Goal: Task Accomplishment & Management: Complete application form

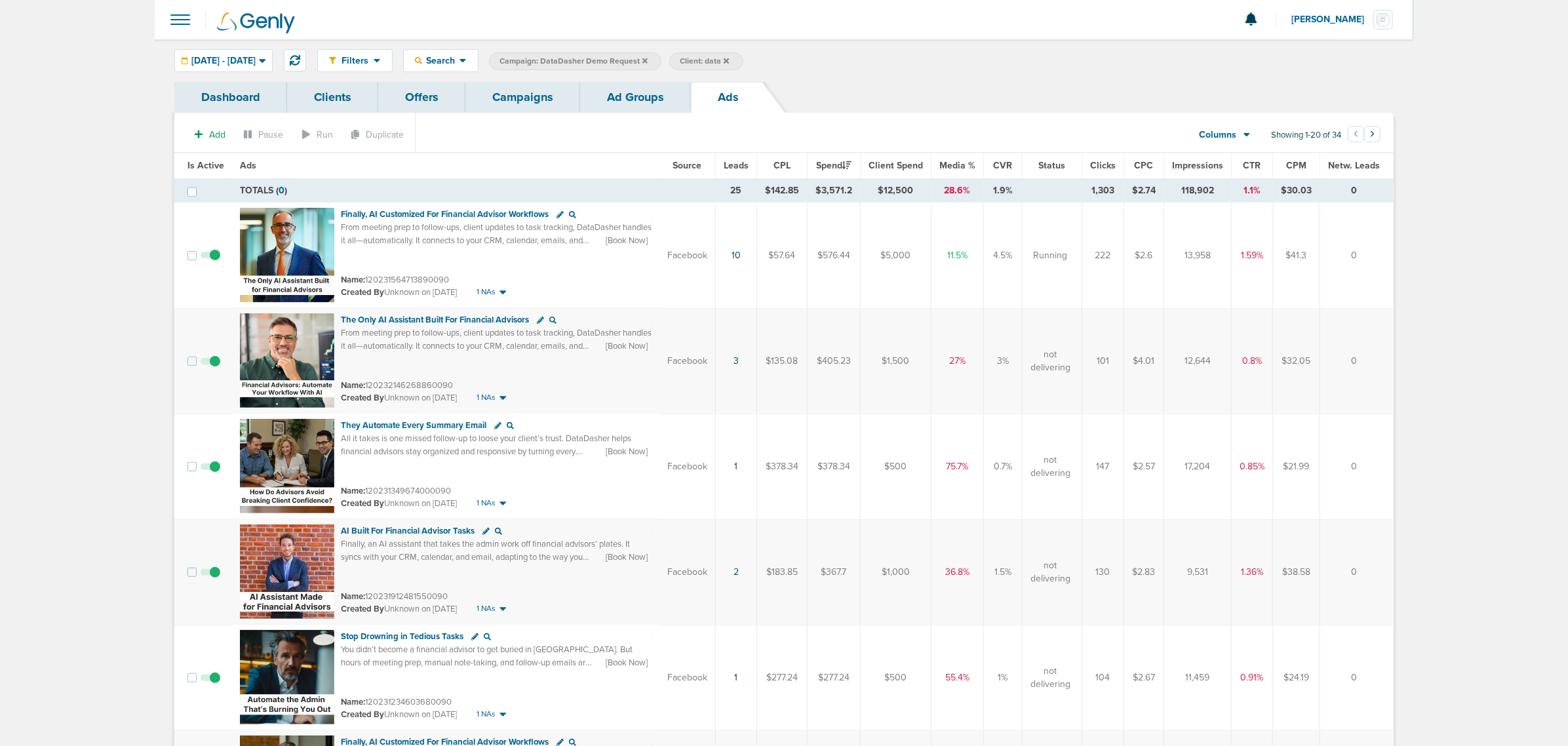
click at [532, 92] on link "Campaigns" at bounding box center [523, 97] width 115 height 31
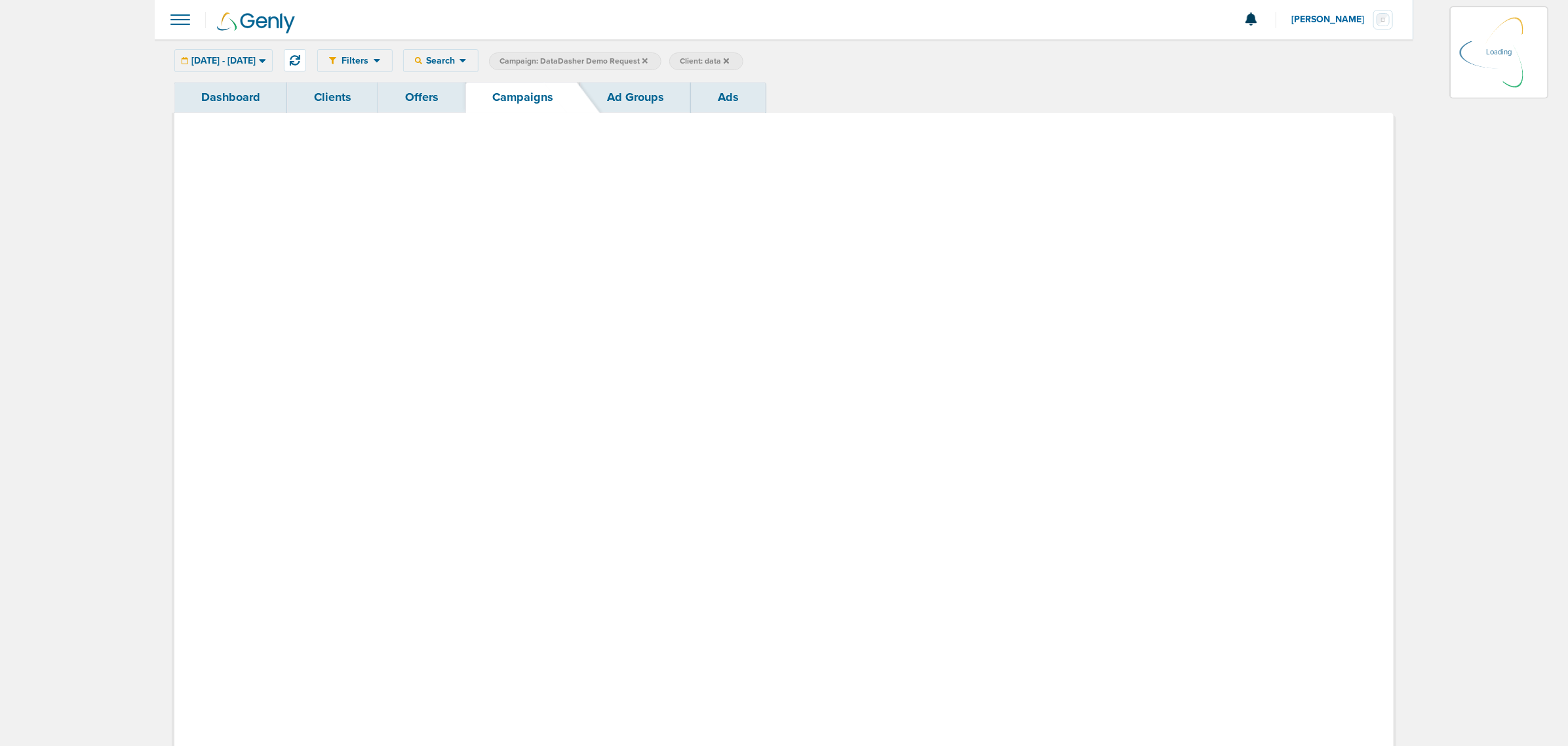
click at [554, 94] on link "Campaigns" at bounding box center [523, 97] width 115 height 31
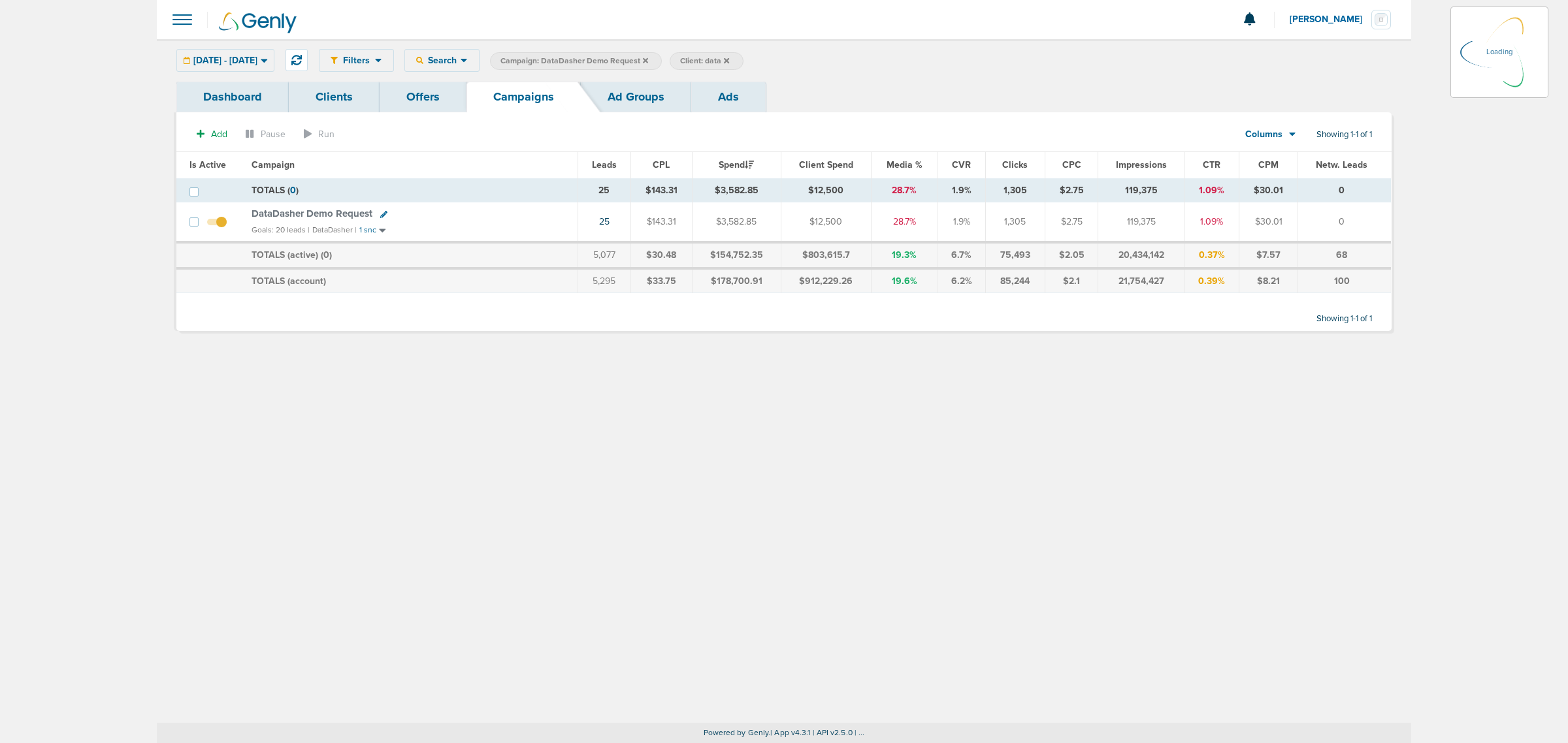
click at [648, 63] on icon at bounding box center [645, 61] width 5 height 8
click at [648, 57] on icon at bounding box center [645, 60] width 5 height 5
click at [648, 57] on icon at bounding box center [645, 61] width 5 height 8
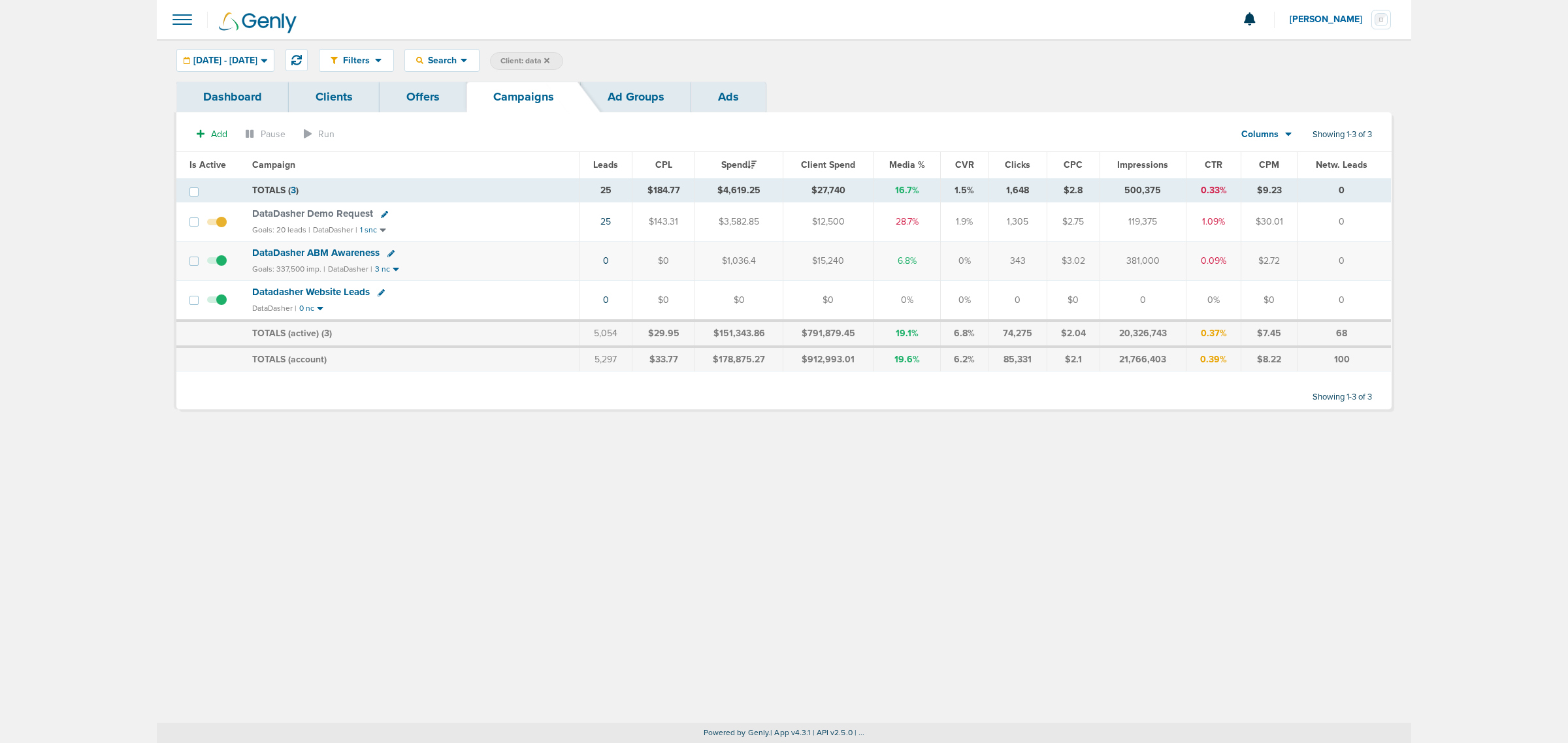
click at [549, 59] on icon at bounding box center [547, 60] width 5 height 5
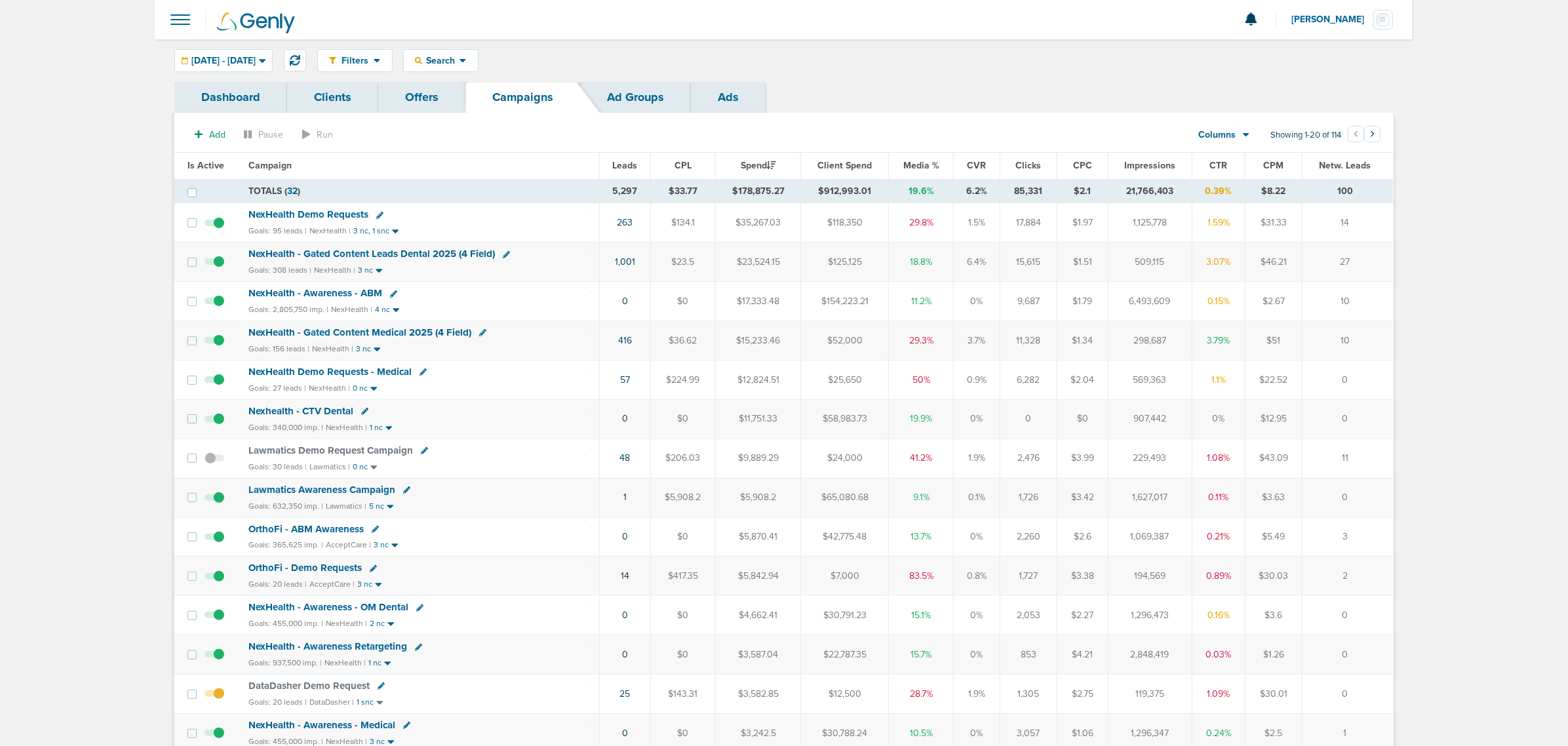
click at [249, 58] on span "07.01.2025 - 09.30.2025" at bounding box center [223, 61] width 64 height 10
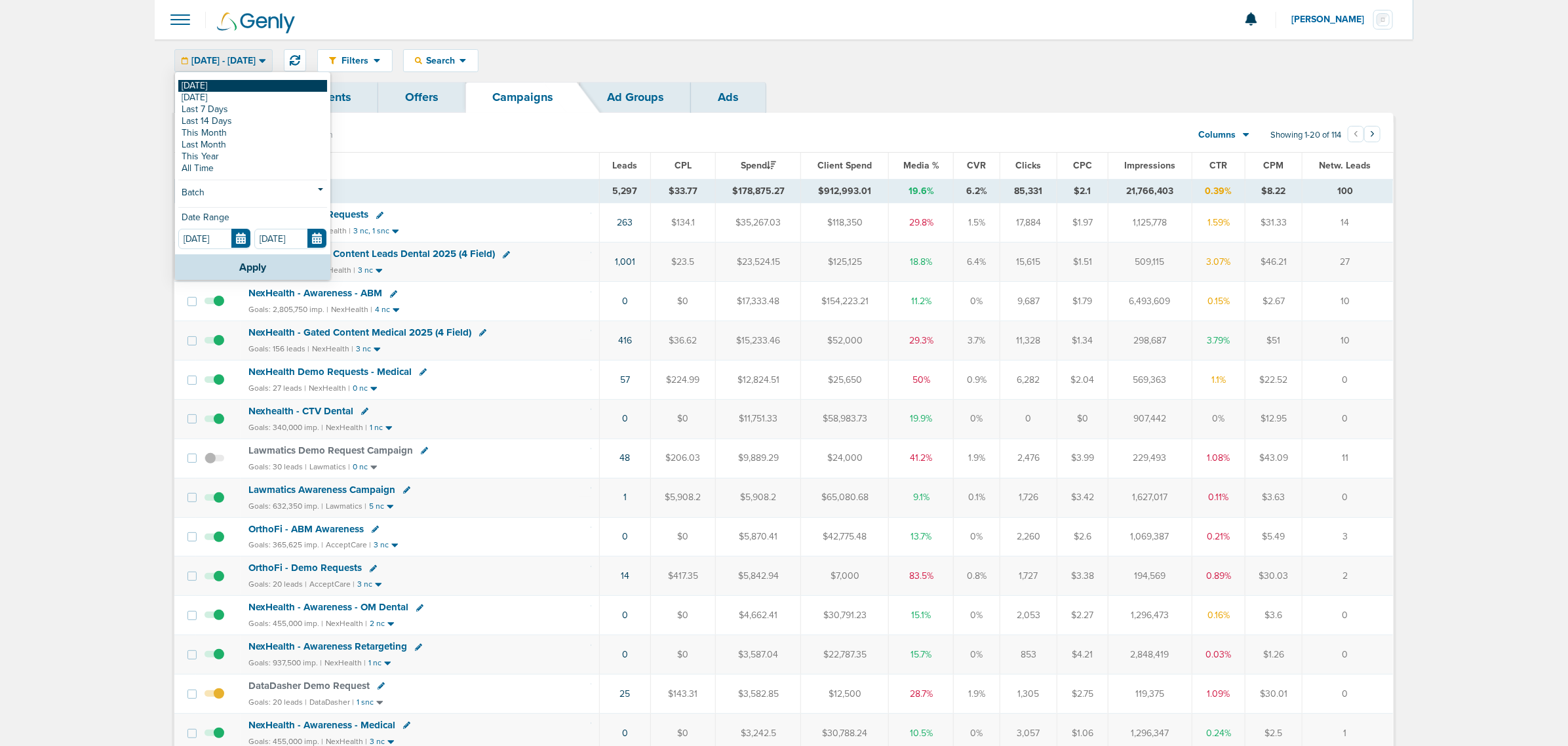
click at [237, 90] on link "[DATE]" at bounding box center [253, 86] width 149 height 12
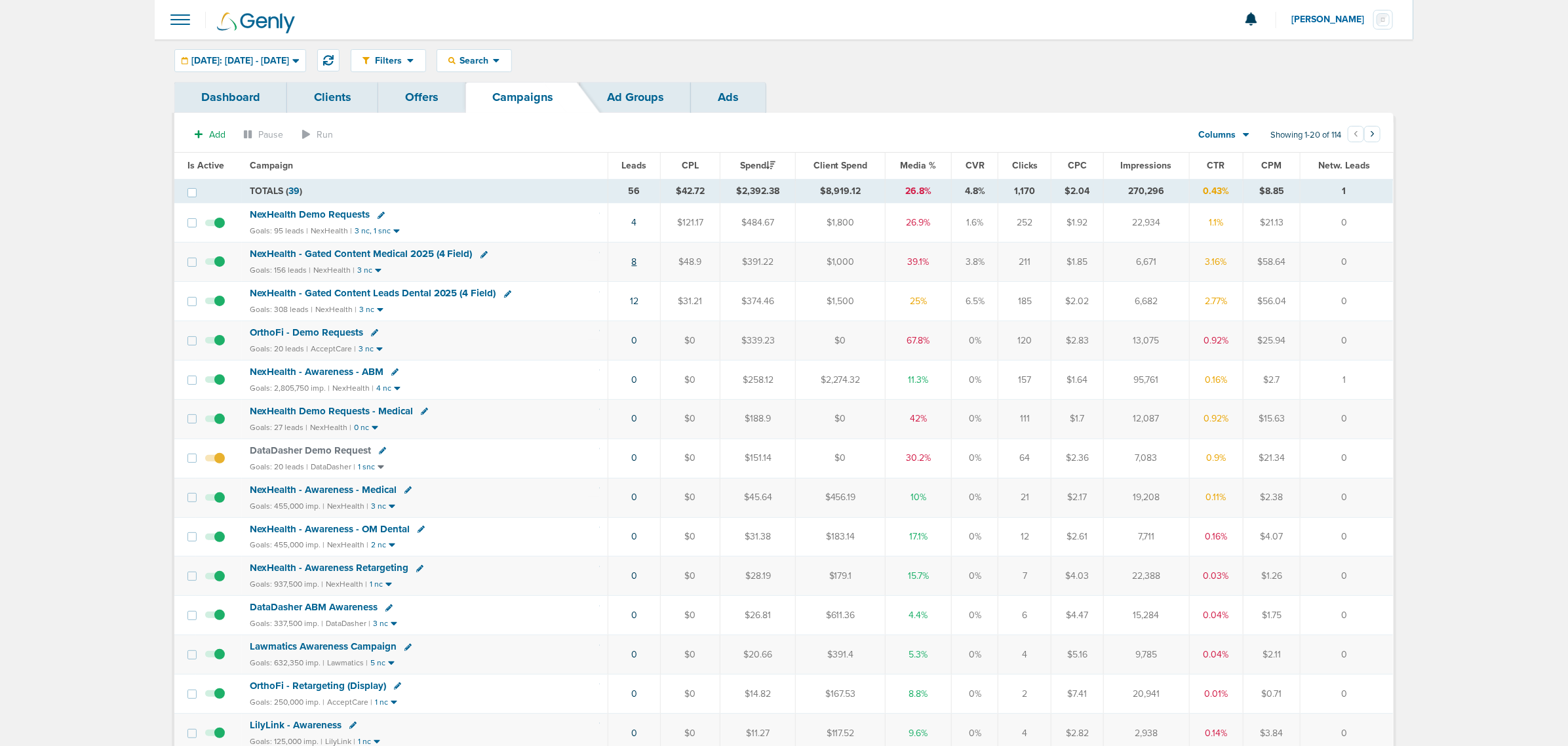
click at [636, 266] on link "8" at bounding box center [635, 262] width 5 height 11
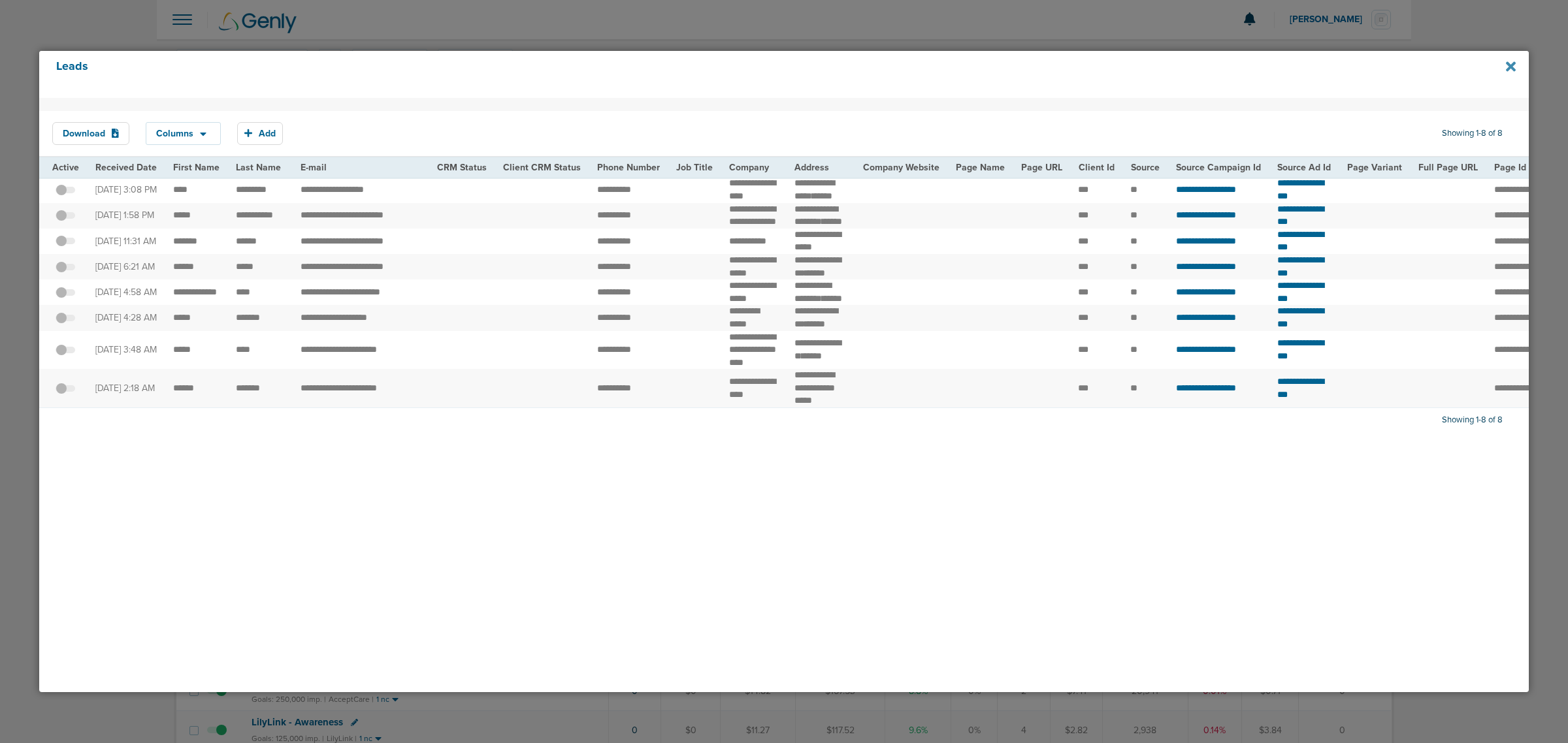
click at [1513, 66] on icon at bounding box center [1511, 66] width 9 height 9
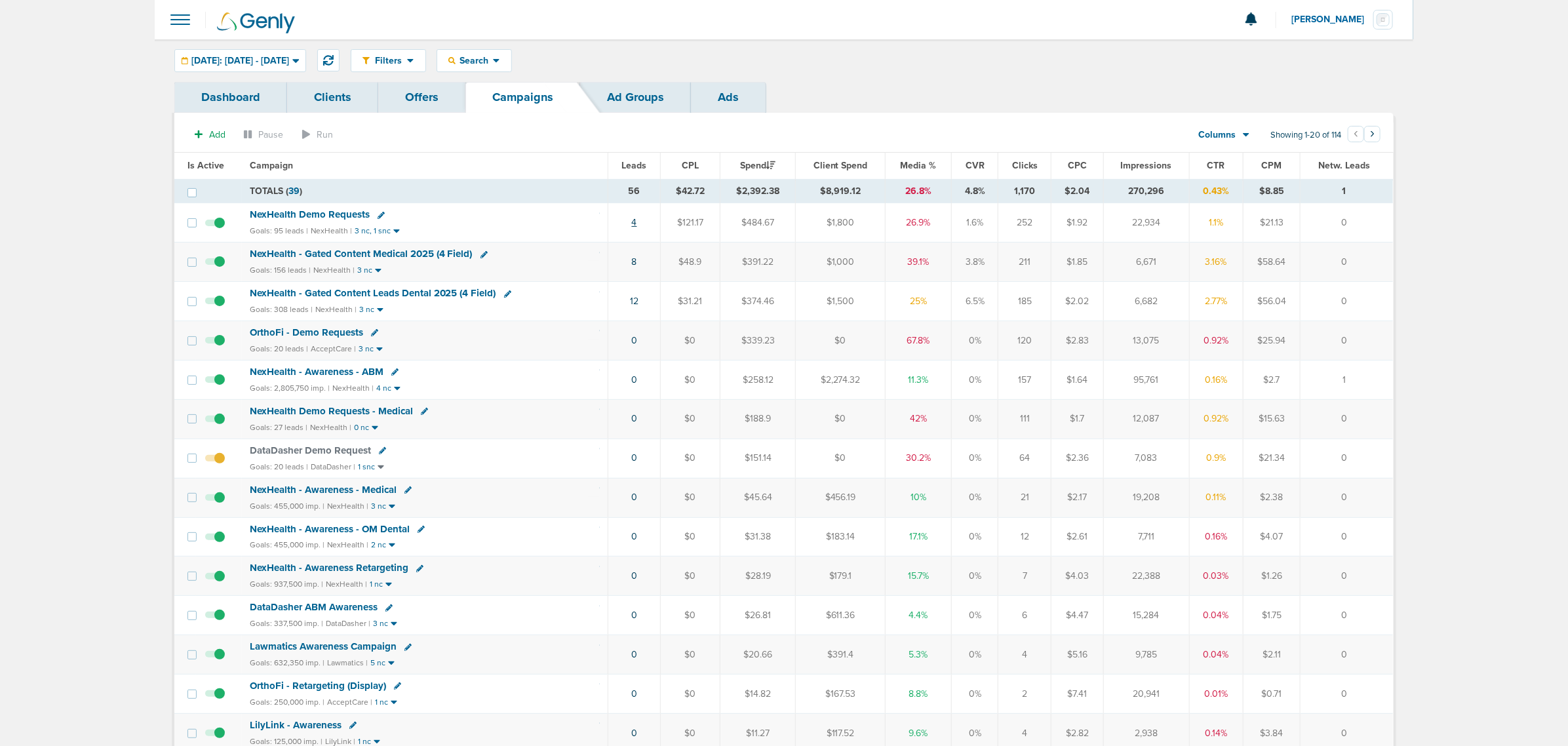
click at [633, 221] on link "4" at bounding box center [635, 223] width 5 height 11
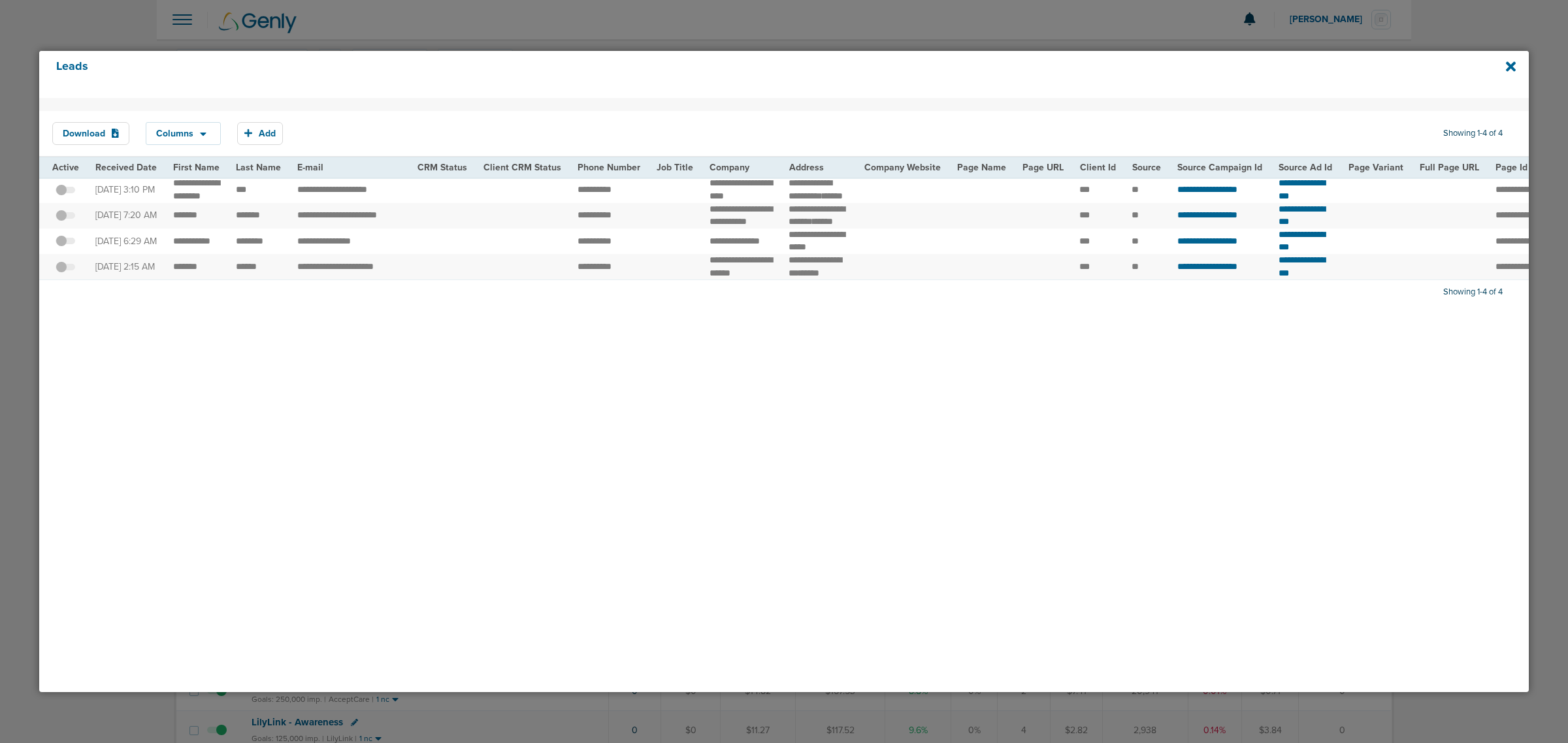
click at [1516, 66] on div "Leads" at bounding box center [784, 74] width 1490 height 47
click at [1511, 67] on icon at bounding box center [1511, 66] width 9 height 9
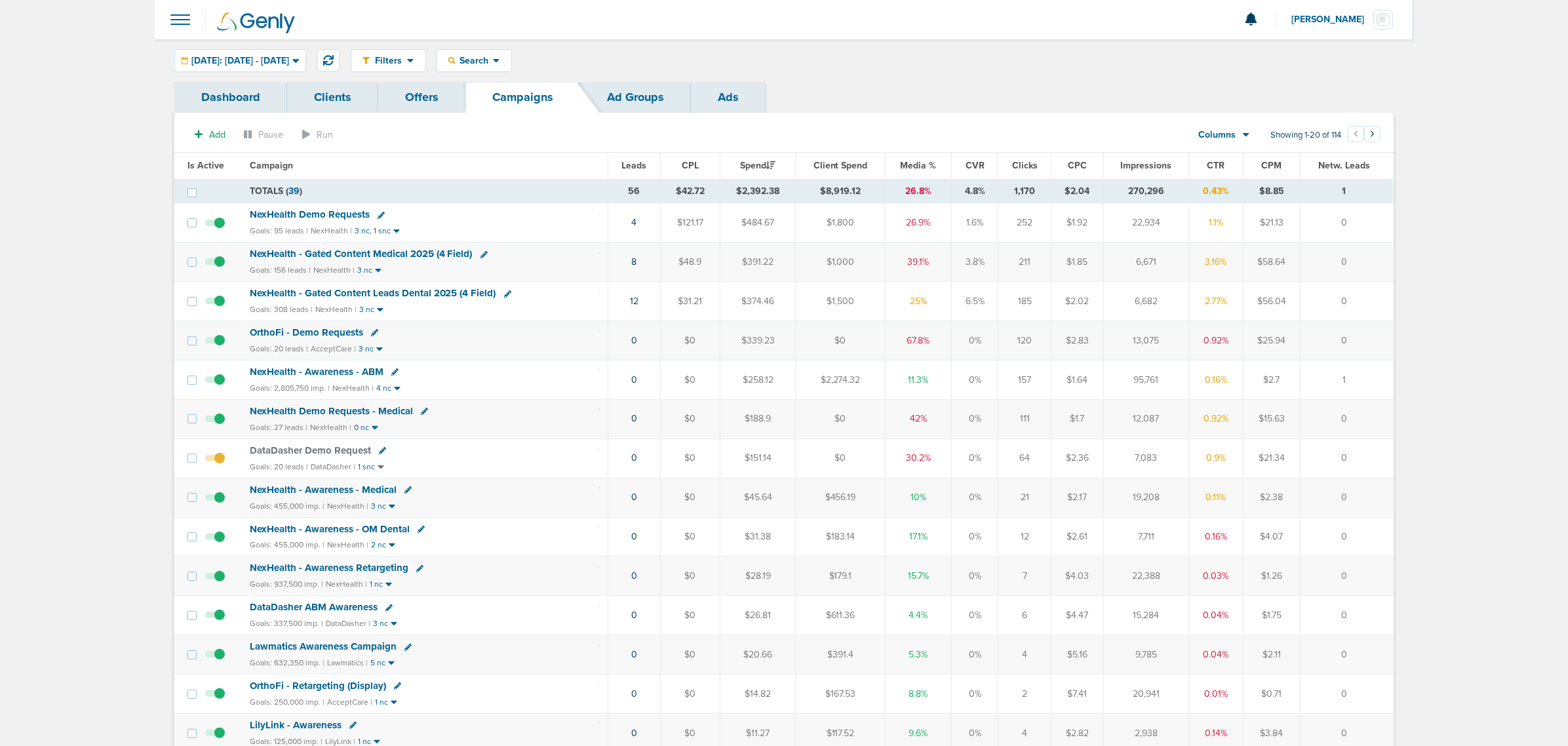
click at [906, 158] on th "Media %" at bounding box center [919, 166] width 67 height 26
click at [909, 161] on span "Media %" at bounding box center [918, 166] width 36 height 11
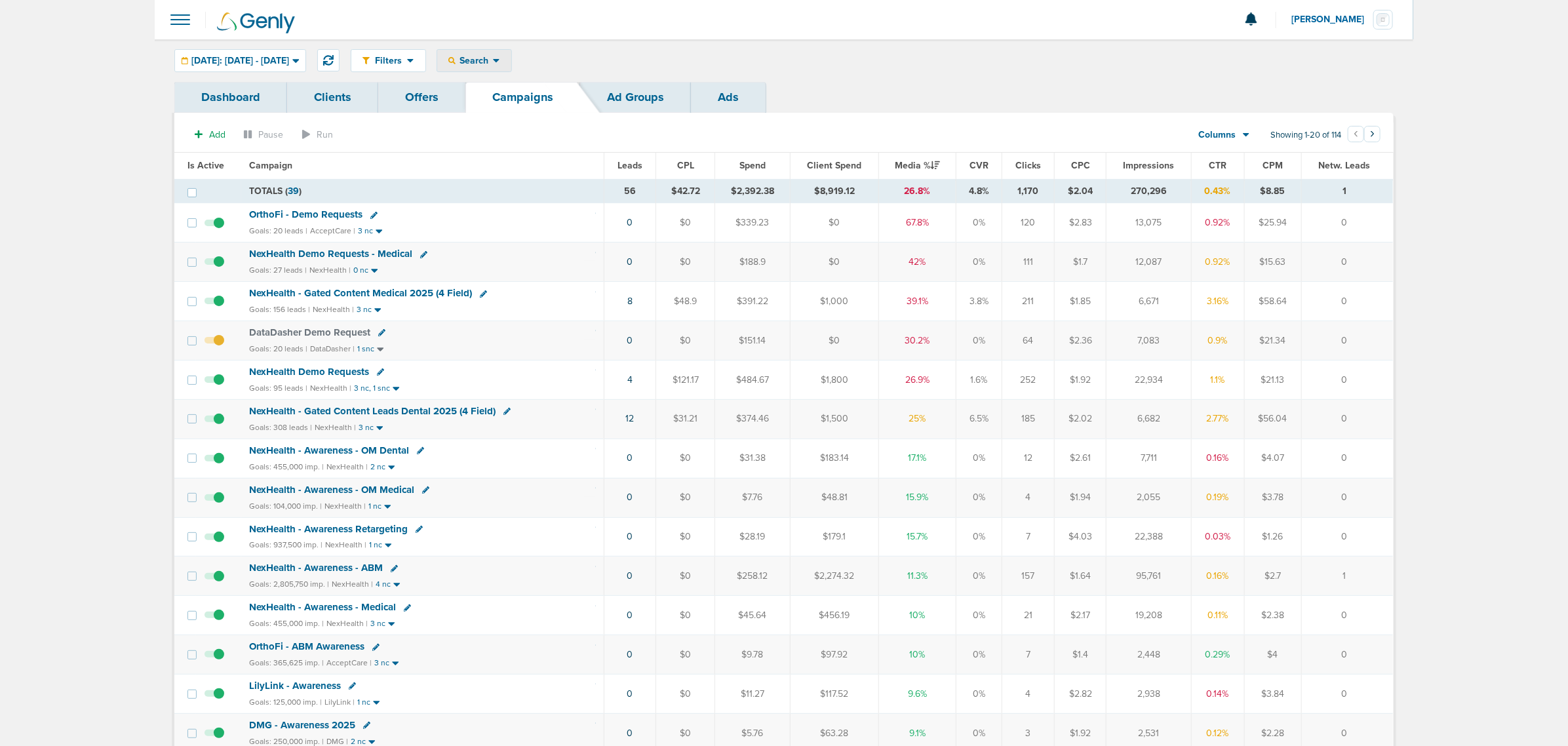
click at [483, 67] on div "Search" at bounding box center [474, 60] width 74 height 22
click at [499, 97] on link "Client" at bounding box center [505, 103] width 136 height 16
type input "nex"
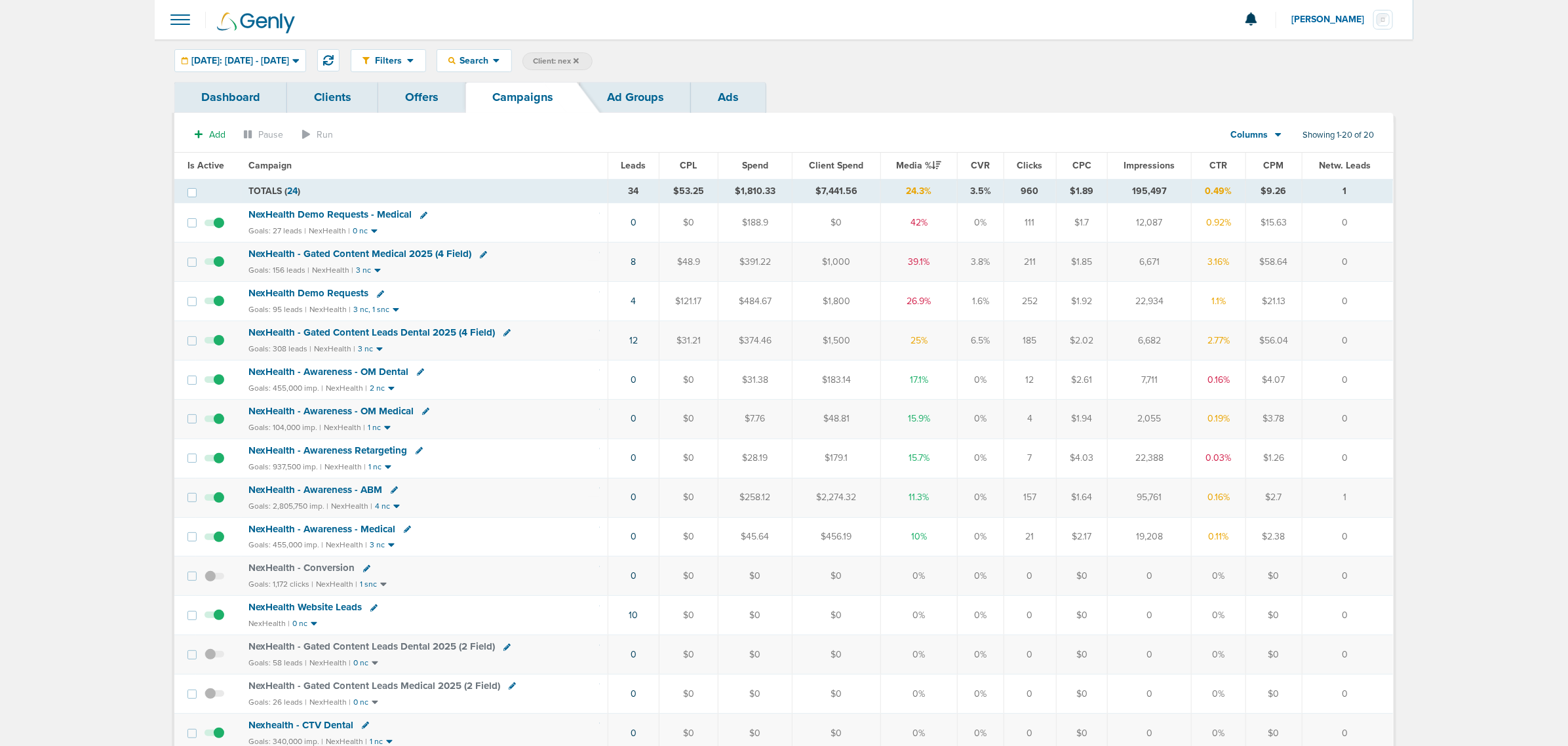
click at [381, 250] on span "NexHealth - Gated Content Medical 2025 (4 Field)" at bounding box center [360, 253] width 223 height 12
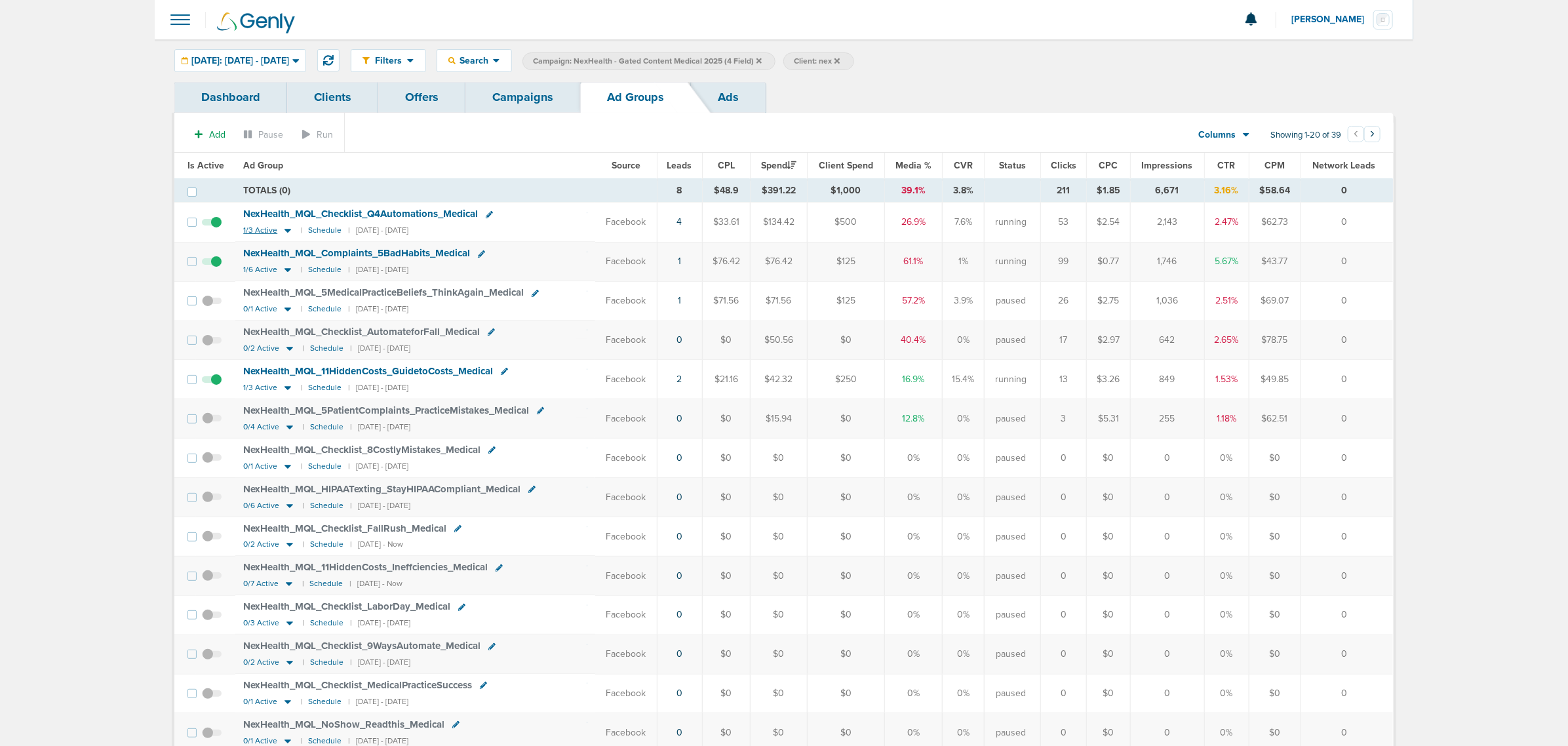
click at [282, 229] on icon at bounding box center [287, 230] width 13 height 11
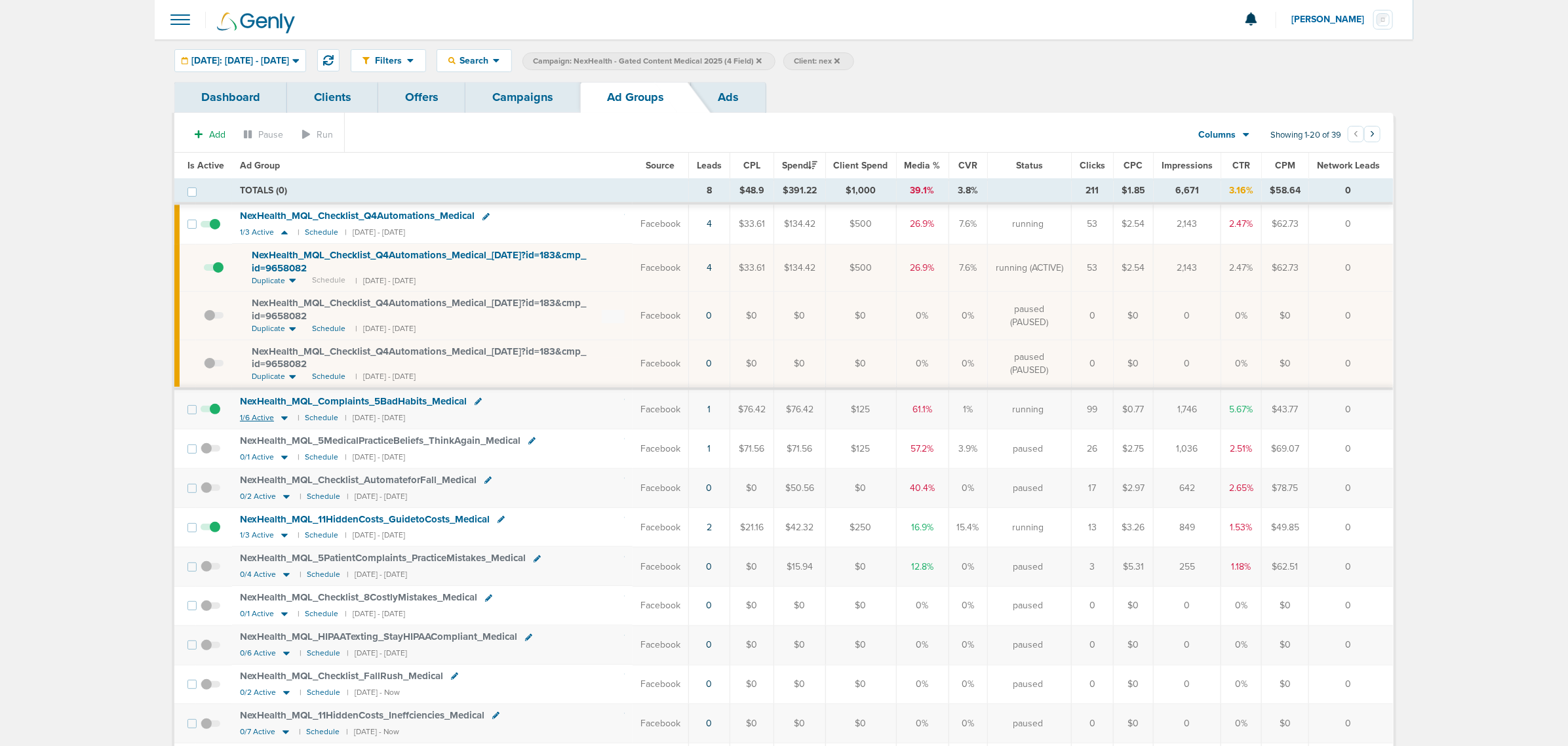
click at [282, 420] on icon at bounding box center [284, 418] width 7 height 4
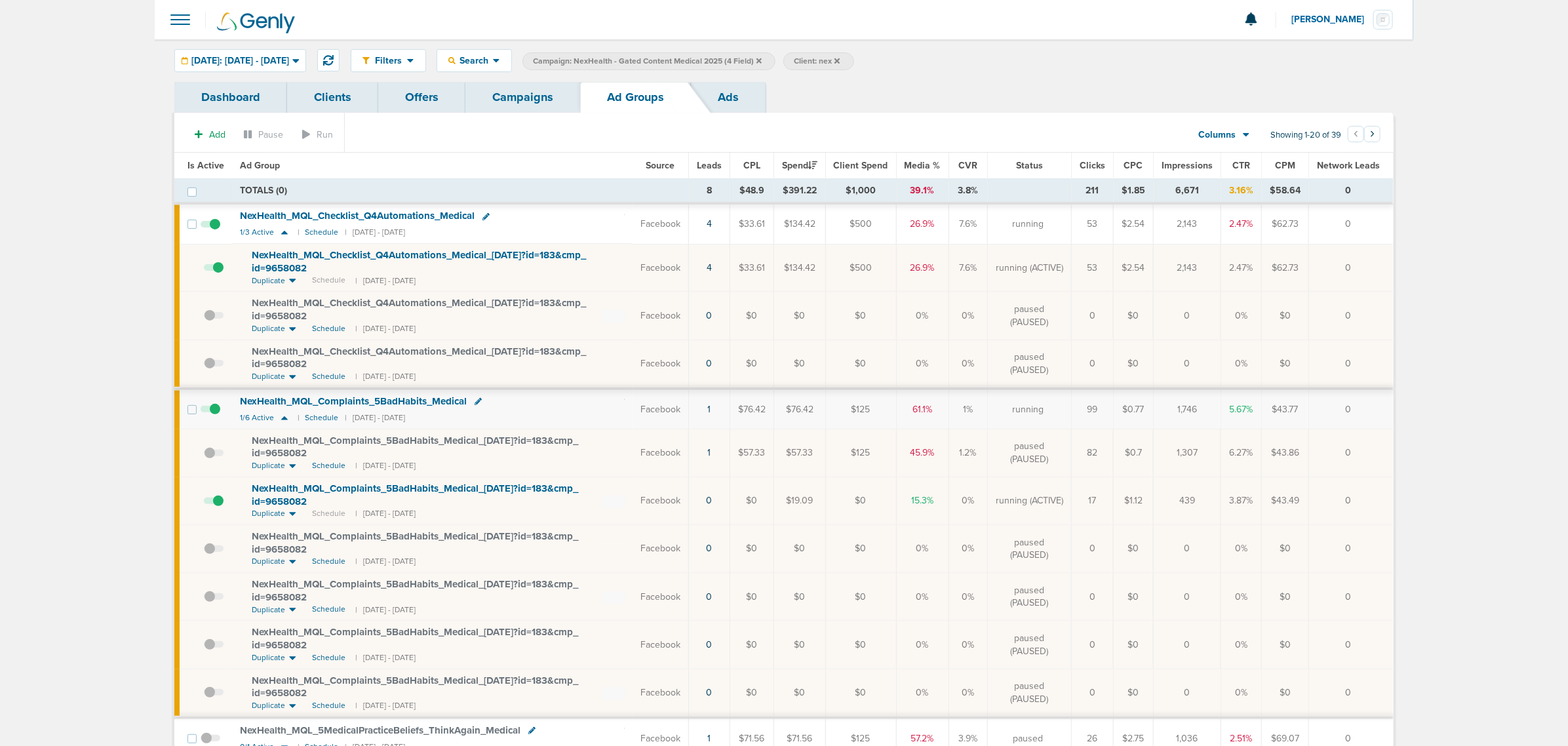
click at [529, 102] on link "Campaigns" at bounding box center [523, 97] width 115 height 31
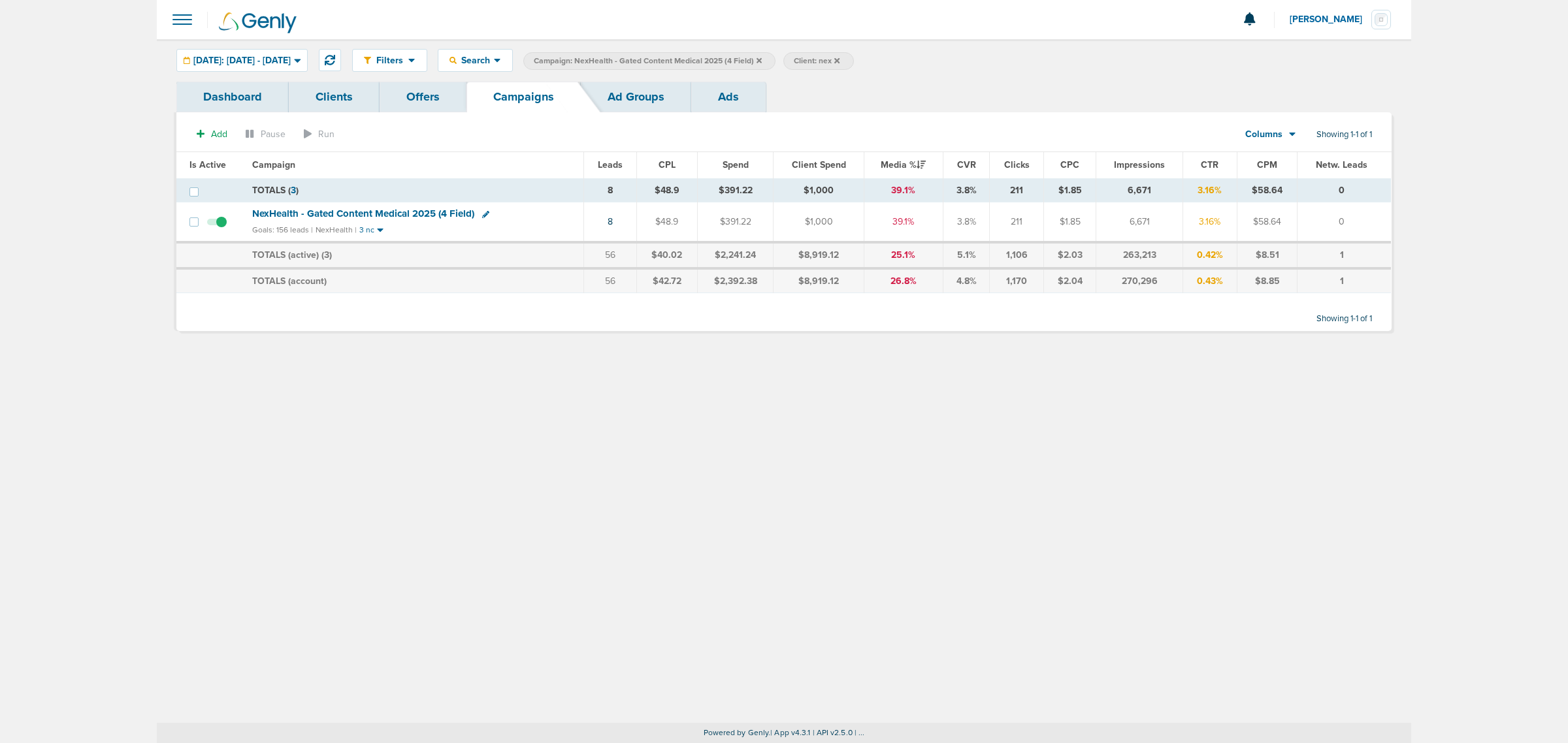
click at [762, 59] on icon at bounding box center [759, 60] width 5 height 5
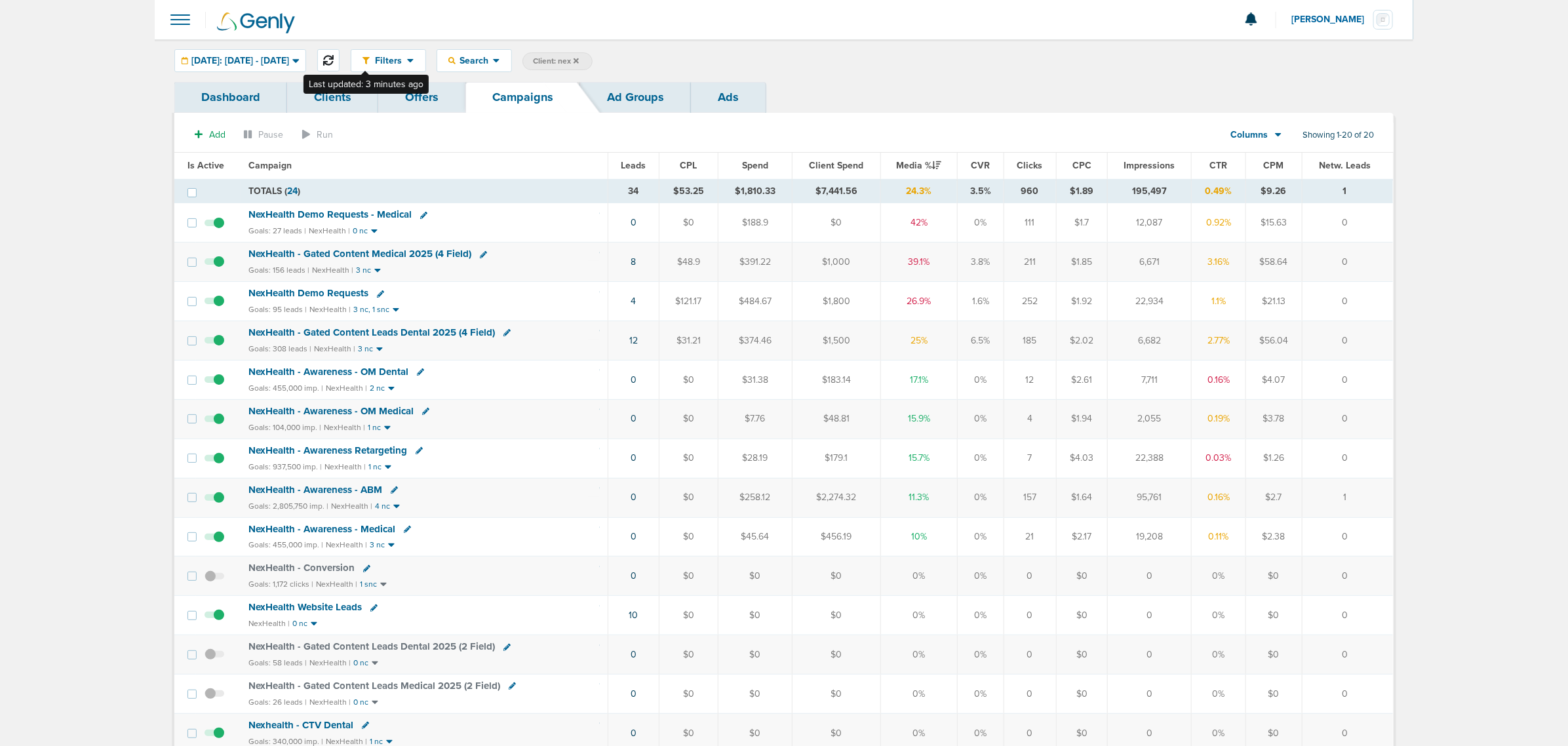
click at [334, 55] on icon at bounding box center [328, 60] width 10 height 10
click at [339, 51] on button at bounding box center [328, 60] width 22 height 22
drag, startPoint x: 603, startPoint y: 270, endPoint x: 1345, endPoint y: 276, distance: 742.0
click at [1345, 276] on tr "NexHealth - Gated Content Medical 2025 (4 Field) Goals: 156 leads | NexHealth |…" at bounding box center [784, 262] width 1219 height 39
click at [1367, 269] on td "0" at bounding box center [1347, 262] width 91 height 39
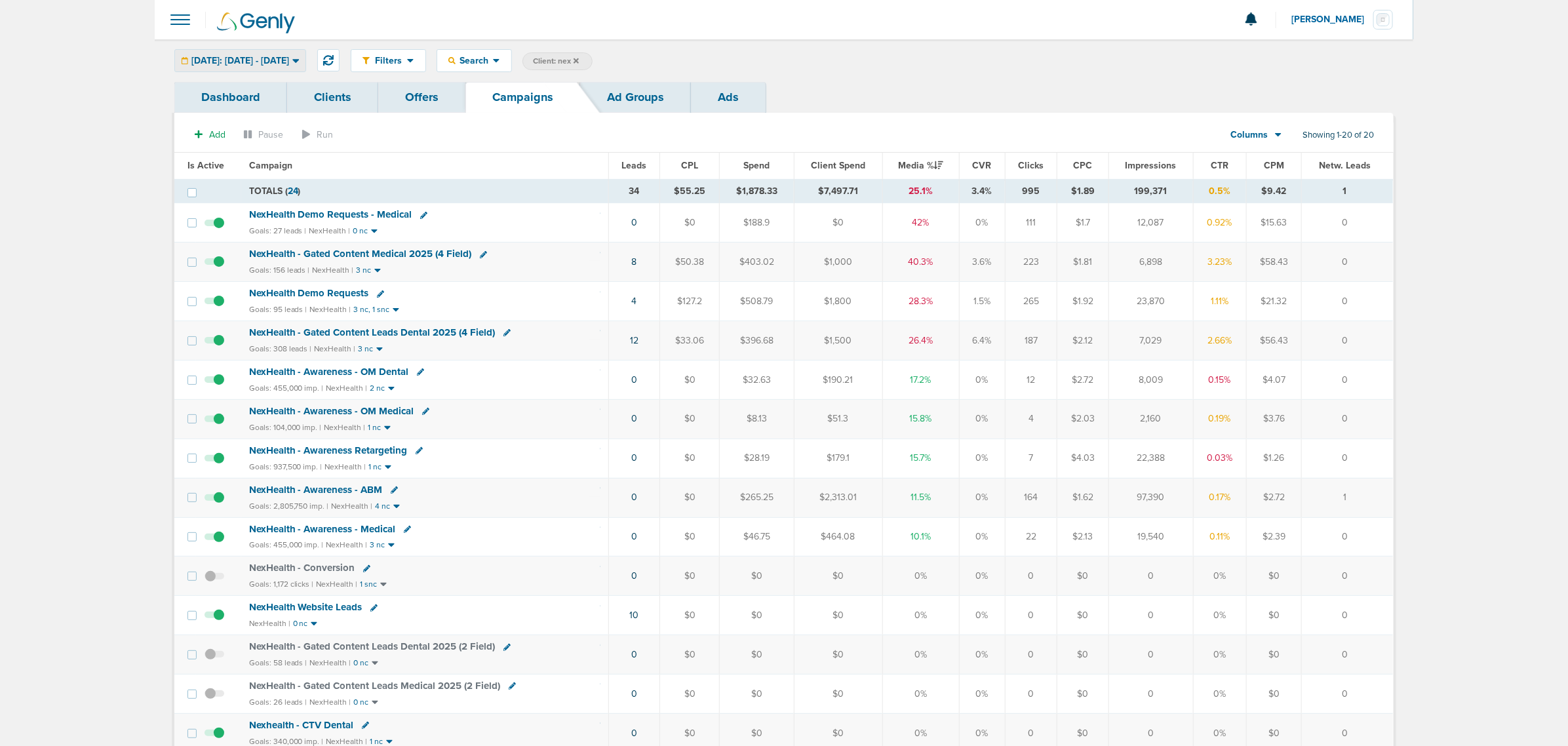
click at [289, 60] on span "Today: 09.30.2025 - 09.30.2025" at bounding box center [240, 61] width 98 height 10
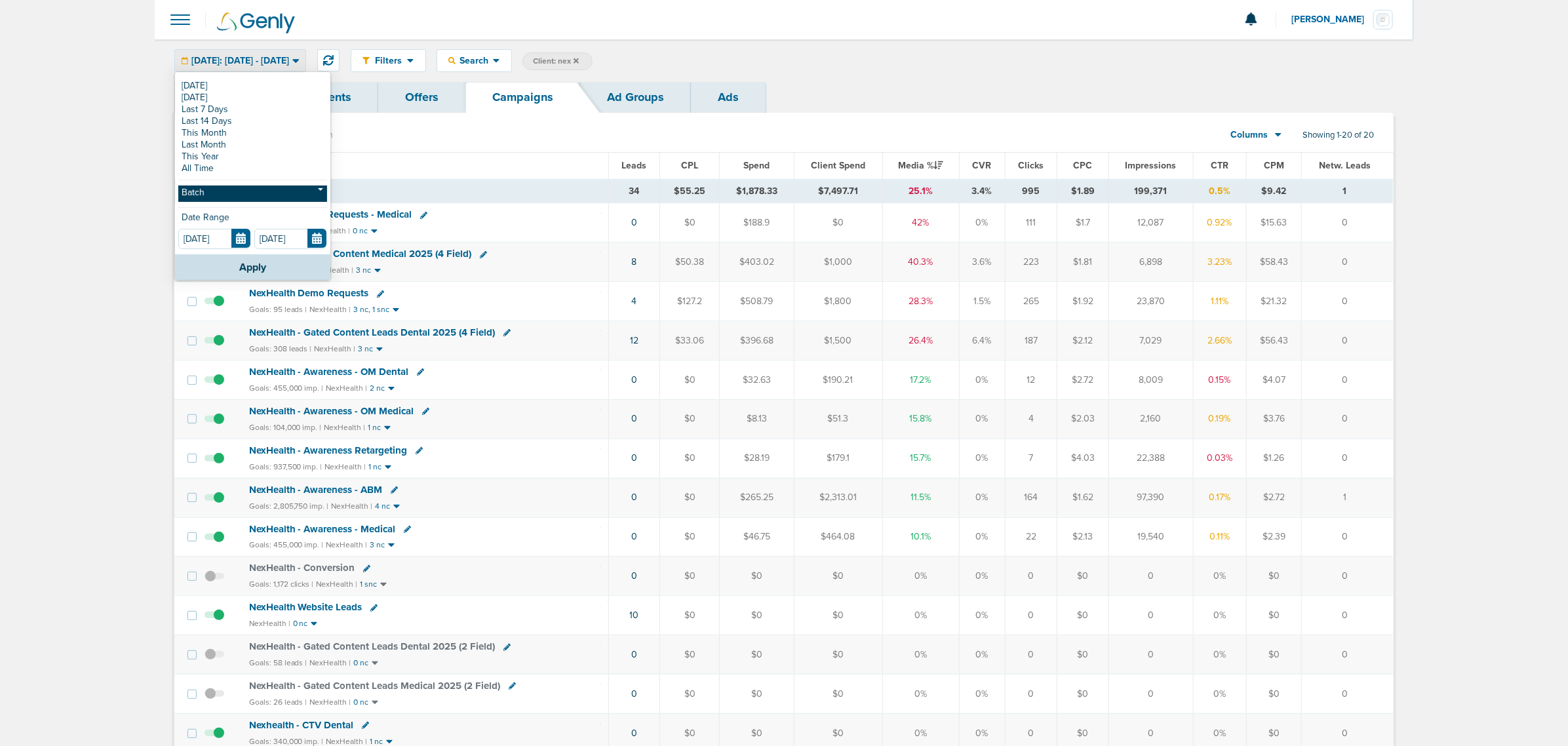
click at [213, 185] on link "Batch" at bounding box center [253, 193] width 149 height 16
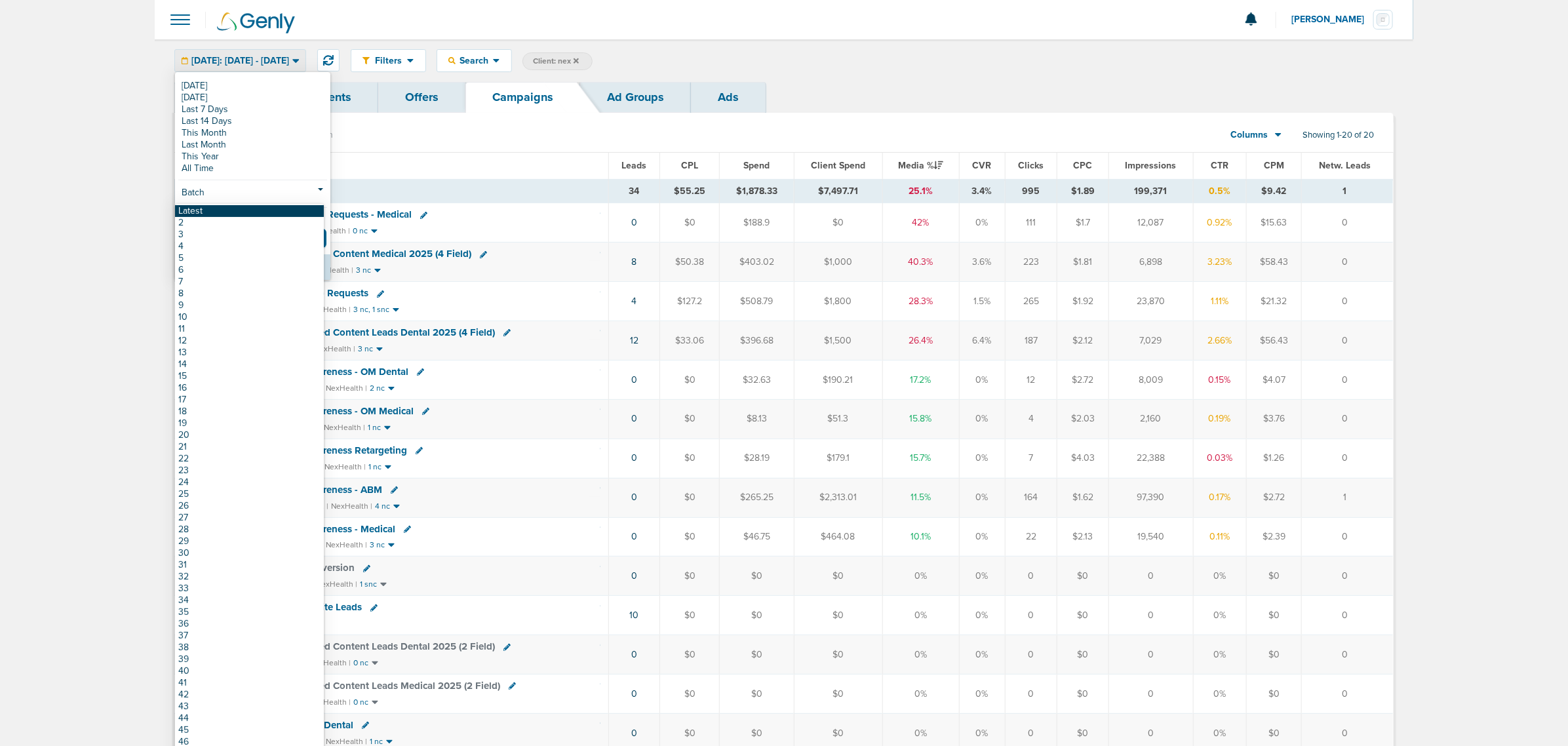
click at [213, 205] on link "Latest" at bounding box center [249, 210] width 149 height 12
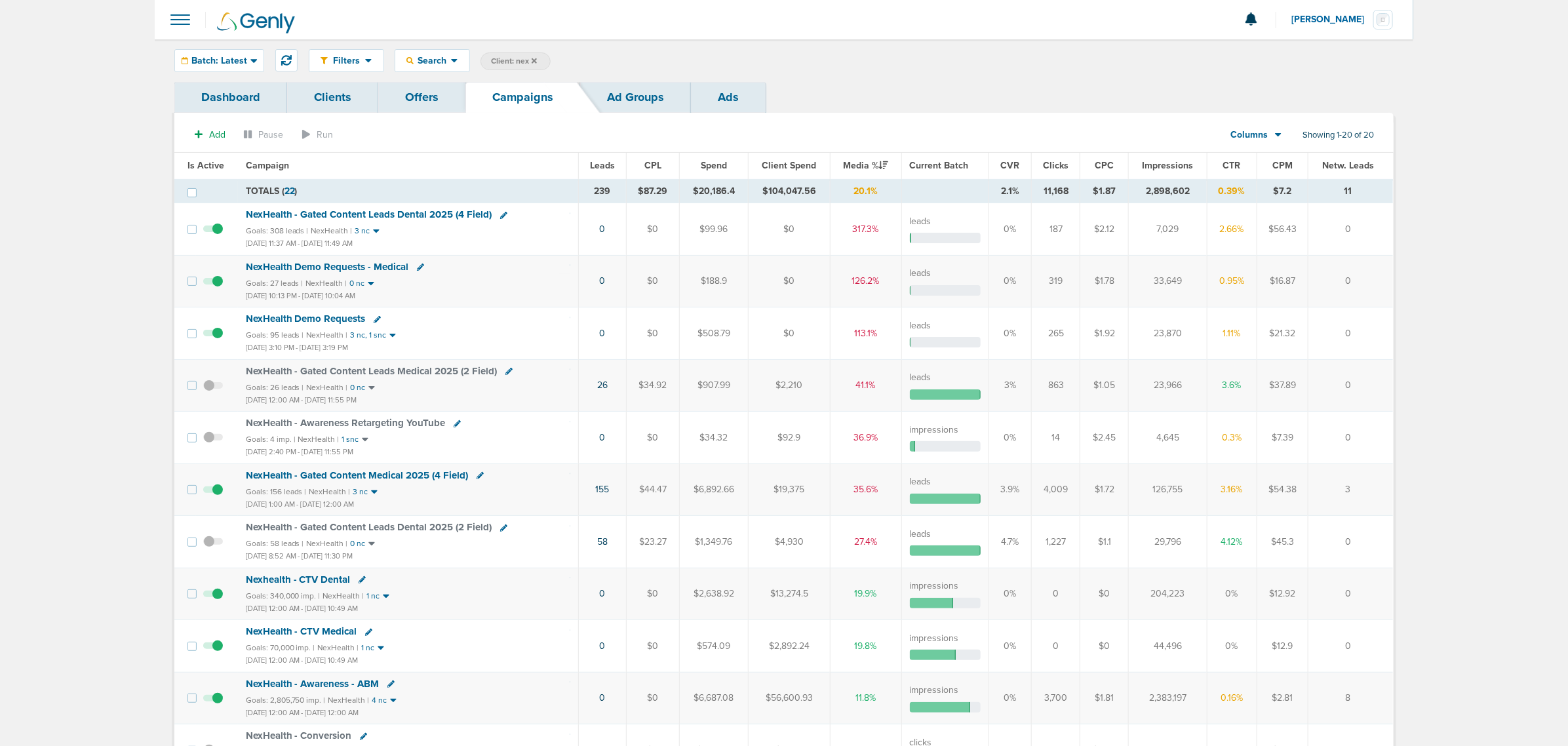
click at [1167, 162] on span "Impressions" at bounding box center [1168, 166] width 51 height 11
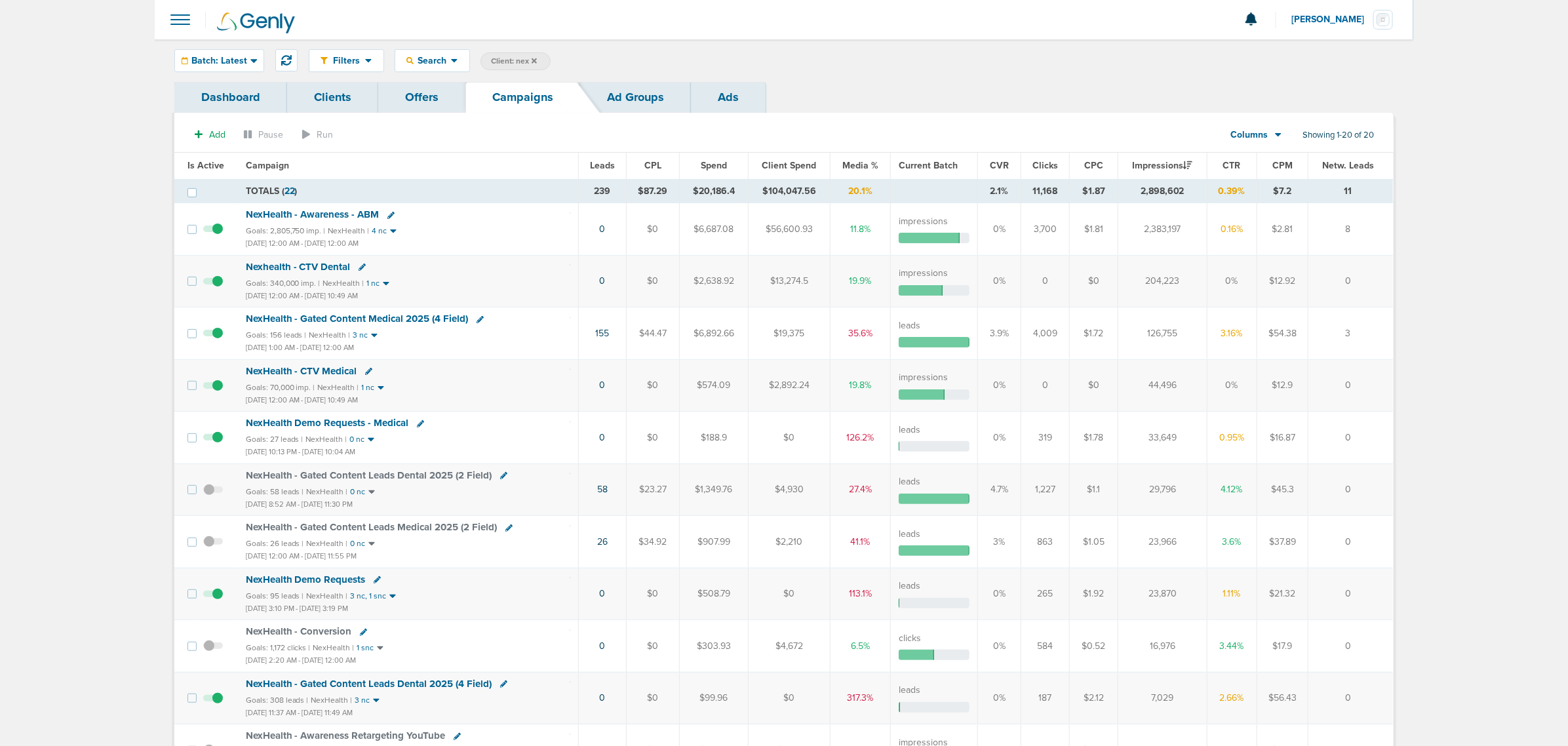
click at [535, 60] on icon at bounding box center [534, 60] width 5 height 5
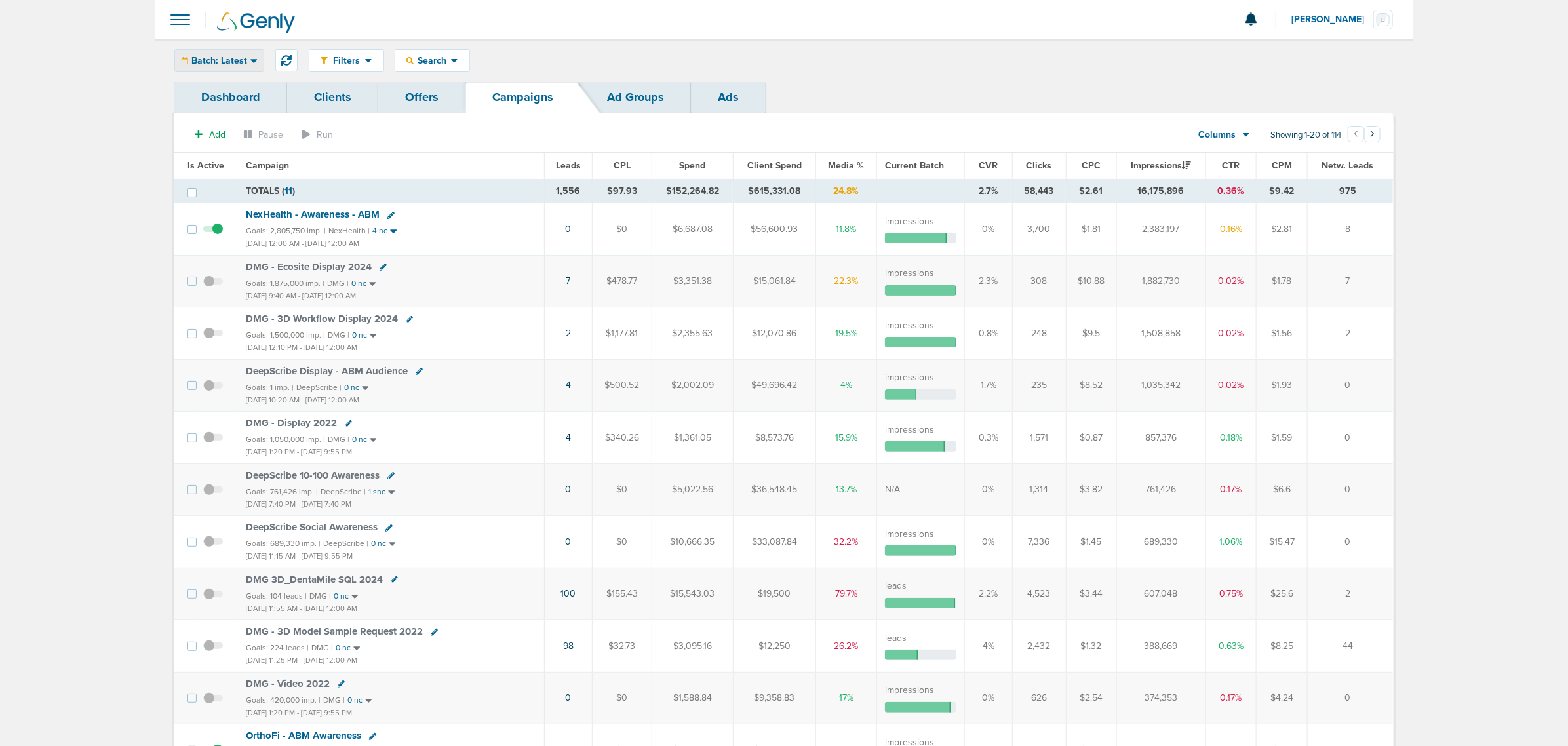
click at [246, 58] on div "Batch: Latest" at bounding box center [219, 60] width 88 height 22
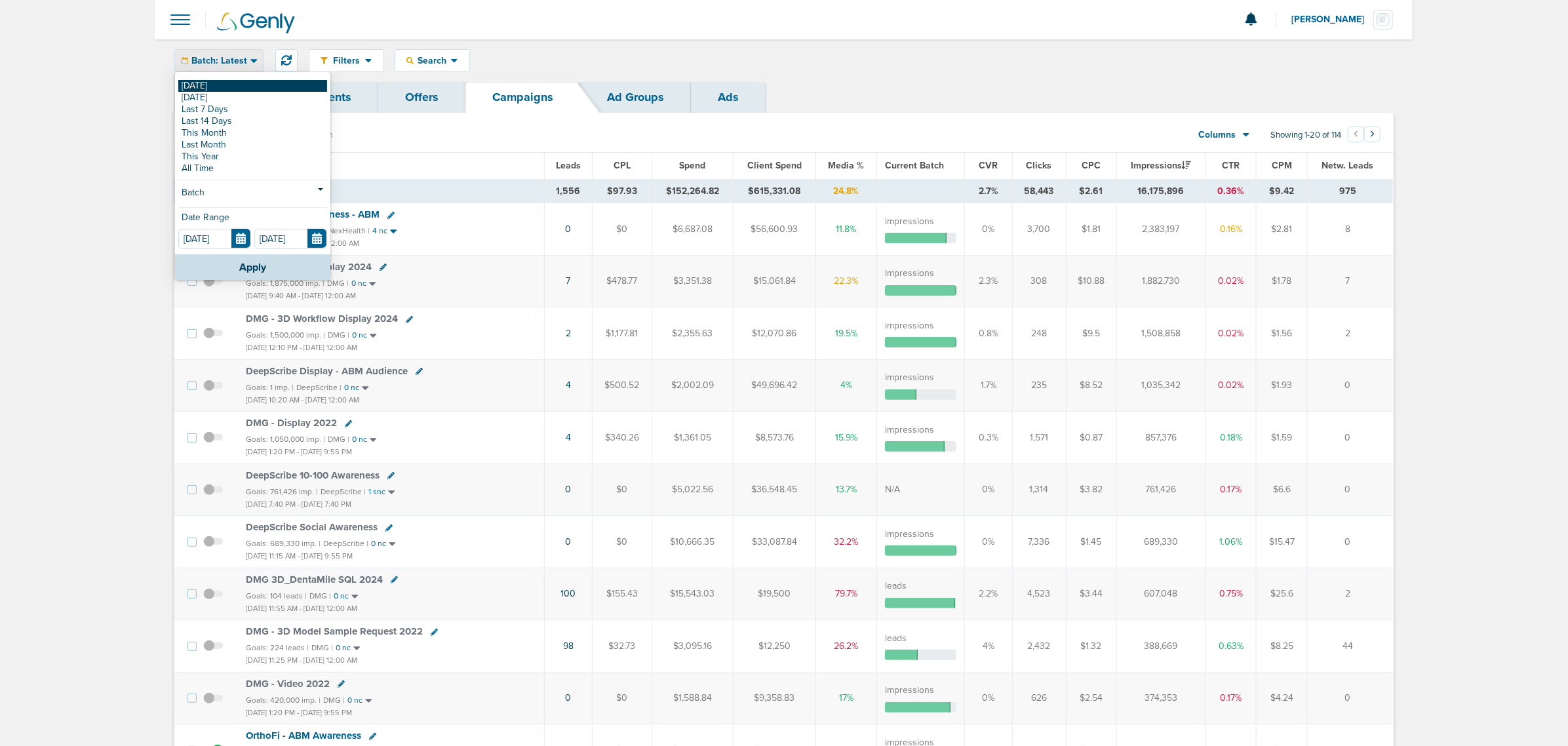
click at [243, 83] on link "[DATE]" at bounding box center [253, 86] width 149 height 12
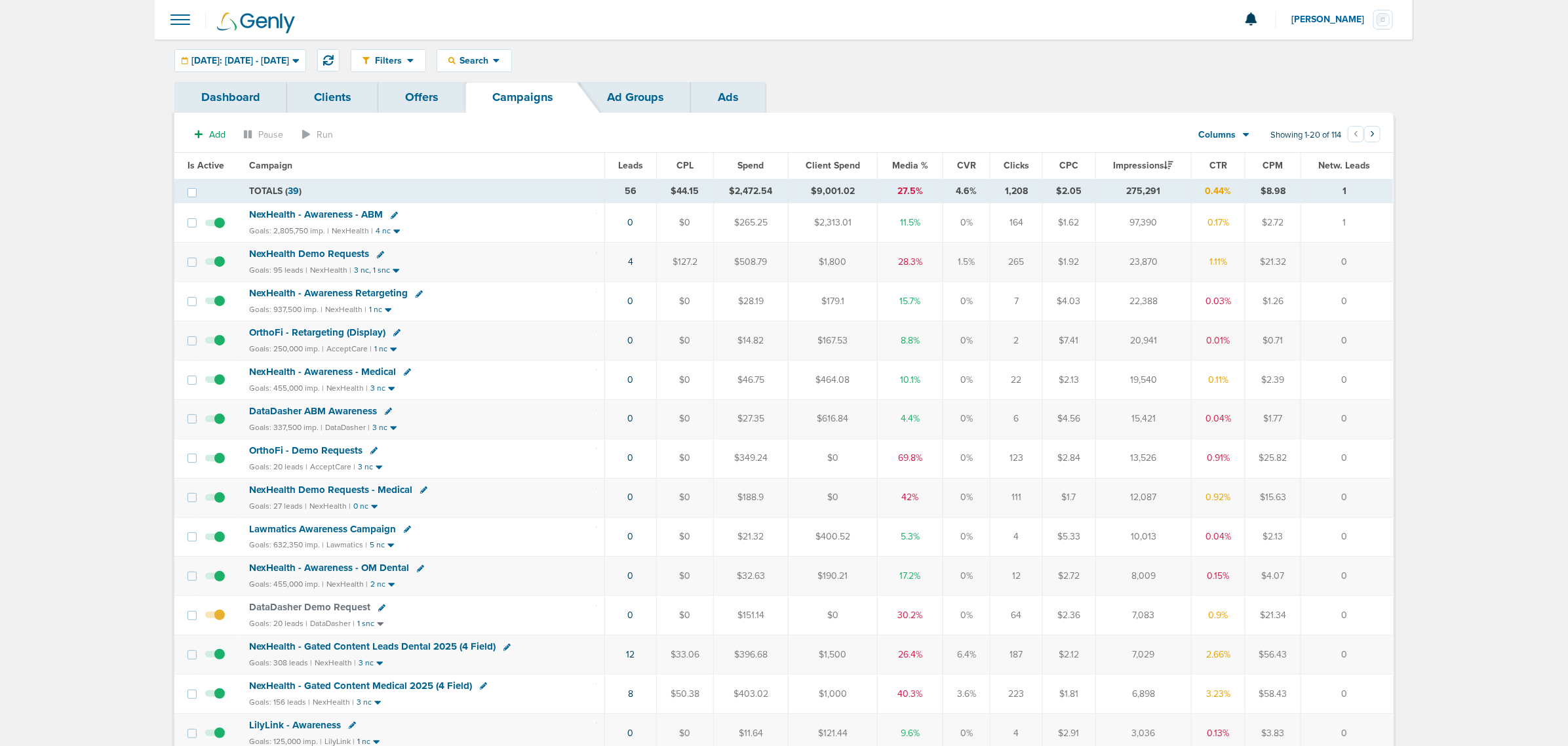
click at [908, 167] on span "Media %" at bounding box center [910, 166] width 36 height 11
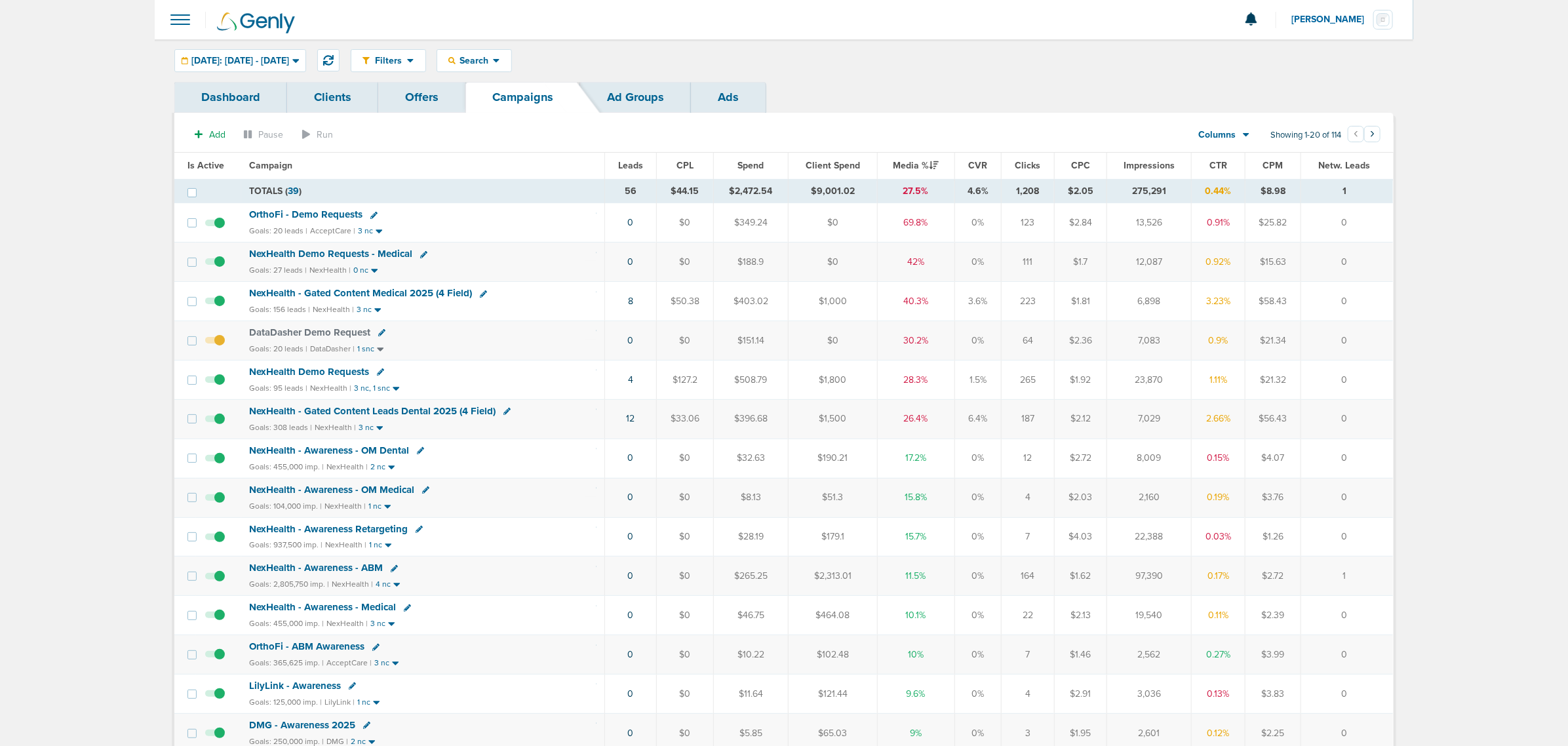
click at [421, 254] on icon at bounding box center [424, 255] width 7 height 7
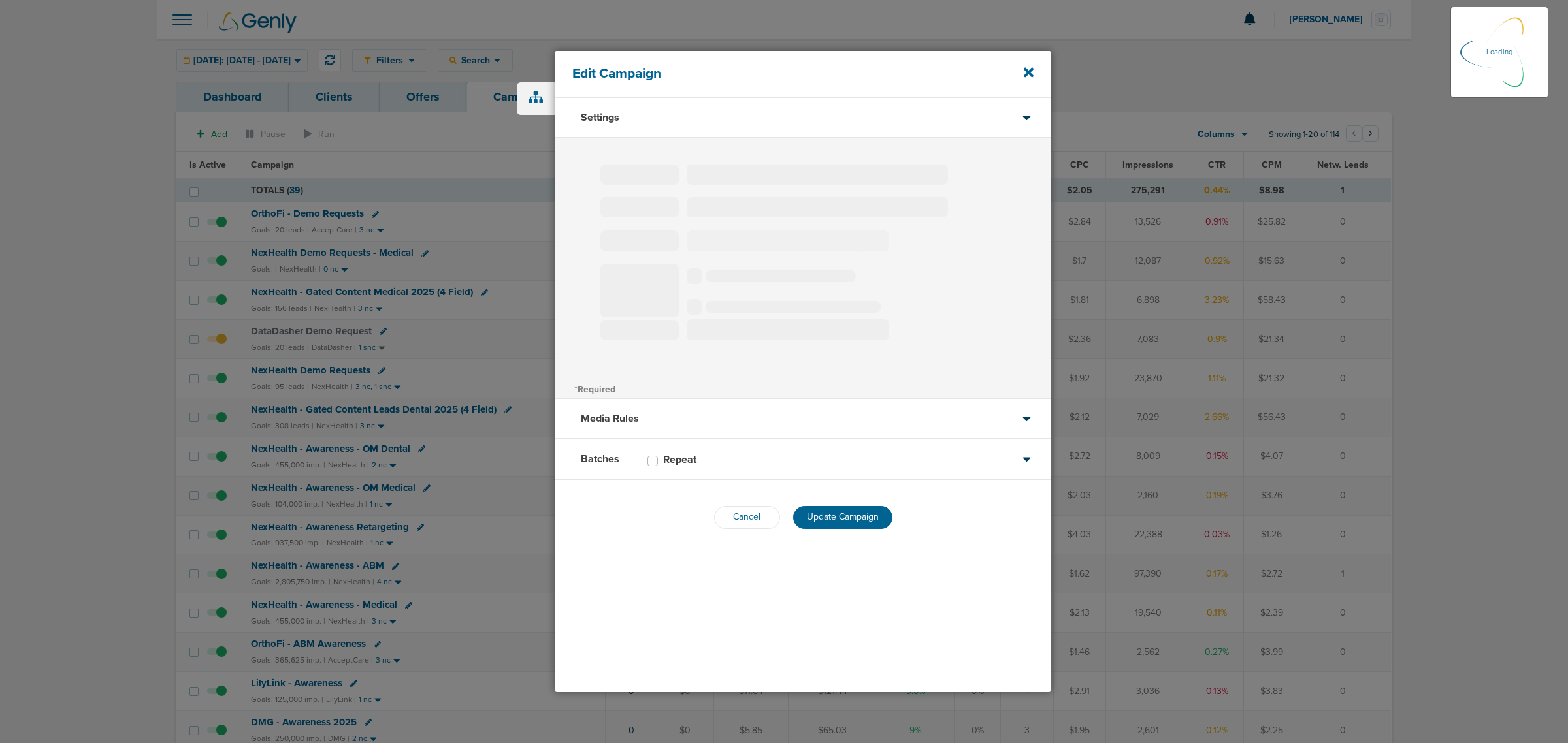
type input "NexHealth Demo Requests - Medical"
select select "Leads"
radio input "true"
select select "readOnly"
checkbox input "true"
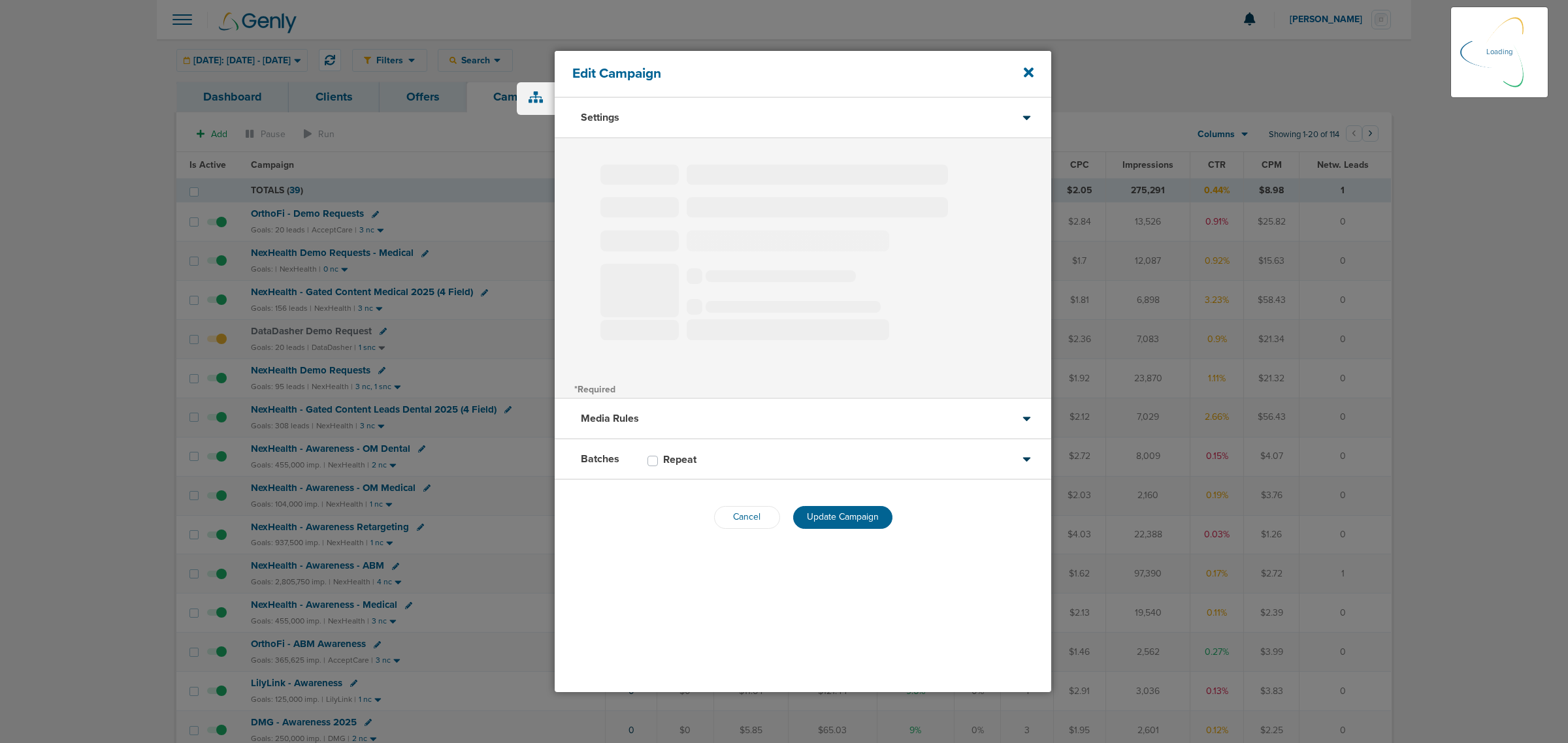
select select "1"
select select "2"
select select "3"
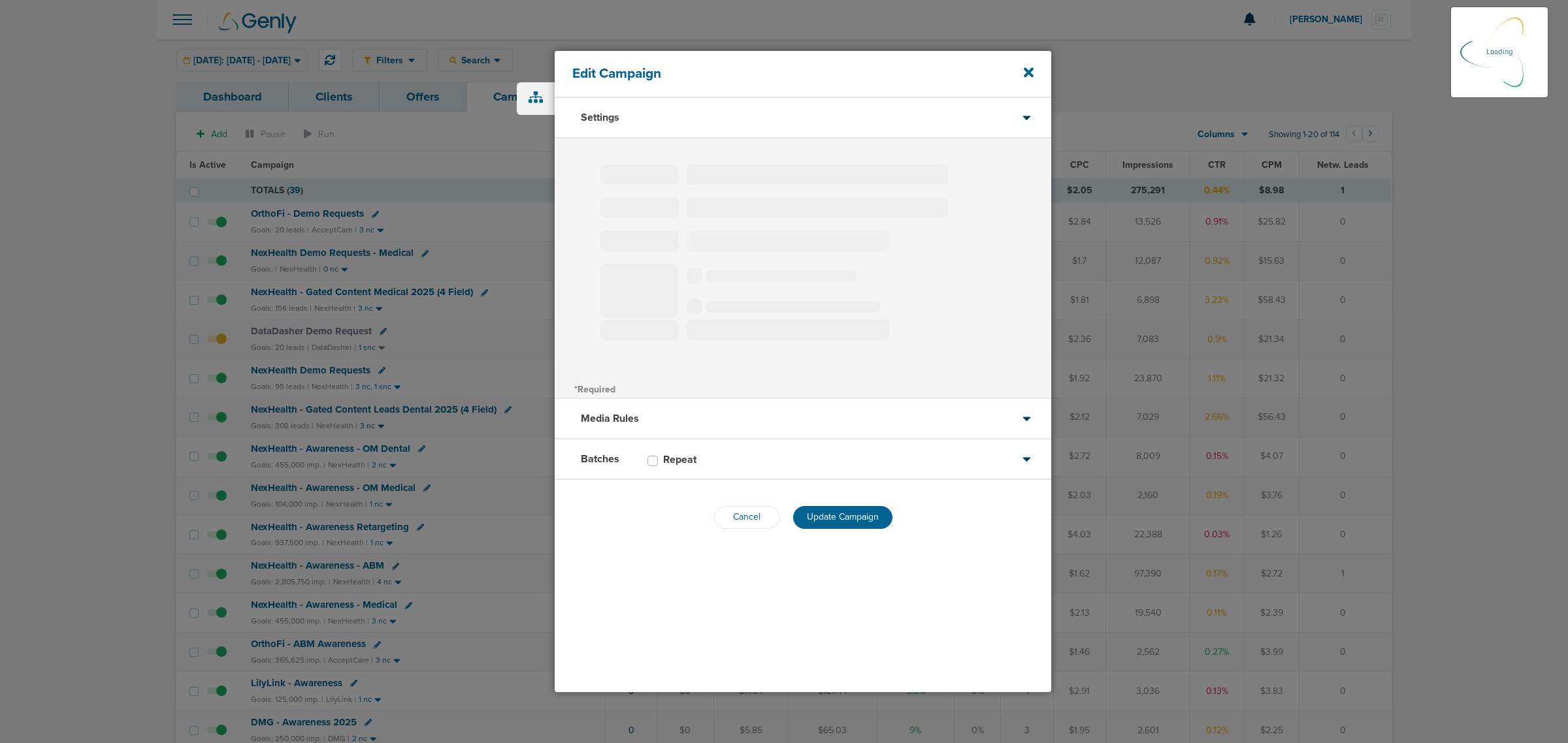
select select "3"
select select "4"
select select "6"
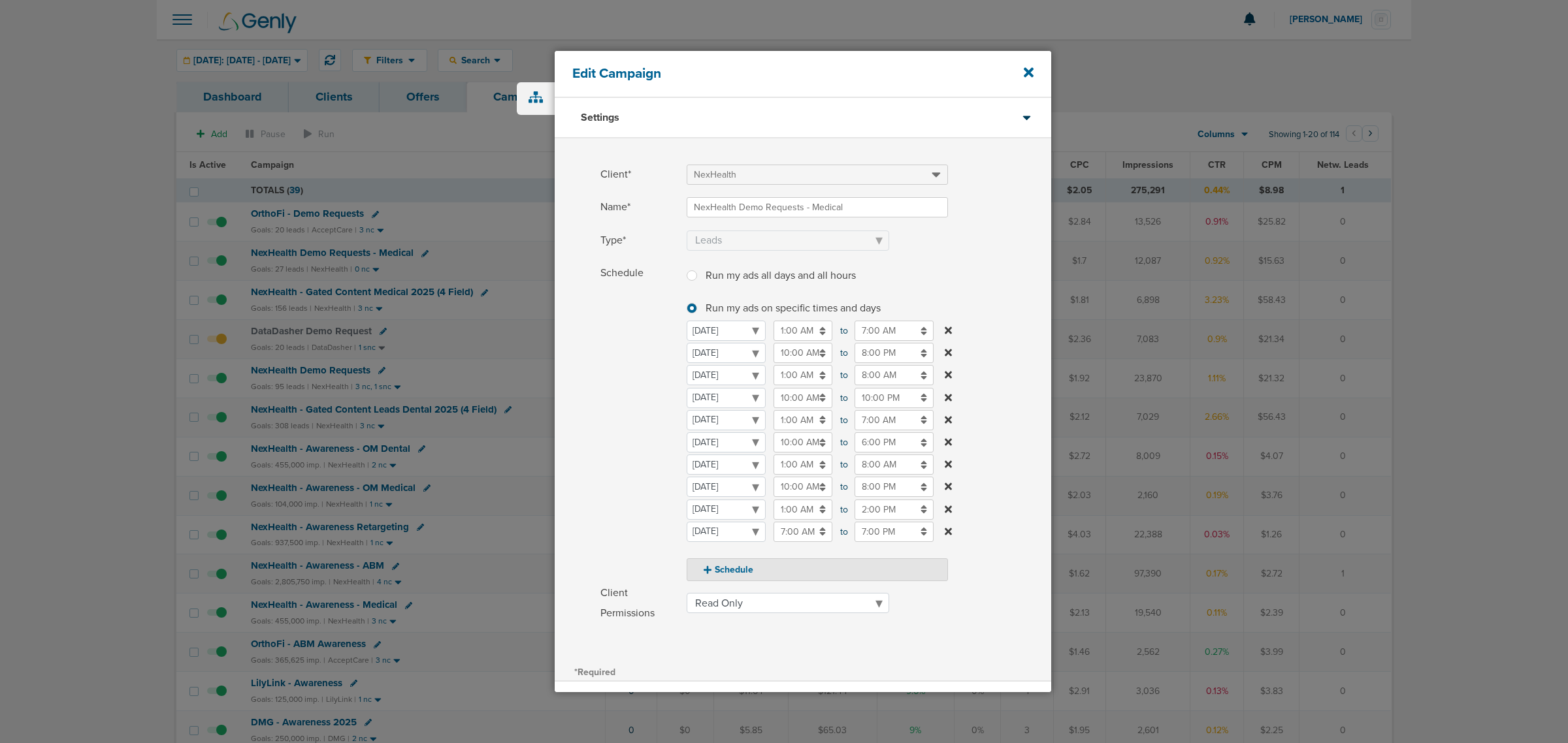
click at [867, 396] on input "10:00 PM" at bounding box center [894, 398] width 79 height 20
click at [864, 460] on span "10" at bounding box center [860, 460] width 20 height 20
click at [858, 431] on td "12" at bounding box center [856, 427] width 43 height 25
type input "12:00 PM"
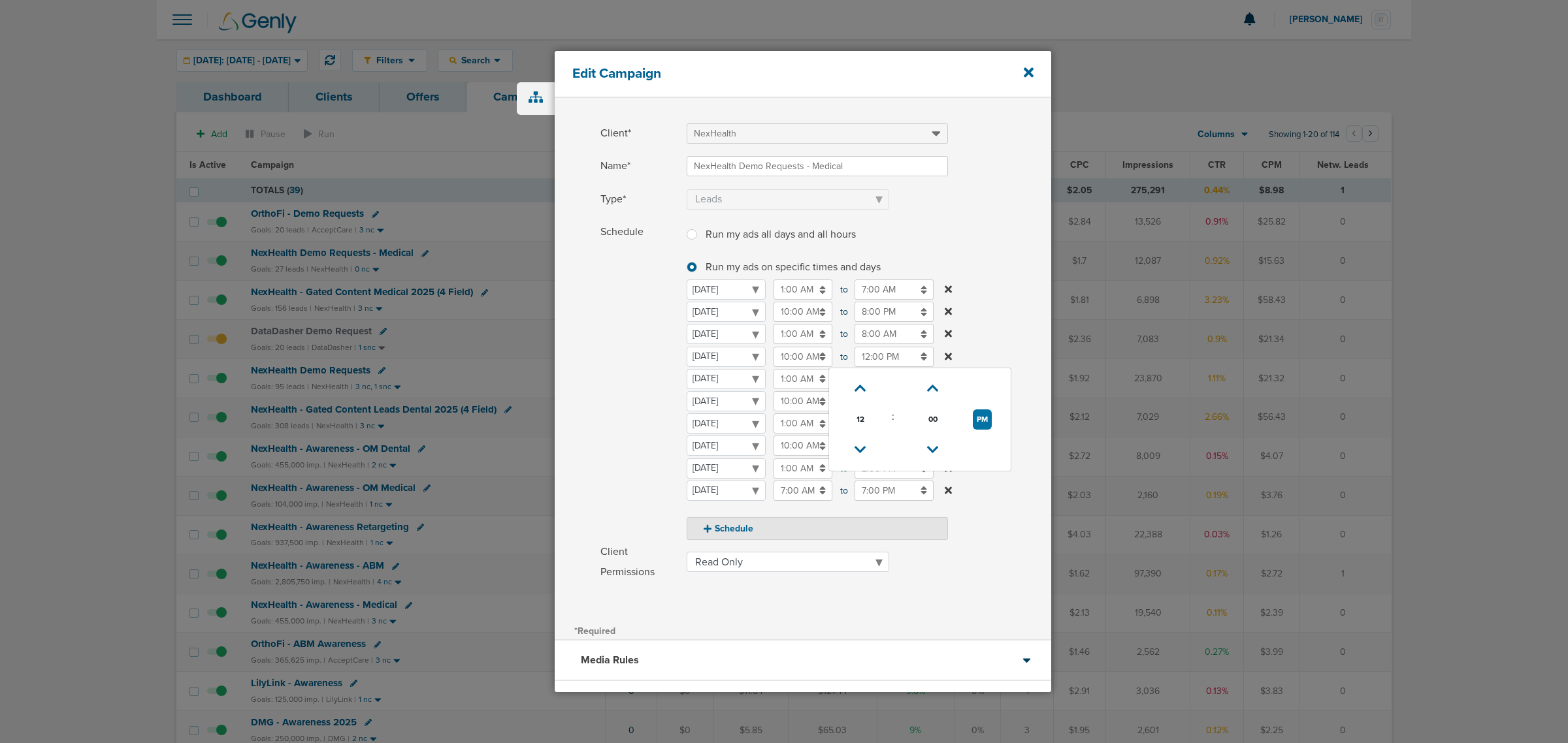
scroll to position [82, 0]
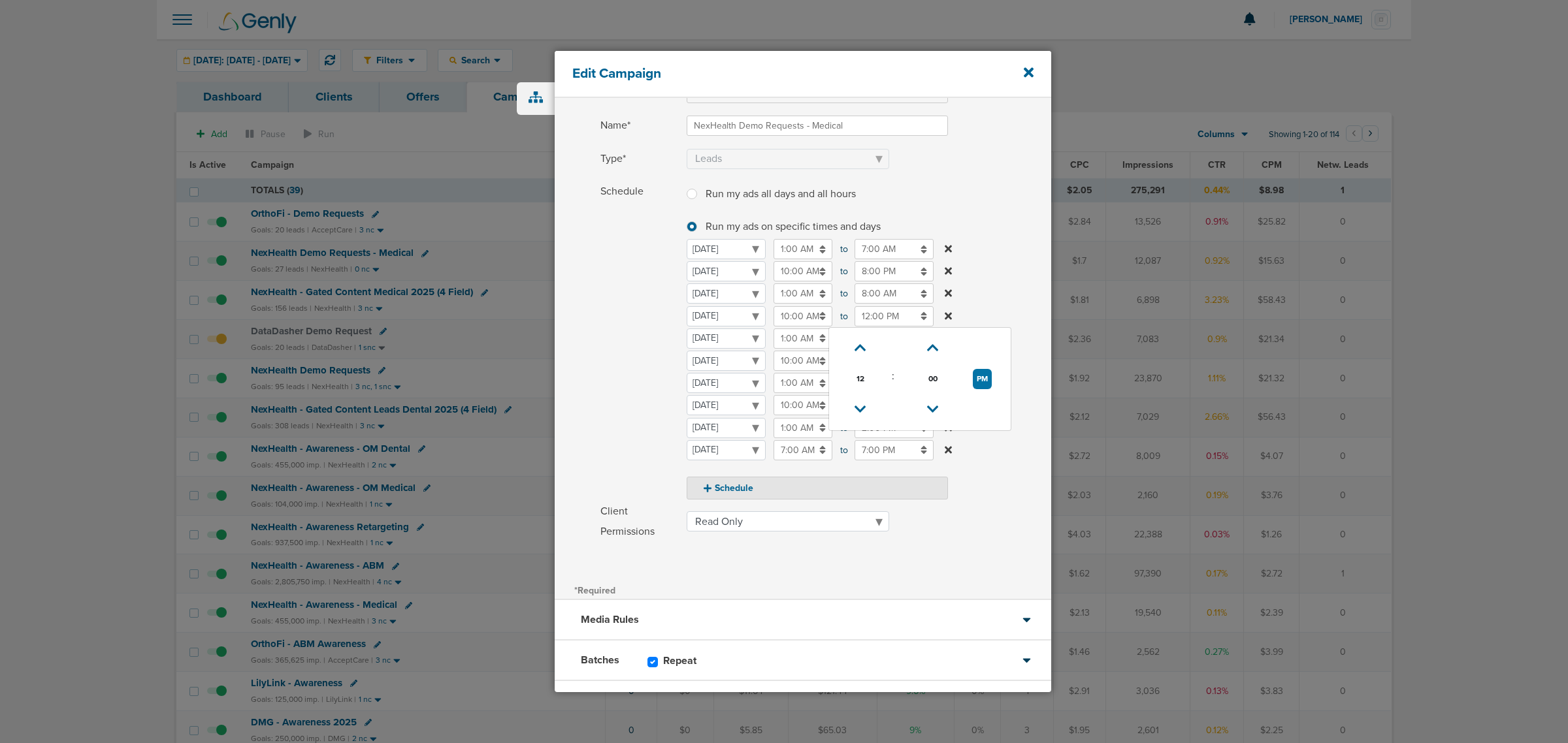
click at [1009, 279] on label "Schedule Run my ads all days and all hours Run my ads all days and all hours Ru…" at bounding box center [826, 341] width 451 height 318
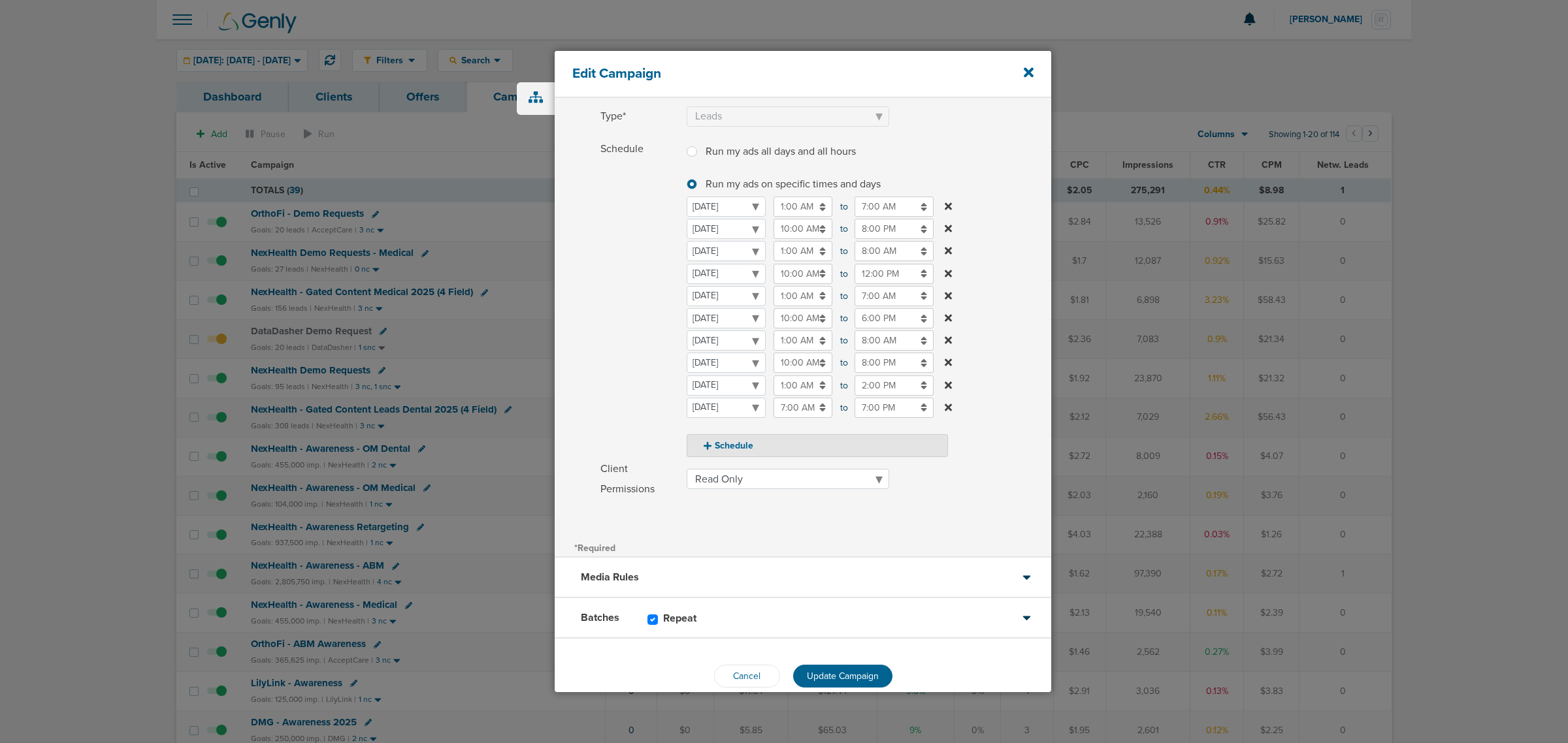
scroll to position [144, 0]
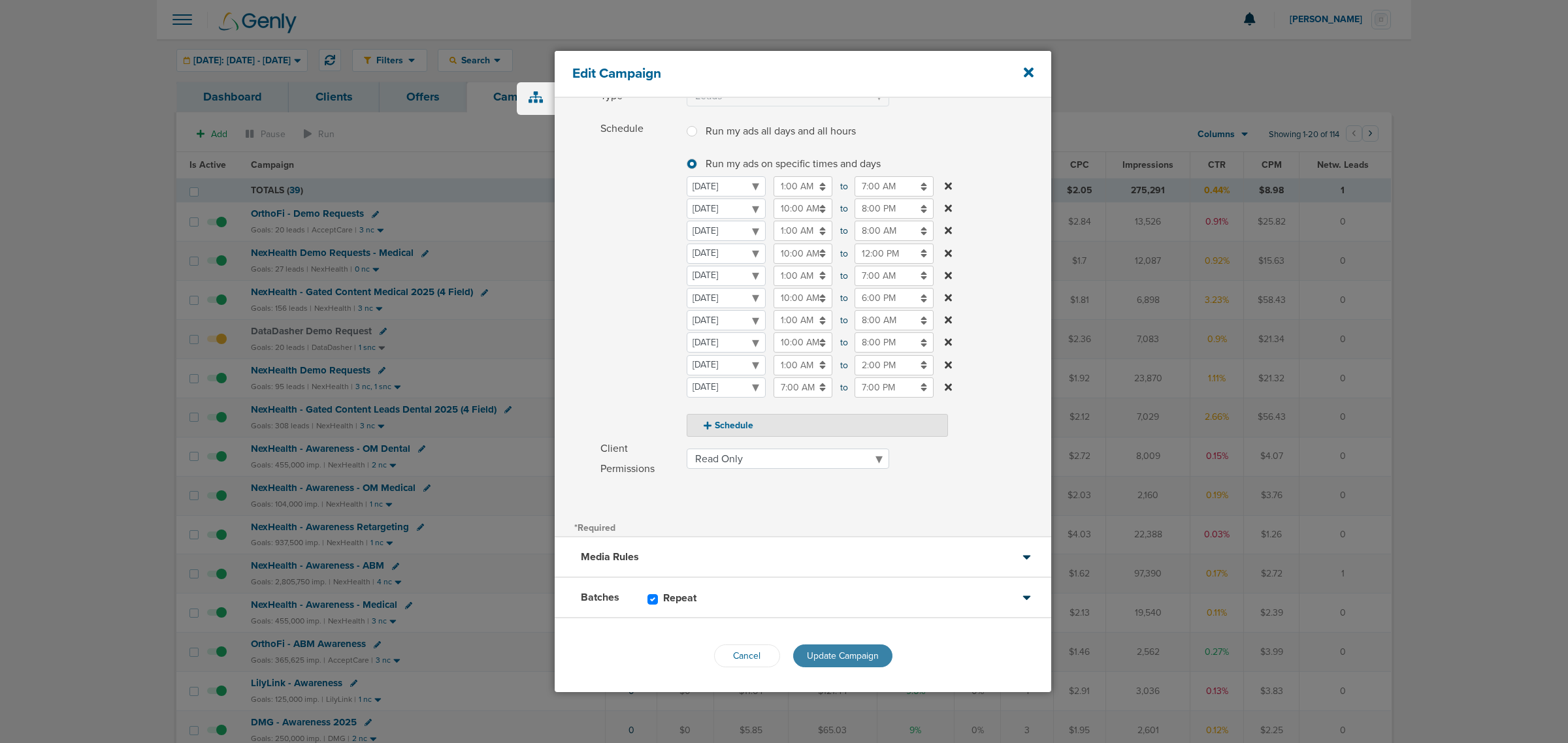
click at [843, 654] on span "Update Campaign" at bounding box center [843, 656] width 72 height 11
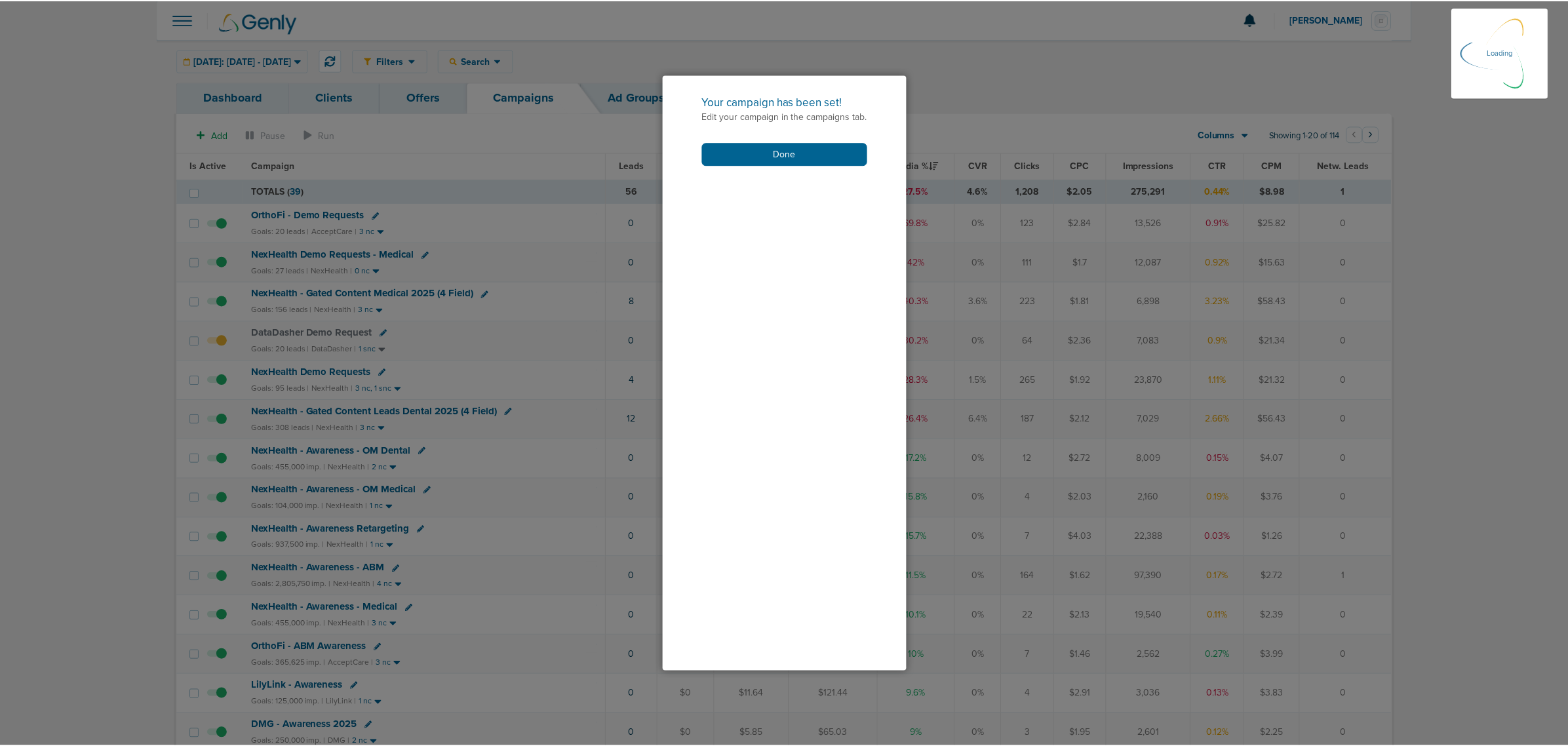
scroll to position [104, 0]
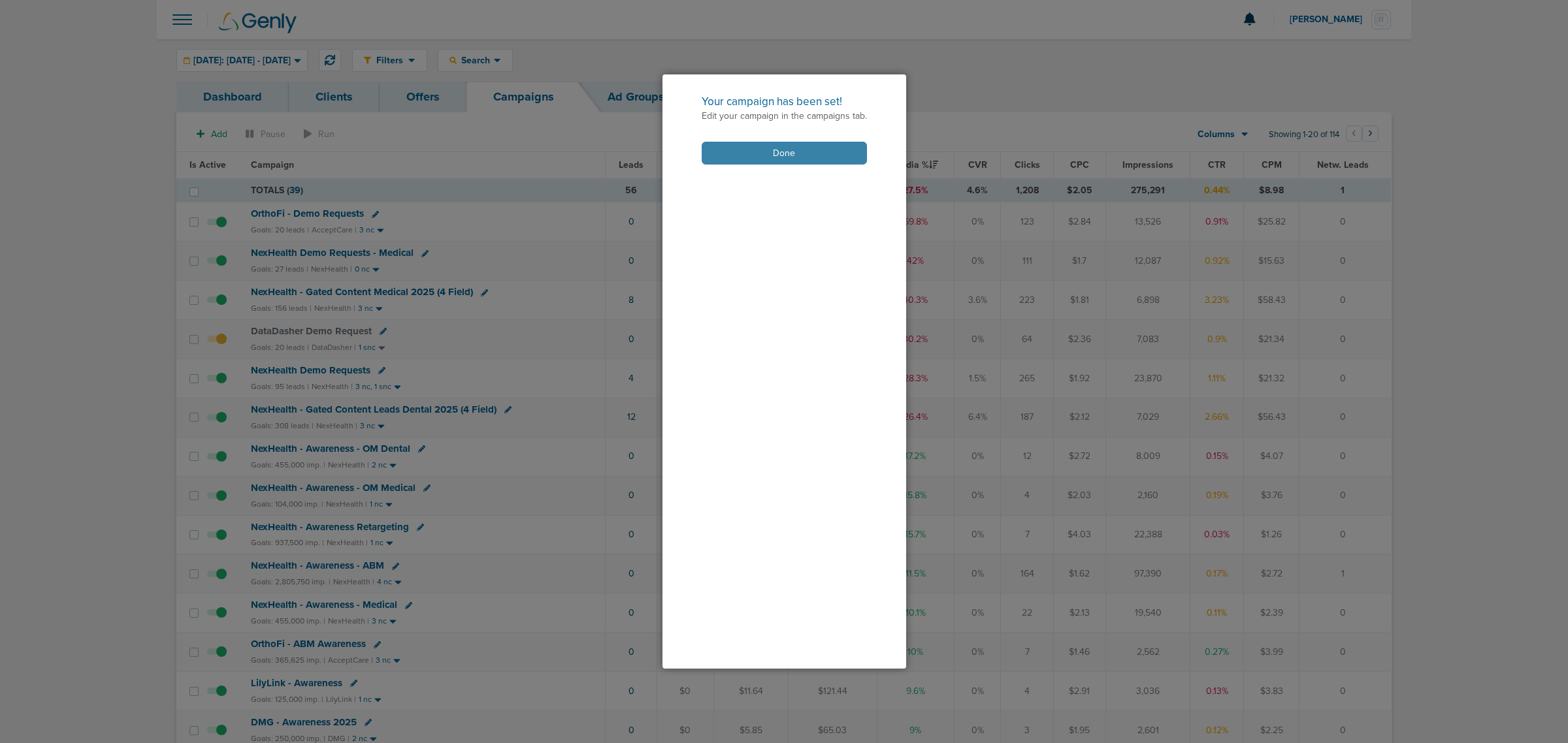
click at [831, 151] on button "Done" at bounding box center [784, 153] width 165 height 23
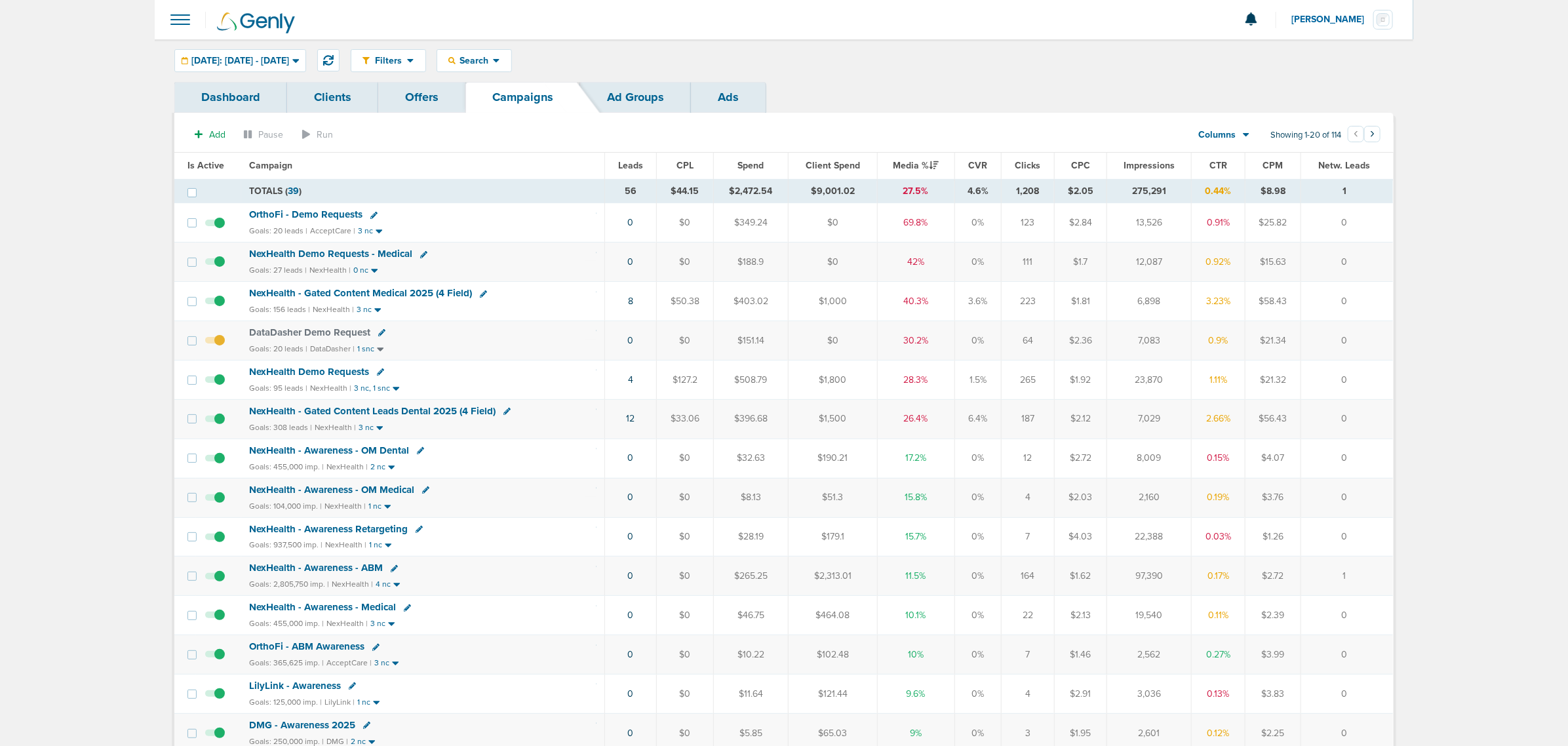
click at [411, 297] on span "NexHealth - Gated Content Medical 2025 (4 Field)" at bounding box center [360, 293] width 223 height 12
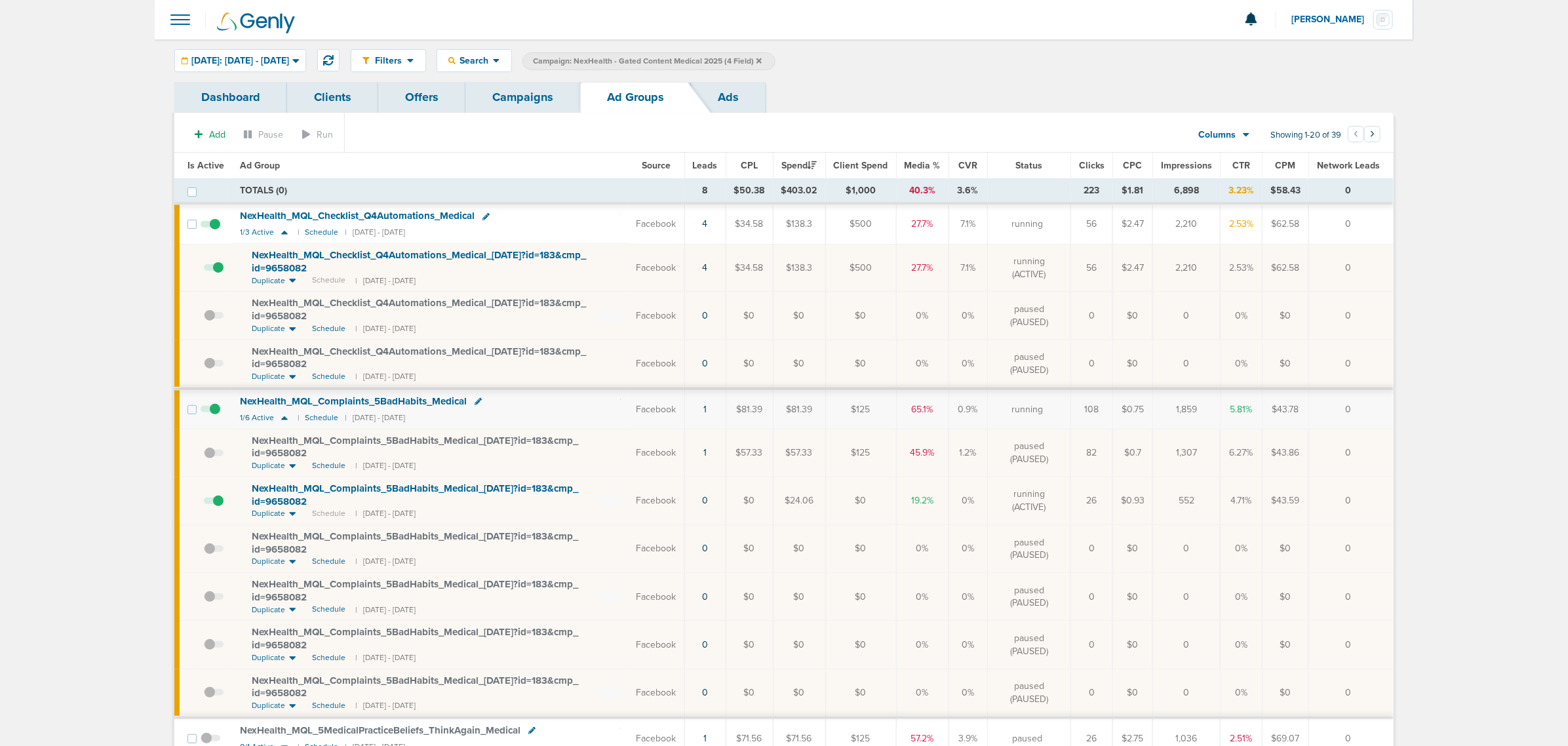
click at [221, 508] on span at bounding box center [213, 508] width 20 height 0
click at [204, 504] on input "checkbox" at bounding box center [204, 504] width 0 height 0
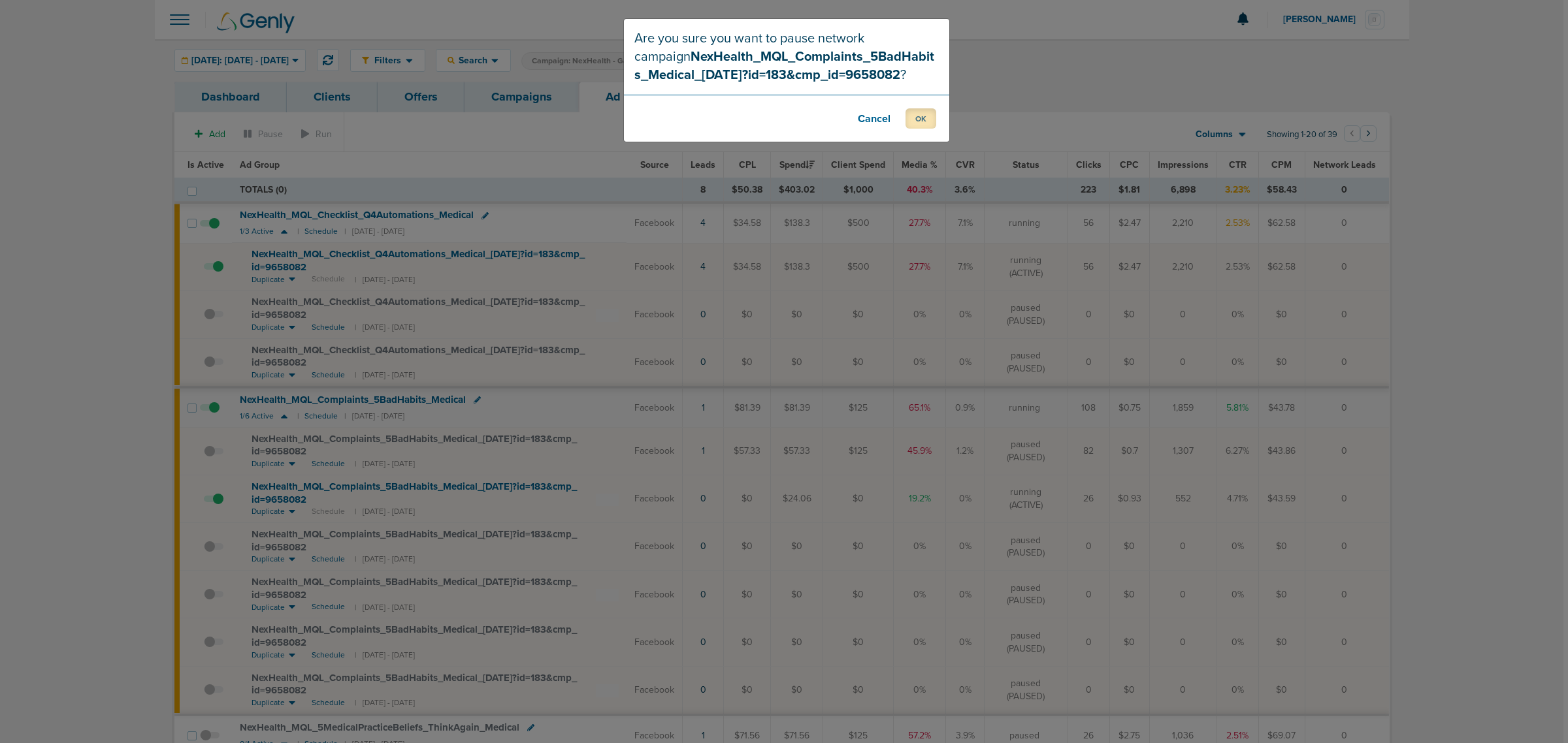
click at [935, 124] on button "OK" at bounding box center [921, 118] width 30 height 20
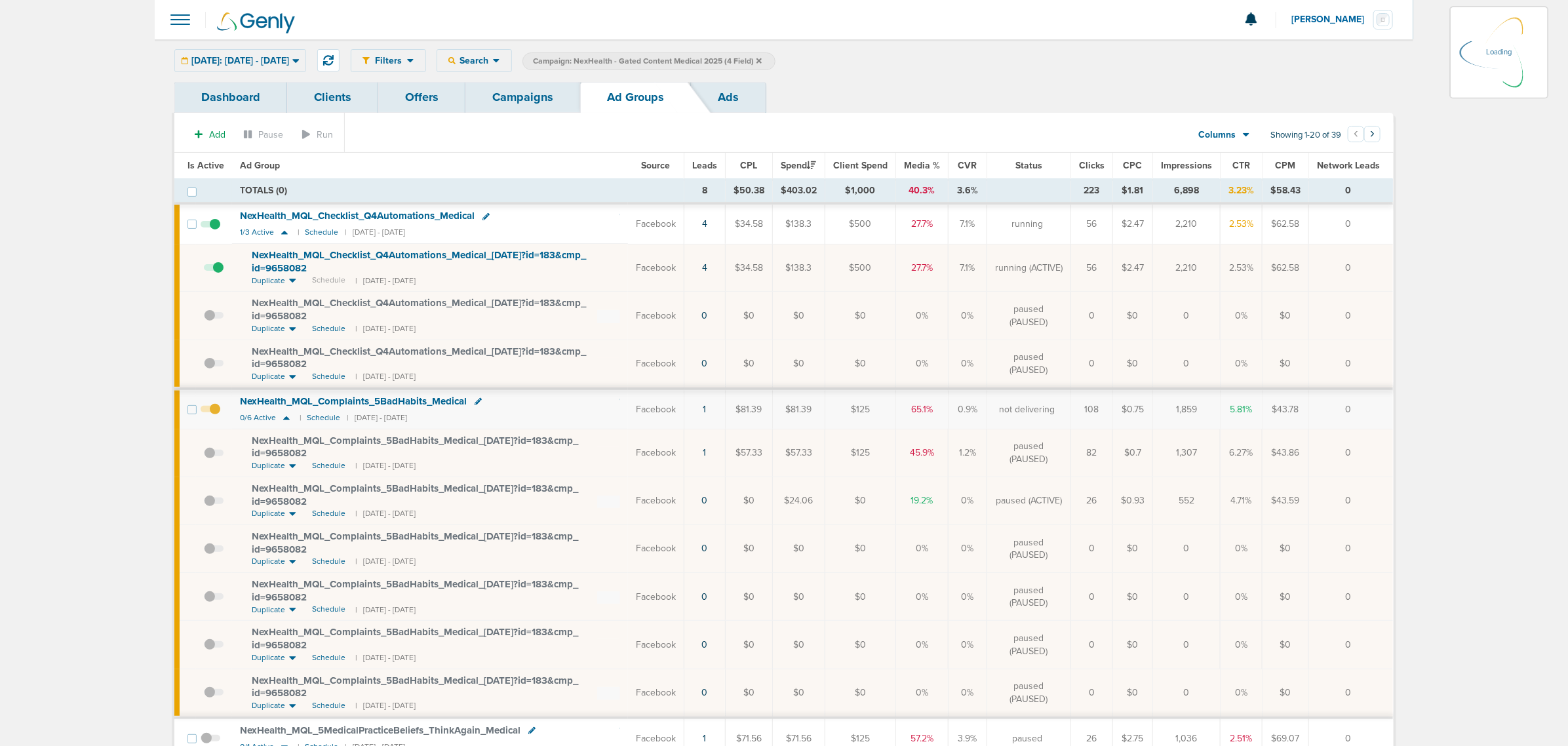
click at [545, 87] on link "Campaigns" at bounding box center [523, 97] width 115 height 31
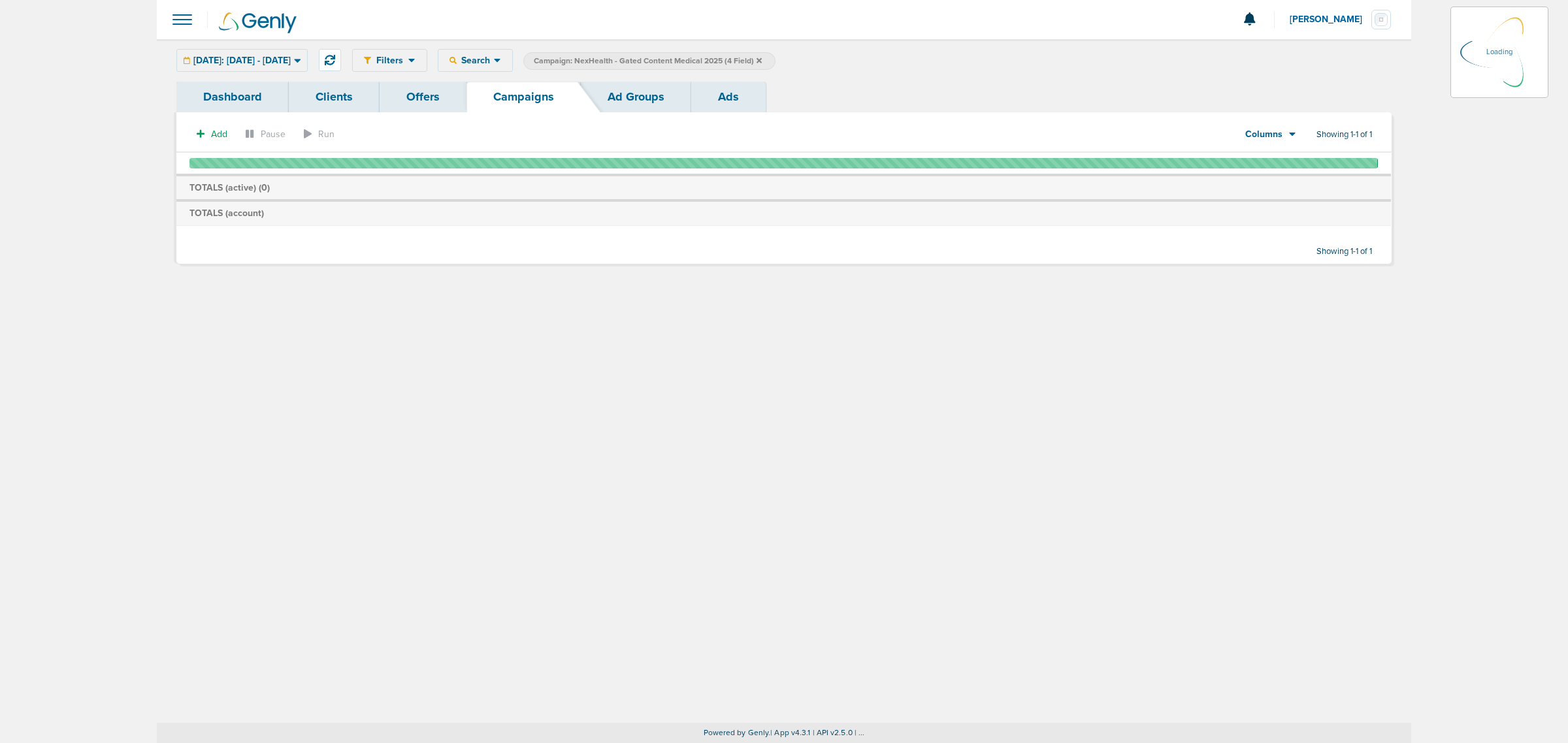
click at [762, 57] on icon at bounding box center [759, 61] width 5 height 8
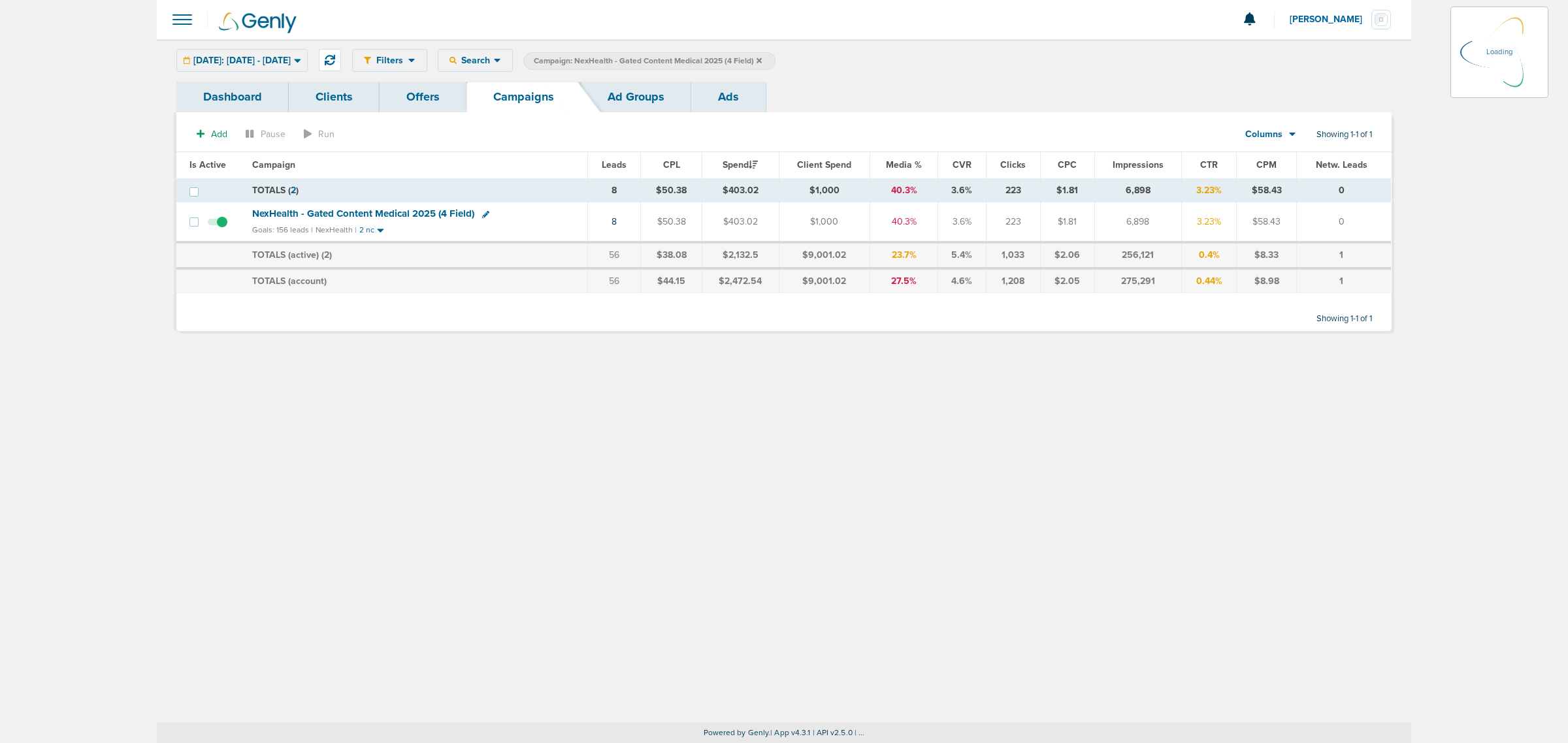
click at [762, 57] on icon at bounding box center [759, 61] width 5 height 8
click at [762, 60] on icon at bounding box center [759, 61] width 5 height 8
click at [762, 59] on icon at bounding box center [759, 60] width 5 height 5
click at [762, 59] on icon at bounding box center [759, 61] width 5 height 8
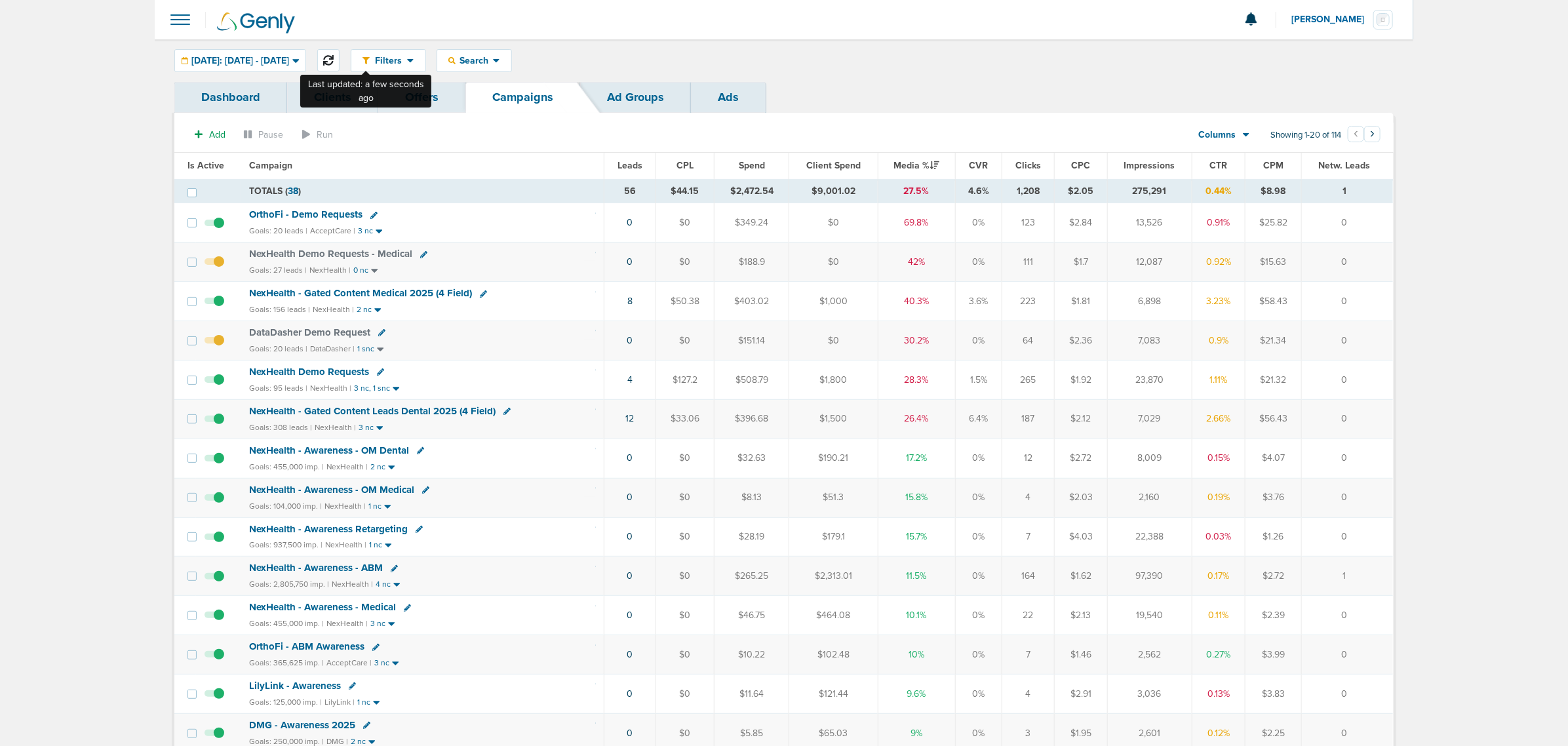
click at [334, 56] on icon at bounding box center [328, 60] width 10 height 10
click at [364, 412] on span "NexHealth - Gated Content Leads Dental 2025 (4 Field)" at bounding box center [372, 411] width 246 height 12
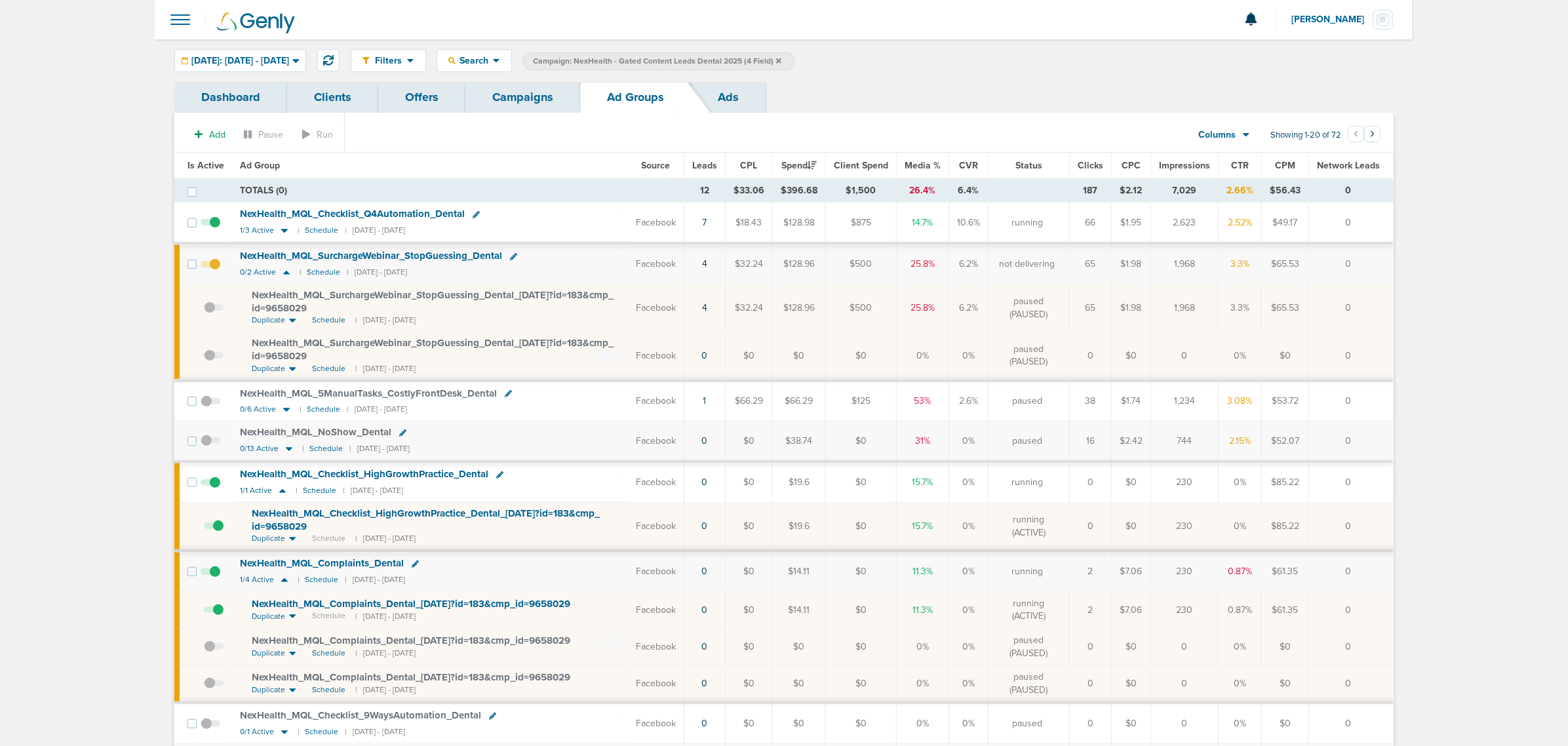
drag, startPoint x: 1250, startPoint y: 528, endPoint x: 1014, endPoint y: 527, distance: 236.0
click at [1014, 527] on tr "NexHealth_ MQL_ Checklist_ HighGrowthPractice_ Dental_ 09.29.25?id=183&cmp_ id=…" at bounding box center [784, 526] width 1219 height 48
drag, startPoint x: 1014, startPoint y: 527, endPoint x: 1097, endPoint y: 521, distance: 83.2
click at [1016, 526] on td "running (ACTIVE)" at bounding box center [1029, 526] width 81 height 48
click at [289, 210] on span "NexHealth_ MQL_ Checklist_ Q4Automation_ Dental" at bounding box center [352, 213] width 225 height 12
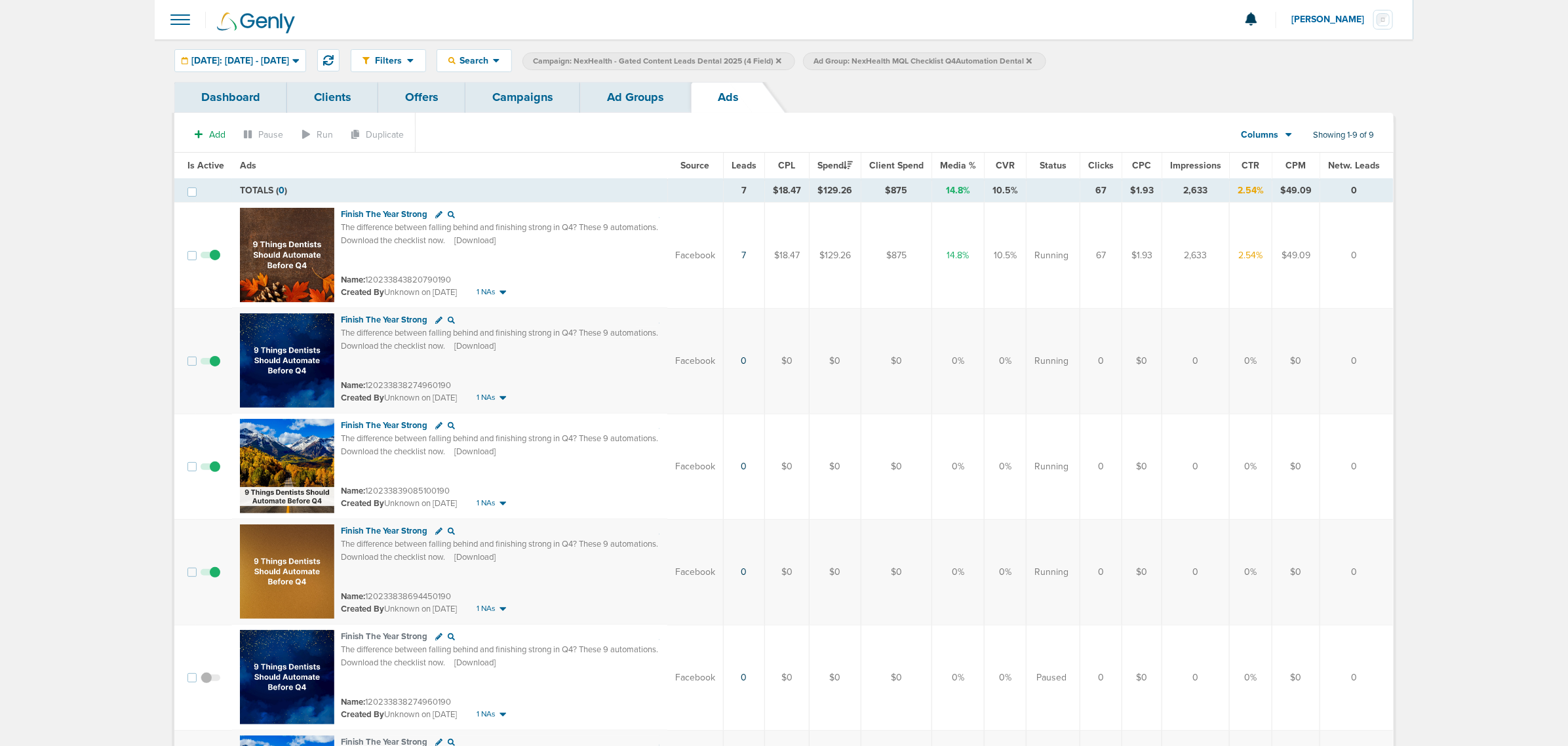
click at [643, 86] on link "Ad Groups" at bounding box center [635, 97] width 111 height 31
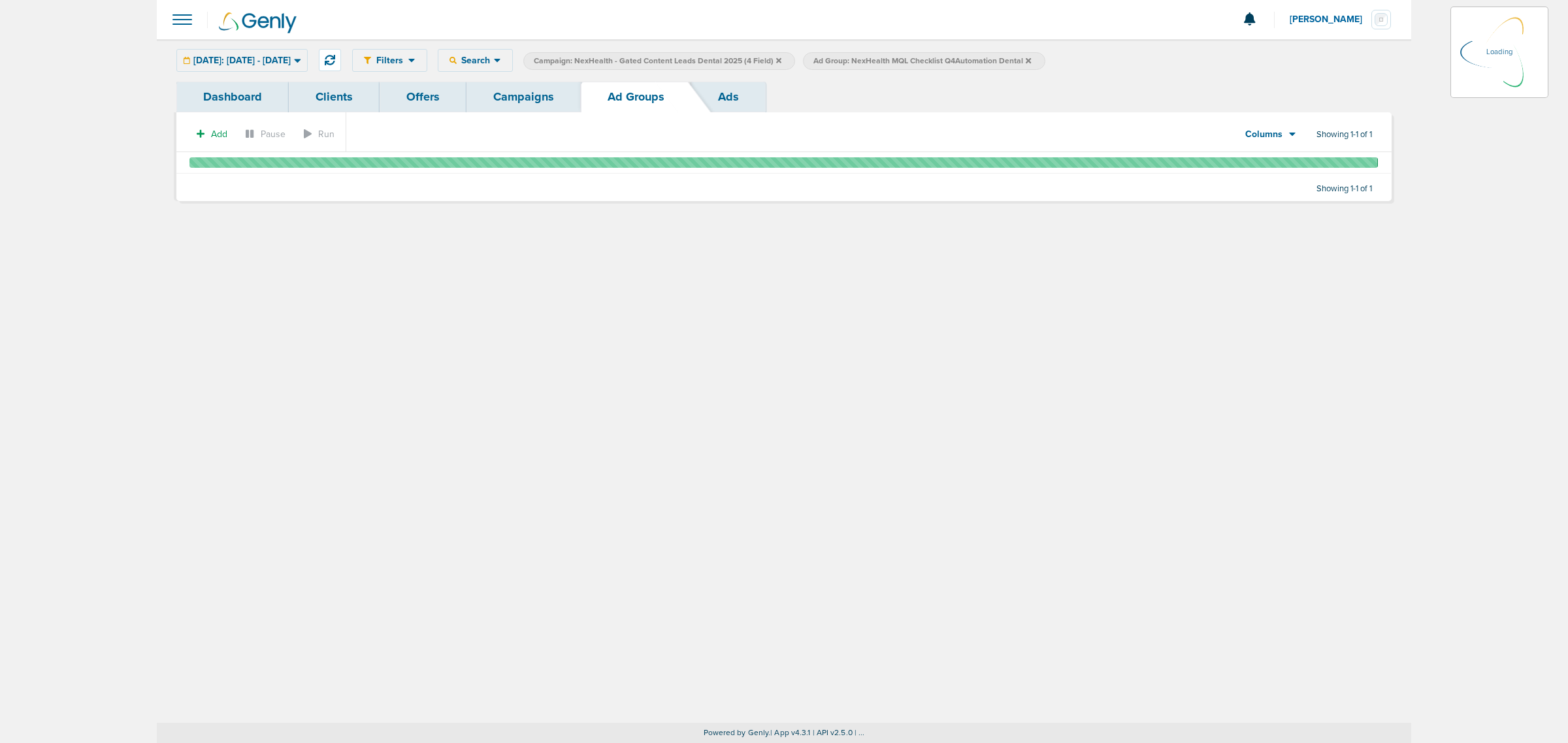
click at [507, 88] on link "Campaigns" at bounding box center [524, 97] width 114 height 30
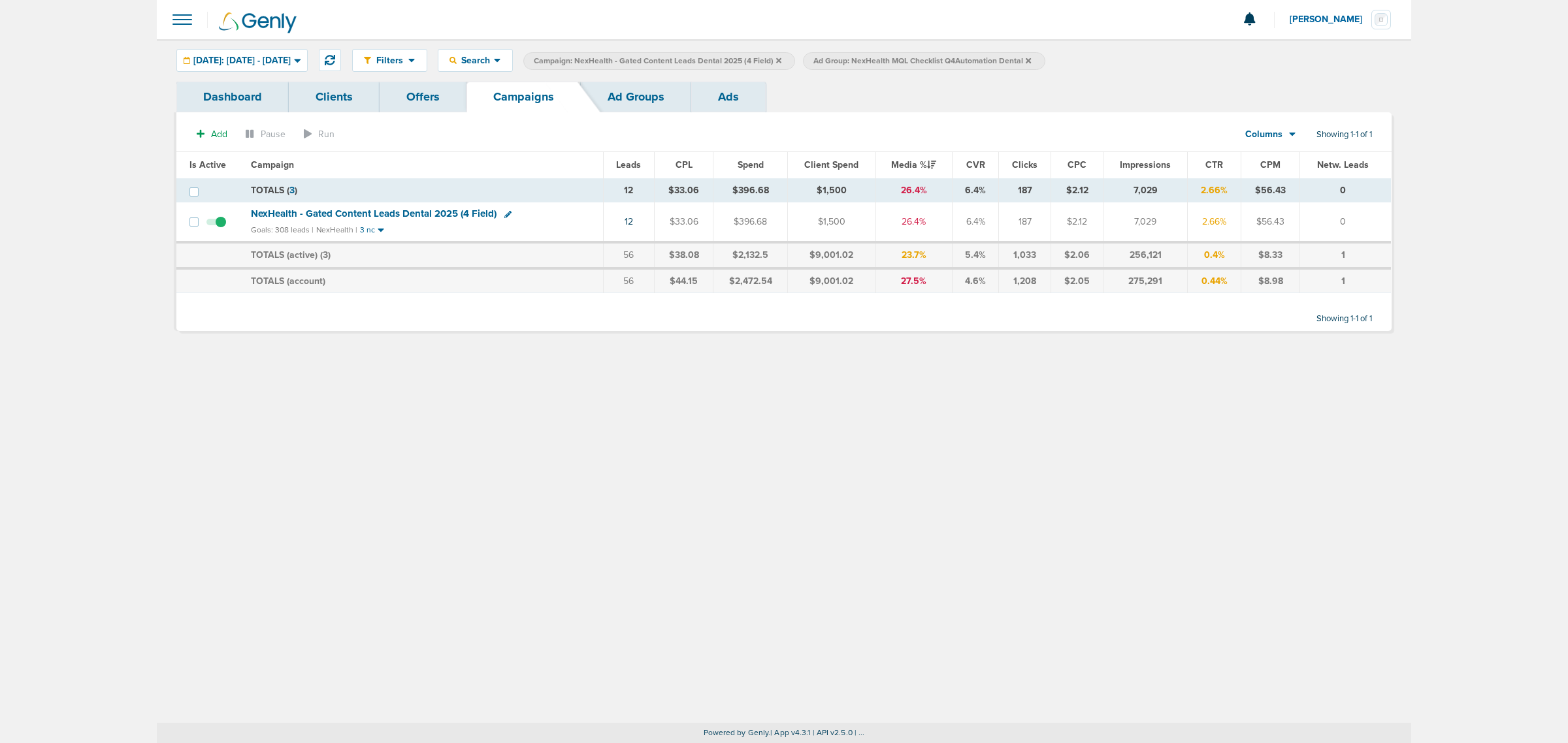
click at [1031, 59] on icon at bounding box center [1028, 60] width 5 height 5
click at [781, 59] on icon at bounding box center [779, 61] width 5 height 8
click at [781, 59] on icon at bounding box center [779, 60] width 5 height 5
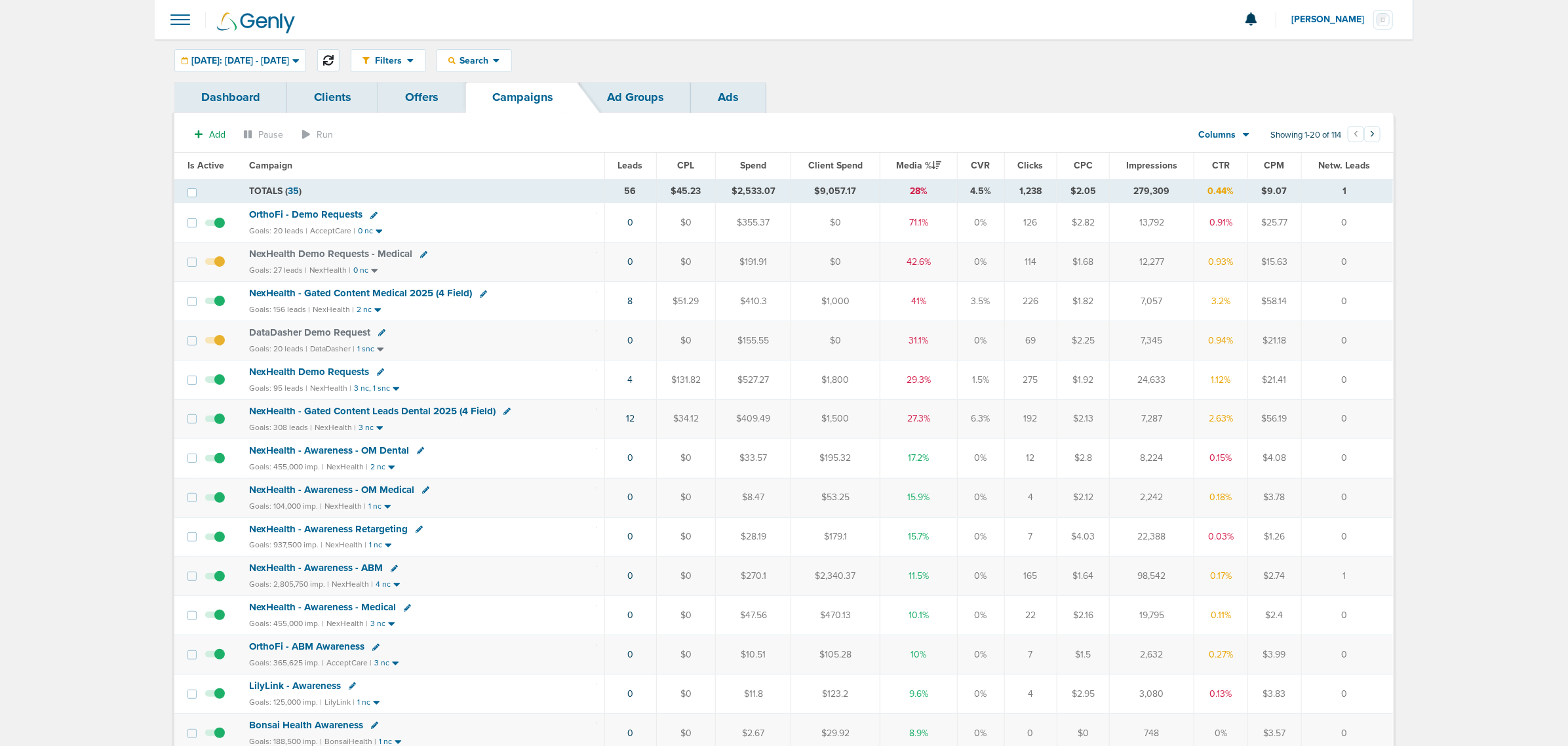
click at [334, 55] on icon at bounding box center [328, 60] width 10 height 10
click at [334, 56] on icon at bounding box center [328, 60] width 10 height 10
drag, startPoint x: 582, startPoint y: 388, endPoint x: 1361, endPoint y: 394, distance: 779.0
click at [1358, 394] on tr "NexHealth Demo Requests Goals: 95 leads | NexHealth | 3 nc, 1 snc 4 $131.82 $52…" at bounding box center [784, 379] width 1219 height 39
click at [1369, 389] on td "0" at bounding box center [1347, 379] width 92 height 39
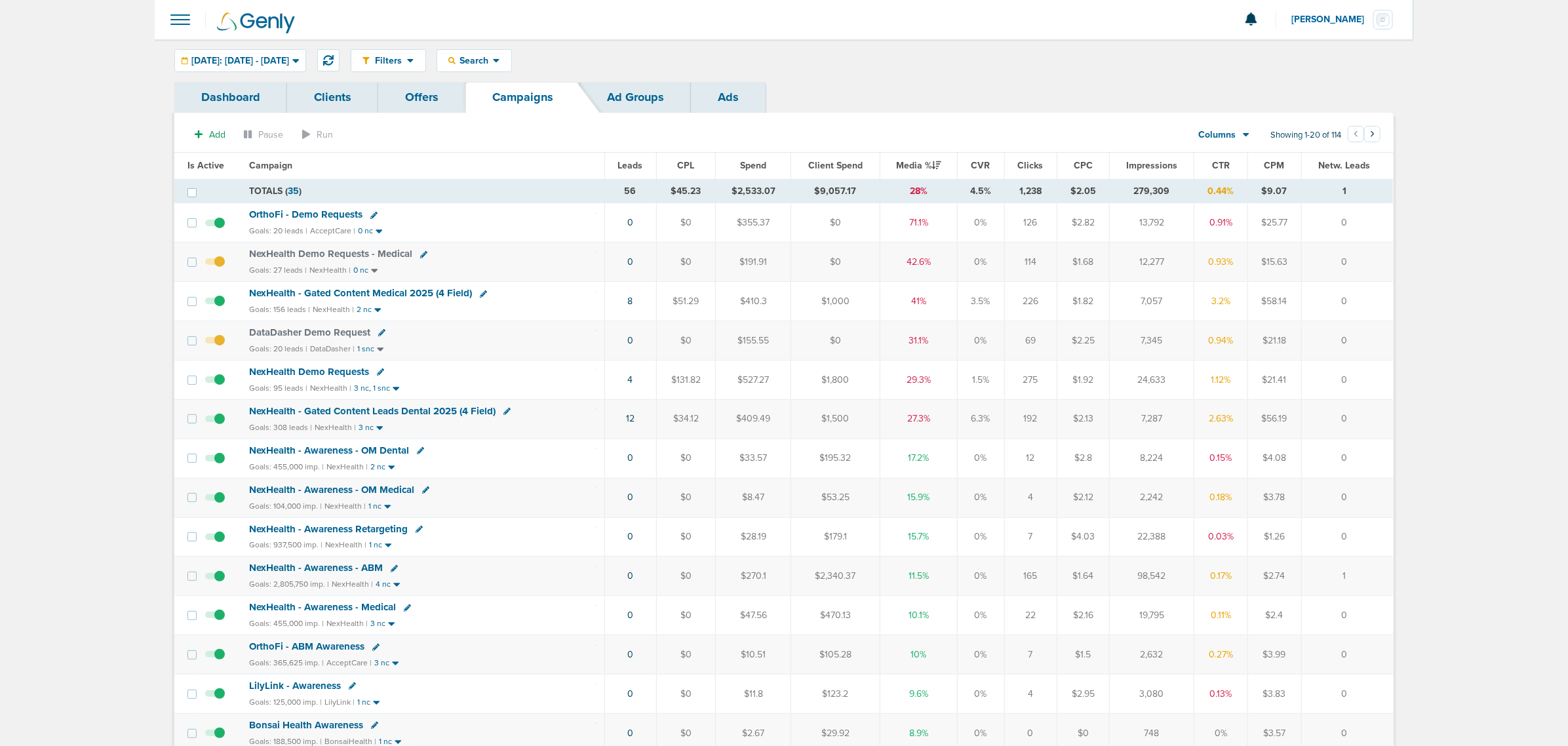
click at [362, 295] on span "NexHealth - Gated Content Medical 2025 (4 Field)" at bounding box center [360, 293] width 223 height 12
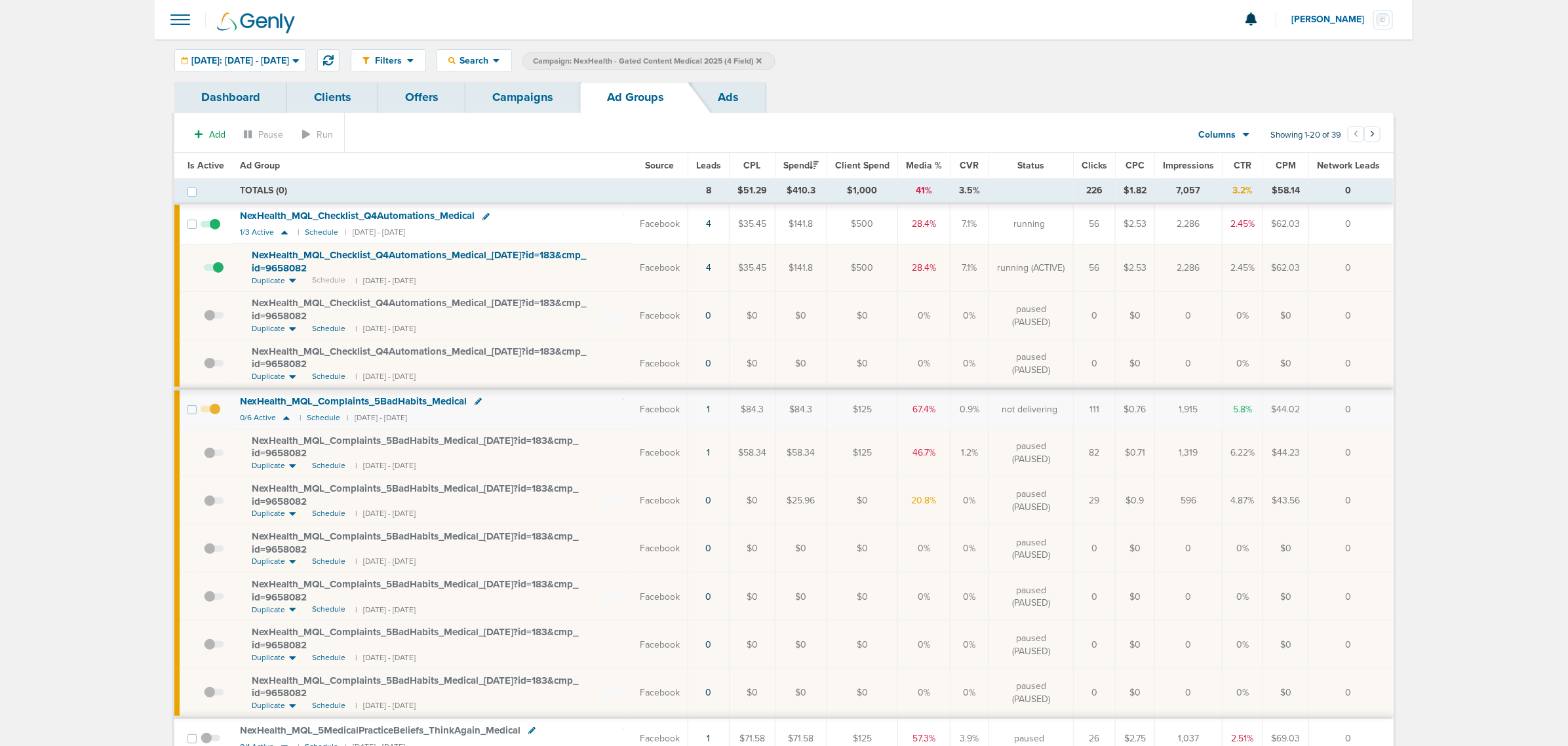
click at [212, 415] on span at bounding box center [210, 415] width 20 height 0
click at [210, 413] on input "checkbox" at bounding box center [210, 413] width 0 height 0
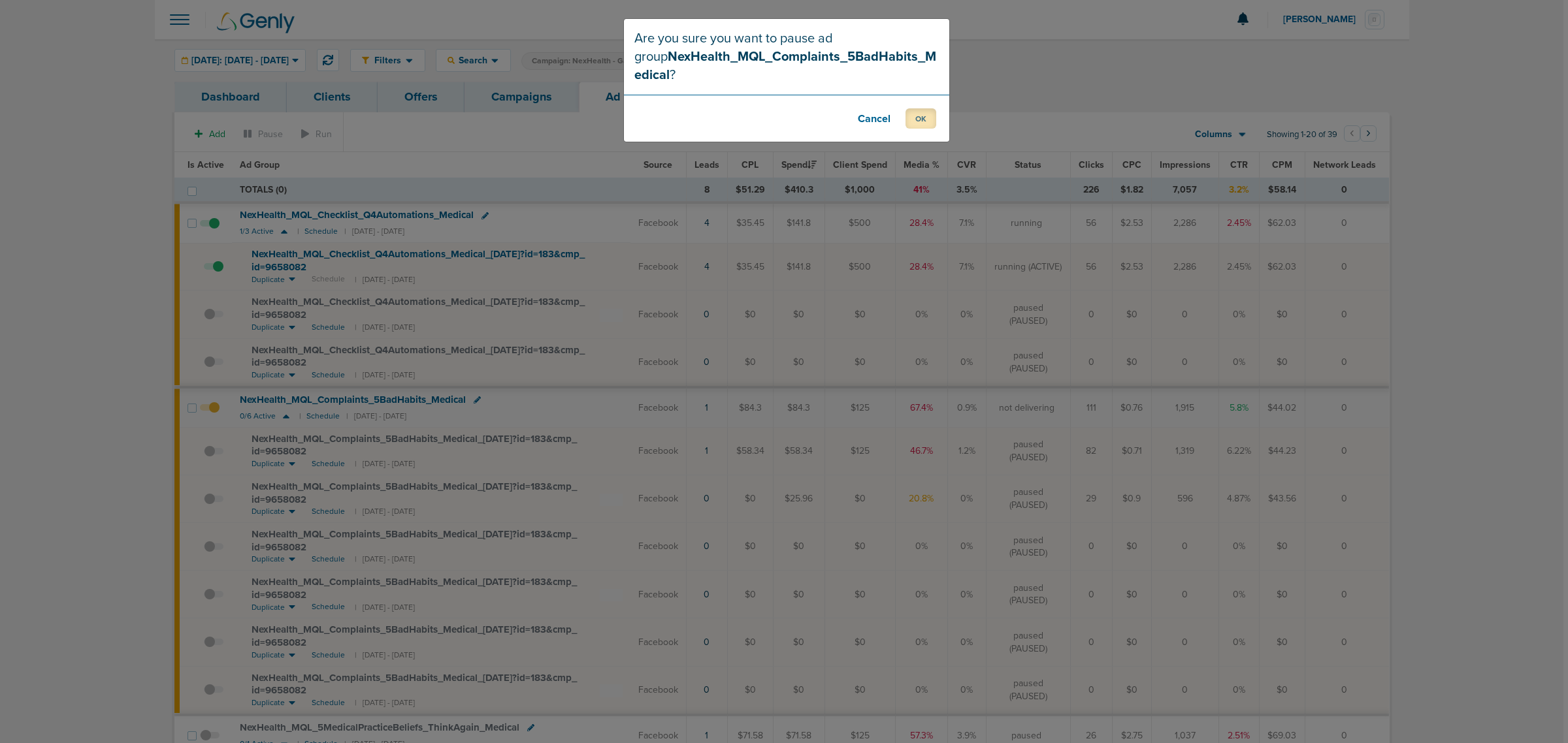
click at [920, 116] on button "OK" at bounding box center [921, 118] width 30 height 20
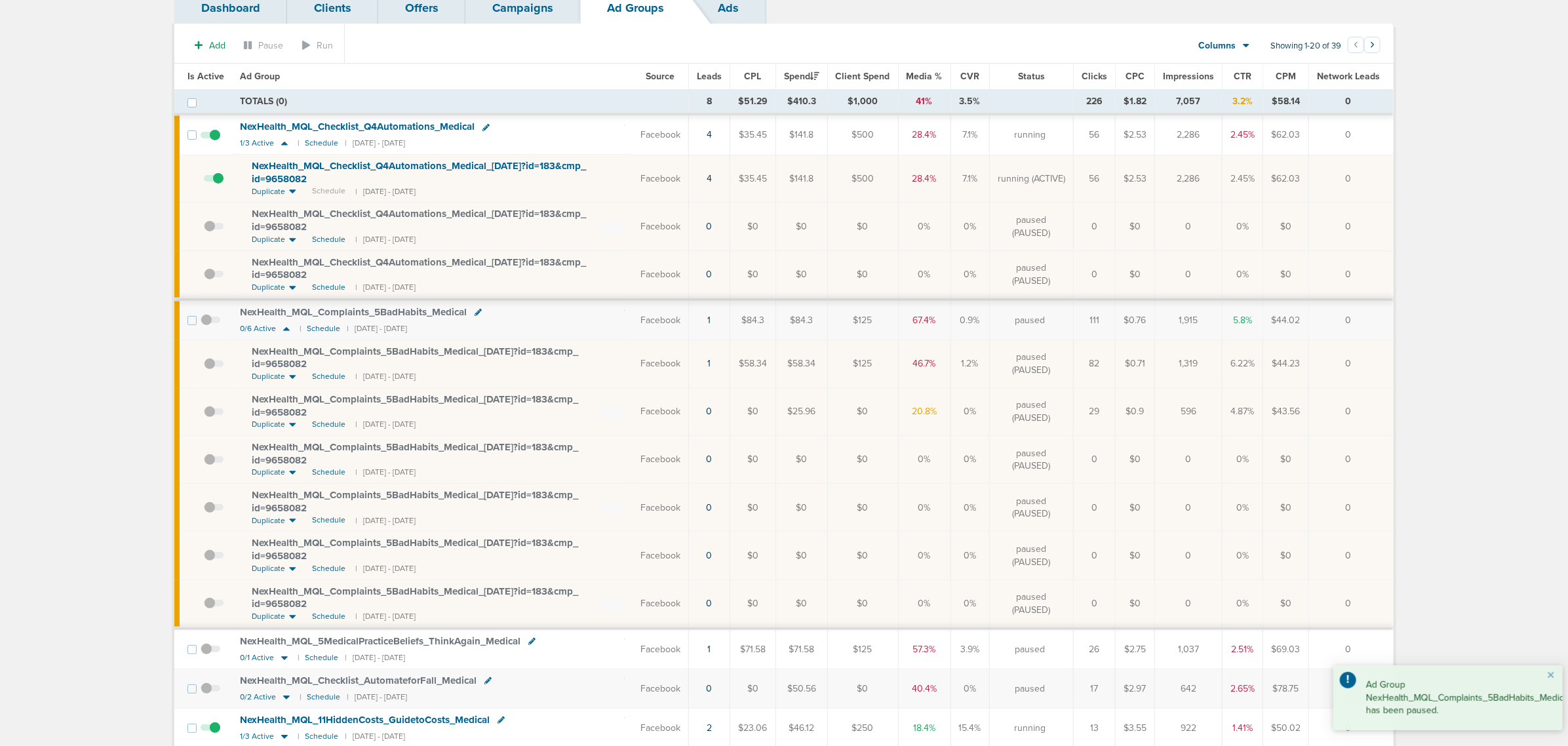
scroll to position [82, 0]
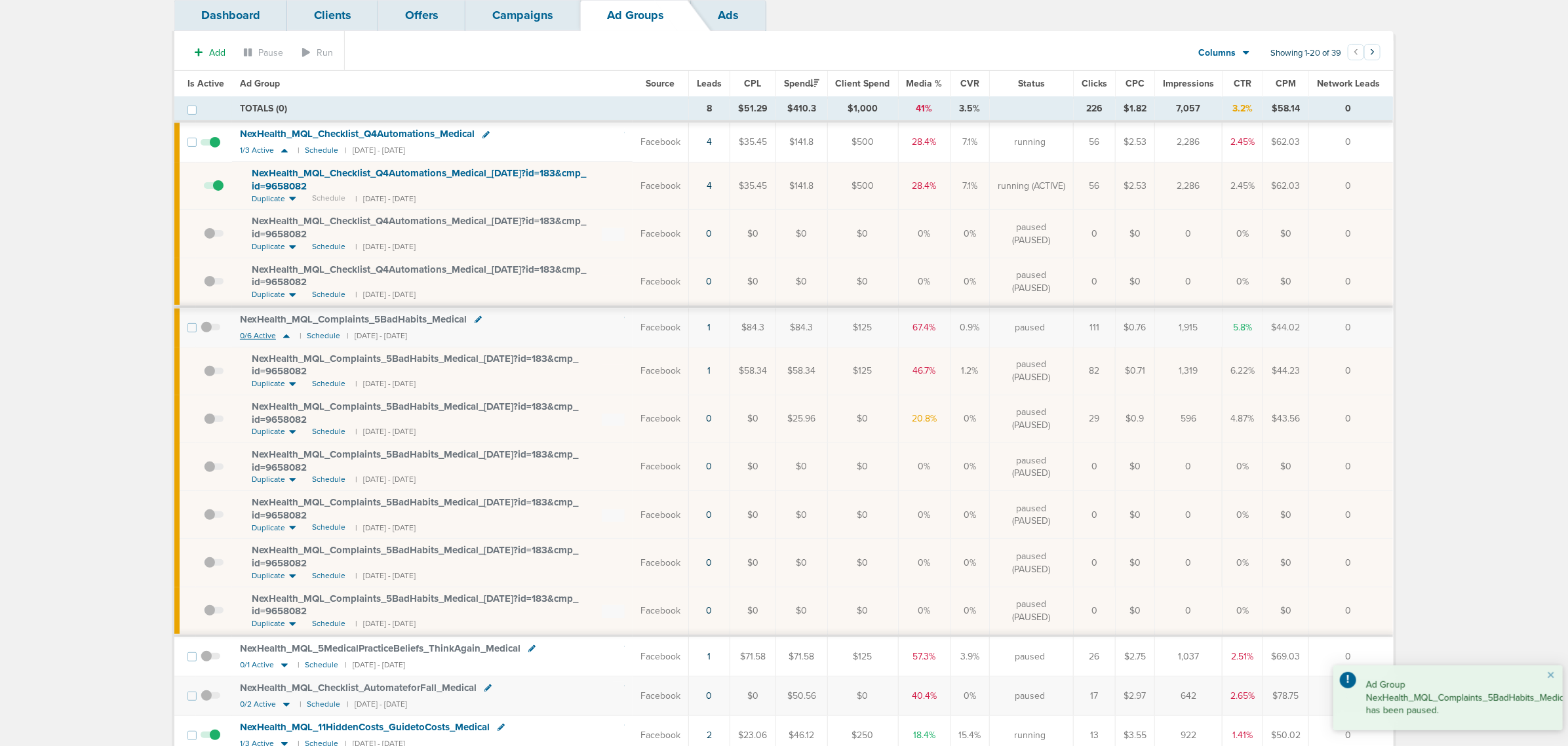
click at [284, 339] on icon at bounding box center [286, 336] width 13 height 11
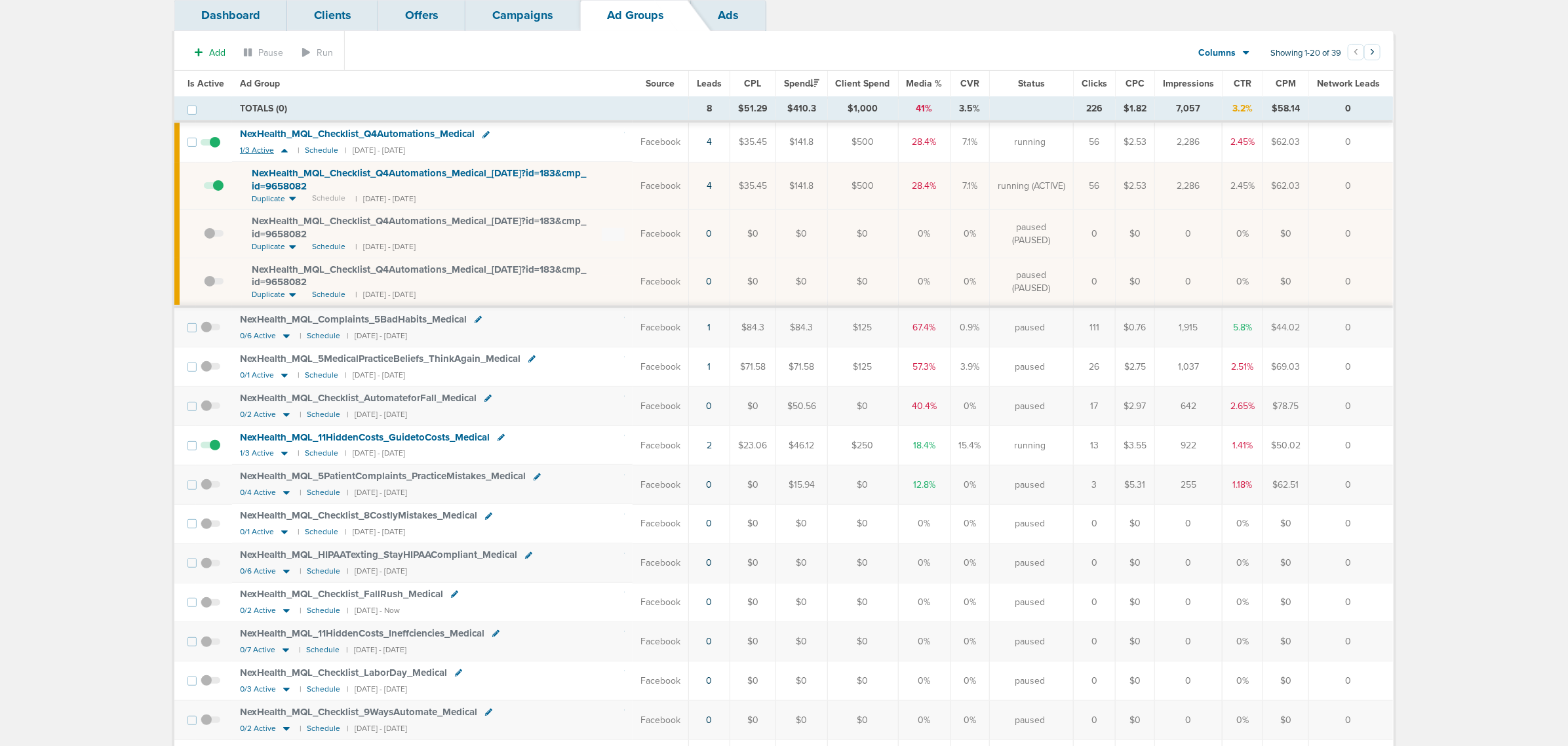
click at [284, 149] on icon at bounding box center [284, 150] width 13 height 11
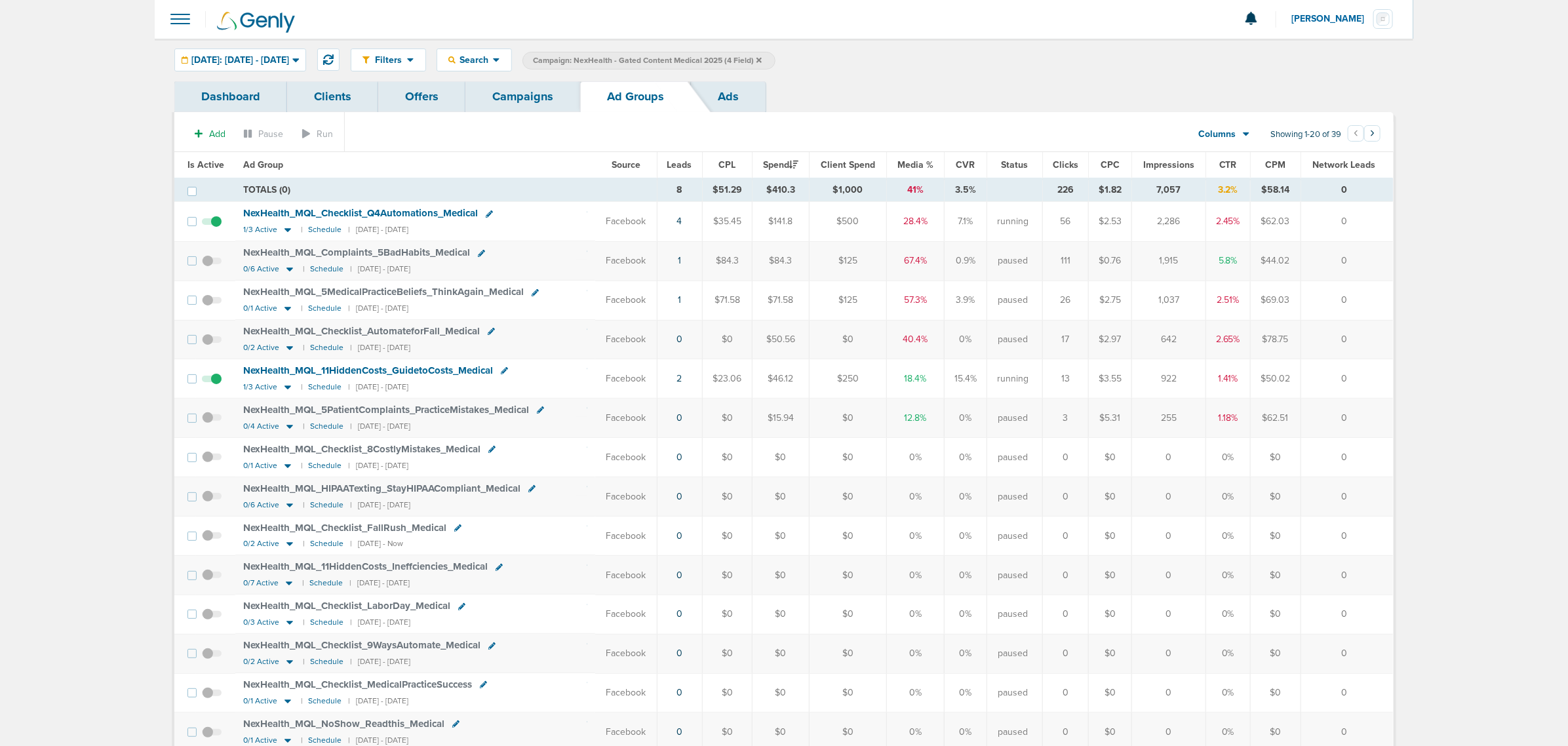
scroll to position [0, 0]
click at [253, 56] on span "Today: 09.30.2025 - 09.30.2025" at bounding box center [240, 61] width 98 height 10
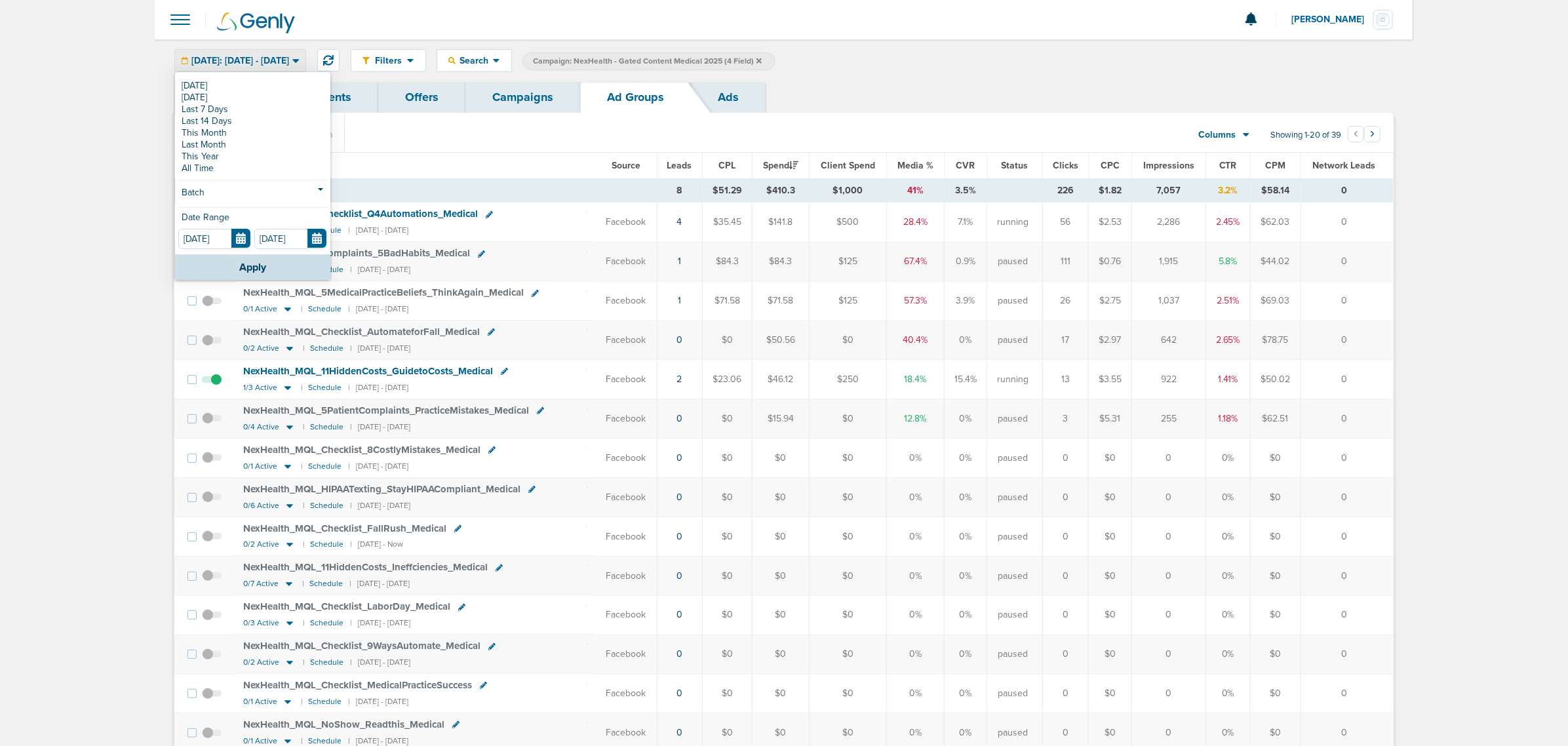
click at [523, 145] on section "Add Pause Run Columns Media Stats Sales Performance Custom Showing 1-20 of 39 ‹…" at bounding box center [784, 138] width 1220 height 30
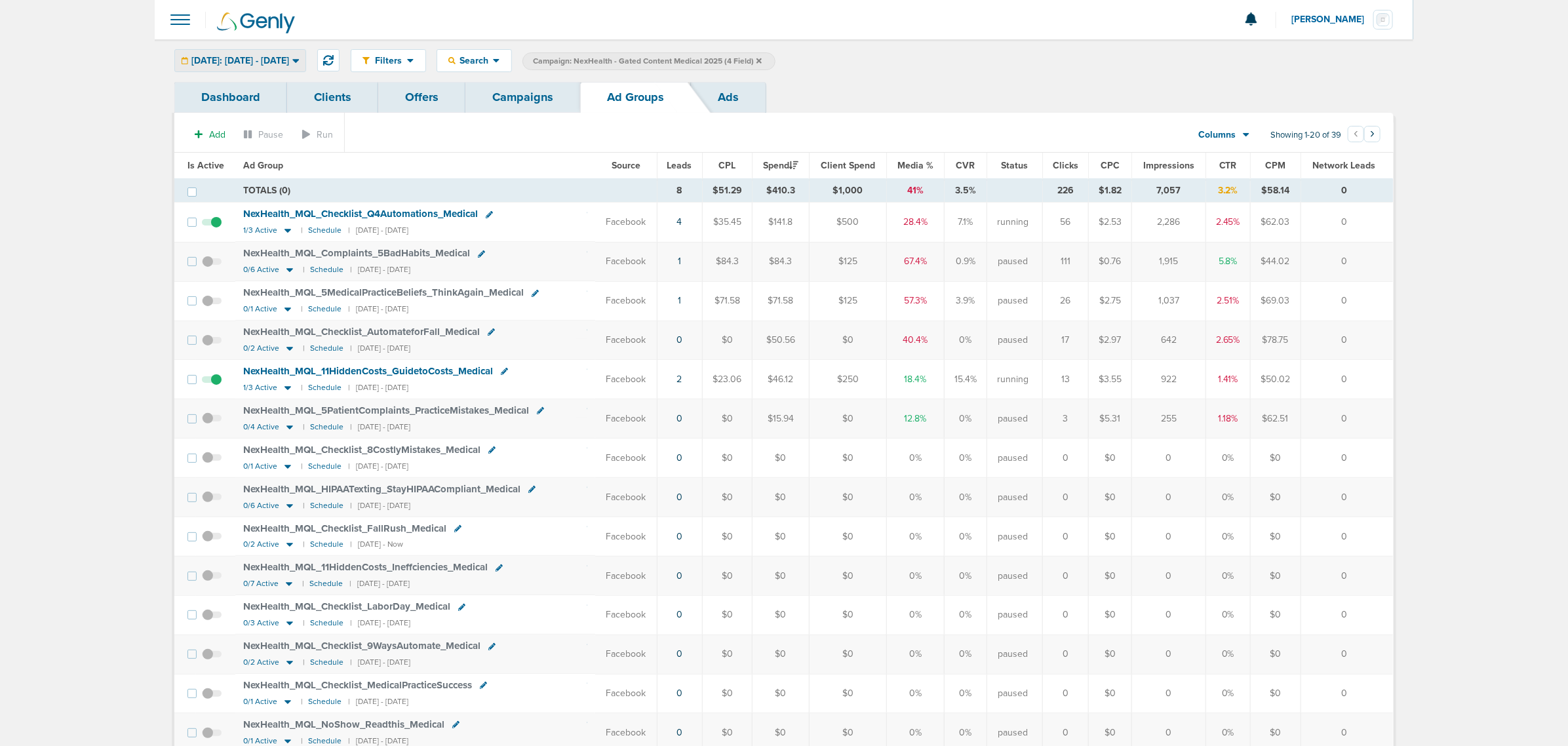
drag, startPoint x: 270, startPoint y: 77, endPoint x: 271, endPoint y: 67, distance: 10.0
click at [270, 77] on div "Filters Active Only Settings Status Active Inactive Objectives MQL SQL Traffic …" at bounding box center [784, 60] width 1258 height 43
click at [271, 56] on span "Today: 09.30.2025 - 09.30.2025" at bounding box center [240, 61] width 98 height 10
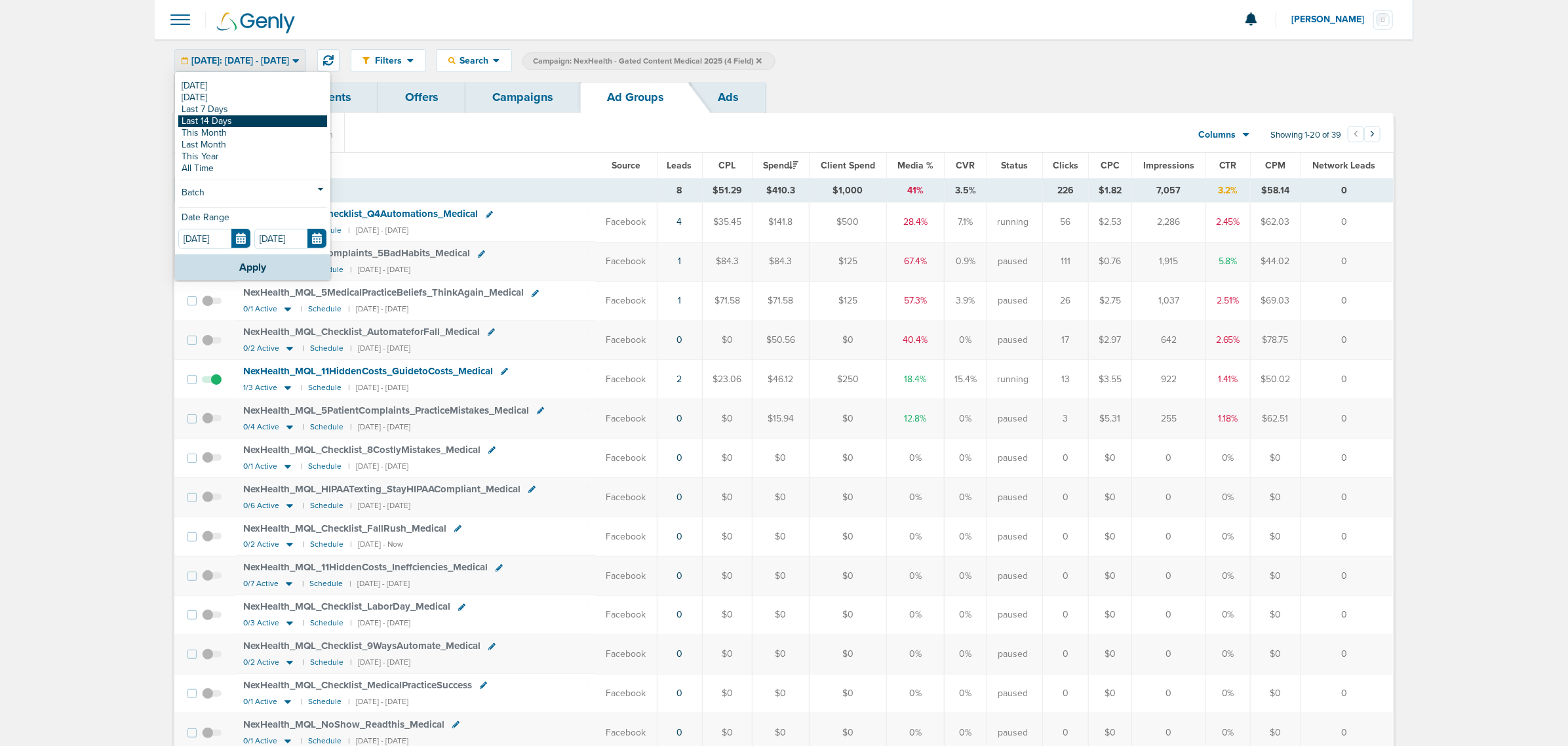
click at [227, 122] on link "Last 14 Days" at bounding box center [253, 121] width 149 height 12
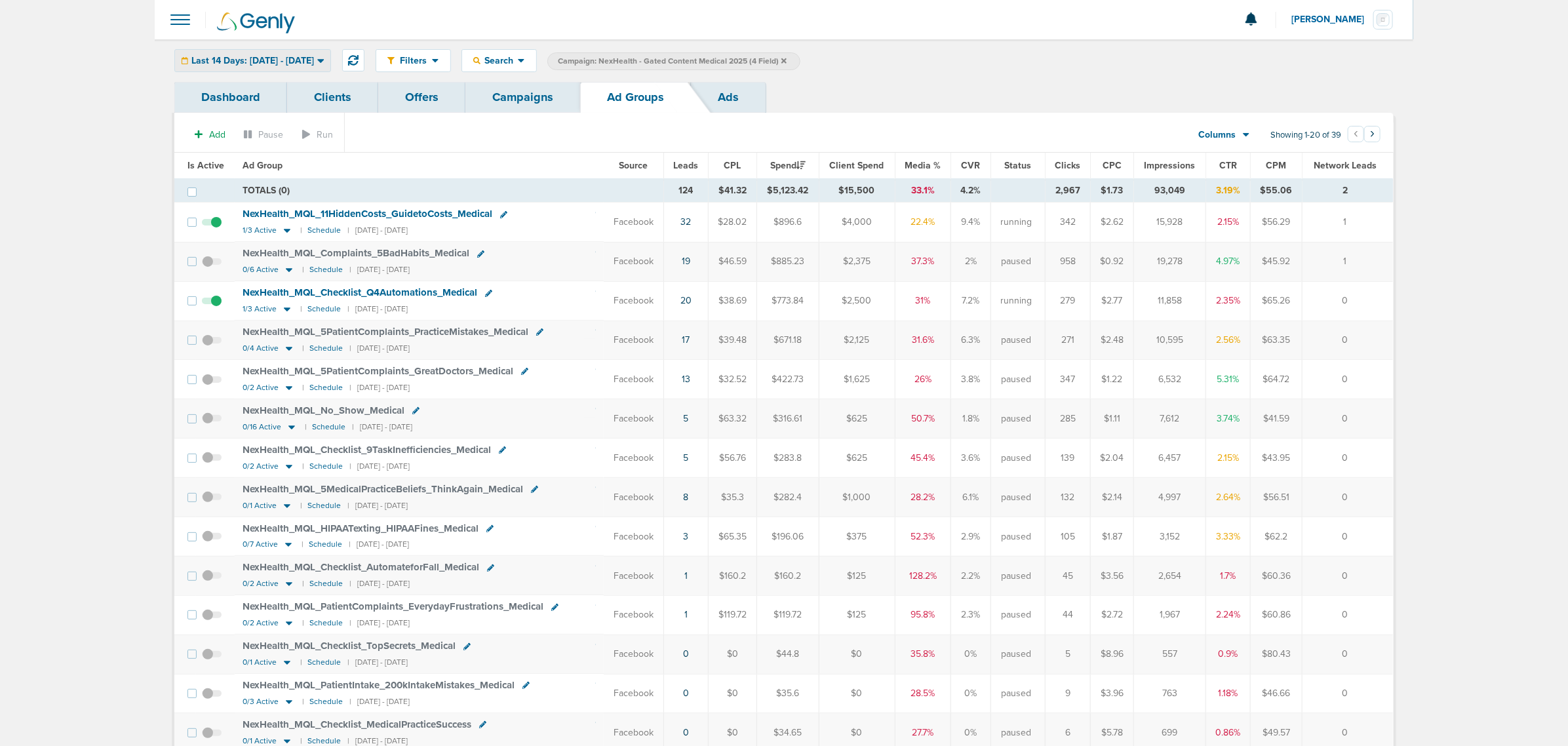
click at [253, 67] on div "Last 14 Days: 09.16.2025 - 09.30.2025" at bounding box center [253, 60] width 155 height 22
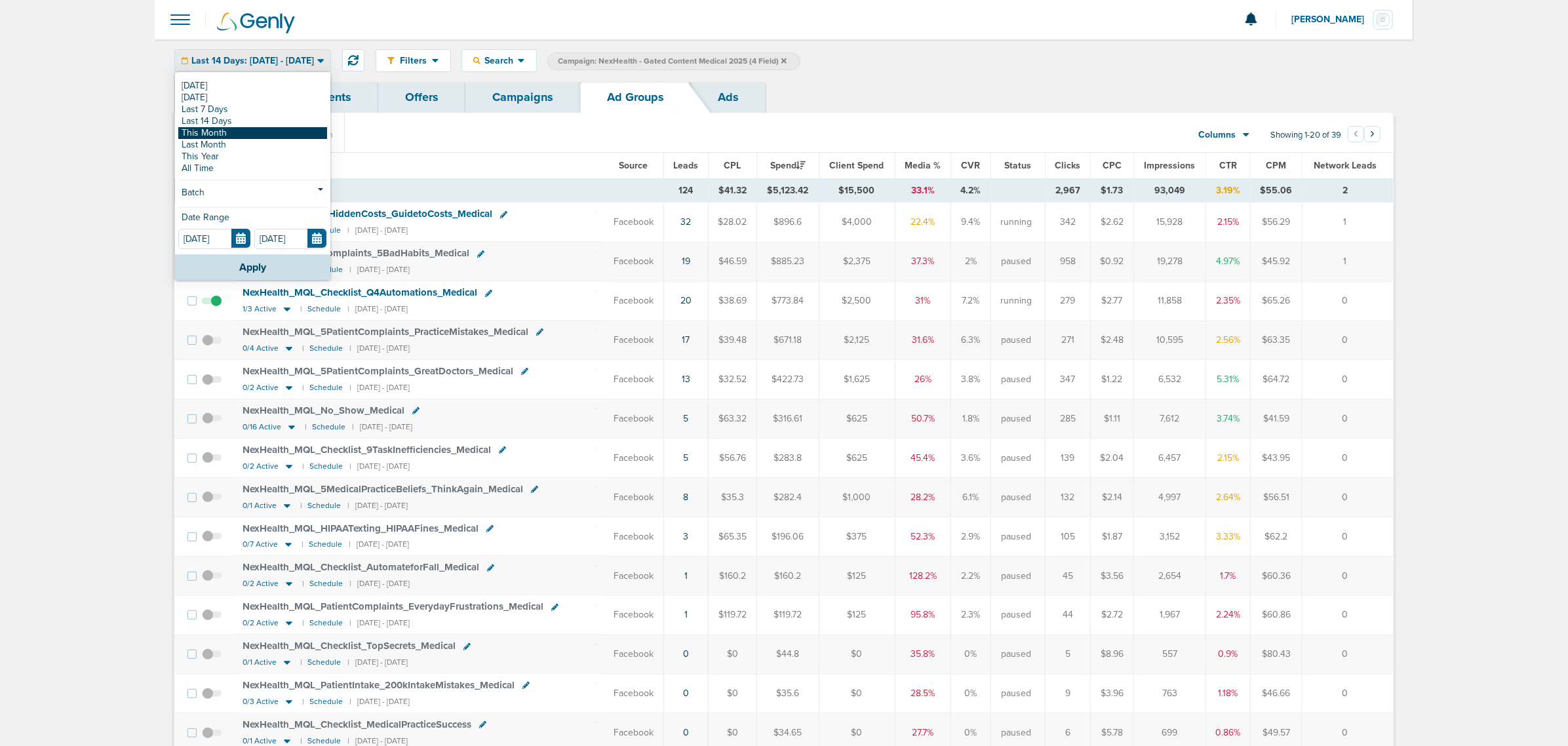
click at [231, 136] on link "This Month" at bounding box center [253, 132] width 149 height 12
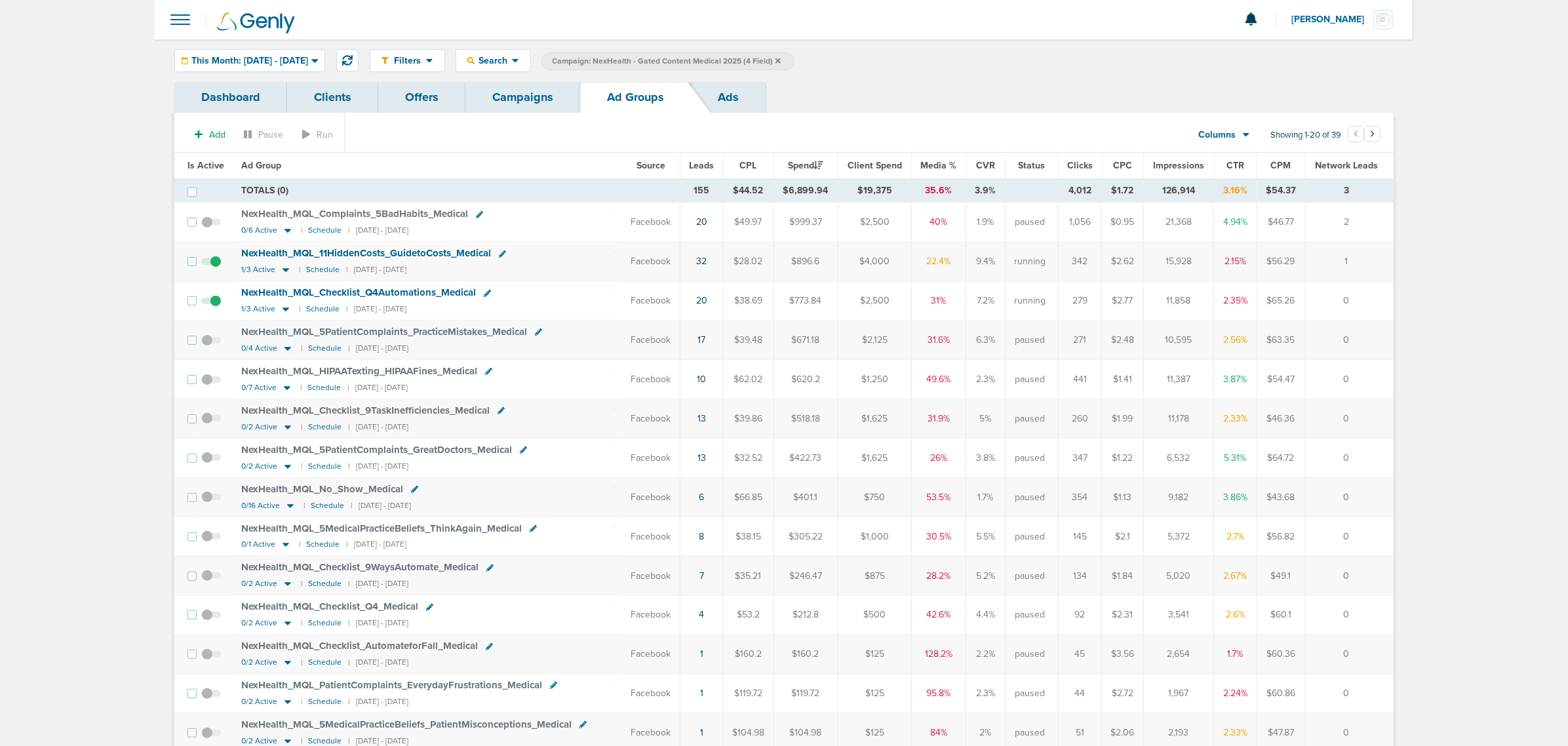
click at [697, 162] on span "Leads" at bounding box center [701, 166] width 25 height 11
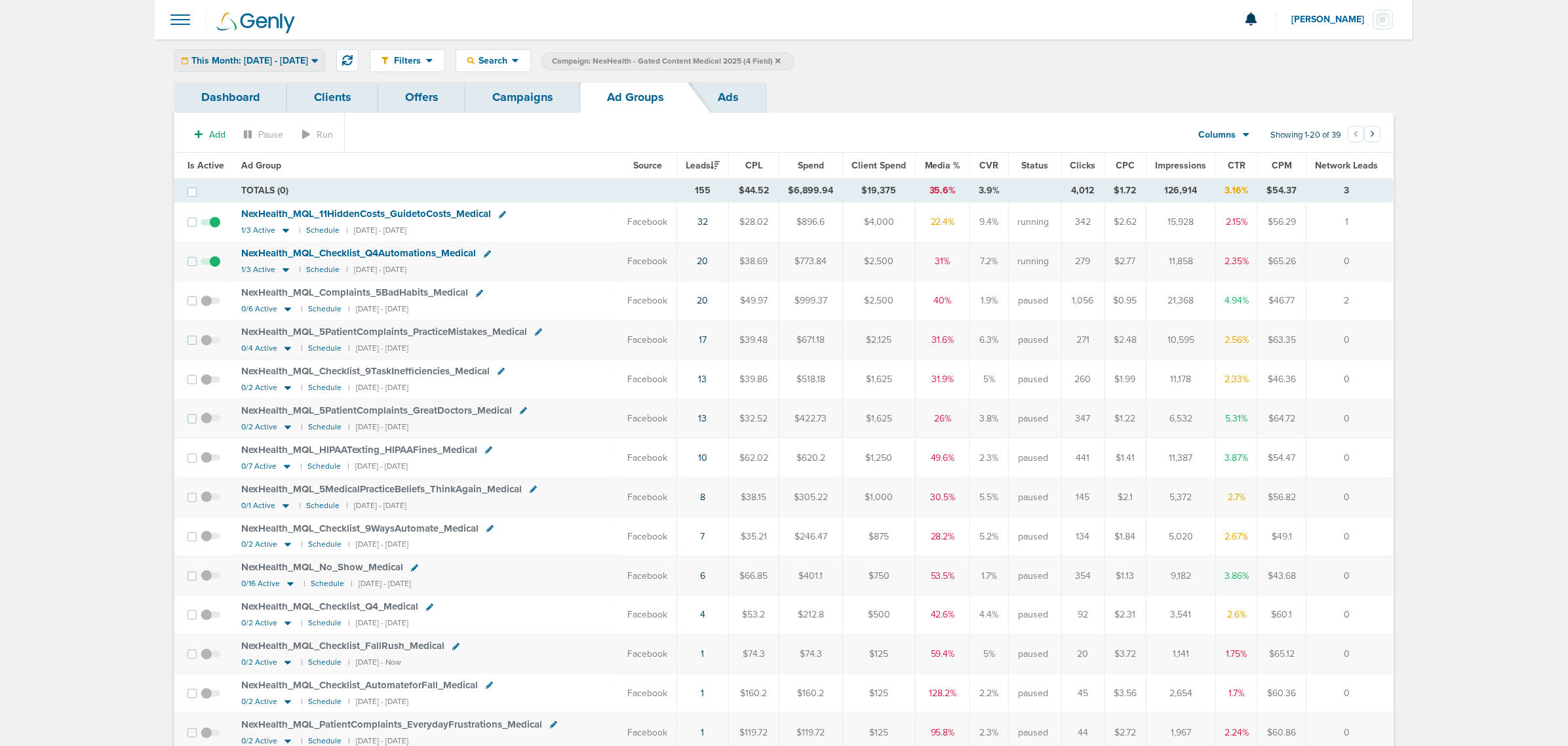
click at [283, 64] on span "This Month: 09.01.2025 - 09.30.2025" at bounding box center [250, 61] width 117 height 10
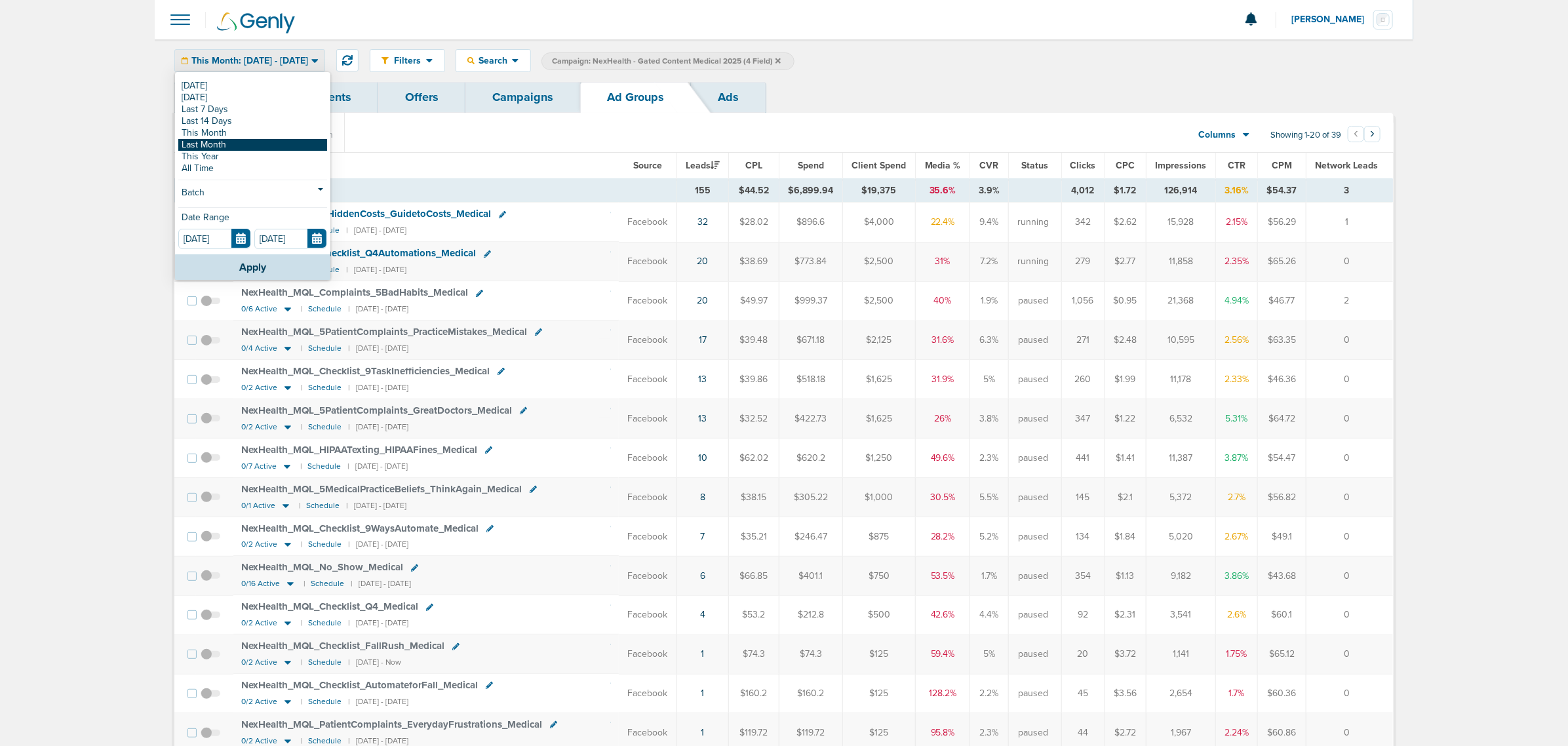
click at [262, 140] on link "Last Month" at bounding box center [253, 145] width 149 height 12
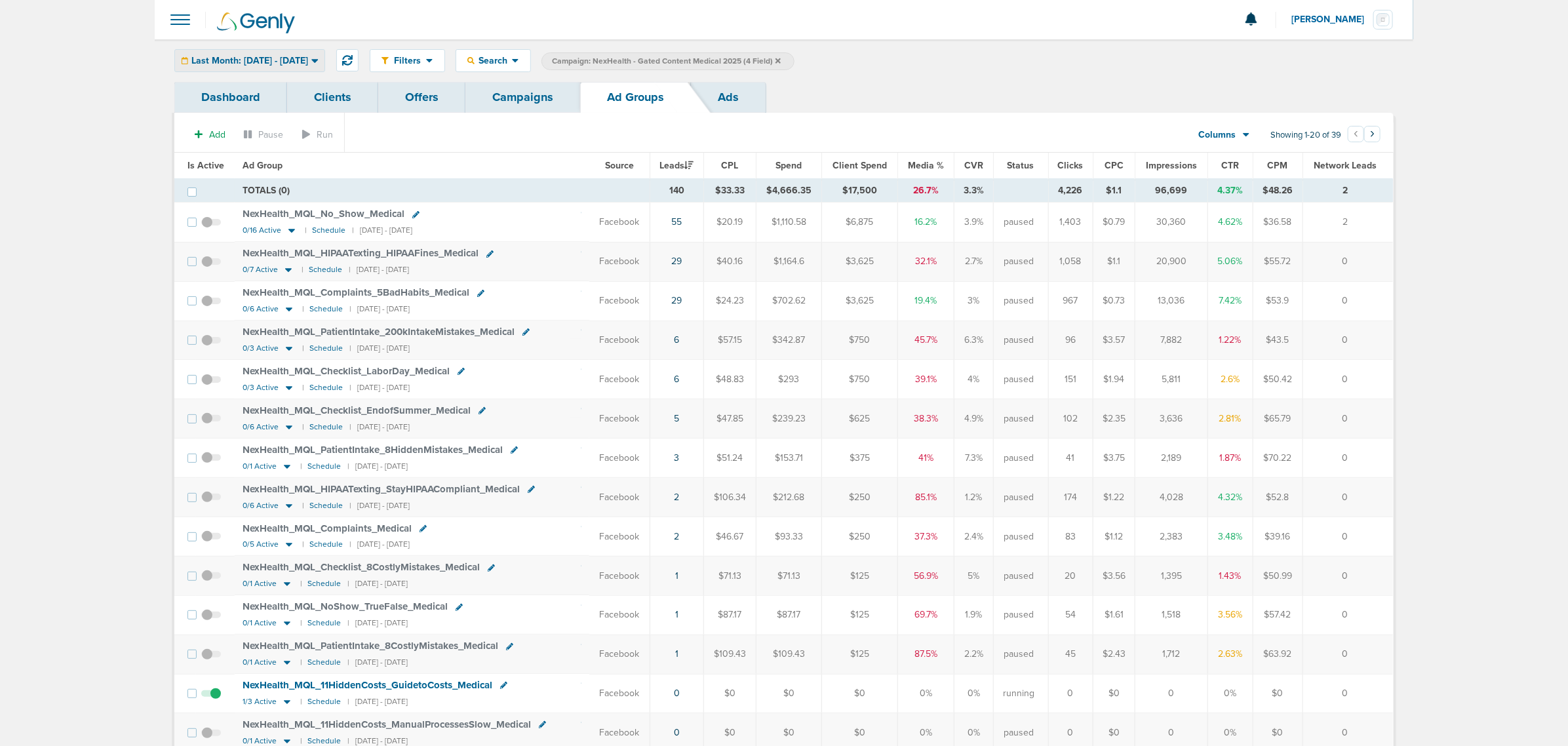
click at [242, 60] on span "Last Month: 08.01.2025 - 08.31.2025" at bounding box center [250, 61] width 117 height 10
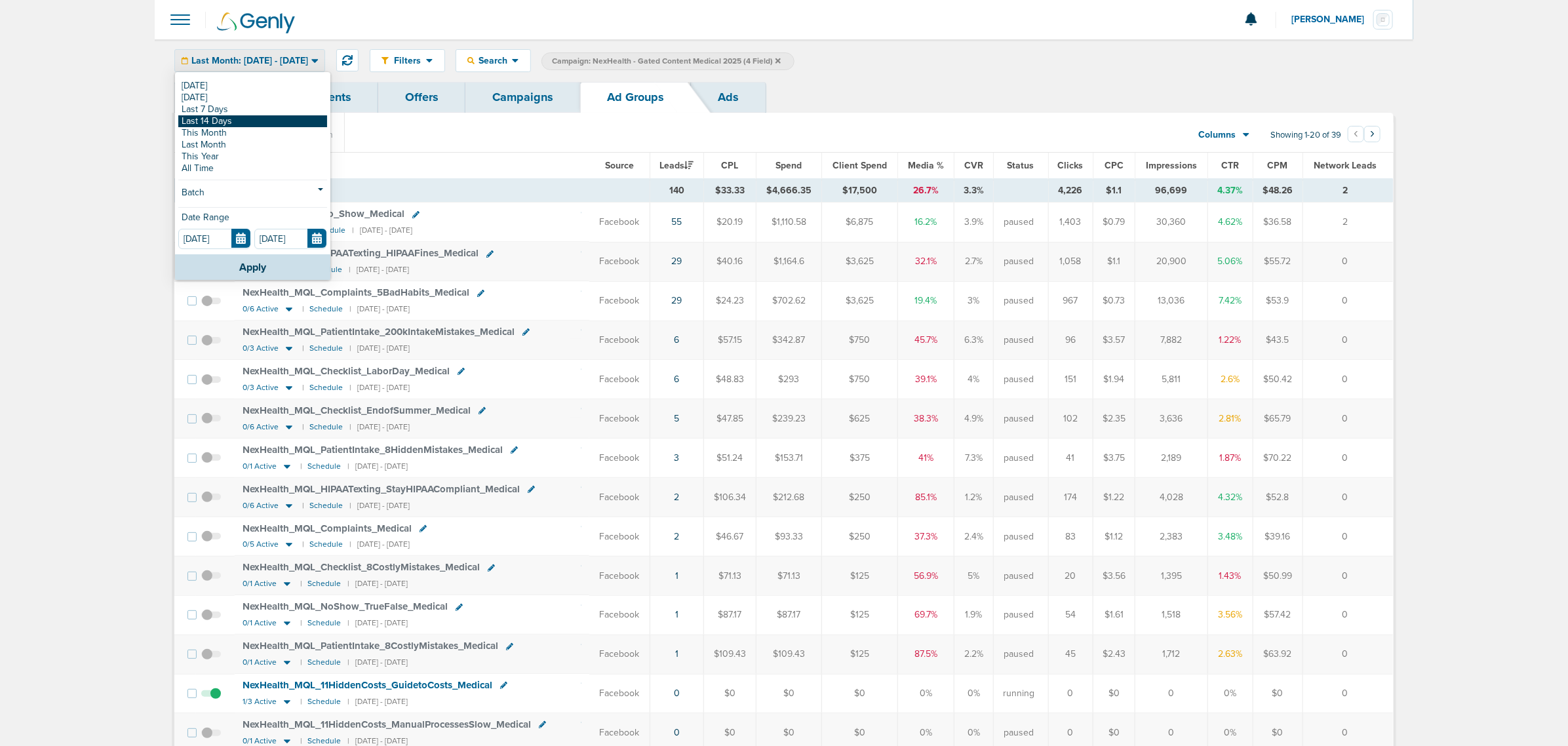
click at [240, 117] on link "Last 14 Days" at bounding box center [253, 121] width 149 height 12
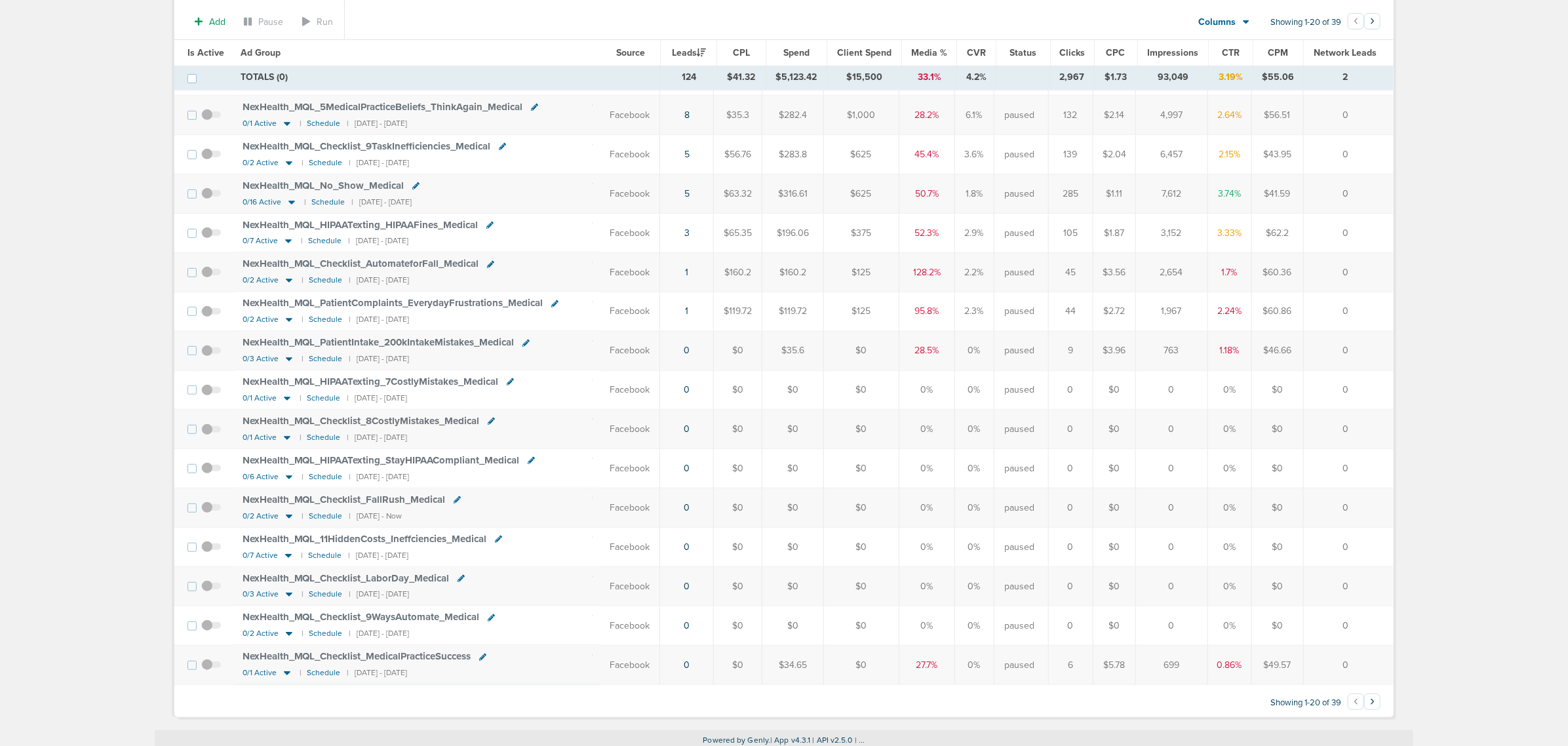
scroll to position [324, 0]
click at [286, 667] on icon at bounding box center [287, 669] width 7 height 4
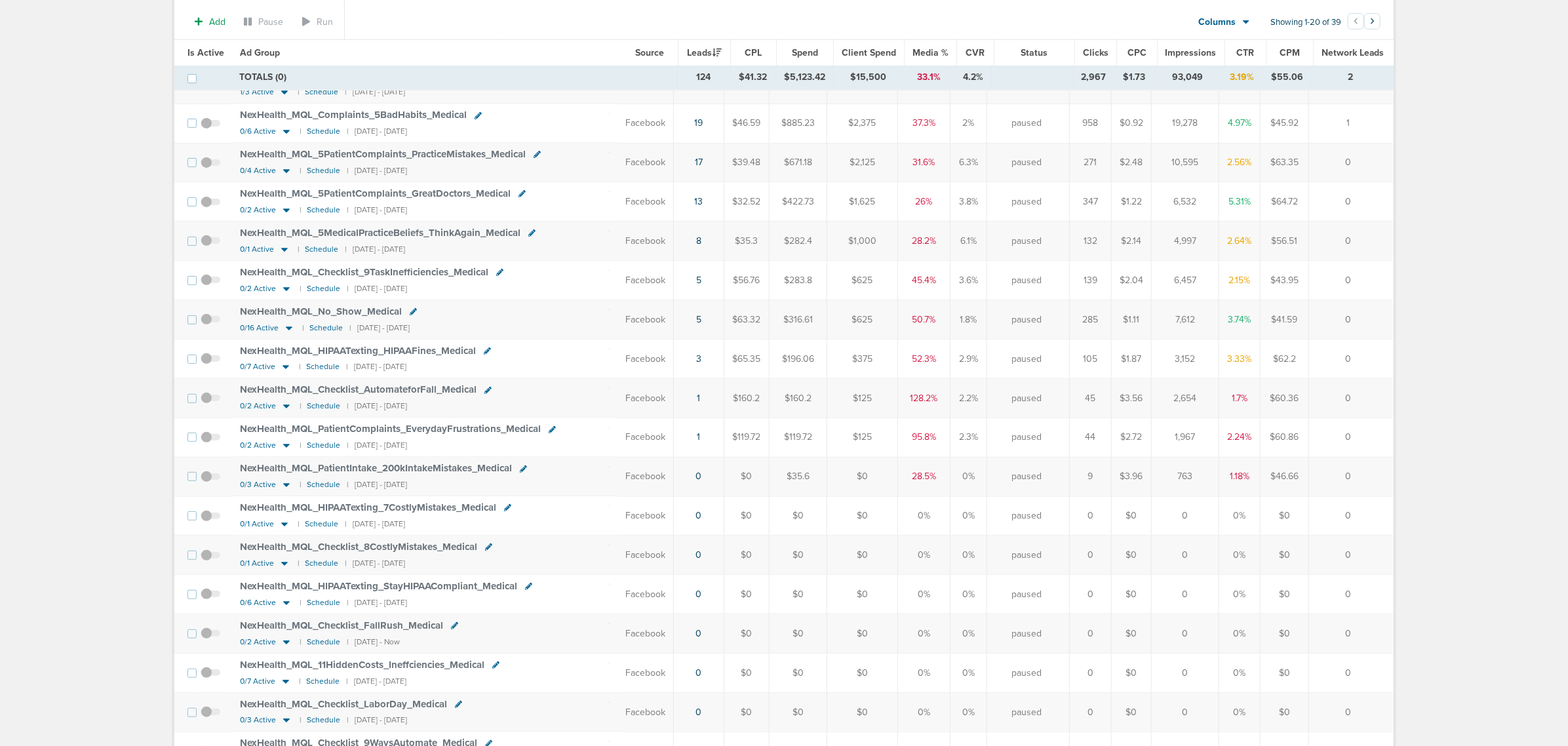
scroll to position [0, 0]
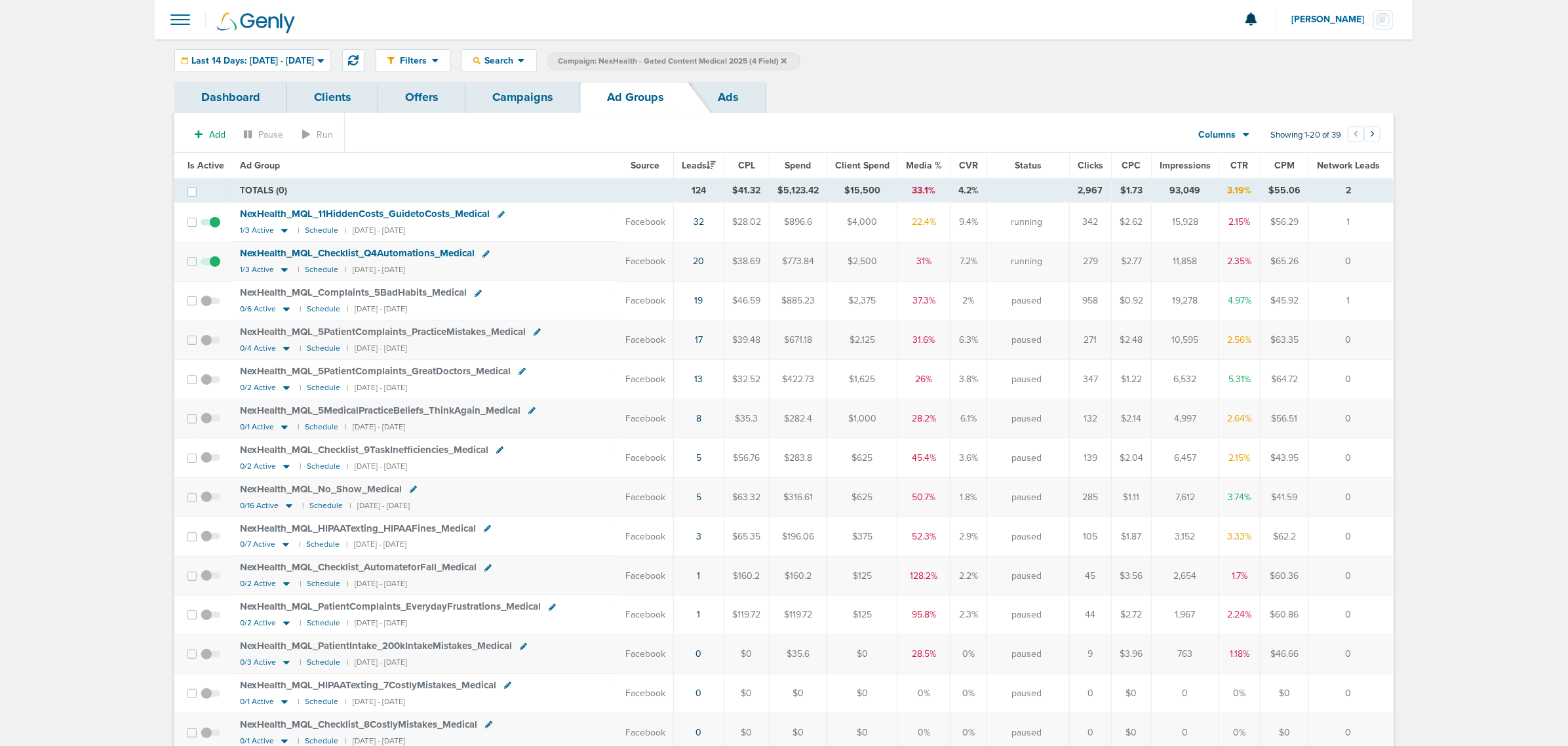
click at [935, 164] on span "Media %" at bounding box center [924, 166] width 36 height 11
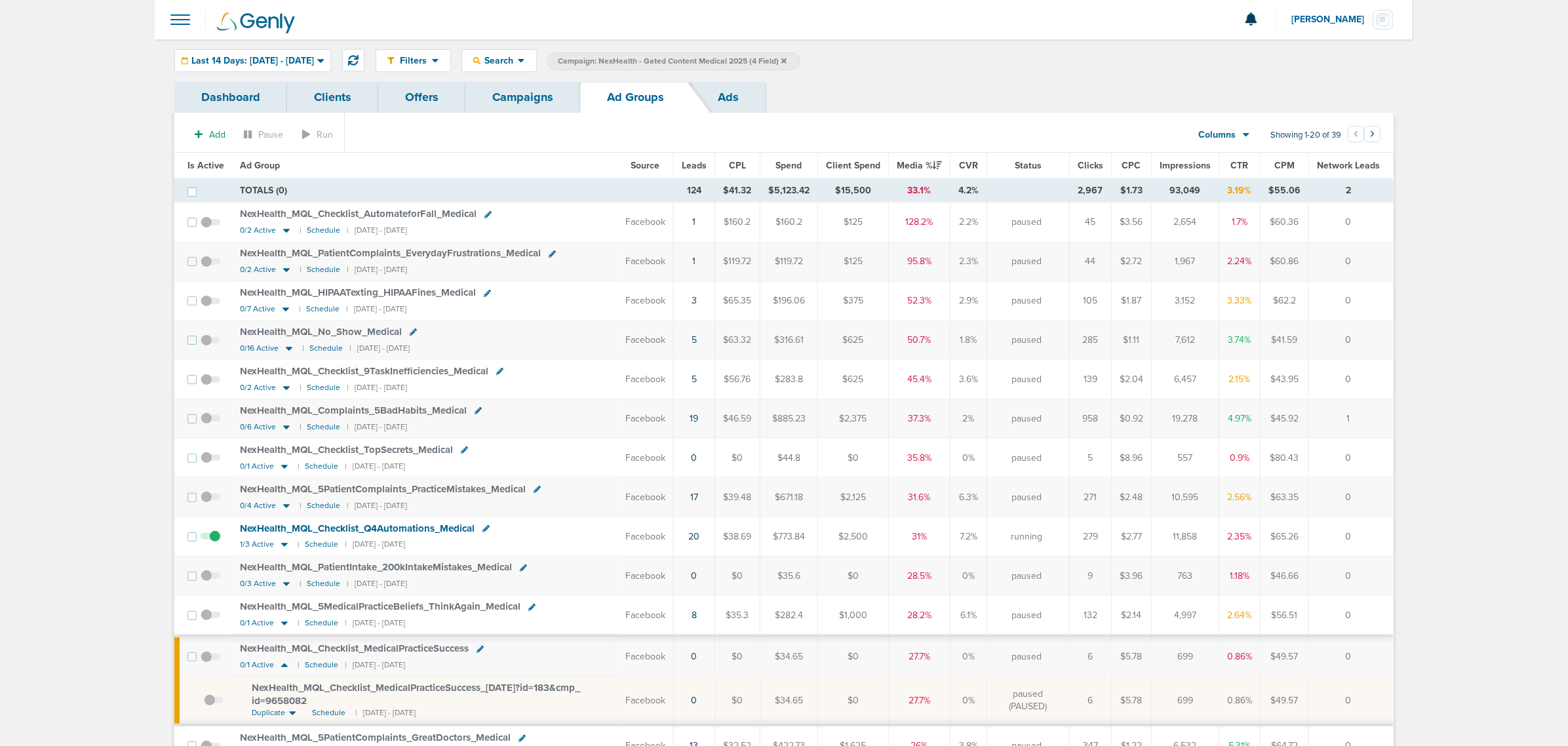
click at [975, 58] on div "Filters Active Only Settings Status Active Inactive Objectives MQL SQL Traffic …" at bounding box center [884, 60] width 1018 height 23
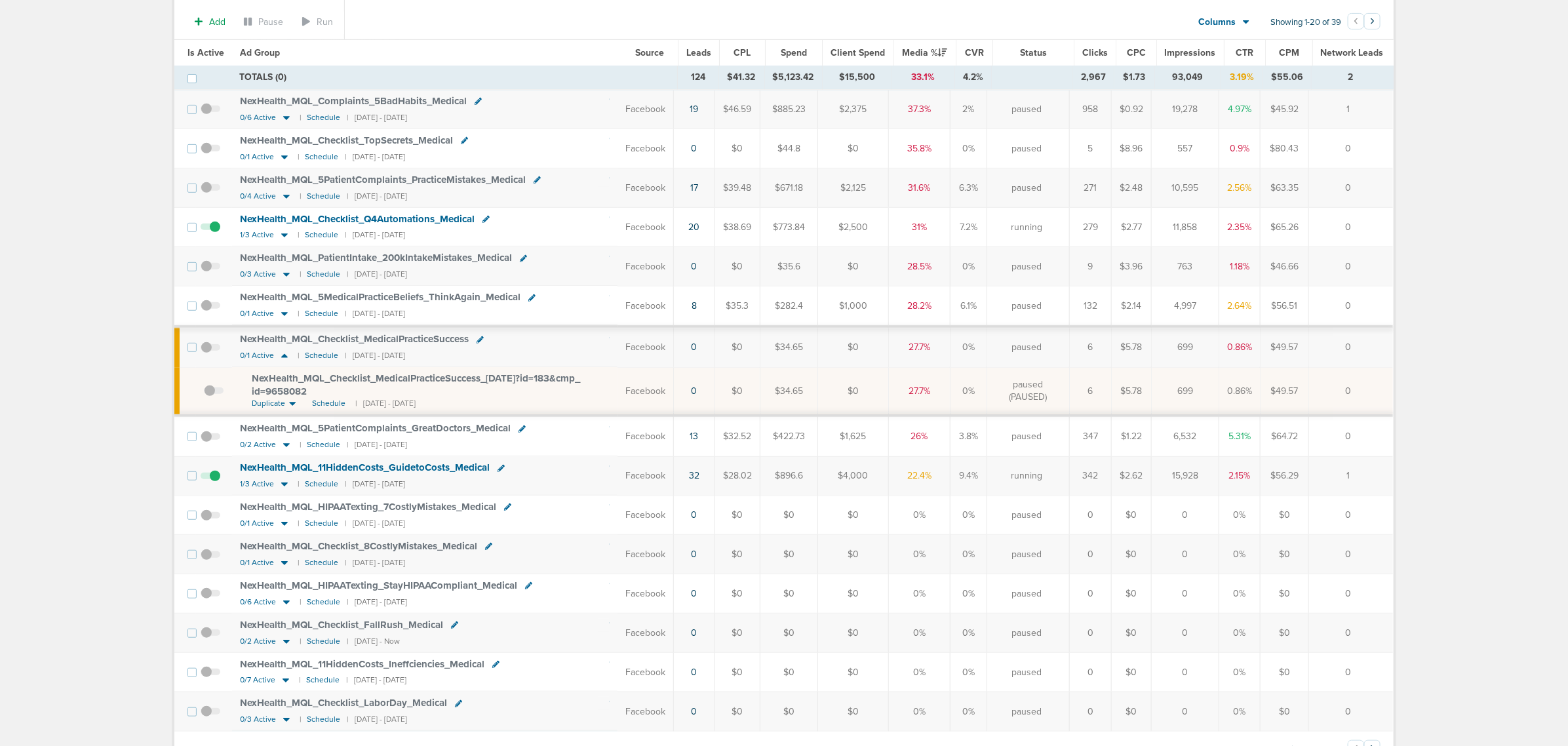
scroll to position [328, 0]
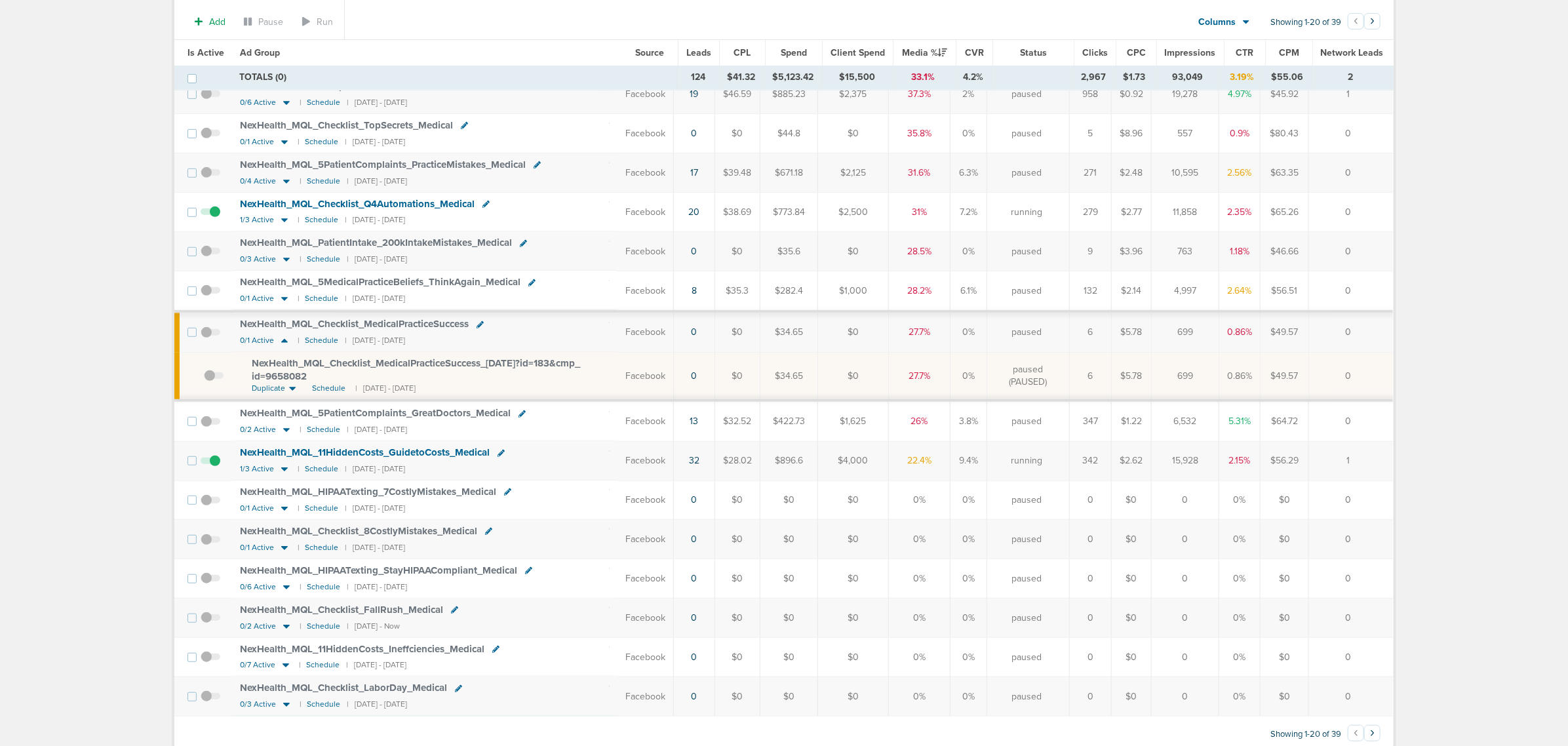
click at [553, 460] on div "NexHealth_ MQL_ 11HiddenCosts_ GuidetoCosts_ Medical" at bounding box center [425, 453] width 370 height 13
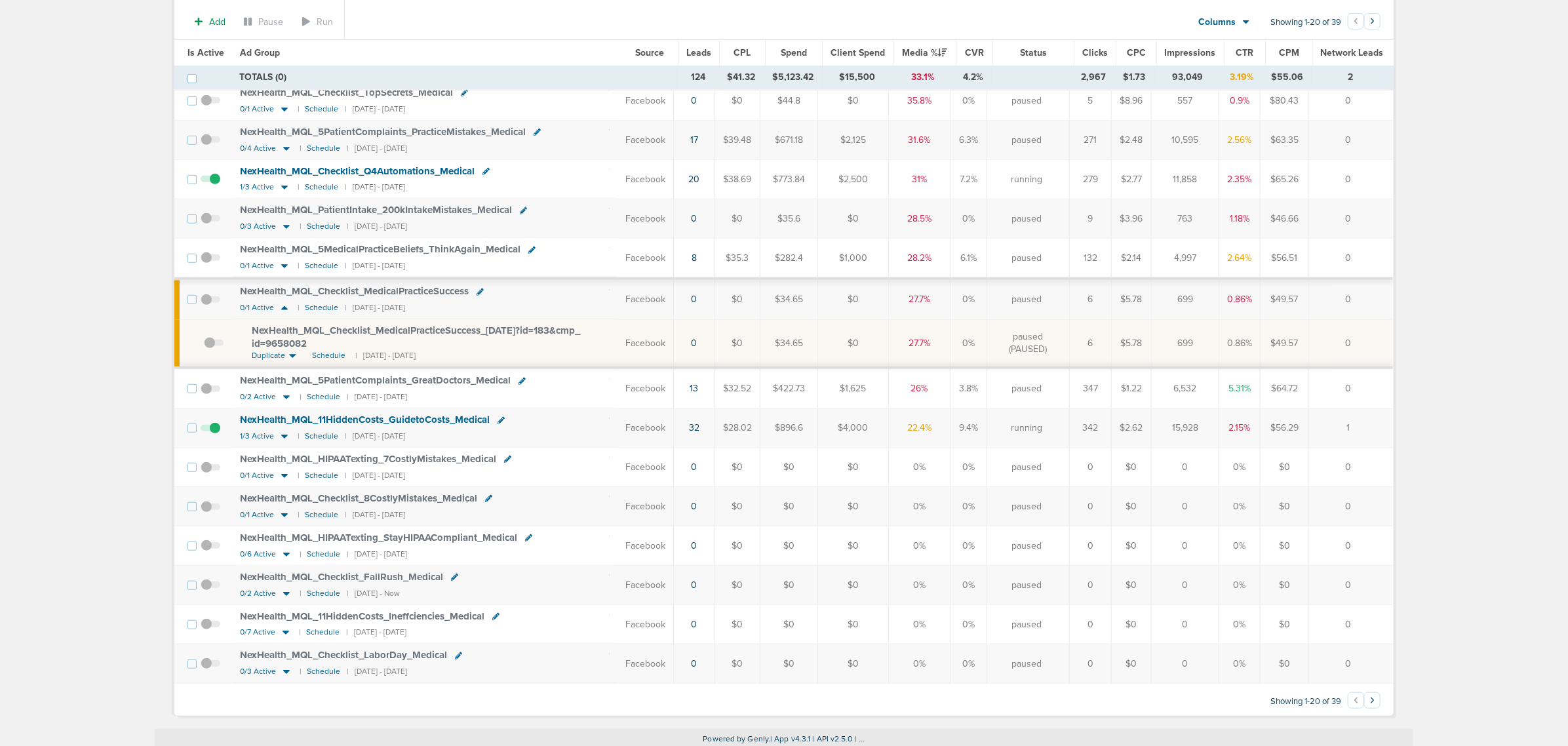
scroll to position [375, 0]
click at [282, 512] on icon at bounding box center [284, 512] width 13 height 11
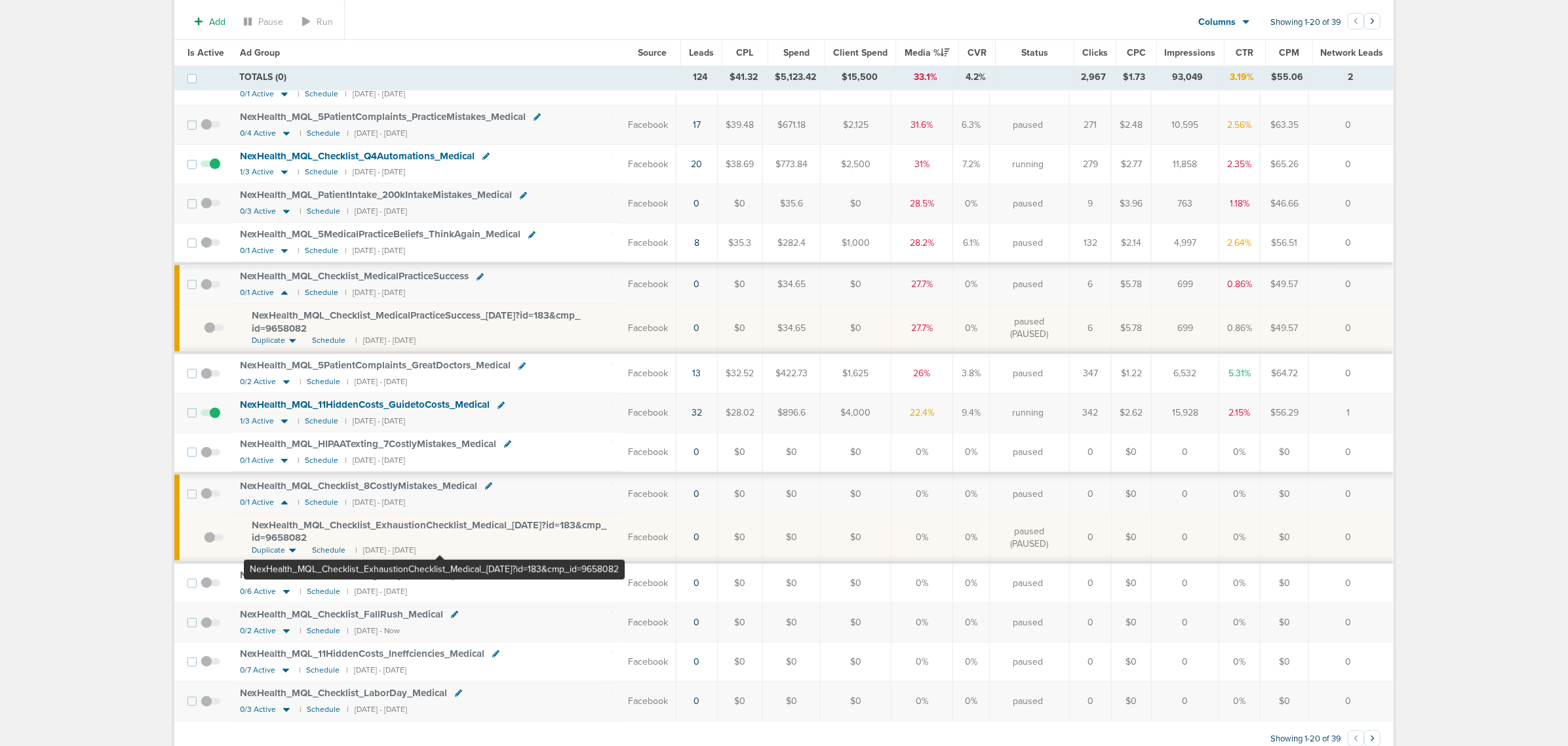
click at [439, 534] on span "NexHealth_ MQL_ Checklist_ ExhaustionChecklist_ Medical_ 08.27.25?id=183&cmp_ i…" at bounding box center [429, 531] width 355 height 25
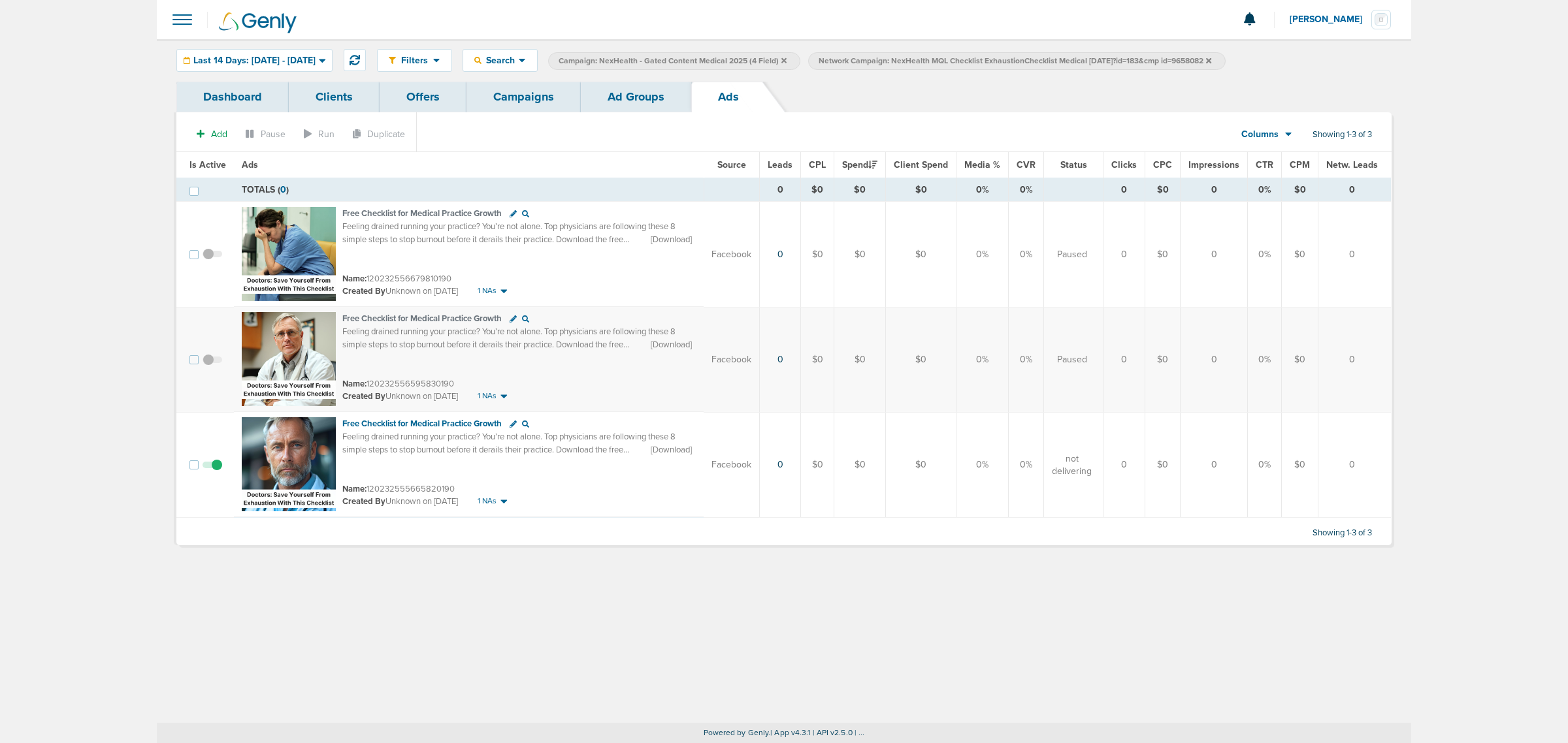
click at [628, 109] on link "Ad Groups" at bounding box center [636, 97] width 110 height 30
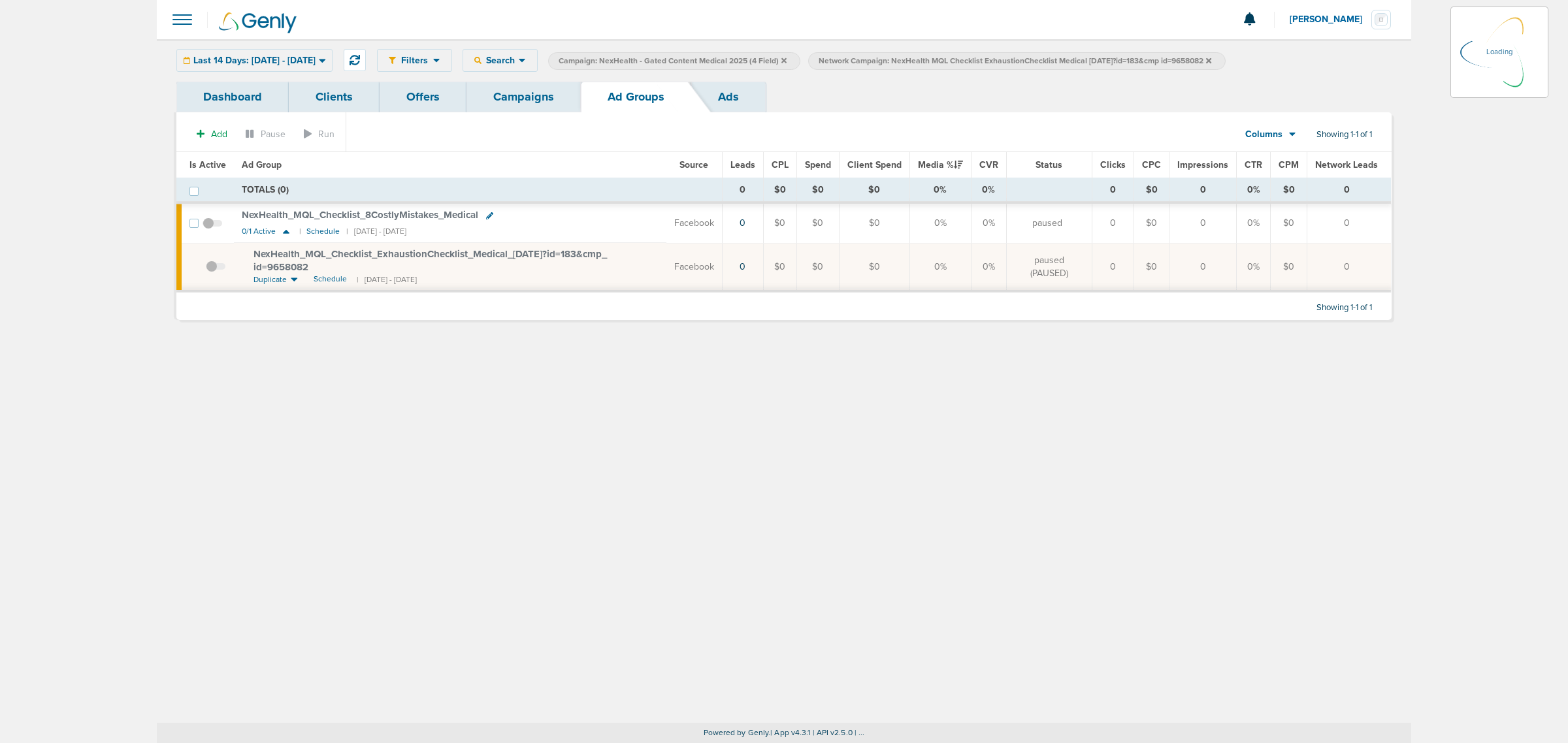
click at [522, 95] on link "Campaigns" at bounding box center [524, 97] width 114 height 30
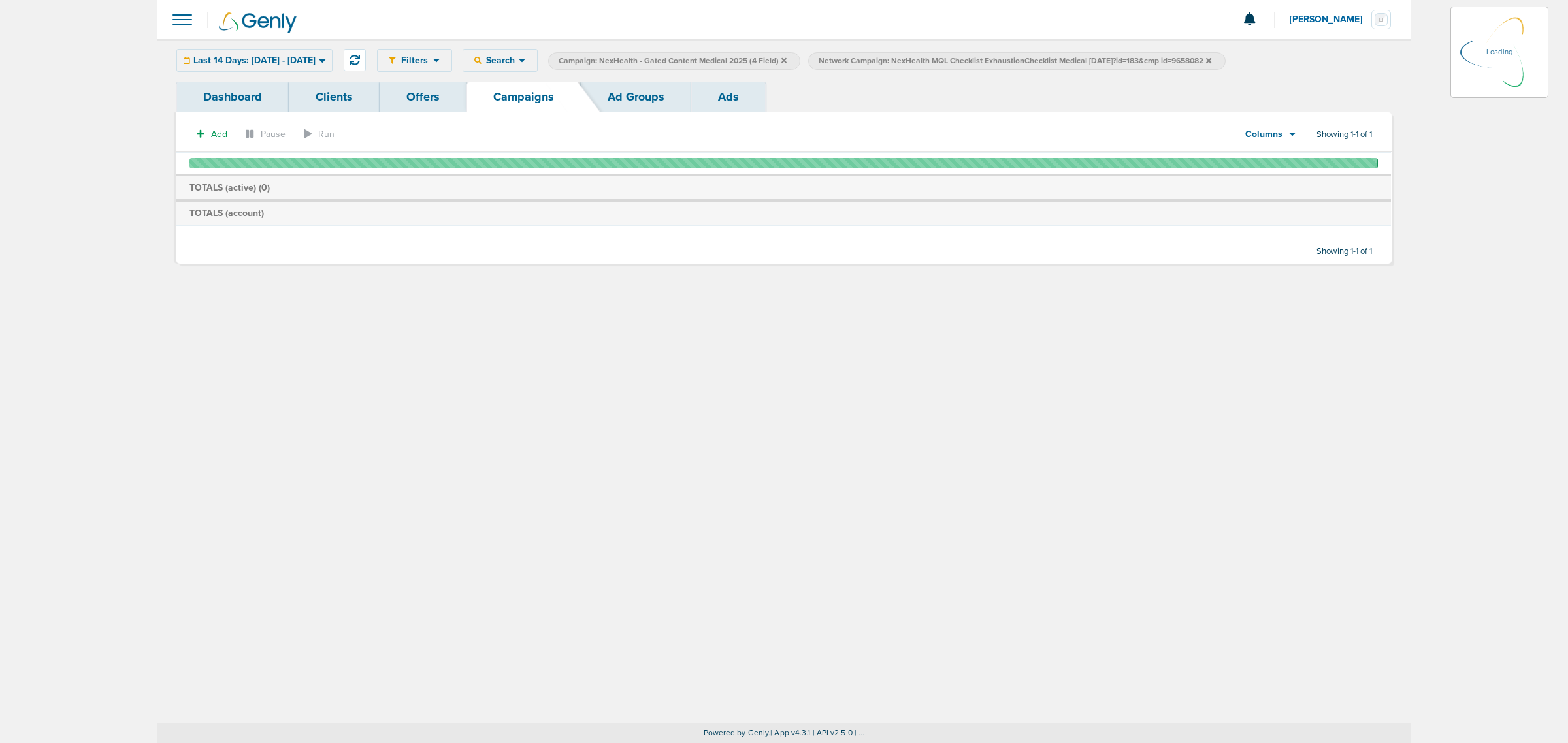
click at [645, 95] on link "Ad Groups" at bounding box center [636, 97] width 110 height 30
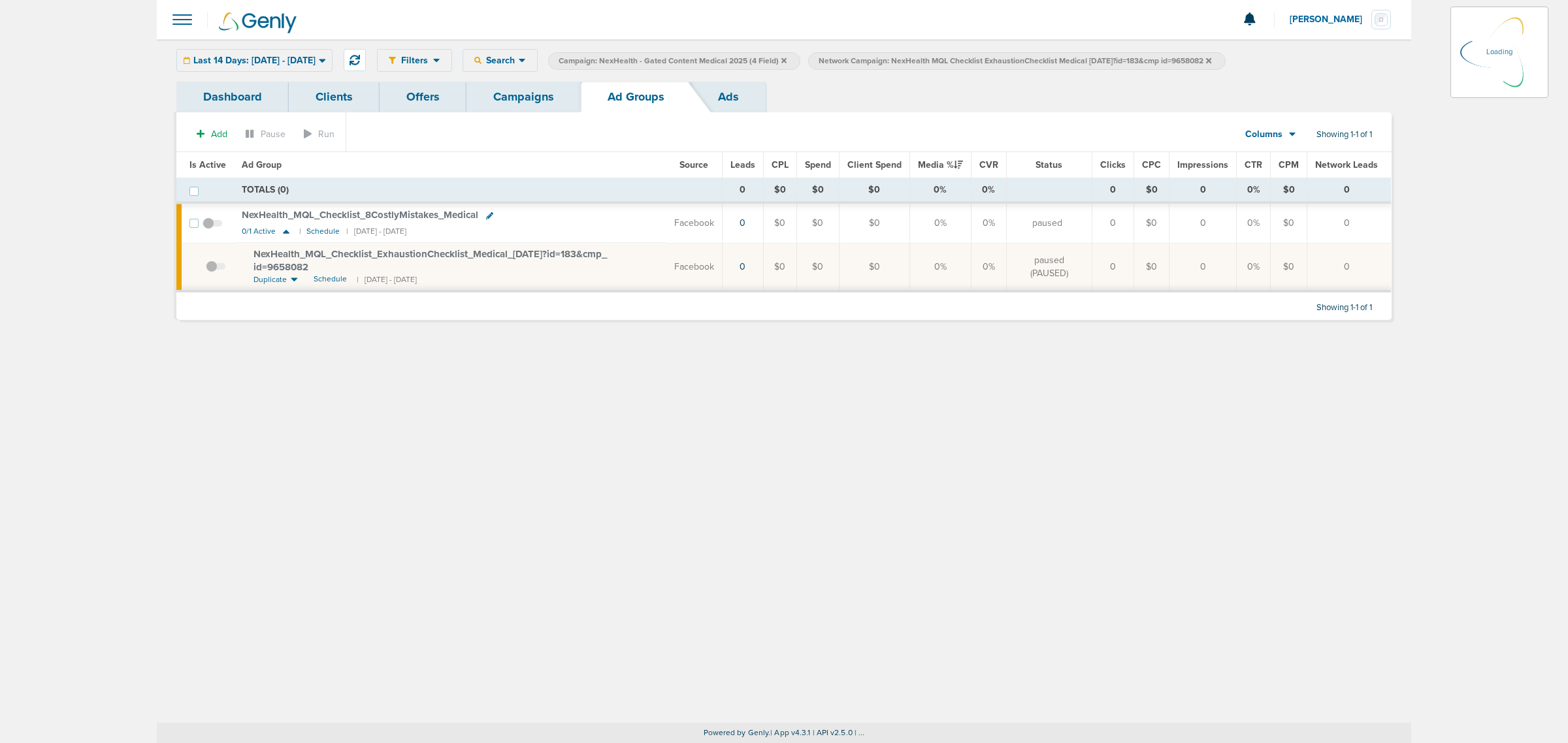
click at [206, 269] on td at bounding box center [216, 266] width 36 height 48
click at [213, 268] on td at bounding box center [216, 266] width 36 height 48
click at [214, 264] on td at bounding box center [216, 266] width 36 height 48
click at [210, 273] on span at bounding box center [215, 273] width 20 height 0
click at [206, 270] on input "checkbox" at bounding box center [206, 270] width 0 height 0
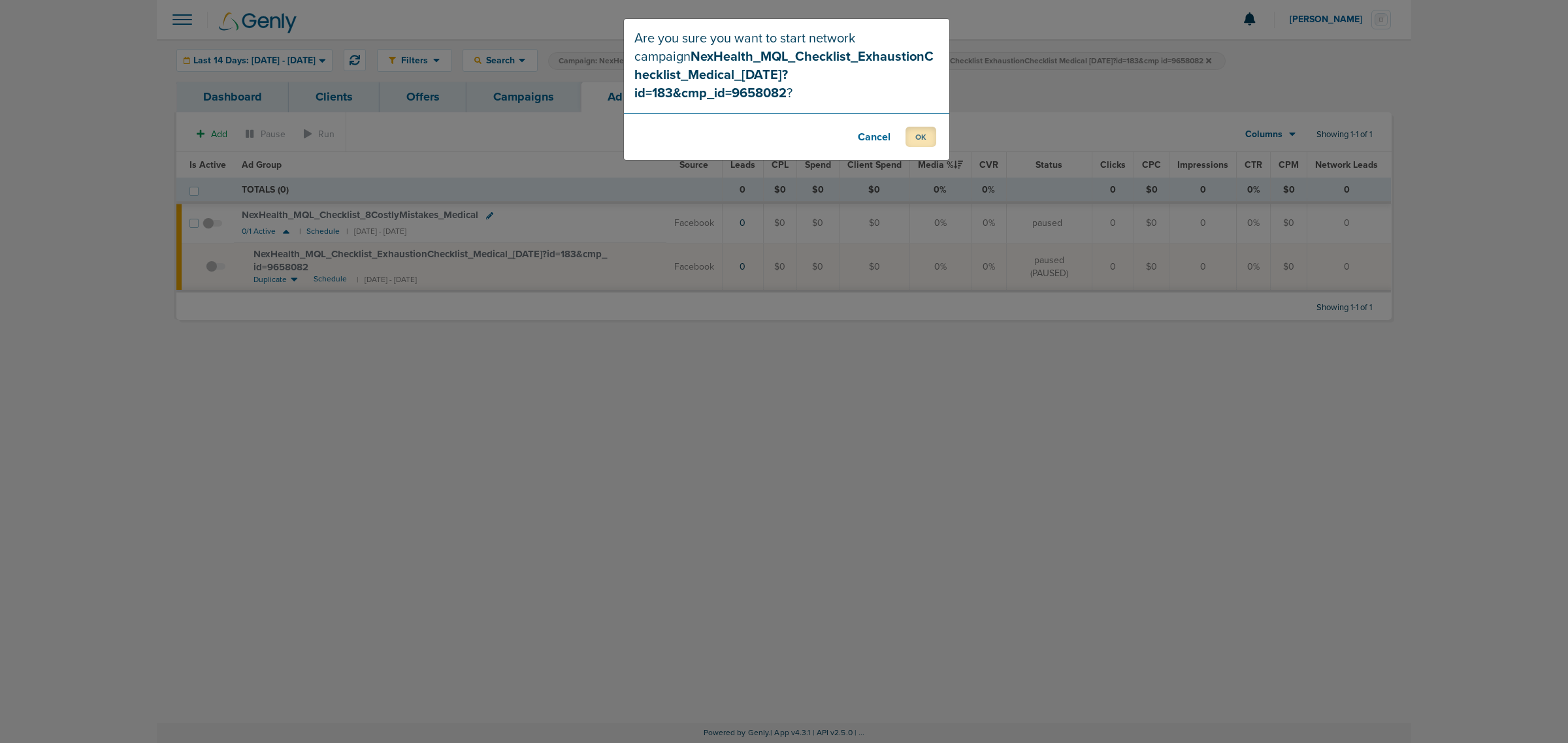
click at [913, 126] on button "OK" at bounding box center [921, 137] width 30 height 20
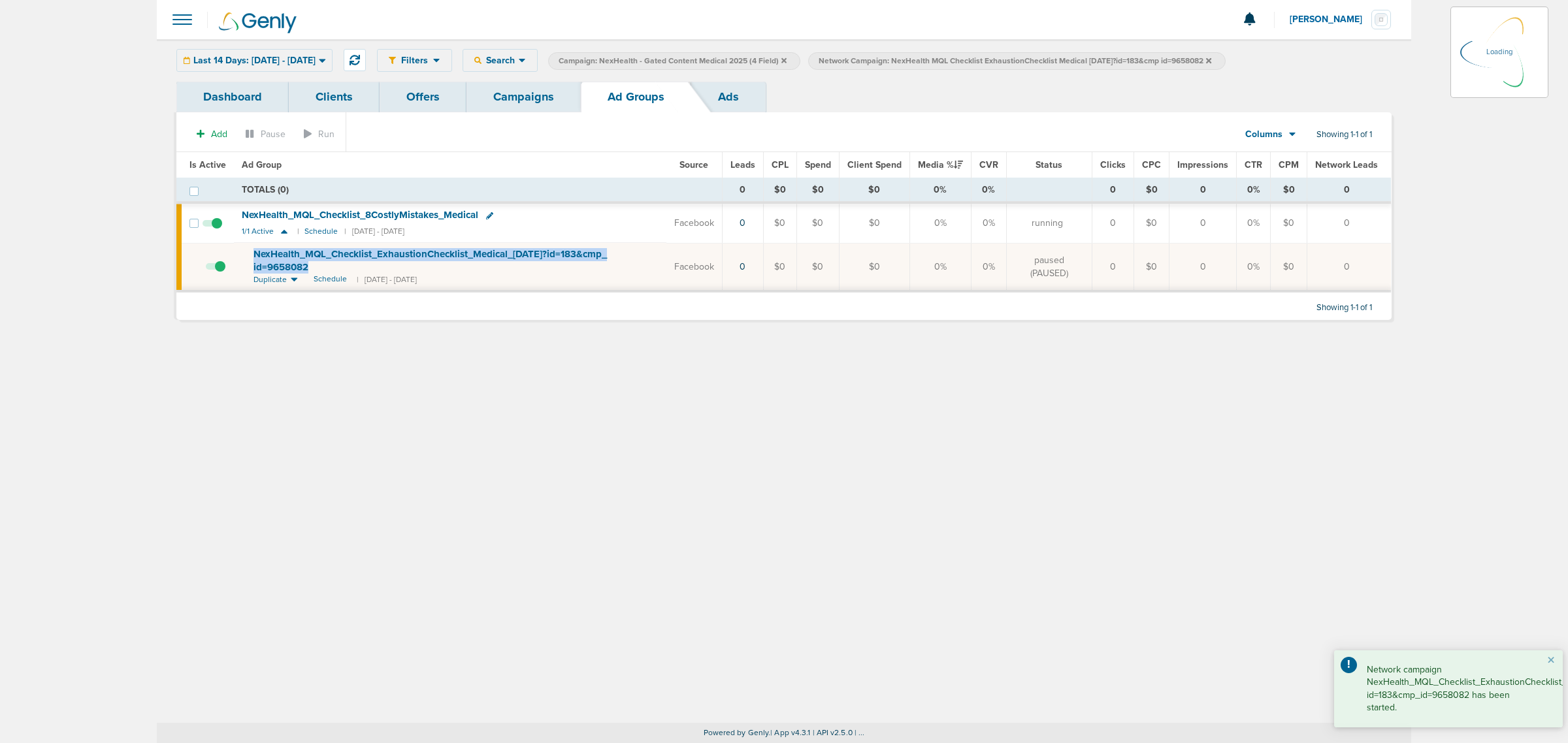
drag, startPoint x: 329, startPoint y: 266, endPoint x: 247, endPoint y: 254, distance: 82.9
click at [246, 254] on td "NexHealth_ MQL_ Checklist_ ExhaustionChecklist_ Medical_ 08.27.25?id=183&cmp_ i…" at bounding box center [450, 266] width 432 height 48
click at [247, 254] on td "NexHealth_ MQL_ Checklist_ ExhaustionChecklist_ Medical_ 08.27.25?id=183&cmp_ i…" at bounding box center [449, 266] width 431 height 48
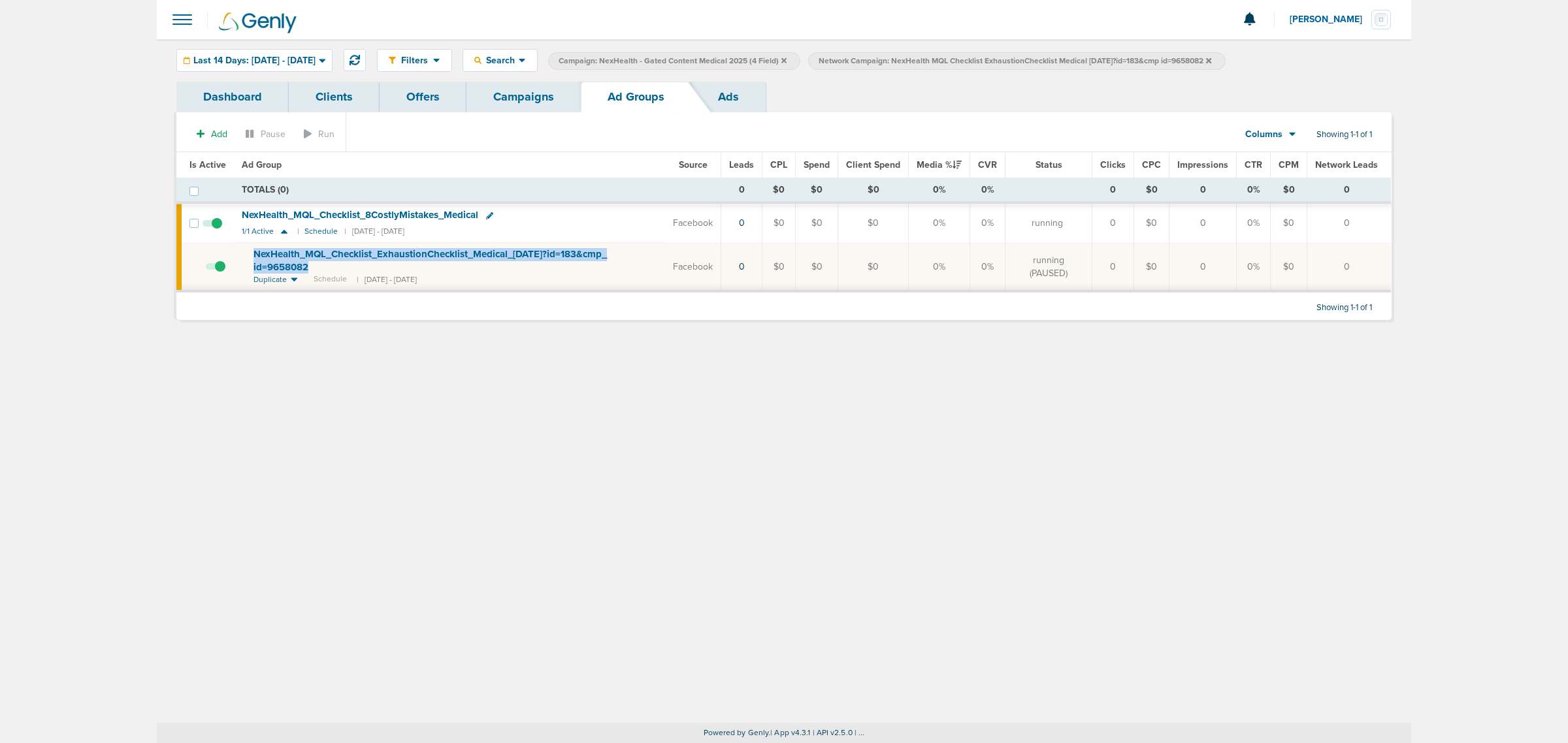
drag, startPoint x: 357, startPoint y: 271, endPoint x: 252, endPoint y: 256, distance: 106.1
click at [252, 256] on td "NexHealth_ MQL_ Checklist_ ExhaustionChecklist_ Medical_ 08.27.25?id=183&cmp_ i…" at bounding box center [449, 266] width 431 height 48
copy span "NexHealth_ MQL_ Checklist_ ExhaustionChecklist_ Medical_ 08.27.25?id=183&cmp_ i…"
click at [1212, 60] on icon at bounding box center [1209, 60] width 5 height 5
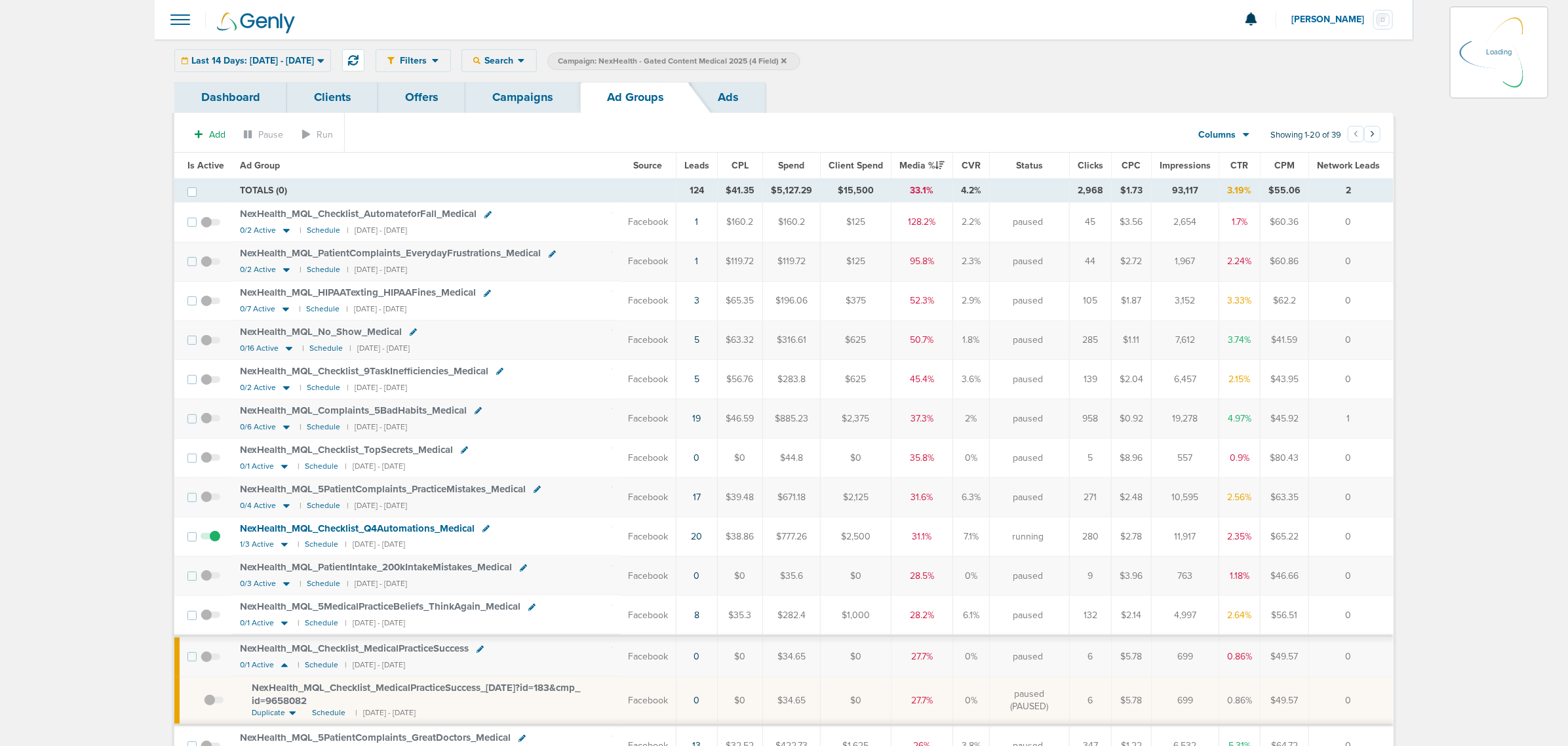
click at [787, 59] on icon at bounding box center [784, 60] width 5 height 5
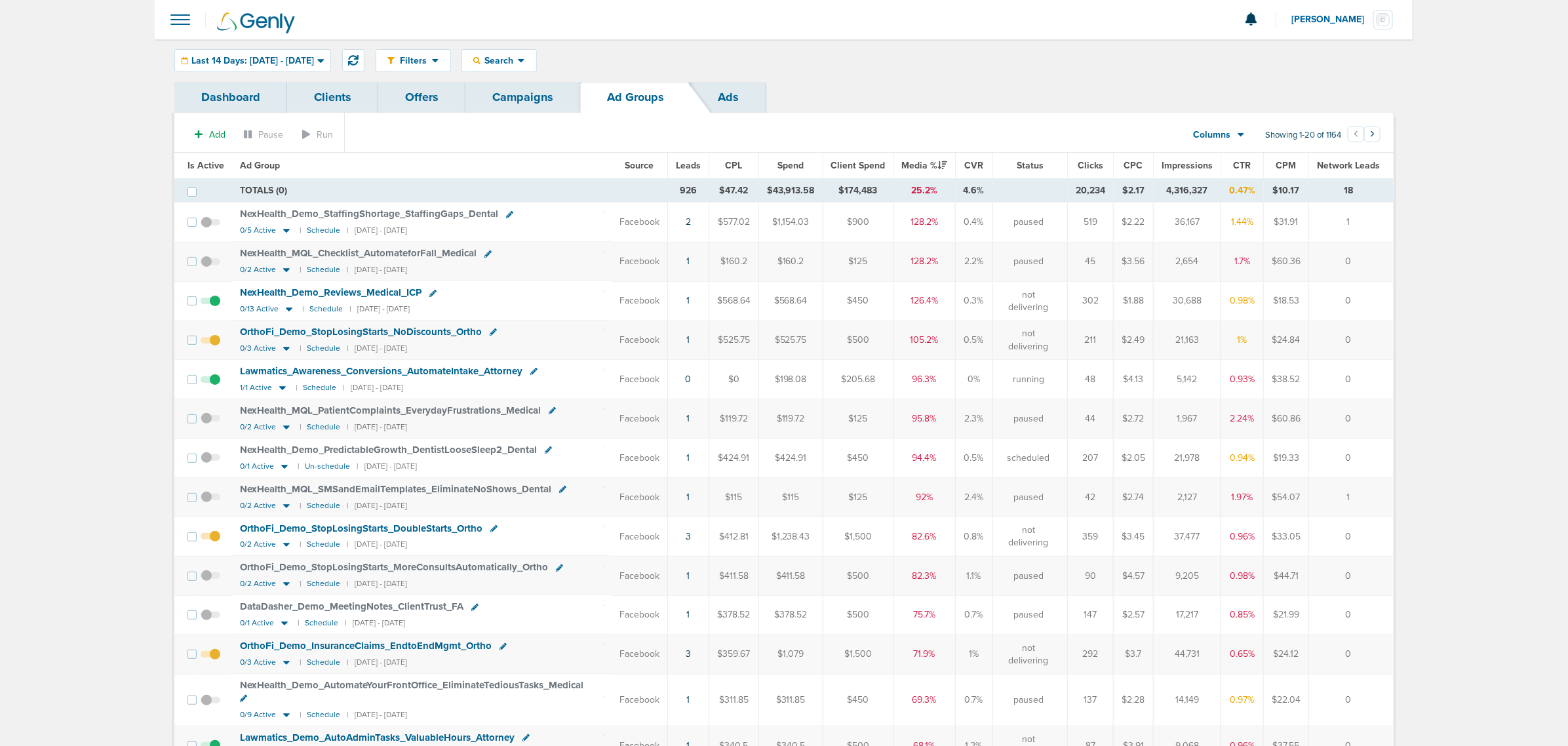
click at [506, 96] on link "Campaigns" at bounding box center [523, 97] width 115 height 31
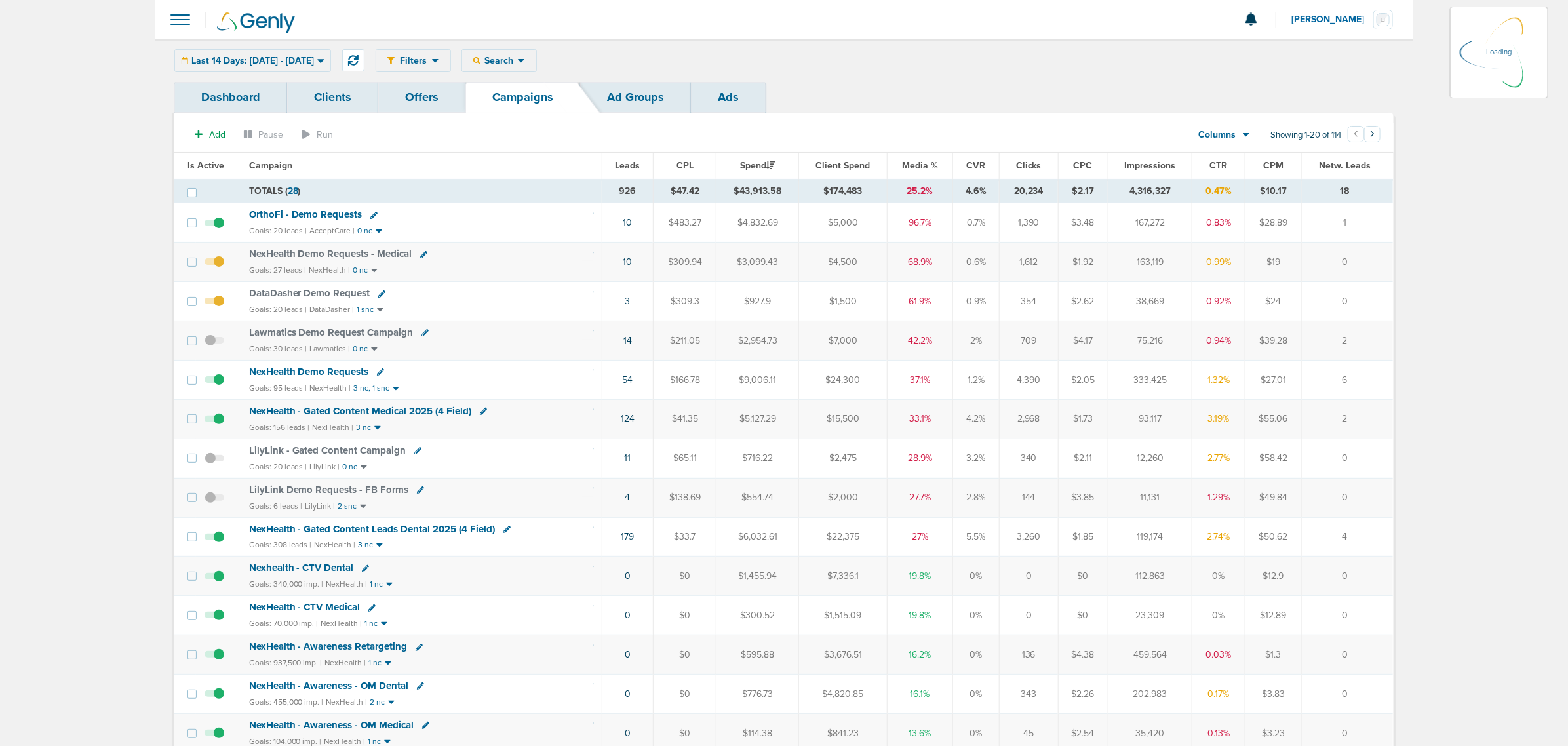
click at [331, 56] on div "Last 14 Days: 09.16.2025 - 09.30.2025 Today Yesterday Last 7 Days Last 14 Days …" at bounding box center [253, 60] width 157 height 23
click at [324, 62] on icon at bounding box center [320, 60] width 7 height 11
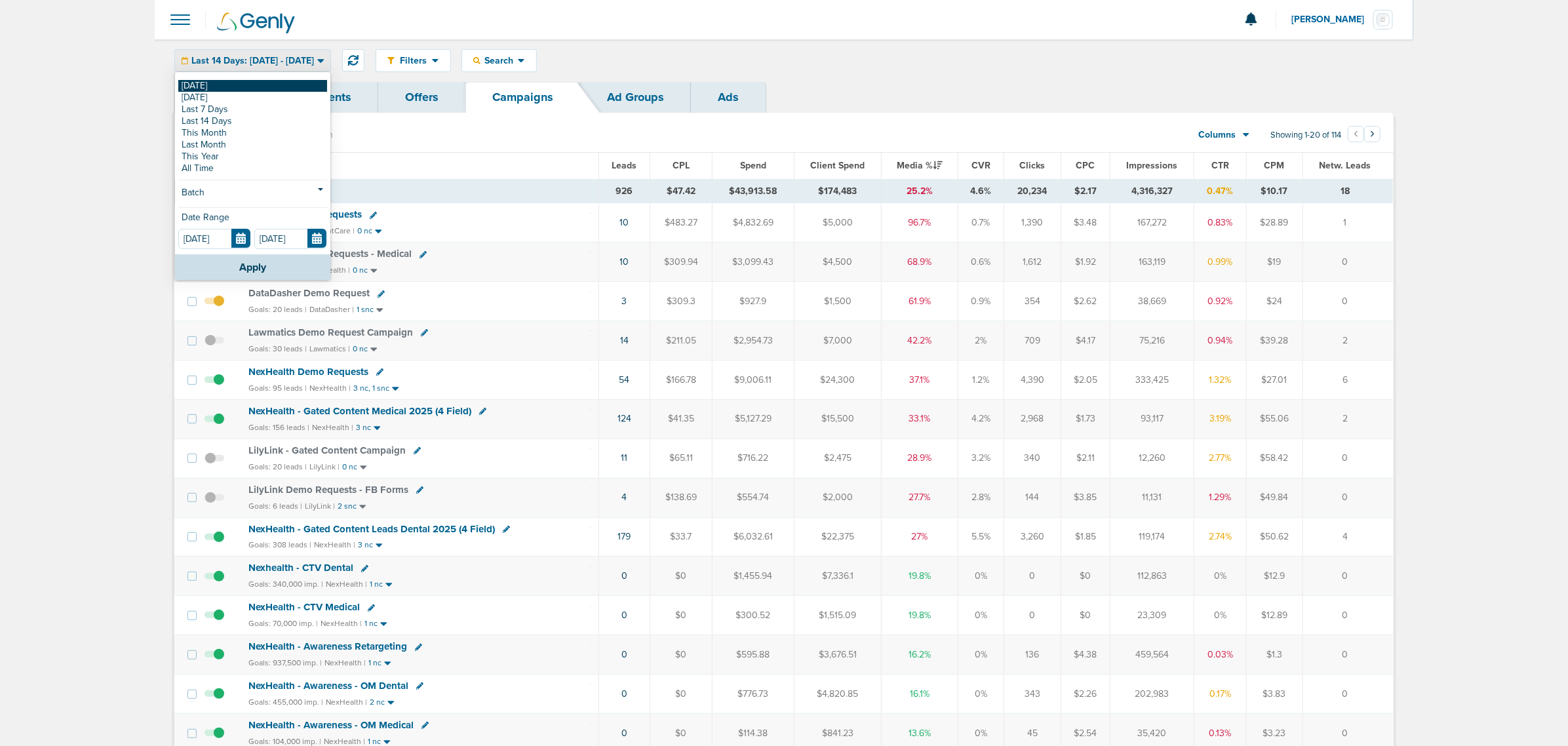
click at [253, 83] on link "[DATE]" at bounding box center [253, 86] width 149 height 12
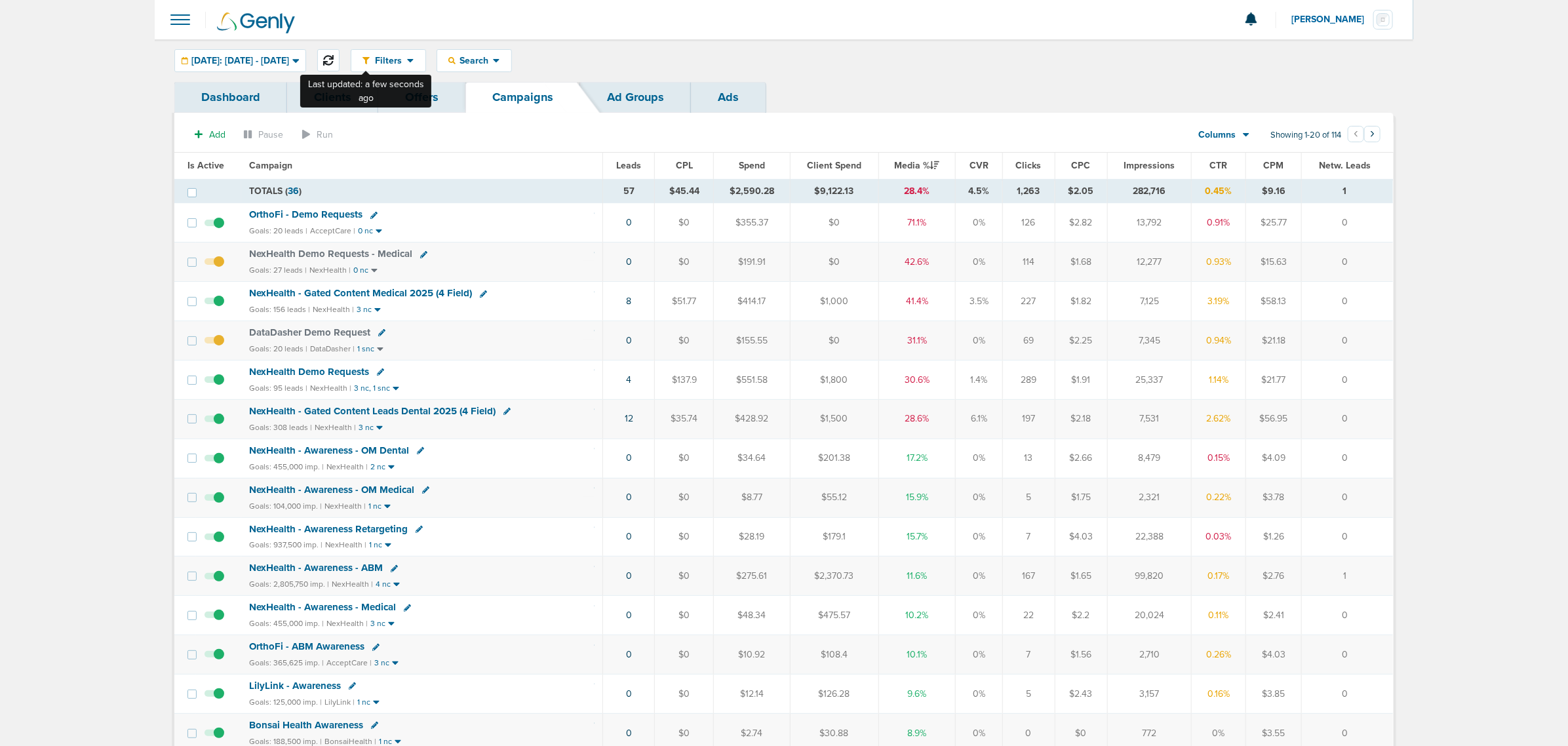
click at [334, 58] on icon at bounding box center [328, 60] width 10 height 10
click at [334, 61] on icon at bounding box center [328, 60] width 10 height 10
click at [627, 424] on link "13" at bounding box center [629, 419] width 9 height 11
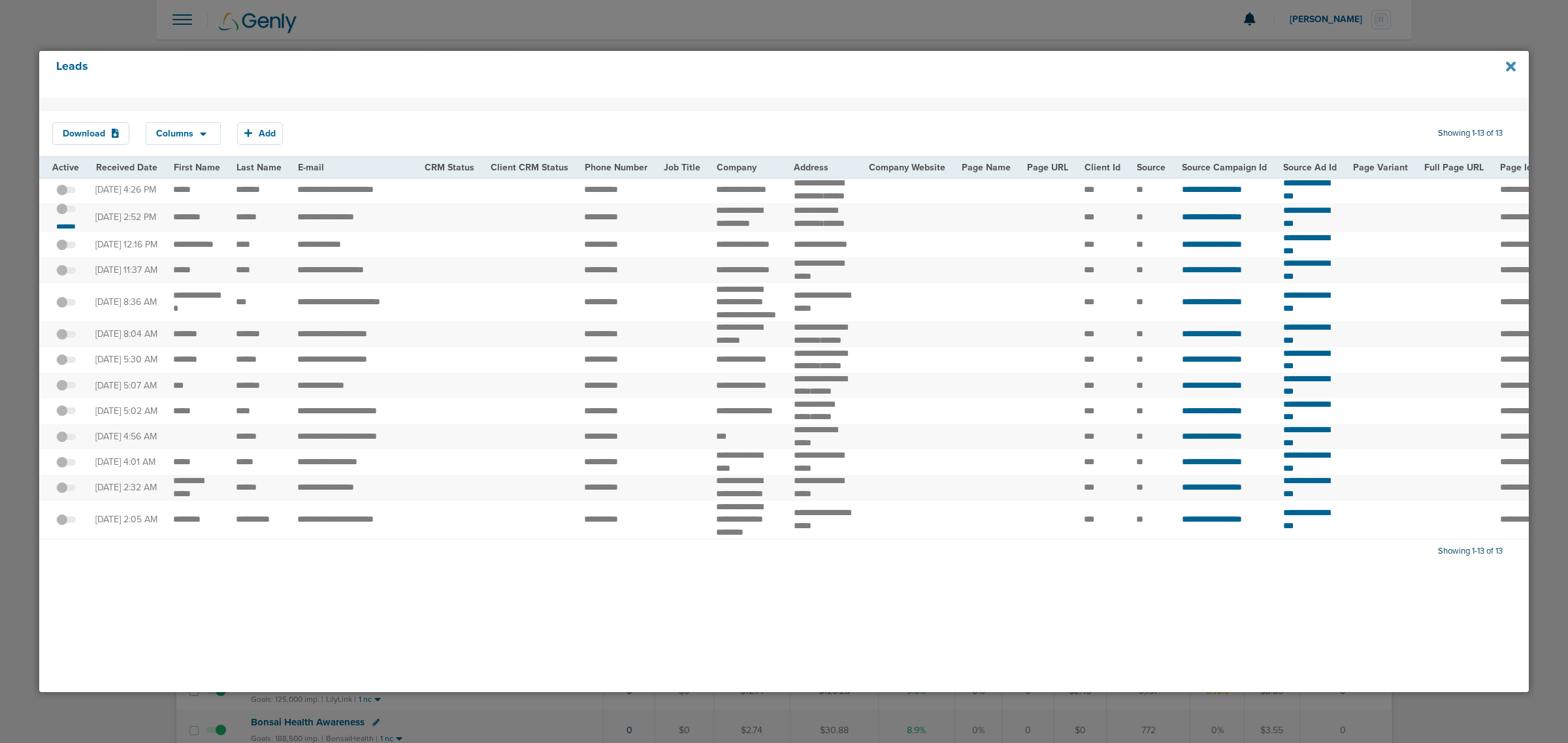
click at [1506, 66] on icon at bounding box center [1511, 66] width 9 height 14
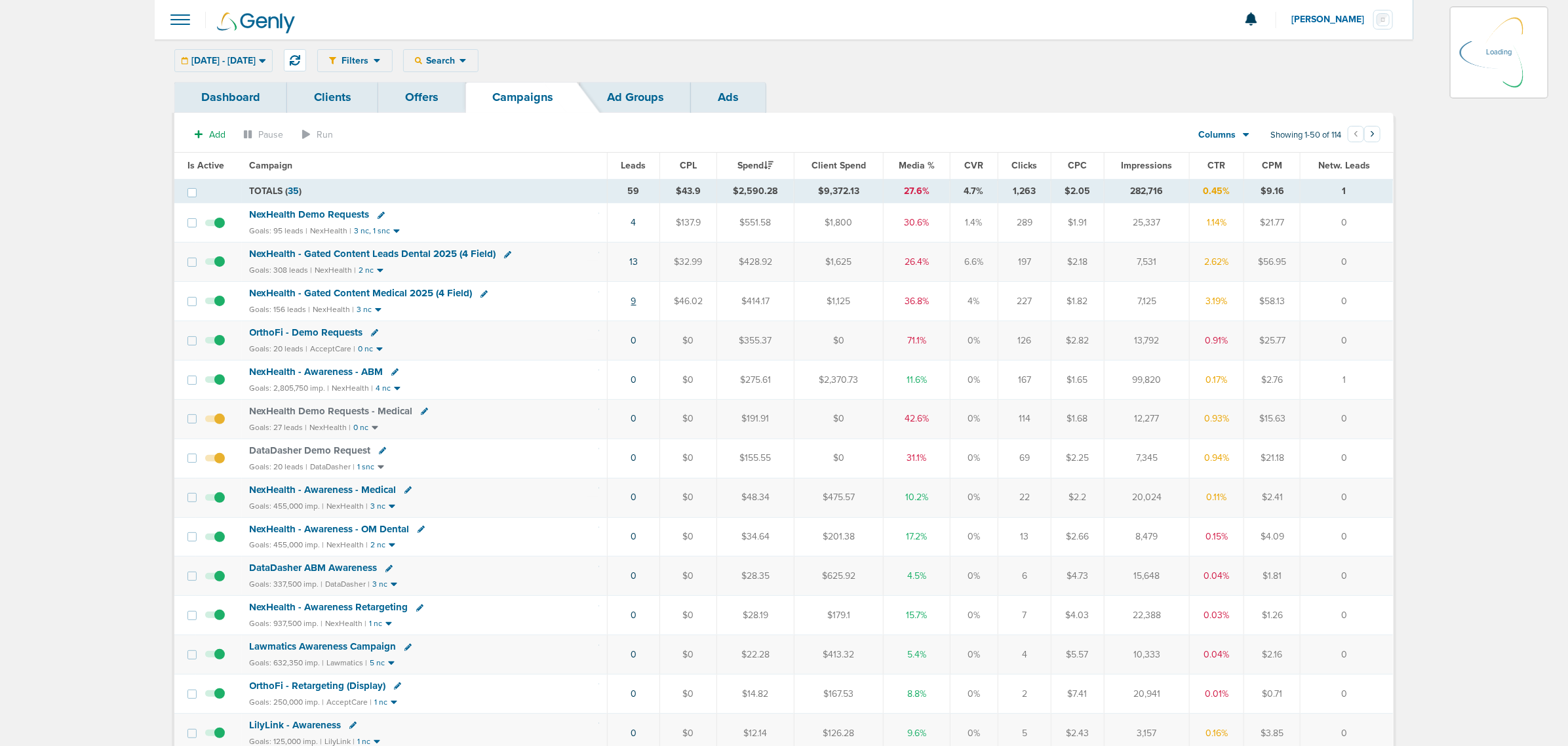
click at [635, 305] on link "9" at bounding box center [634, 301] width 5 height 11
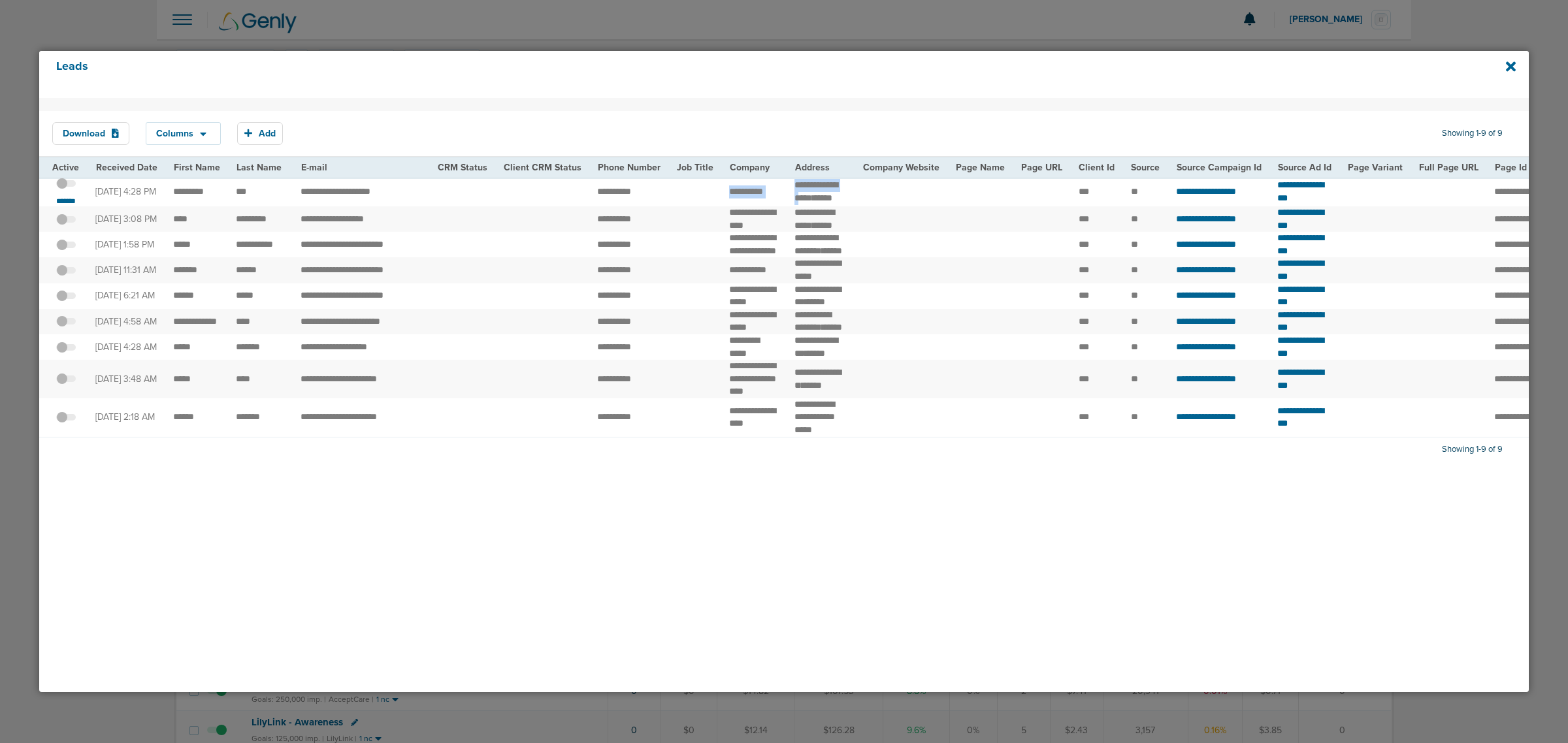
drag, startPoint x: 720, startPoint y: 188, endPoint x: 809, endPoint y: 197, distance: 89.5
click at [809, 197] on tr "**********" at bounding box center [1360, 191] width 2642 height 29
click at [727, 199] on td "**********" at bounding box center [754, 191] width 66 height 29
drag, startPoint x: 720, startPoint y: 201, endPoint x: 769, endPoint y: 201, distance: 49.0
click at [769, 201] on td "**********" at bounding box center [754, 191] width 66 height 29
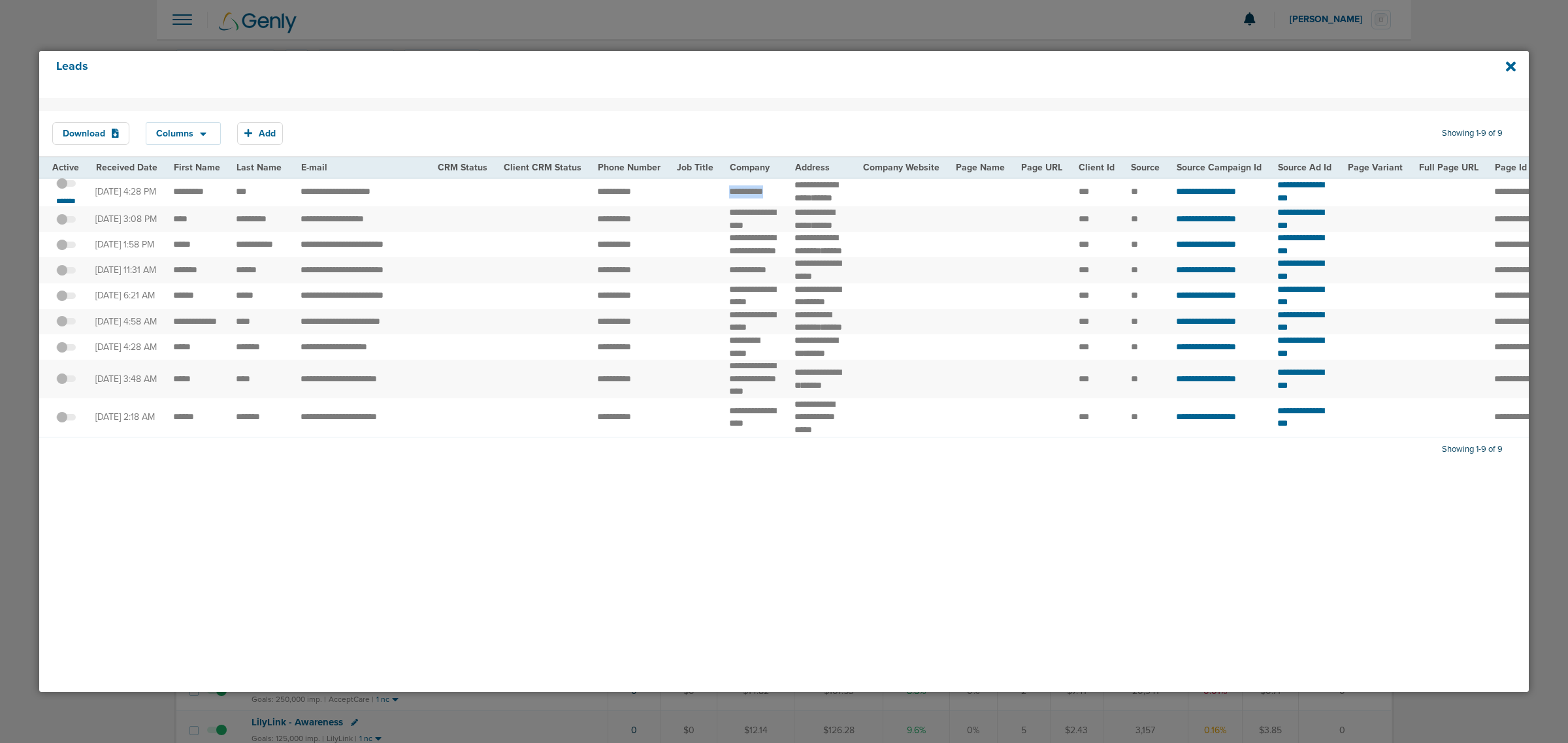
click at [769, 201] on td "**********" at bounding box center [754, 191] width 66 height 29
drag, startPoint x: 592, startPoint y: 195, endPoint x: 644, endPoint y: 198, distance: 52.1
click at [644, 198] on td "**********" at bounding box center [628, 191] width 79 height 29
drag, startPoint x: 400, startPoint y: 197, endPoint x: 289, endPoint y: 203, distance: 111.2
click at [289, 203] on tr "**********" at bounding box center [1360, 191] width 2642 height 29
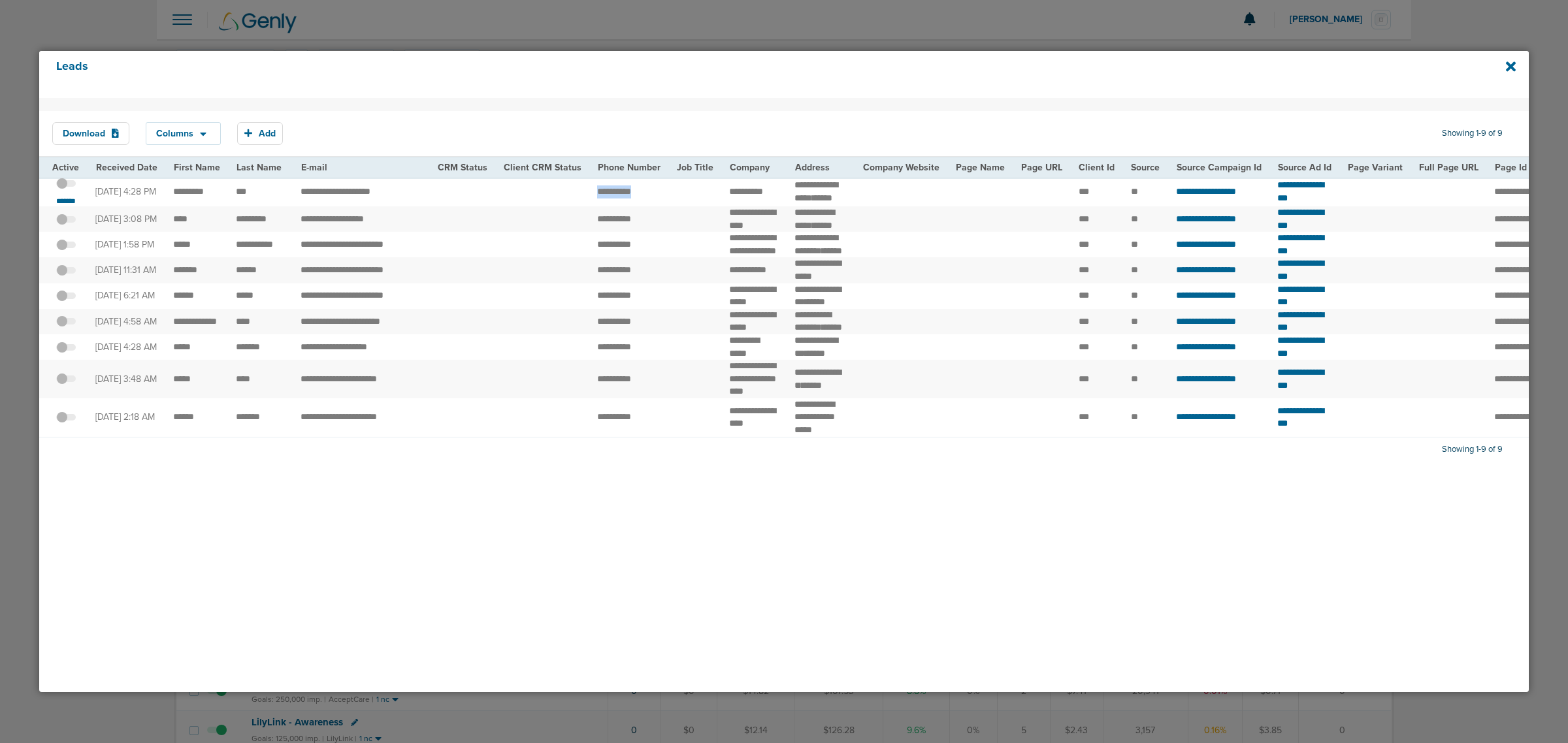
drag, startPoint x: 586, startPoint y: 193, endPoint x: 641, endPoint y: 197, distance: 55.1
click at [641, 197] on td "**********" at bounding box center [628, 191] width 79 height 29
drag, startPoint x: 1160, startPoint y: 193, endPoint x: 1258, endPoint y: 196, distance: 98.0
click at [1258, 196] on td "**********" at bounding box center [1219, 191] width 101 height 29
copy span "**********"
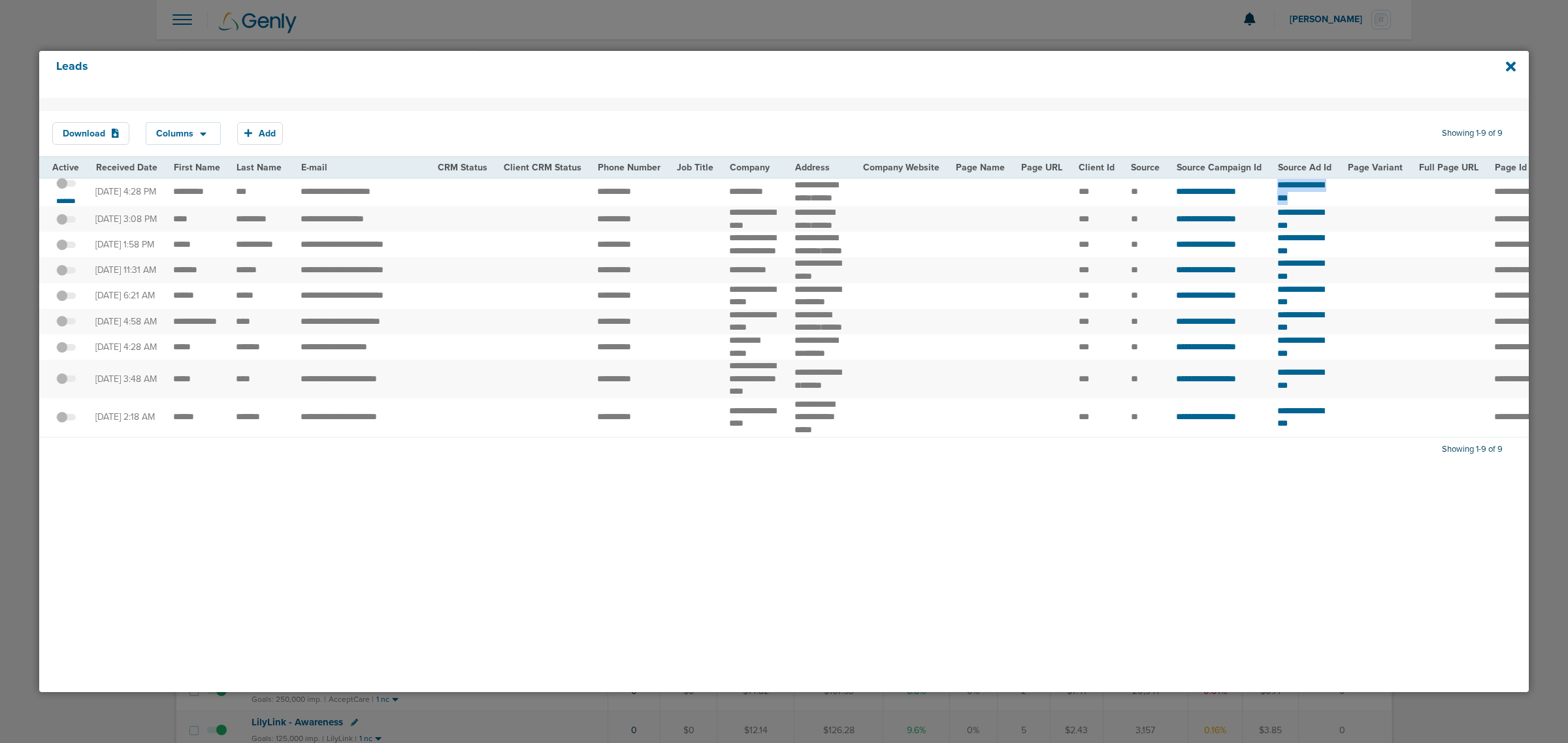
drag, startPoint x: 1272, startPoint y: 193, endPoint x: 1383, endPoint y: 198, distance: 111.1
click at [1383, 198] on tr "**********" at bounding box center [1360, 191] width 2642 height 29
copy tr "**********"
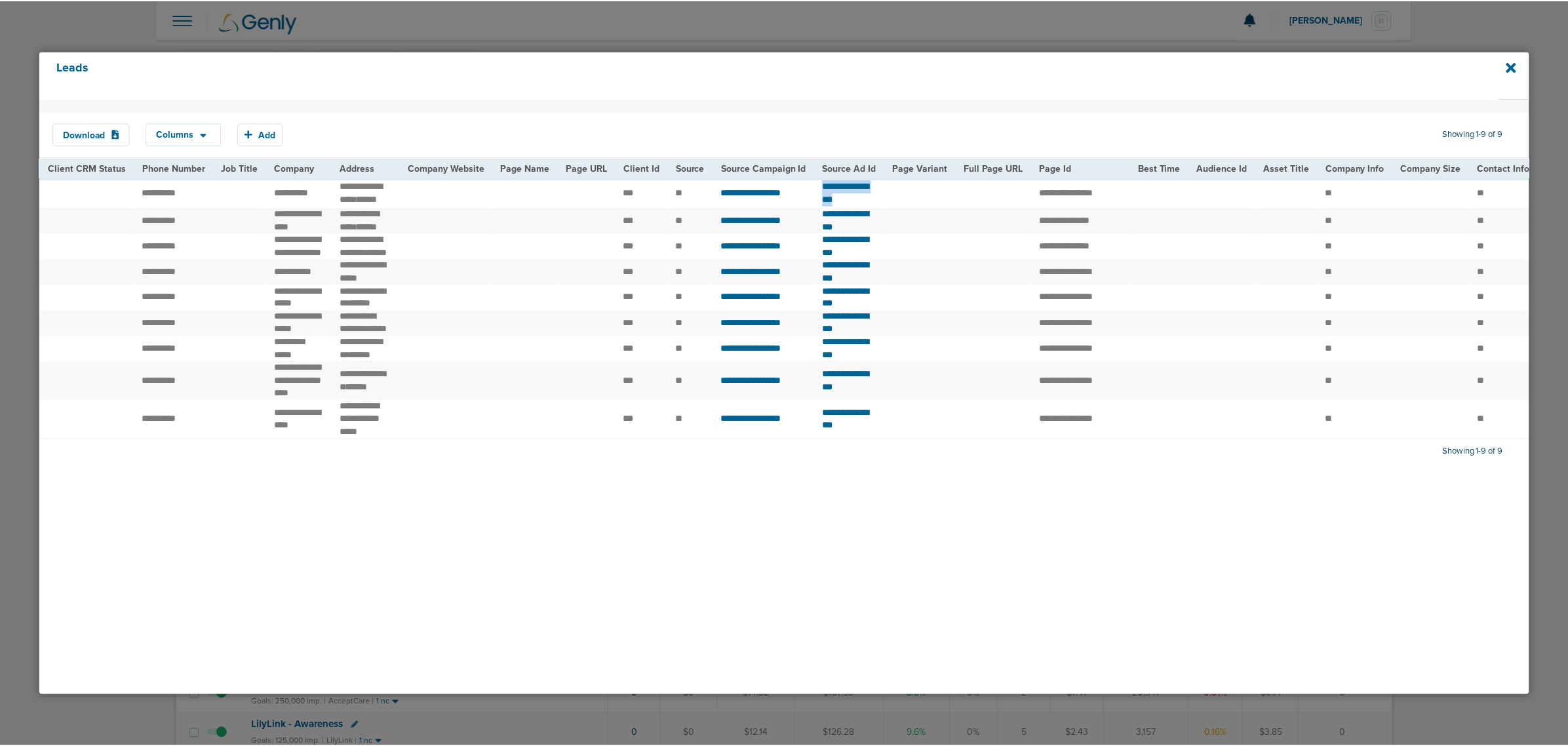
scroll to position [0, 460]
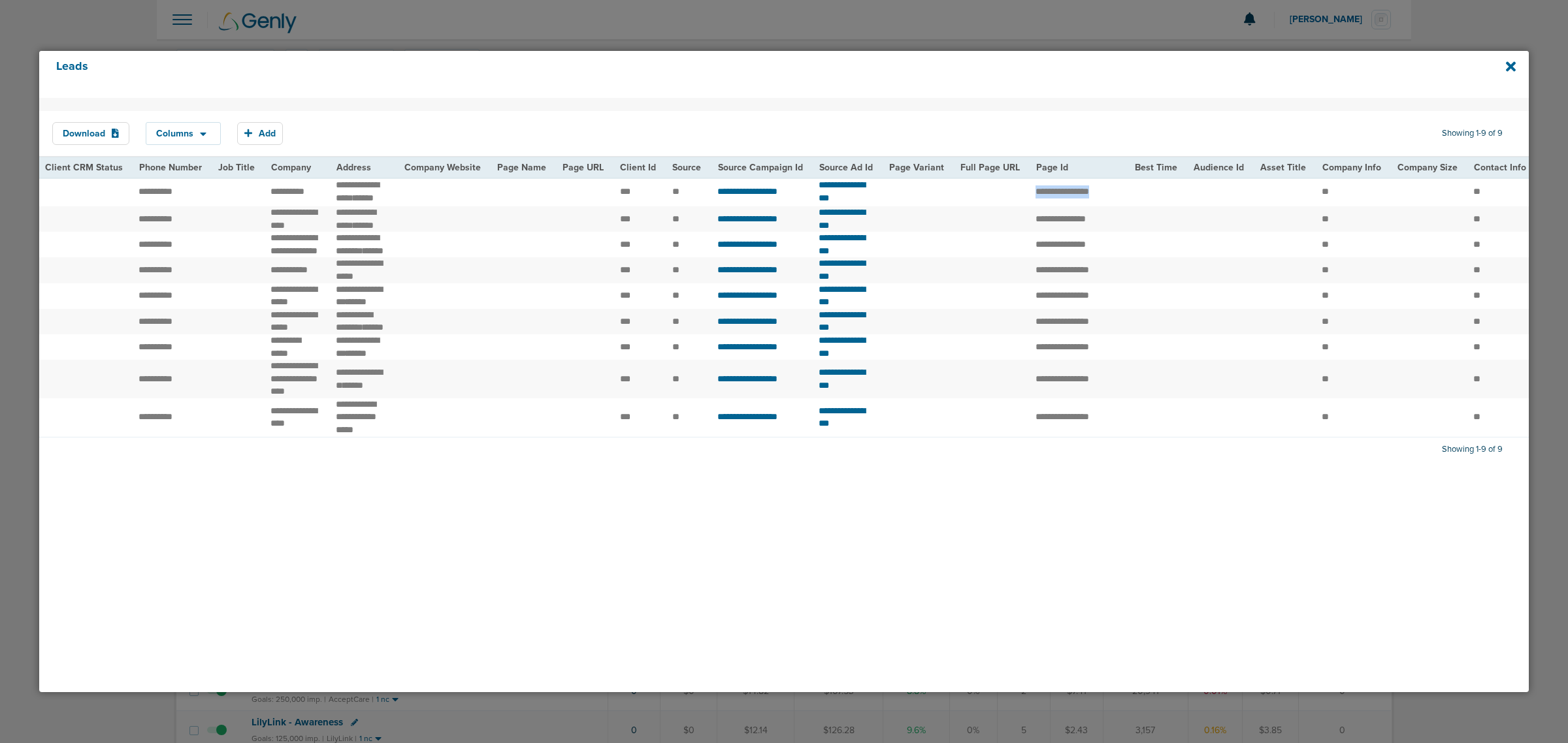
drag, startPoint x: 1066, startPoint y: 194, endPoint x: 1154, endPoint y: 193, distance: 88.0
click at [1126, 193] on td "**********" at bounding box center [1077, 191] width 99 height 29
copy td "***"
click at [1511, 60] on icon at bounding box center [1511, 66] width 9 height 14
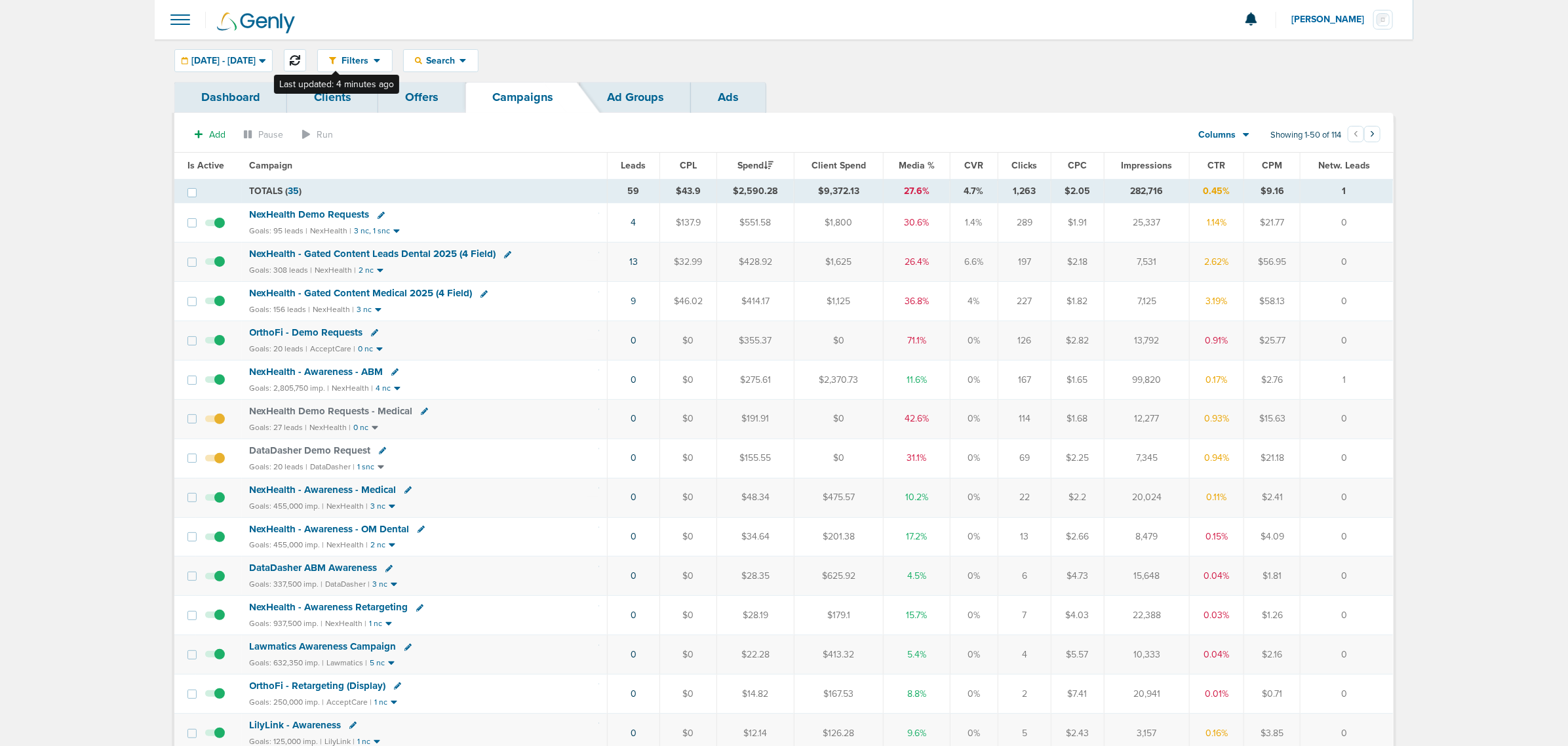
click at [306, 62] on button at bounding box center [295, 60] width 22 height 22
click at [300, 59] on icon at bounding box center [295, 60] width 10 height 10
click at [631, 258] on link "14" at bounding box center [633, 262] width 9 height 11
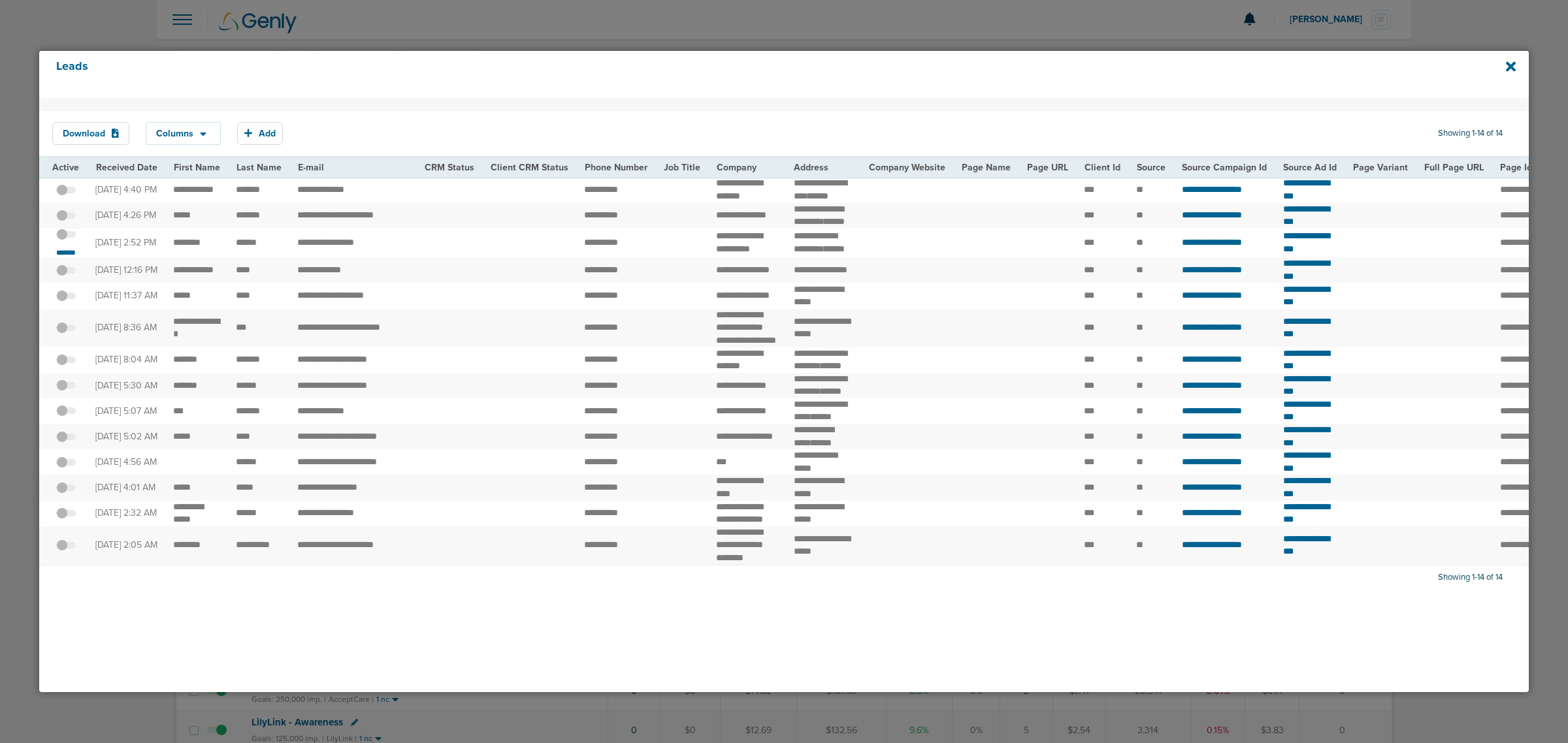
click at [1517, 63] on div "Leads" at bounding box center [784, 74] width 1490 height 47
click at [1509, 64] on icon at bounding box center [1511, 66] width 9 height 9
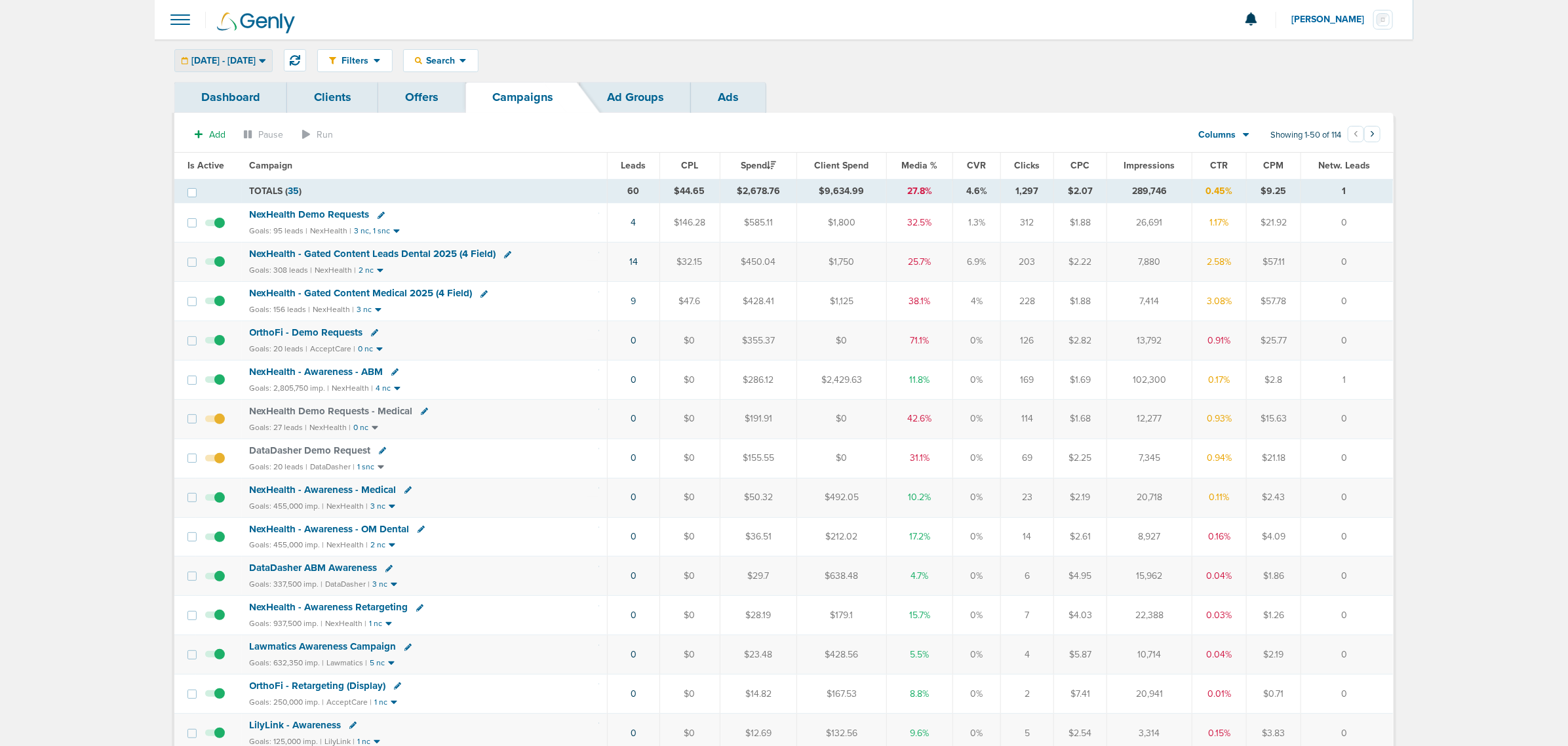
click at [272, 53] on div "[DATE] - [DATE]" at bounding box center [223, 60] width 97 height 22
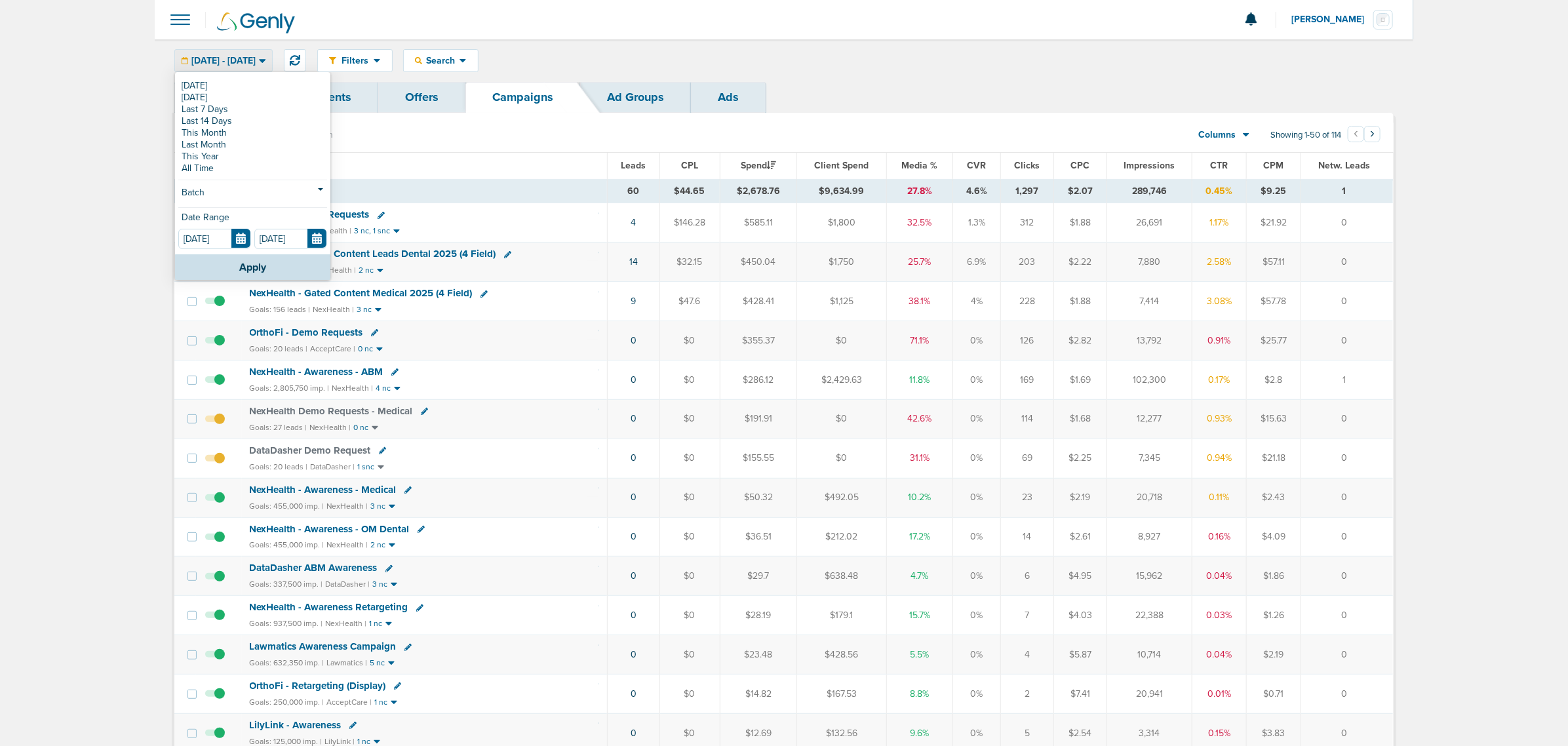
click at [223, 202] on div "Today Yesterday Last 7 Days Last 14 Days This Month Last Month This Year All Ti…" at bounding box center [253, 164] width 155 height 181
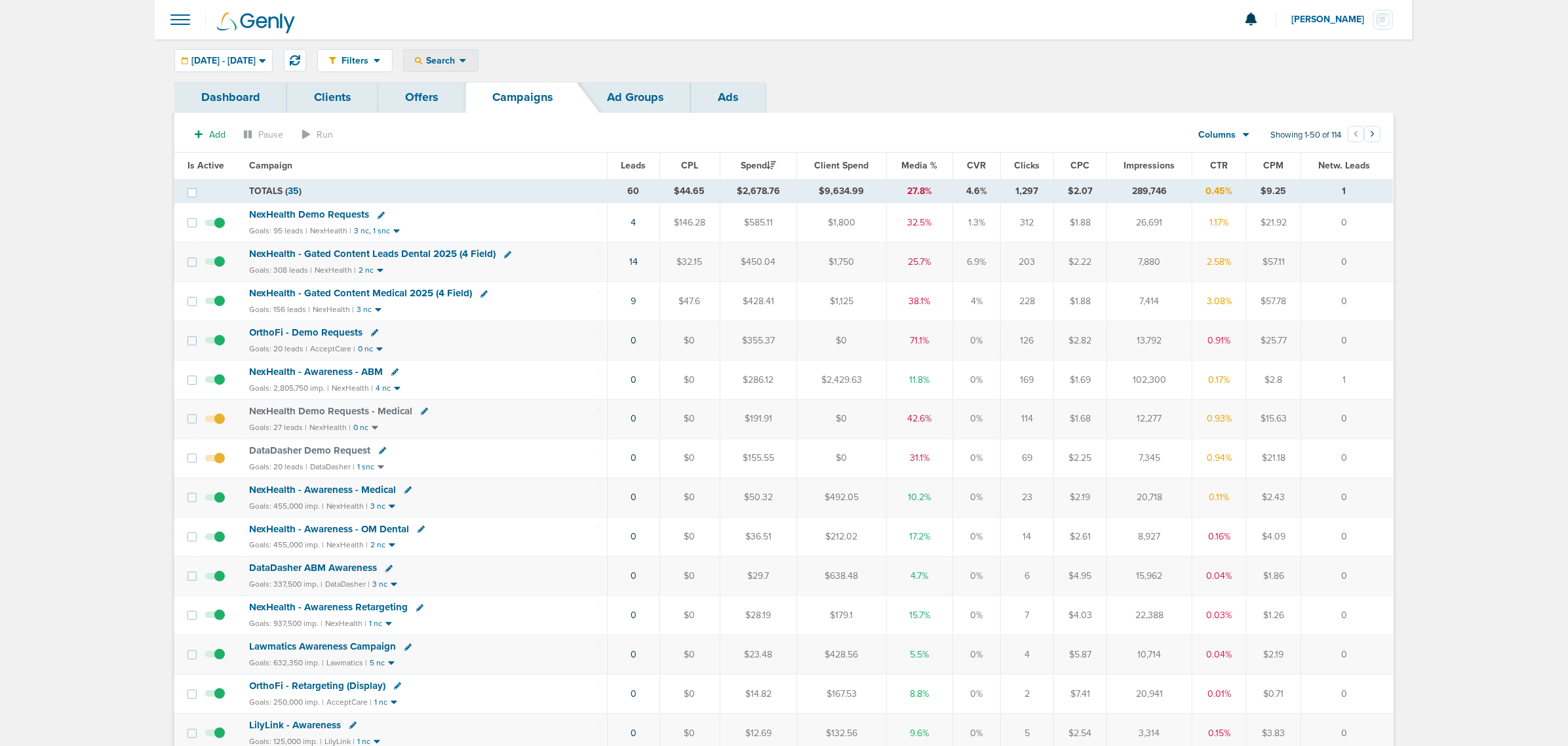
click at [460, 56] on span "Search" at bounding box center [441, 60] width 37 height 11
click at [483, 97] on link "Client" at bounding box center [472, 103] width 136 height 16
type input "nex"
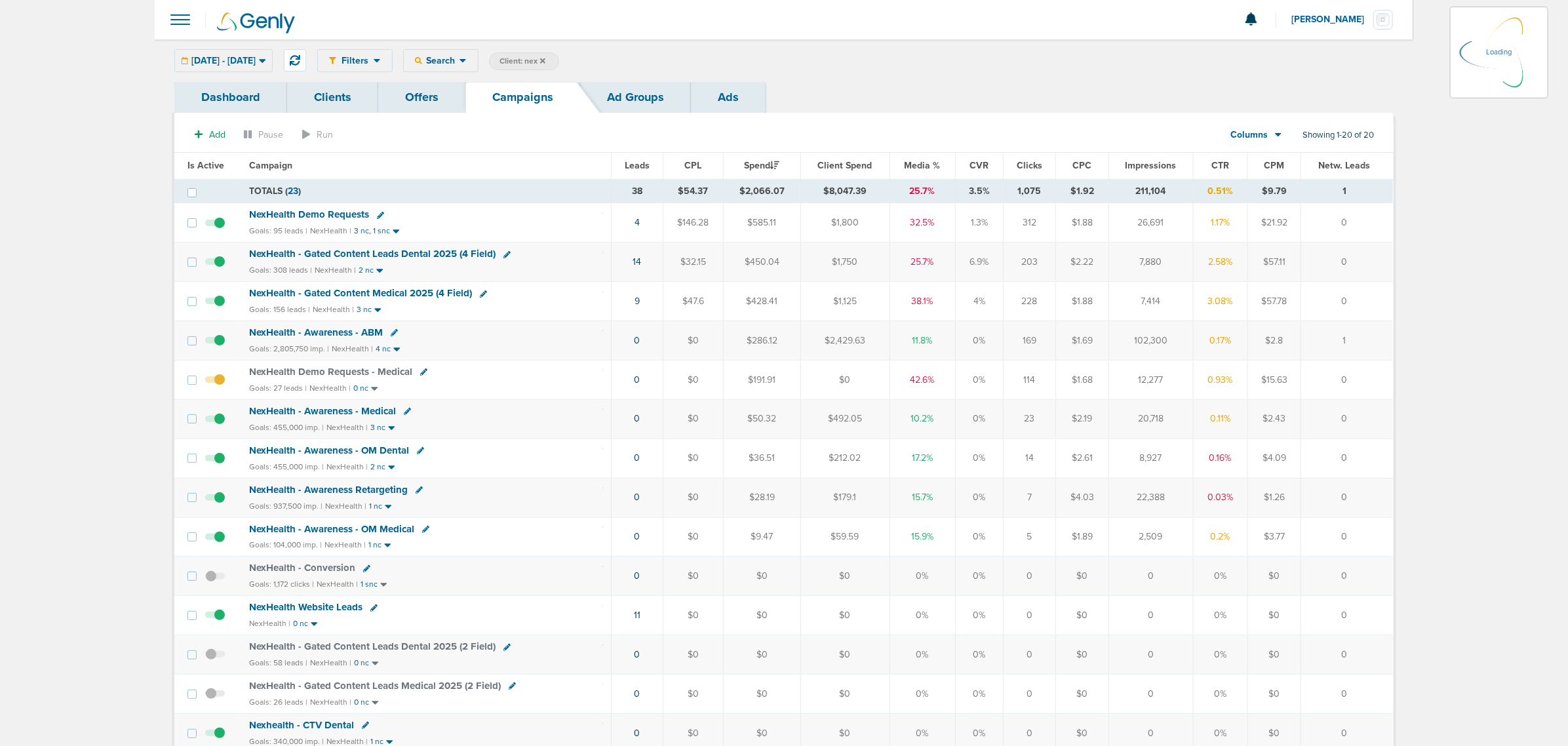
drag, startPoint x: 266, startPoint y: 54, endPoint x: 283, endPoint y: 54, distance: 17.0
click at [267, 54] on div "09.30.2025 - 09.30.2025 Today Yesterday Last 7 Days Last 14 Days This Month Las…" at bounding box center [223, 60] width 98 height 23
click at [273, 60] on div "09.30.2025 - 09.30.2025 Today Yesterday Last 7 Days Last 14 Days This Month Las…" at bounding box center [223, 60] width 98 height 23
click at [256, 56] on span "[DATE] - [DATE]" at bounding box center [223, 61] width 64 height 10
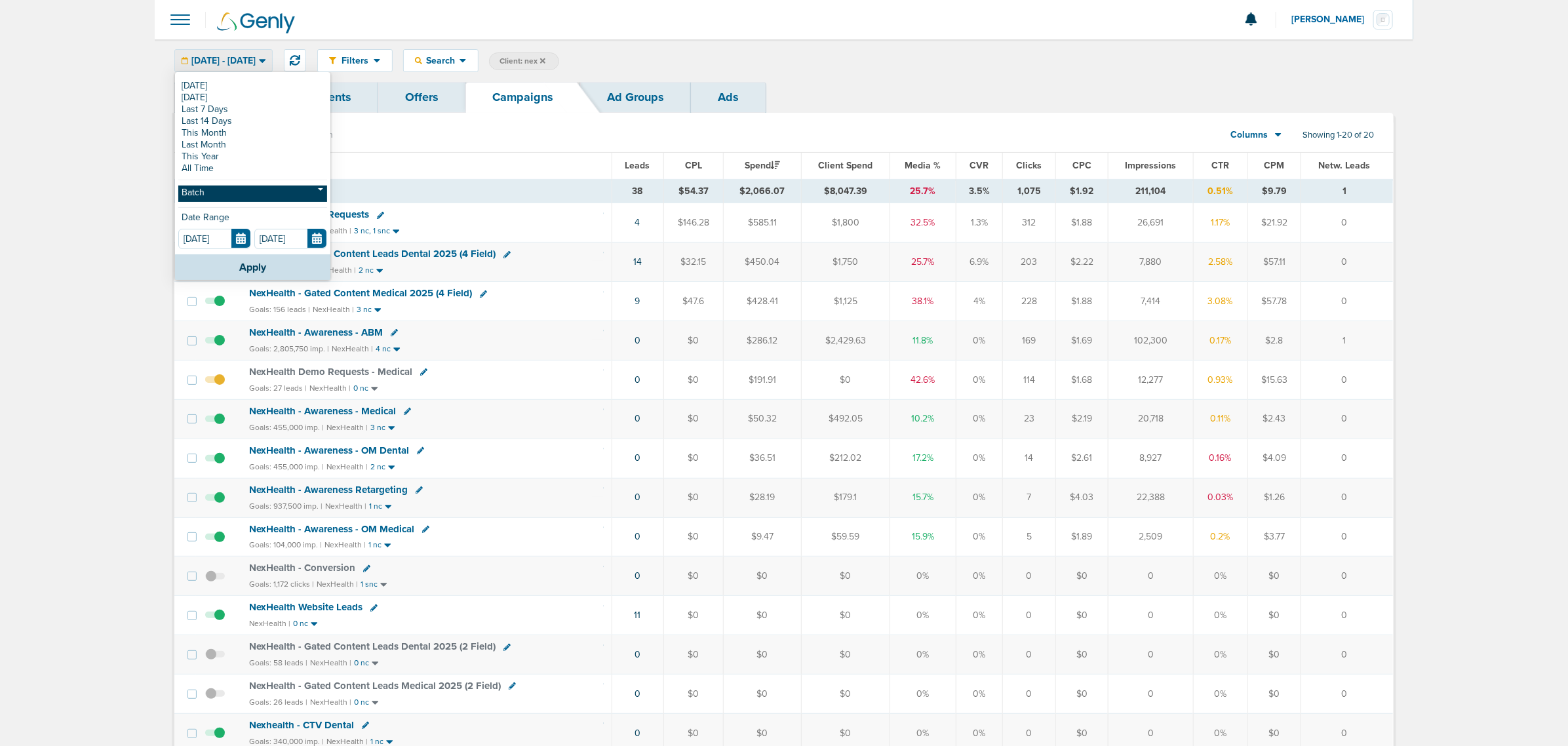
click at [238, 185] on link "Batch" at bounding box center [253, 193] width 149 height 16
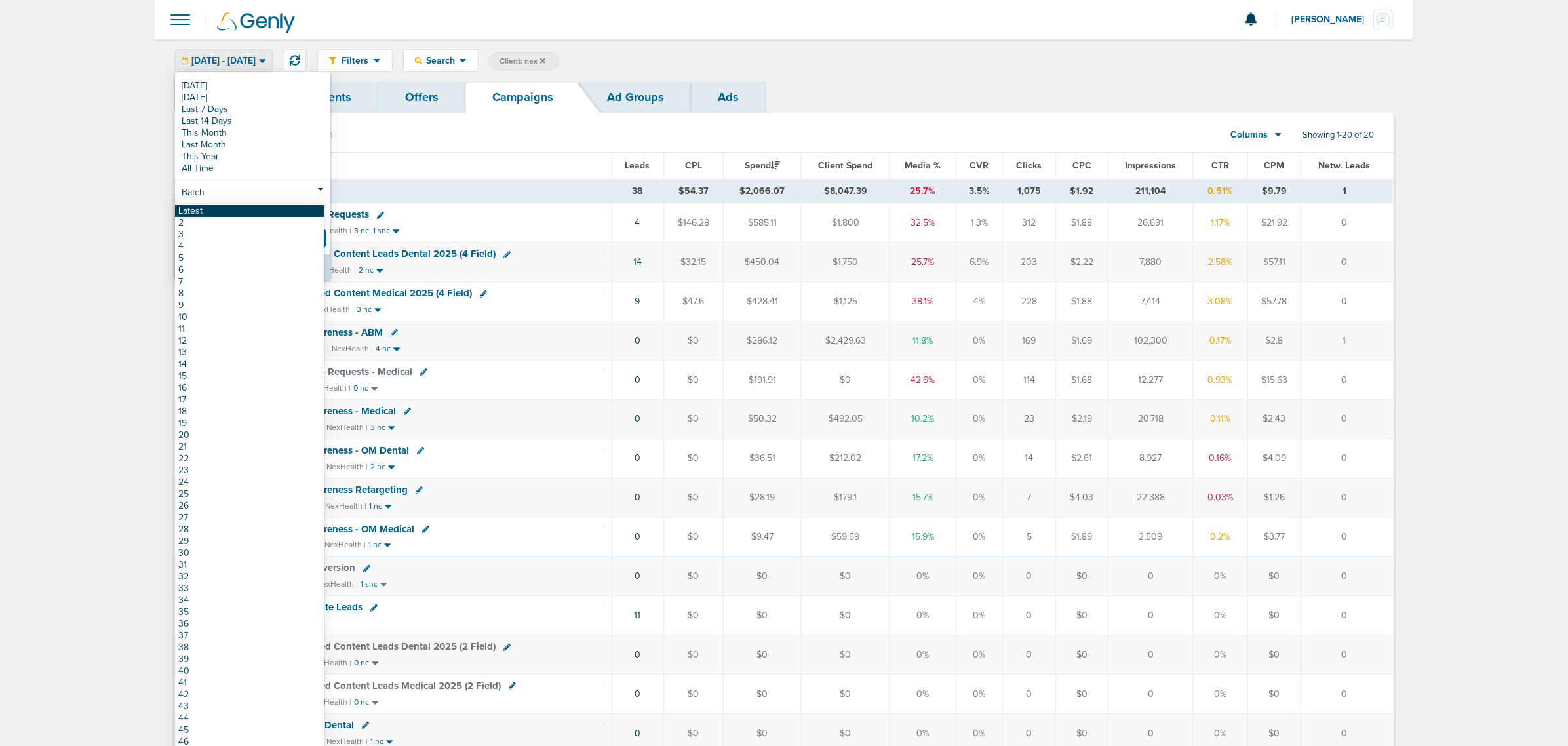
click at [225, 213] on link "Latest" at bounding box center [249, 210] width 149 height 12
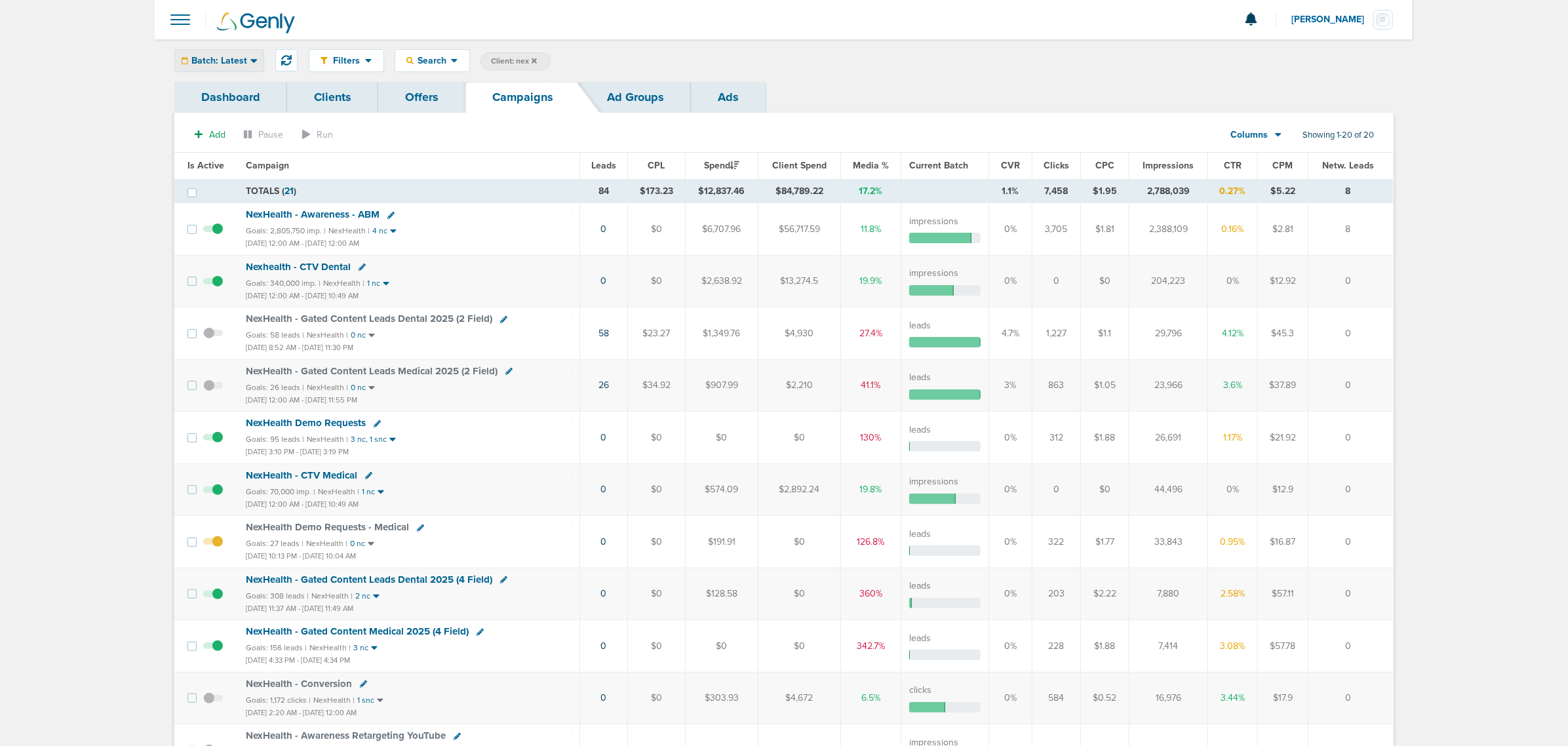
click at [208, 61] on span "Batch: Latest" at bounding box center [219, 61] width 56 height 10
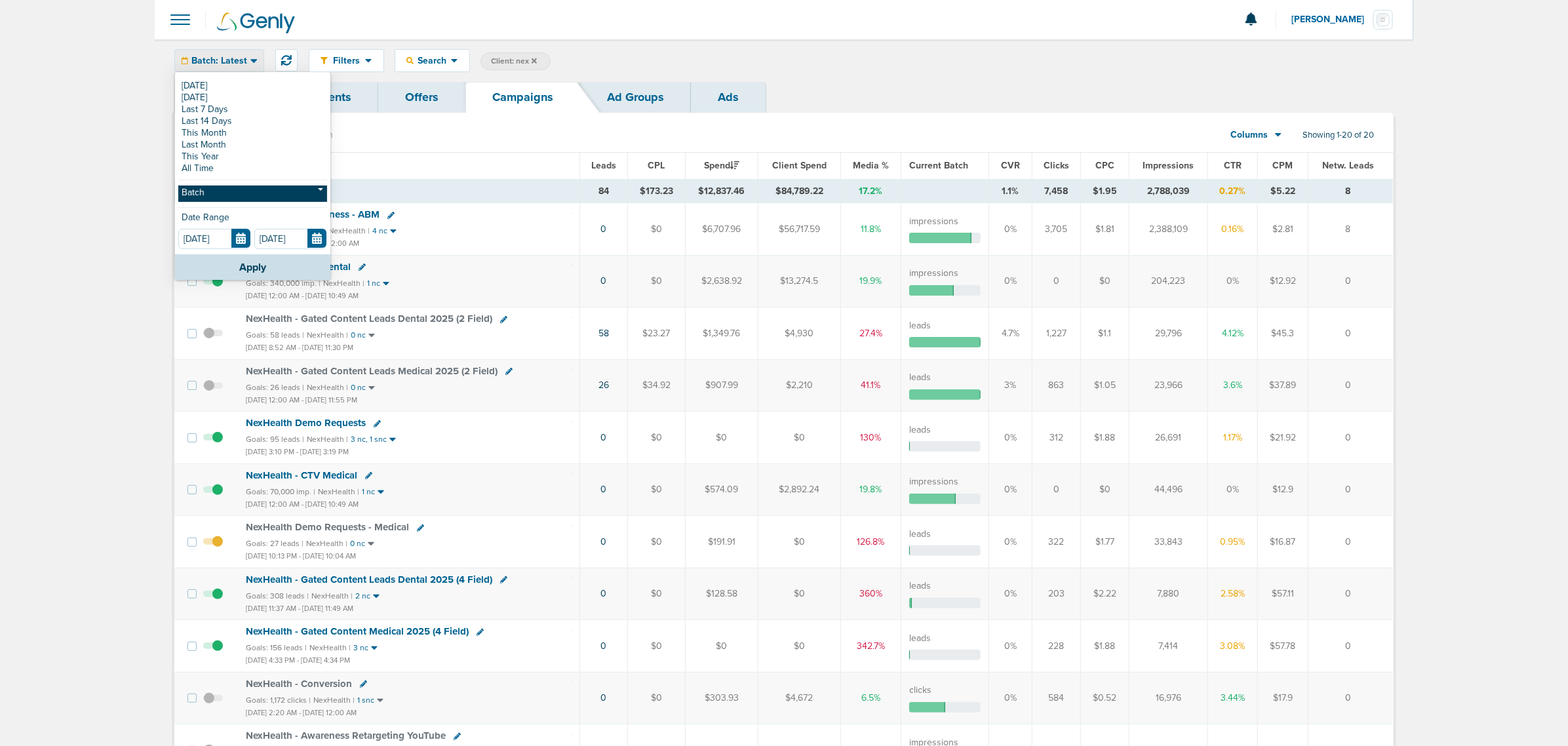
click at [231, 194] on link "Batch" at bounding box center [253, 193] width 149 height 16
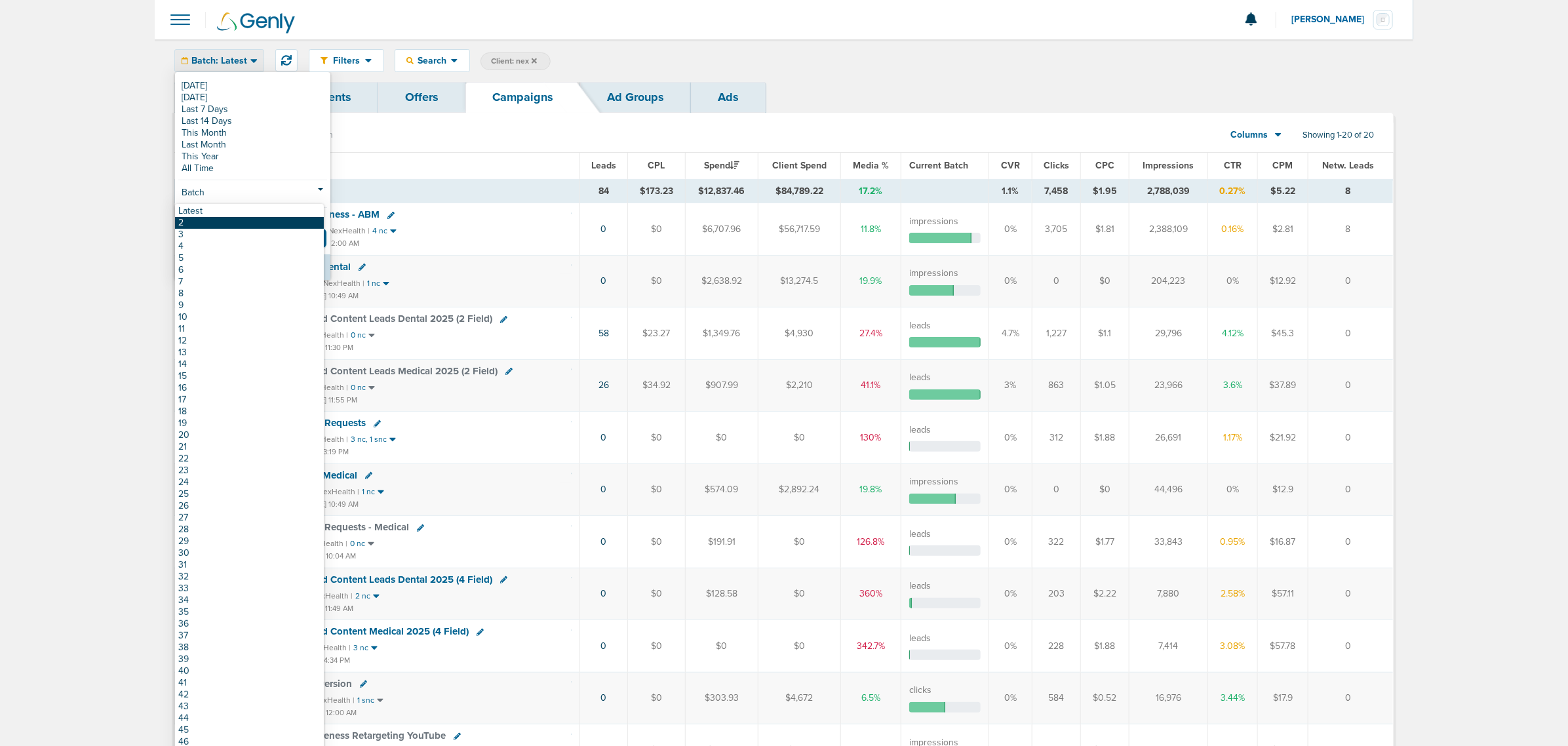
click at [223, 227] on link "2" at bounding box center [249, 223] width 149 height 12
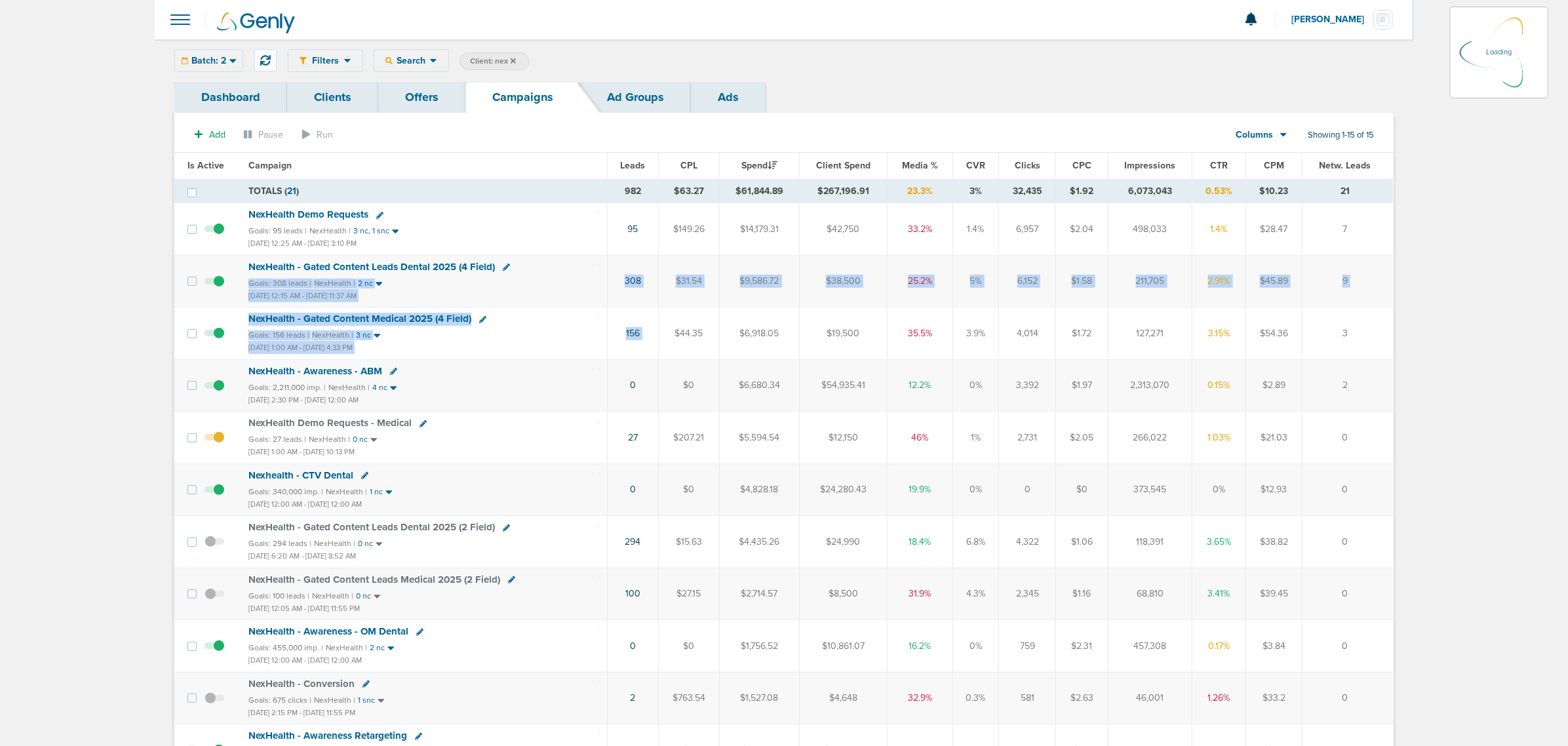
drag, startPoint x: 597, startPoint y: 272, endPoint x: 660, endPoint y: 349, distance: 99.5
click at [660, 349] on tbody "TOTALS ( 21 ) 982 $63.27 $61,844.89 $267,196.91 23.3% 3% 32,435 $1.92 6,073,043…" at bounding box center [784, 608] width 1219 height 858
click at [650, 356] on td "156" at bounding box center [632, 333] width 51 height 52
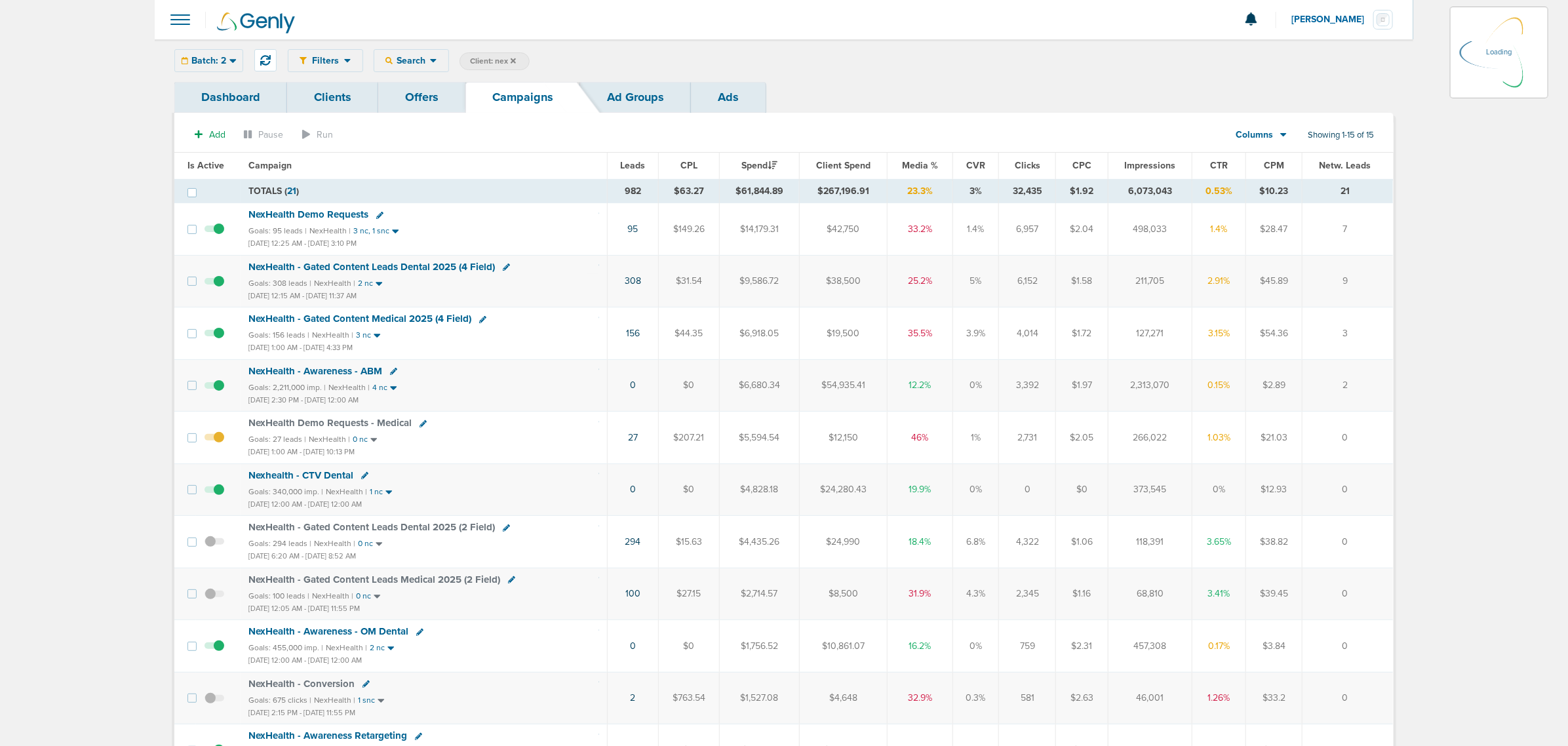
click at [229, 57] on icon at bounding box center [233, 60] width 7 height 11
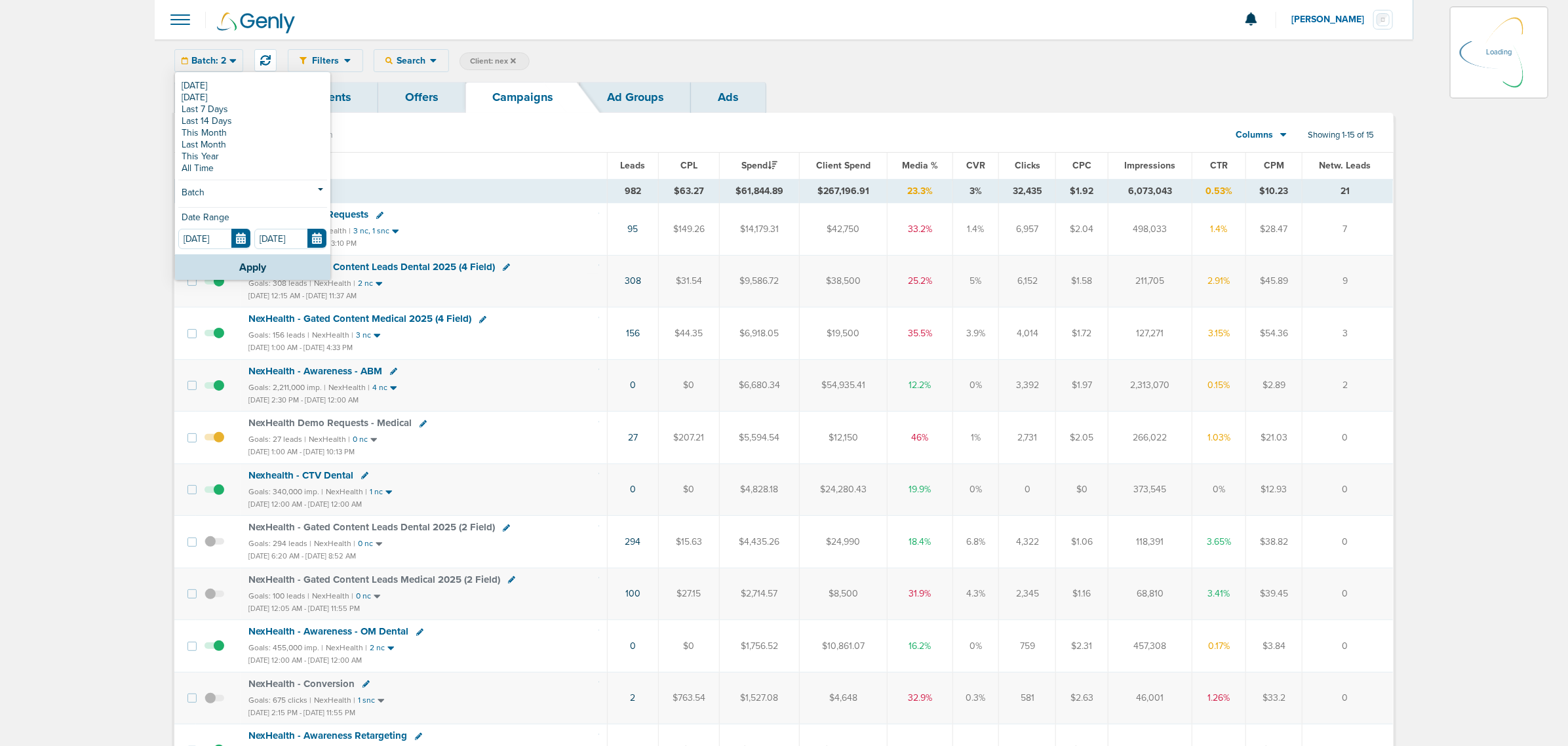
click at [205, 84] on link "Dashboard" at bounding box center [231, 97] width 113 height 31
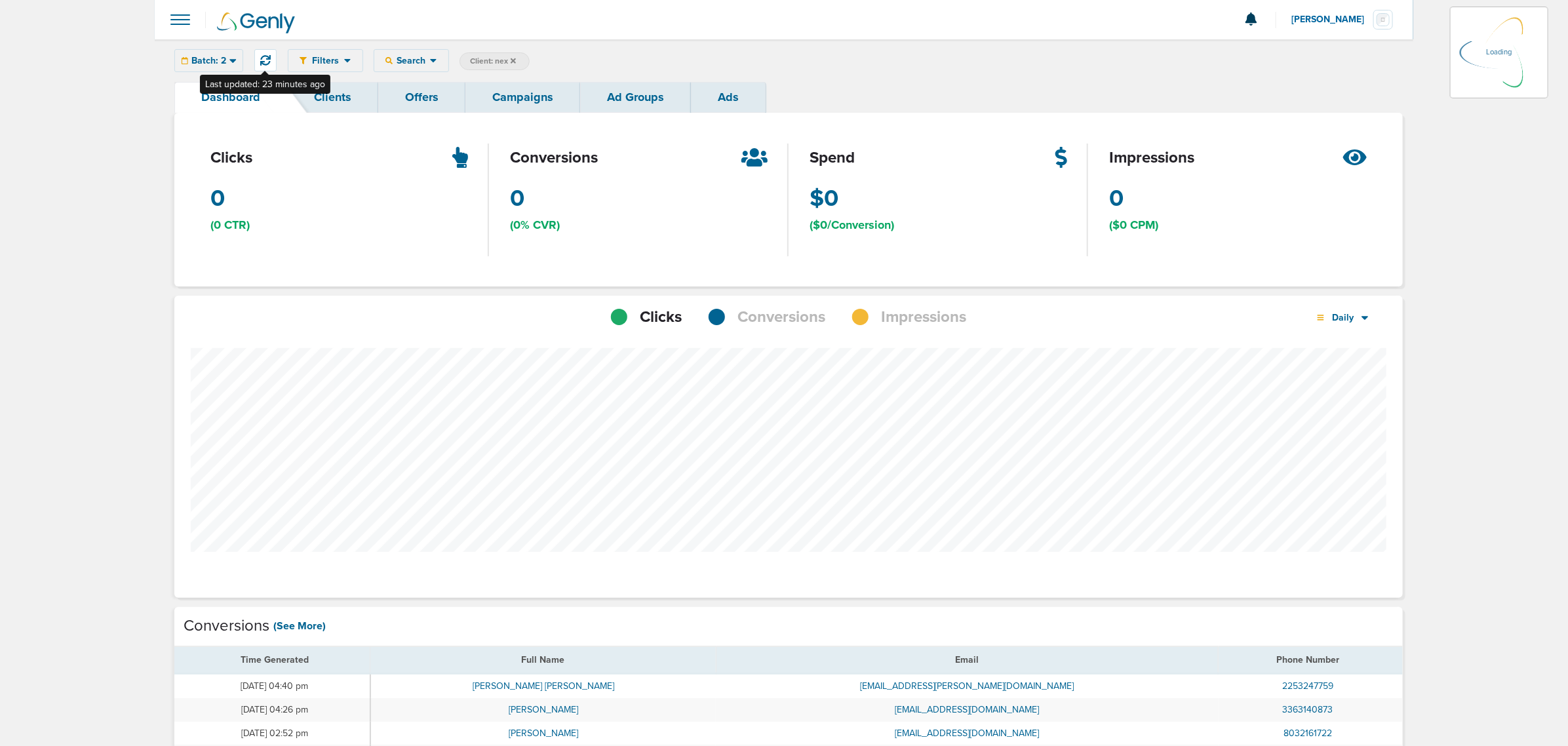
scroll to position [1020, 1220]
click at [212, 56] on div "Batch: 2 Today Yesterday Last 7 Days Last 14 Days This Month Last Month This Ye…" at bounding box center [208, 60] width 69 height 23
click at [522, 104] on link "Campaigns" at bounding box center [523, 97] width 115 height 31
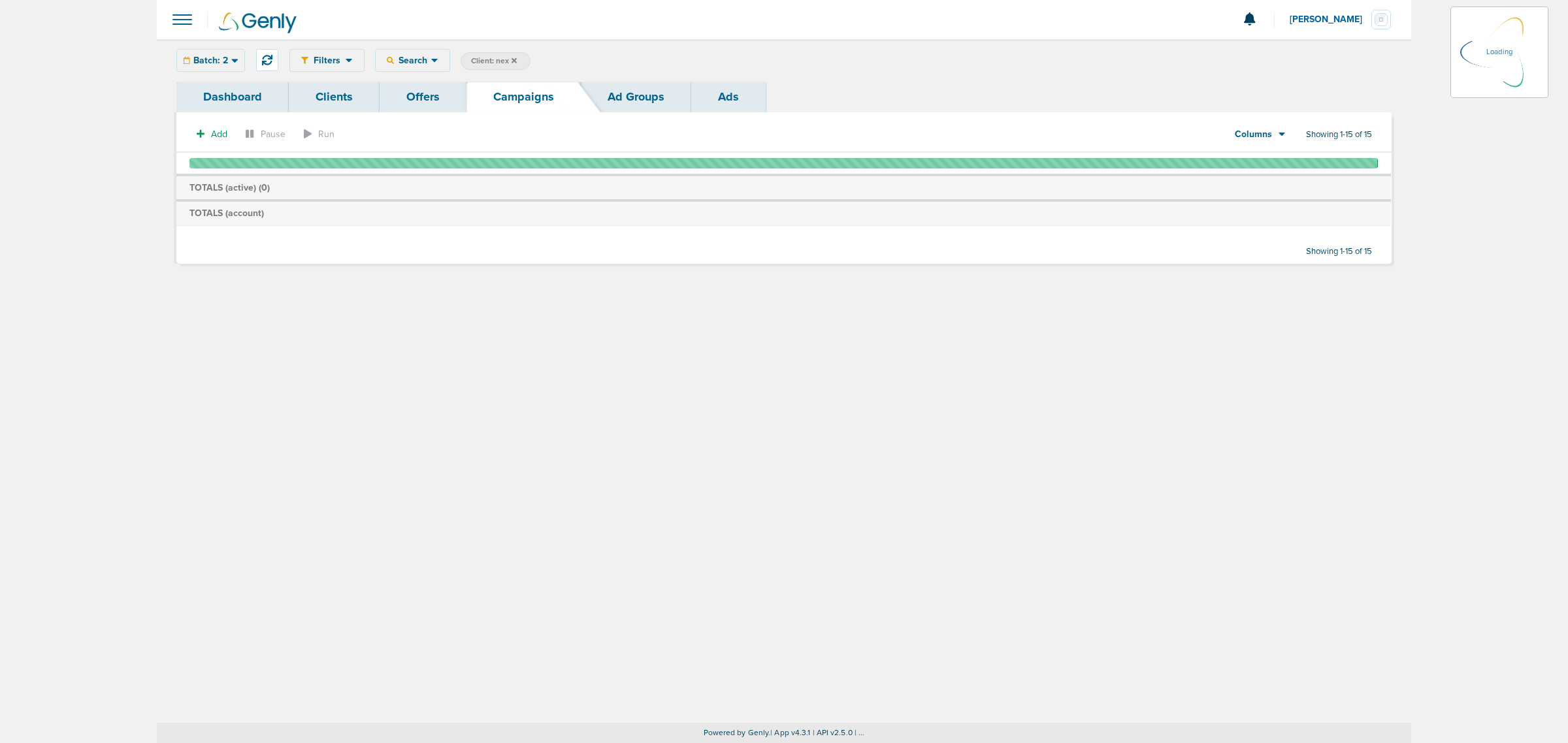
click at [236, 63] on icon at bounding box center [235, 60] width 7 height 11
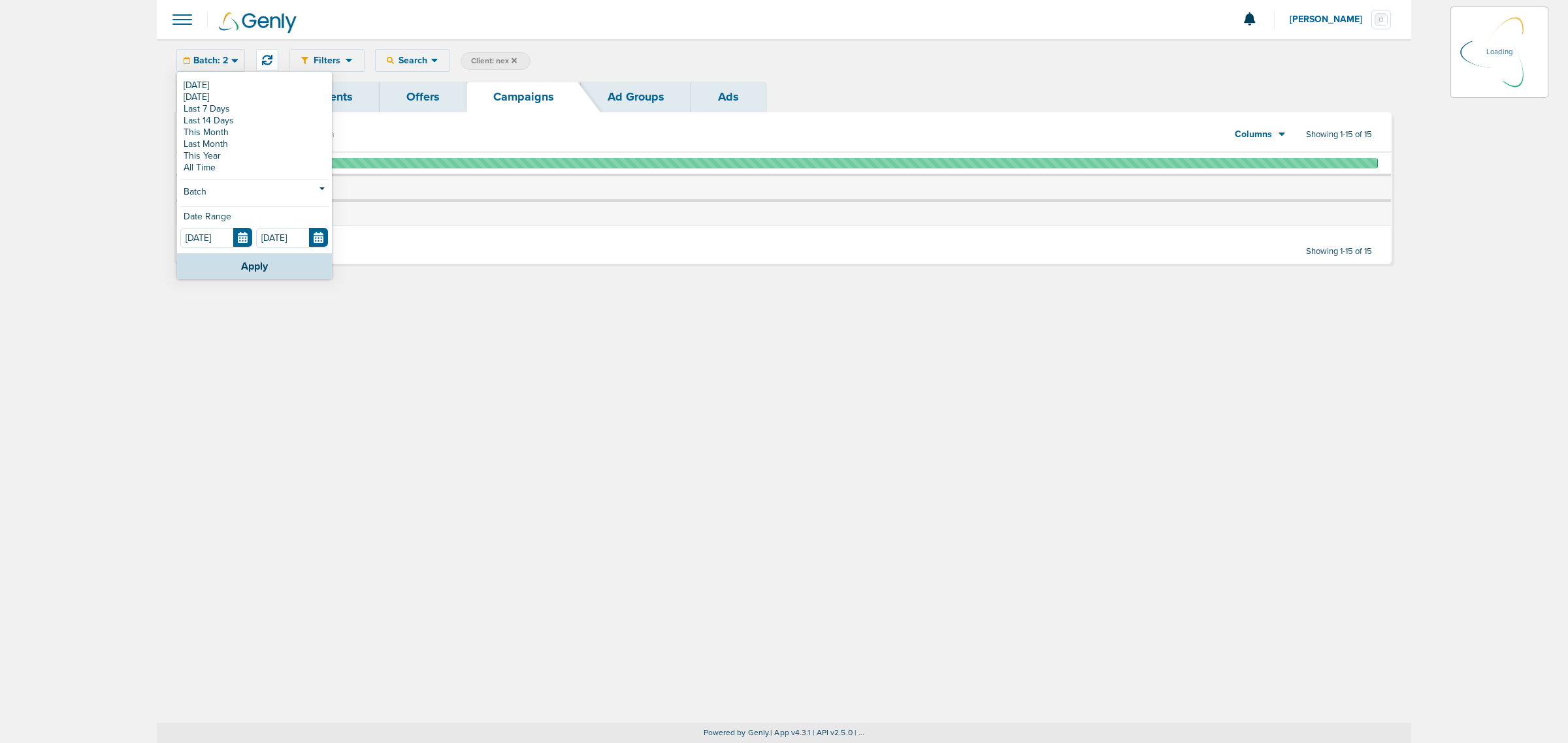
click at [191, 83] on link "Dashboard" at bounding box center [233, 97] width 112 height 30
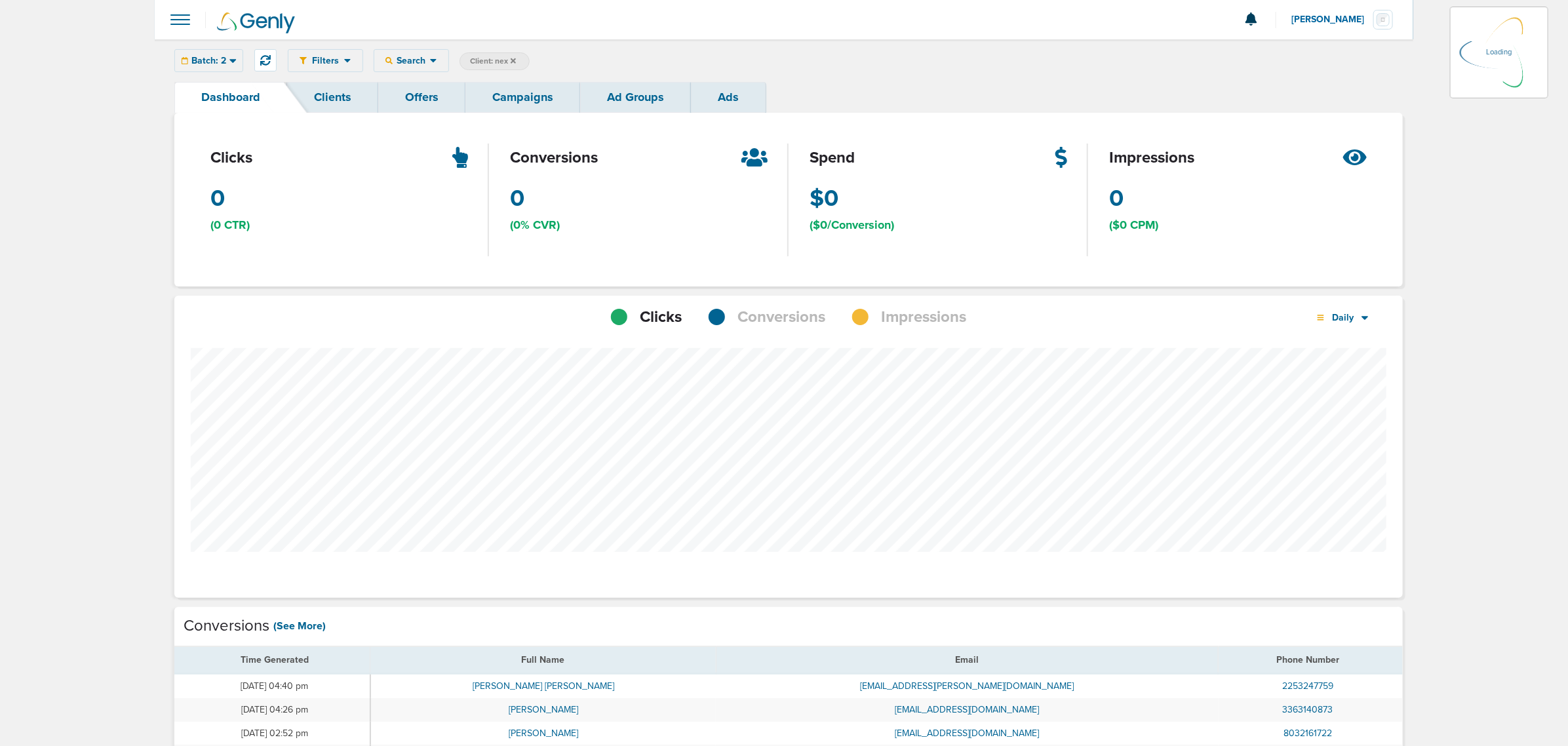
scroll to position [1020, 1220]
click at [204, 56] on div "Batch: 2 Today Yesterday Last 7 Days Last 14 Days This Month Last Month This Ye…" at bounding box center [208, 60] width 69 height 23
click at [225, 60] on div "Batch: 2 Today Yesterday Last 7 Days Last 14 Days This Month Last Month This Ye…" at bounding box center [208, 60] width 69 height 23
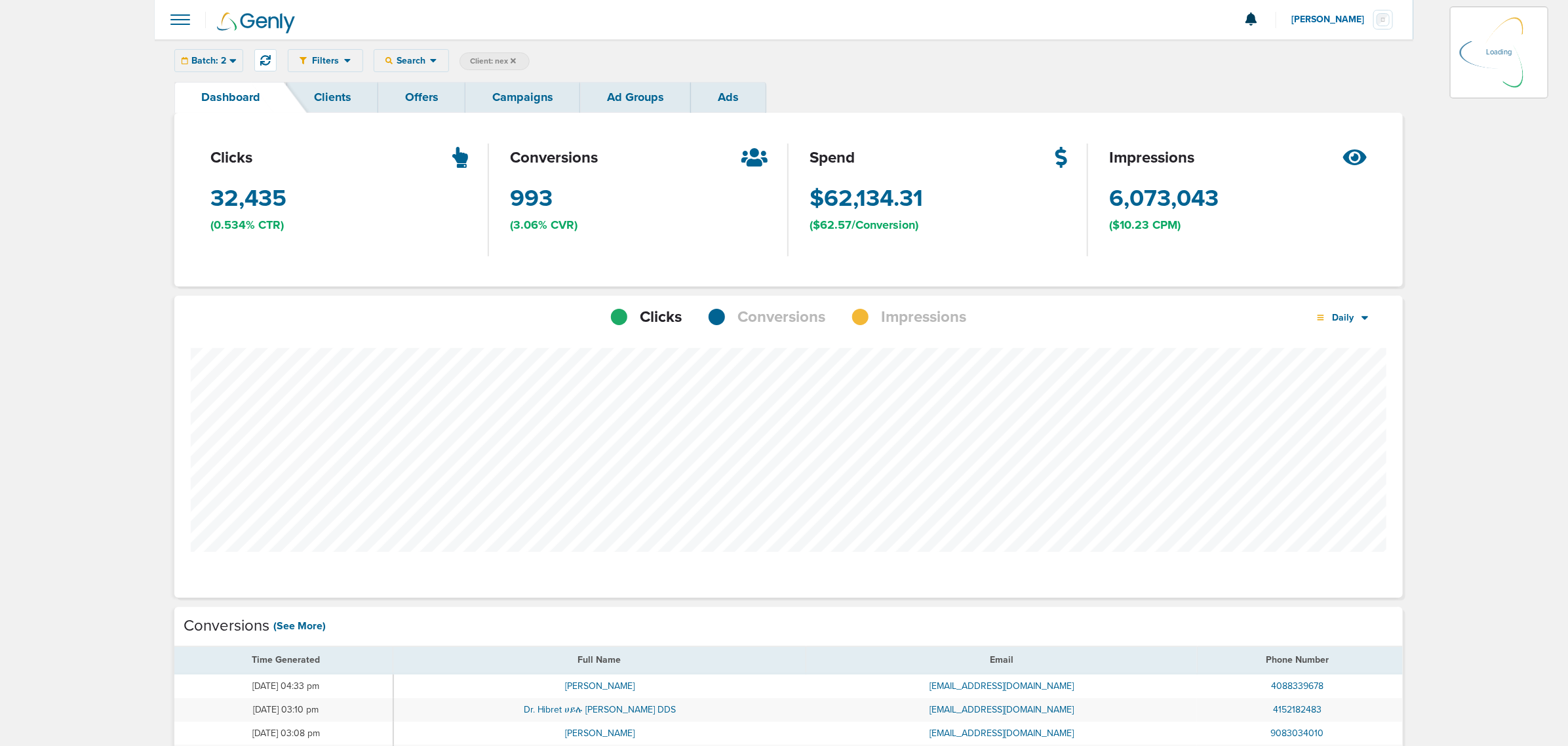
click at [223, 60] on div "Batch: 2 Today Yesterday Last 7 Days Last 14 Days This Month Last Month This Ye…" at bounding box center [208, 60] width 69 height 23
click at [230, 57] on icon at bounding box center [233, 60] width 7 height 11
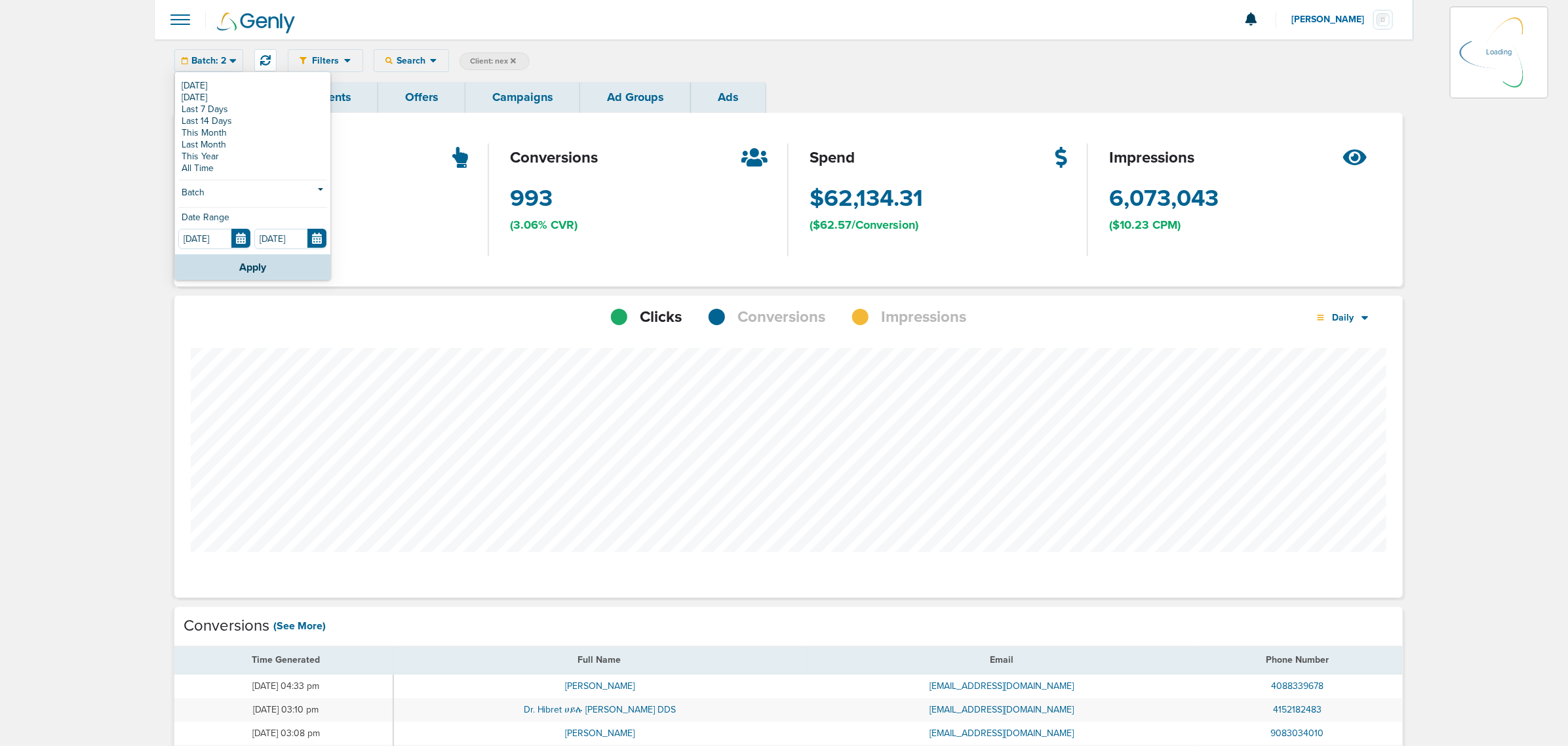
click at [195, 83] on link "Dashboard" at bounding box center [231, 97] width 113 height 31
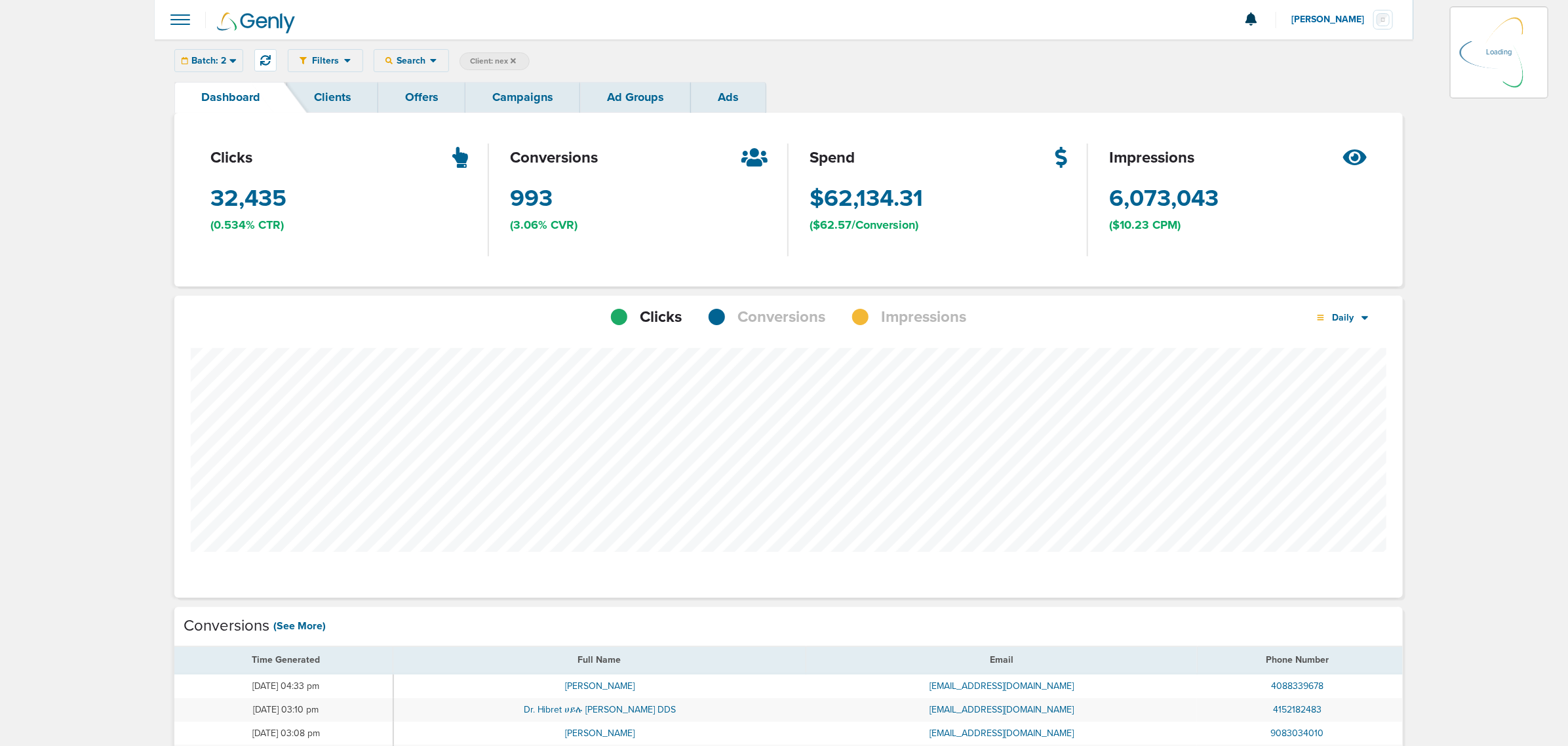
click at [561, 106] on link "Campaigns" at bounding box center [523, 97] width 115 height 31
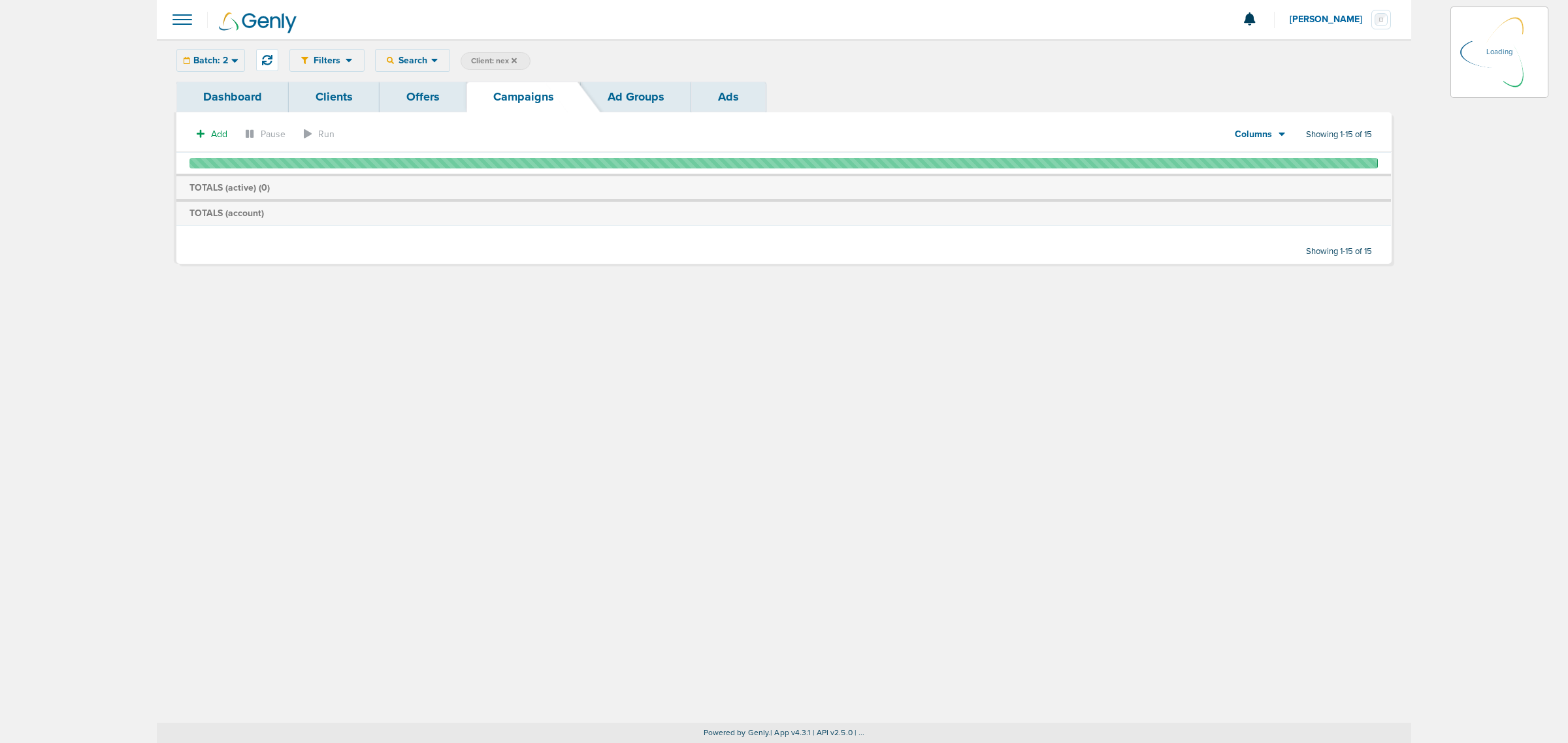
click at [221, 51] on div "Batch: 2 Today Yesterday Last 7 Days Last 14 Days This Month Last Month This Ye…" at bounding box center [210, 60] width 68 height 23
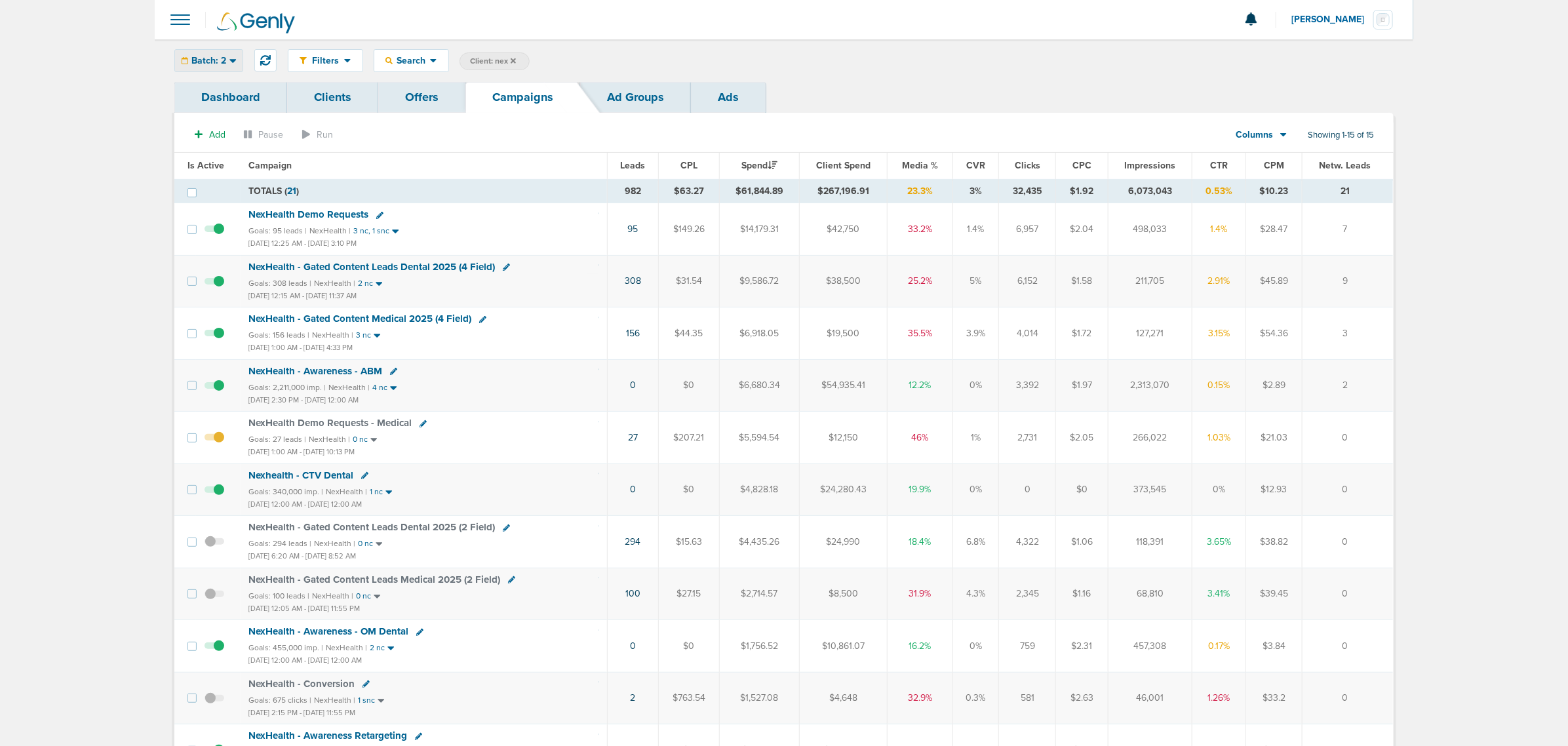
click at [214, 59] on span "Batch: 2" at bounding box center [208, 61] width 35 height 10
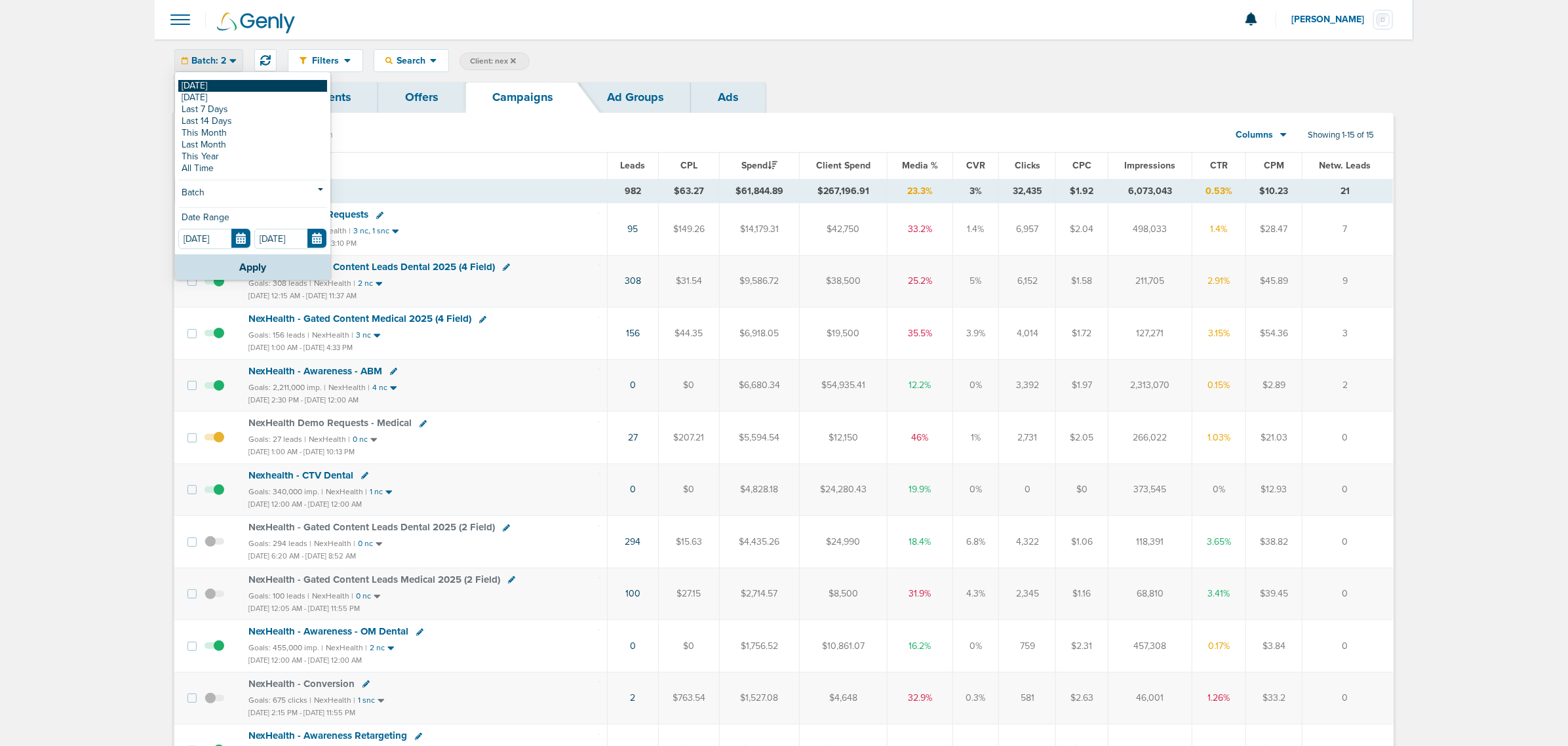
click at [206, 83] on link "[DATE]" at bounding box center [253, 86] width 149 height 12
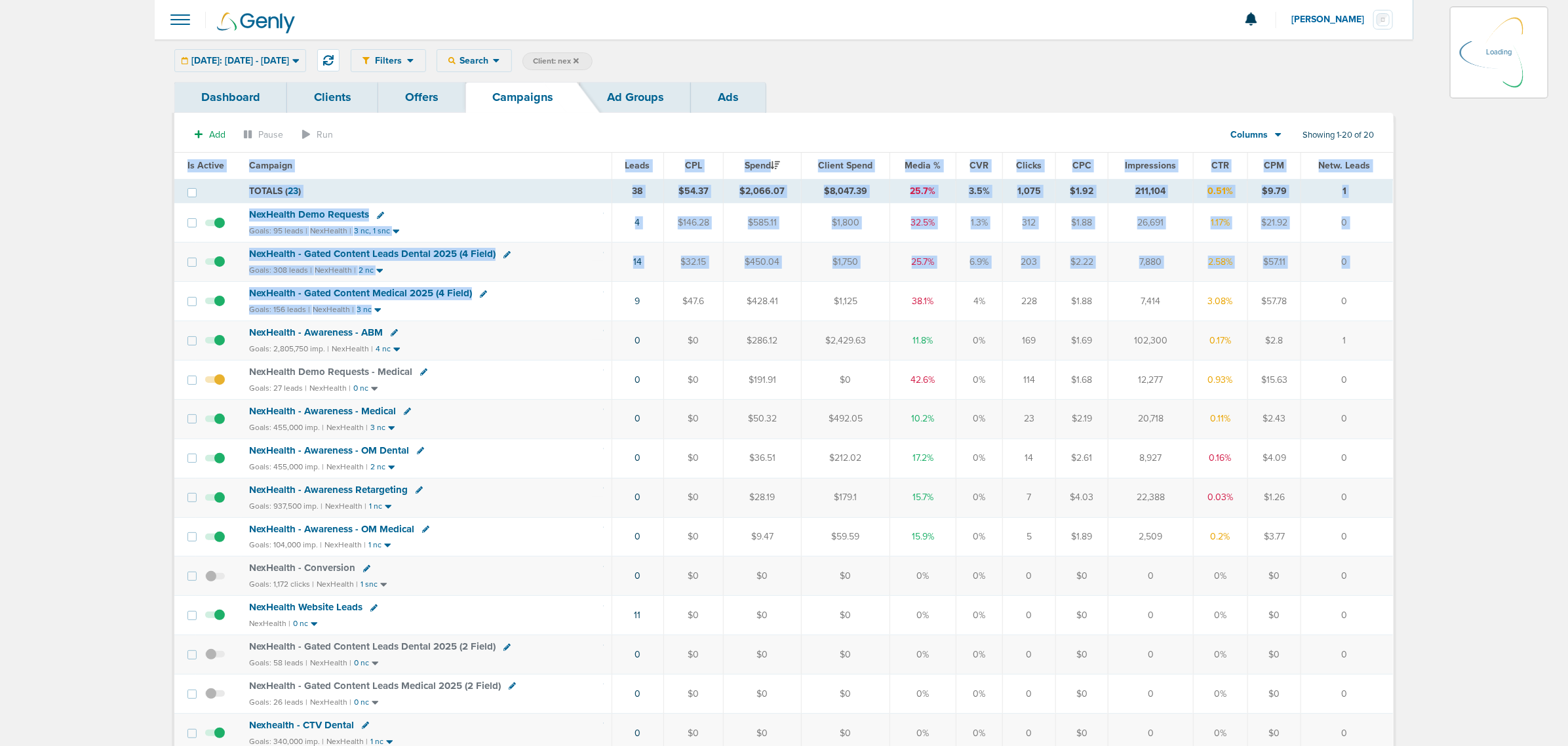
drag, startPoint x: 588, startPoint y: 310, endPoint x: 1401, endPoint y: 301, distance: 813.0
click at [1401, 301] on div "Dashboard Clients Offers Campaigns Ad Groups Ads Add Pause Run Columns Media St…" at bounding box center [784, 586] width 1239 height 1009
click at [1338, 305] on td "0" at bounding box center [1347, 301] width 92 height 39
drag, startPoint x: 574, startPoint y: 392, endPoint x: 1377, endPoint y: 375, distance: 803.2
click at [1375, 375] on tr "NexHealth Demo Requests - Medical Goals: 27 leads | NexHealth | 0 nc 0 $0 $191.…" at bounding box center [784, 379] width 1219 height 39
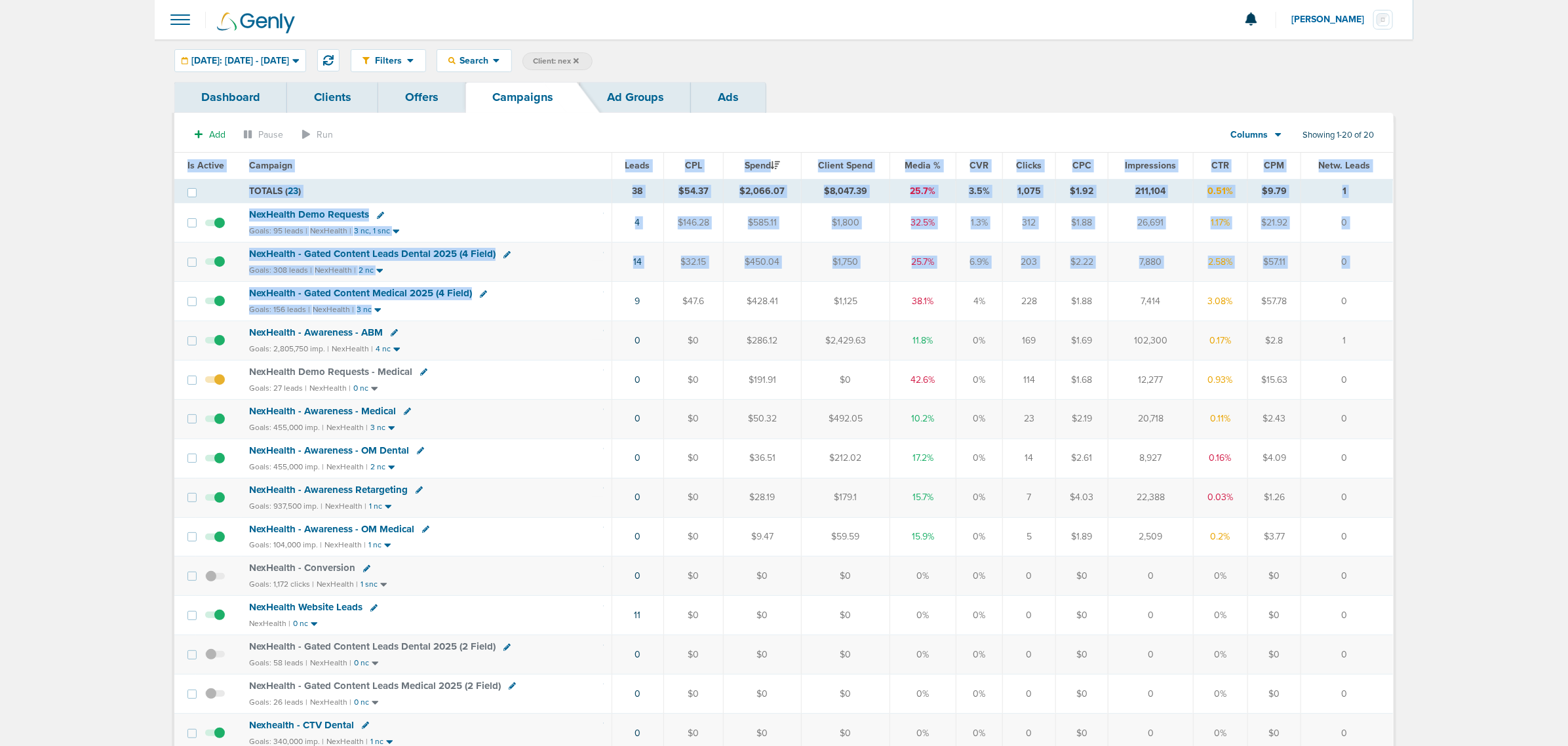
click at [1378, 375] on td "0" at bounding box center [1347, 379] width 92 height 39
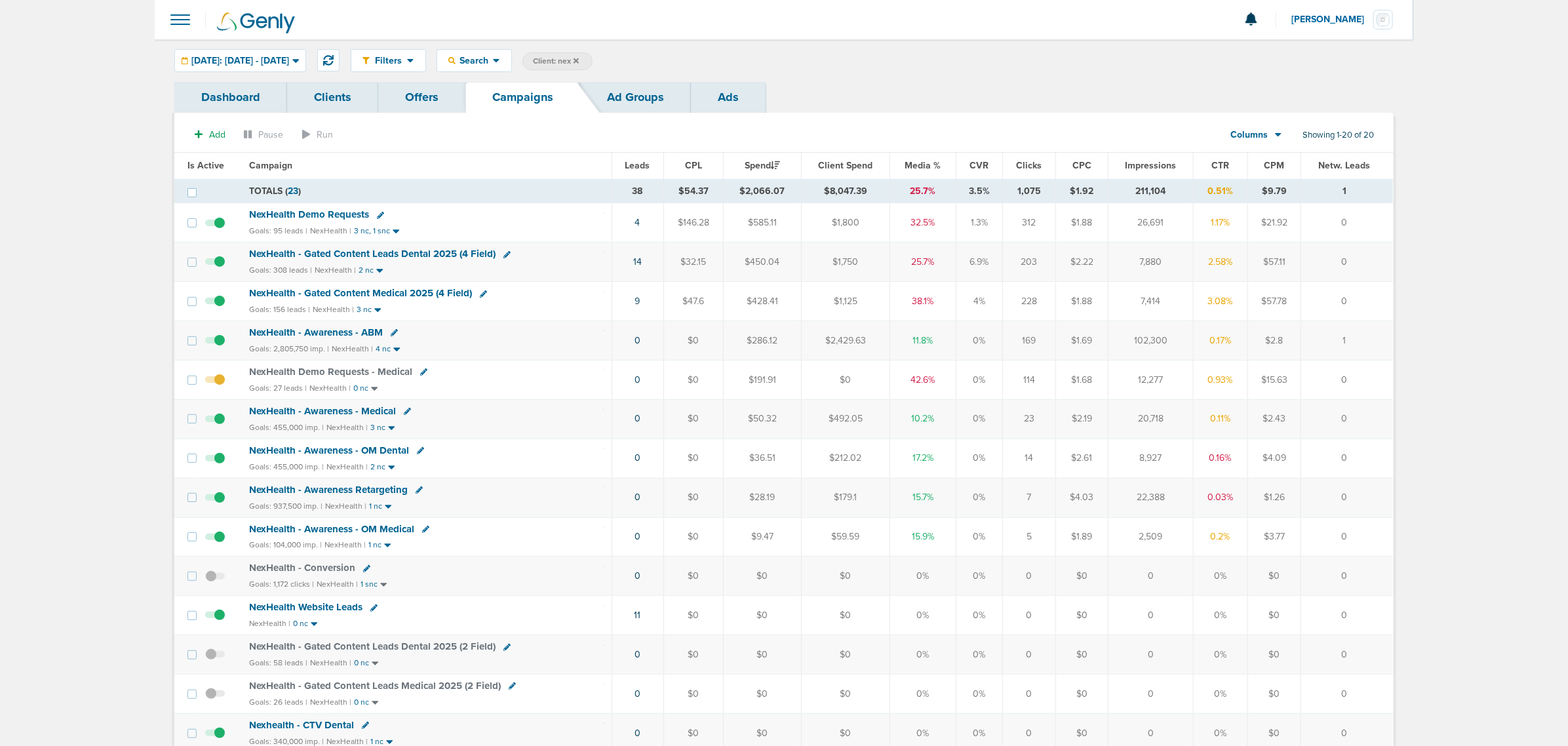
drag, startPoint x: 542, startPoint y: 298, endPoint x: 574, endPoint y: 298, distance: 32.0
click at [553, 298] on div "NexHealth - Gated Content Medical 2025 (4 Field)" at bounding box center [426, 293] width 354 height 13
click at [637, 309] on td "9" at bounding box center [637, 301] width 52 height 39
click at [637, 305] on link "9" at bounding box center [638, 301] width 5 height 11
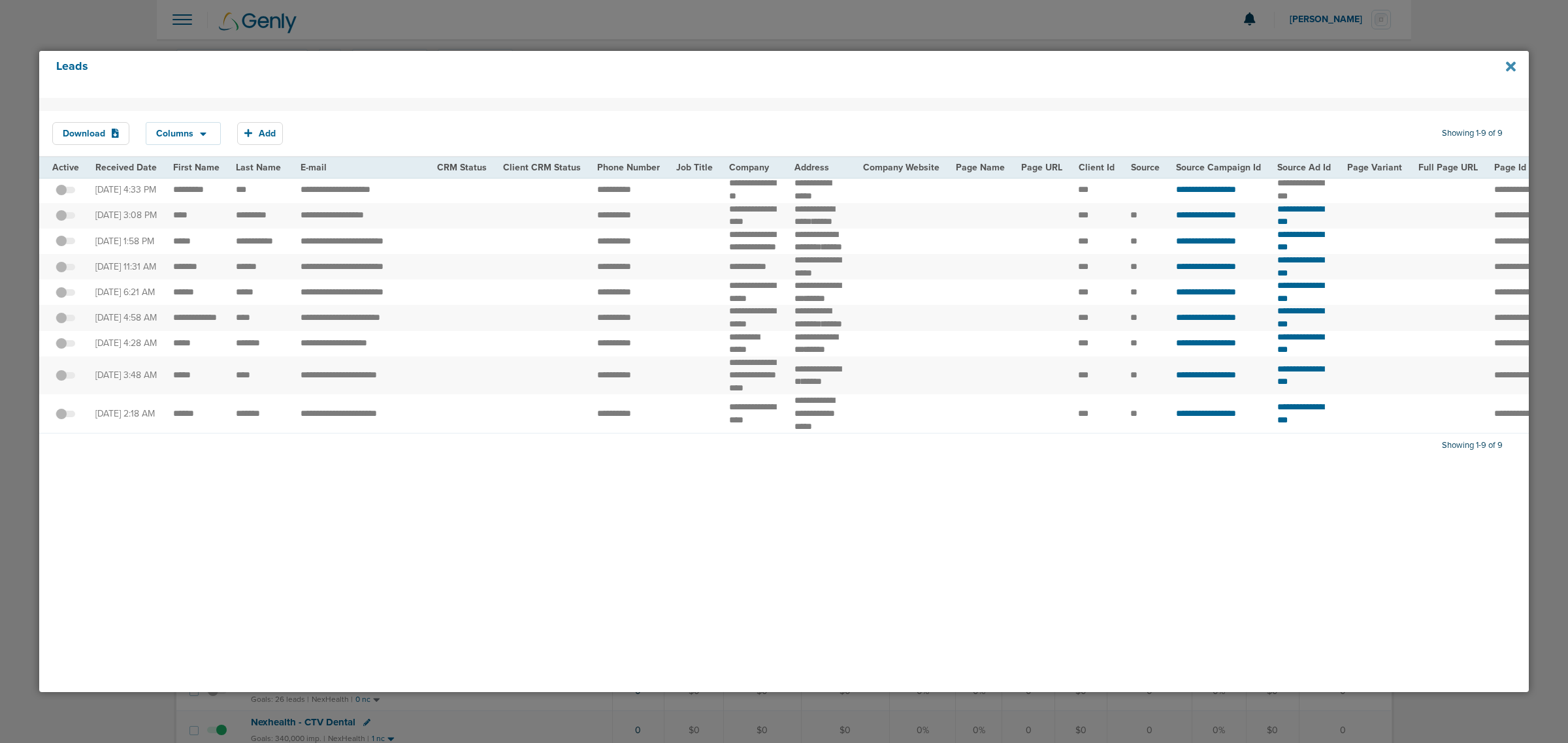
click at [1513, 68] on icon at bounding box center [1511, 66] width 9 height 9
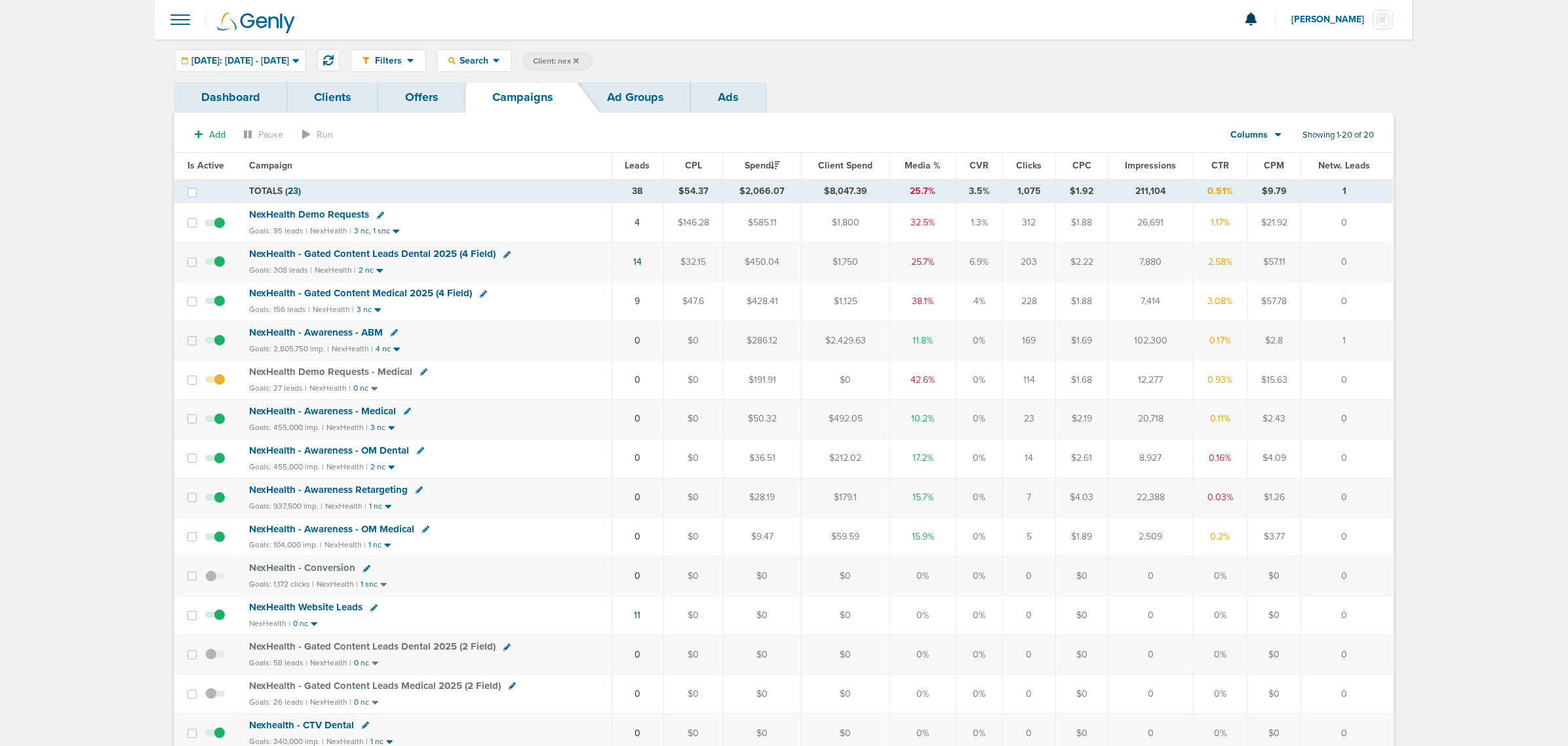
click at [294, 335] on span "NexHealth - Awareness - ABM" at bounding box center [316, 332] width 134 height 12
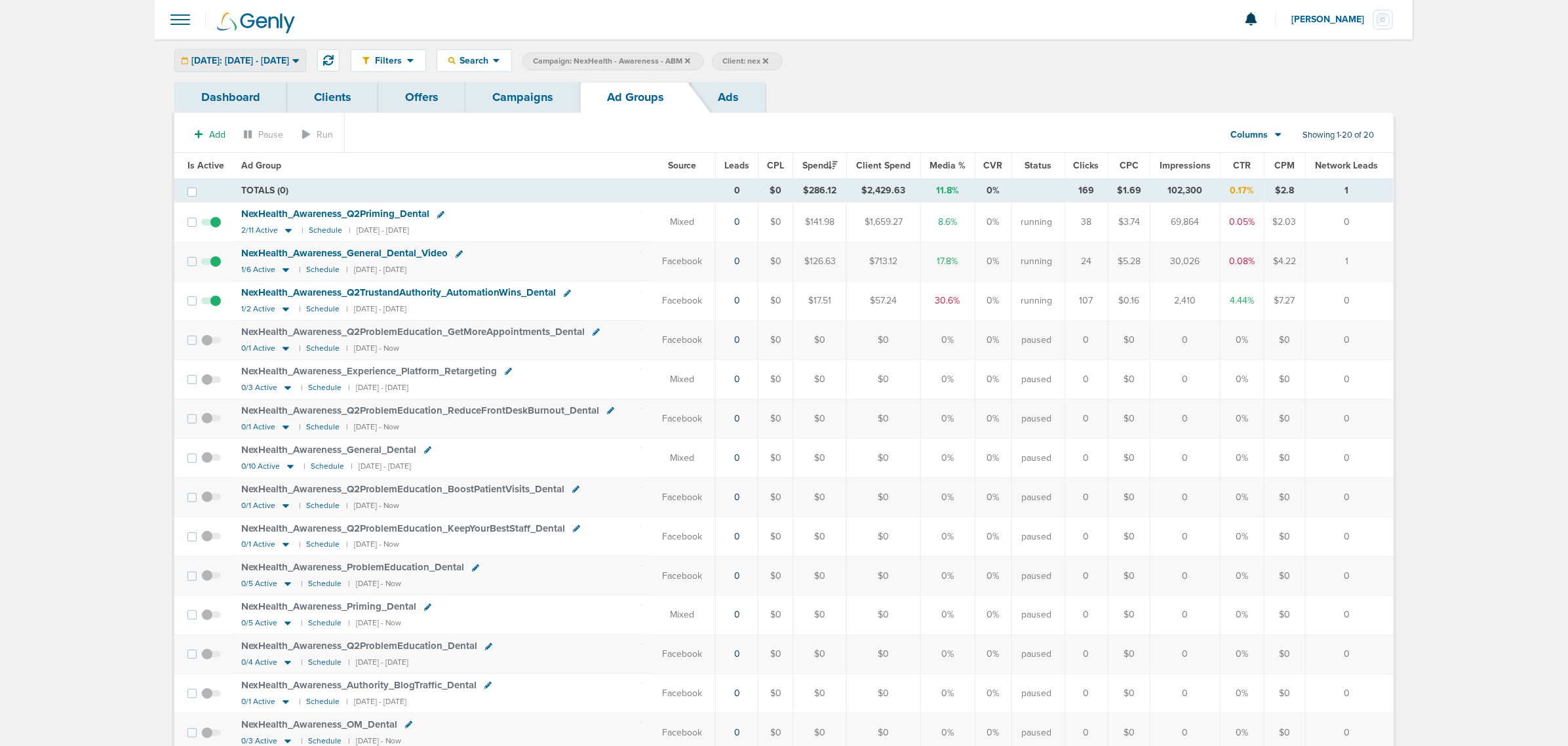
click at [251, 59] on span "Today: 09.30.2025 - 09.30.2025" at bounding box center [240, 61] width 98 height 10
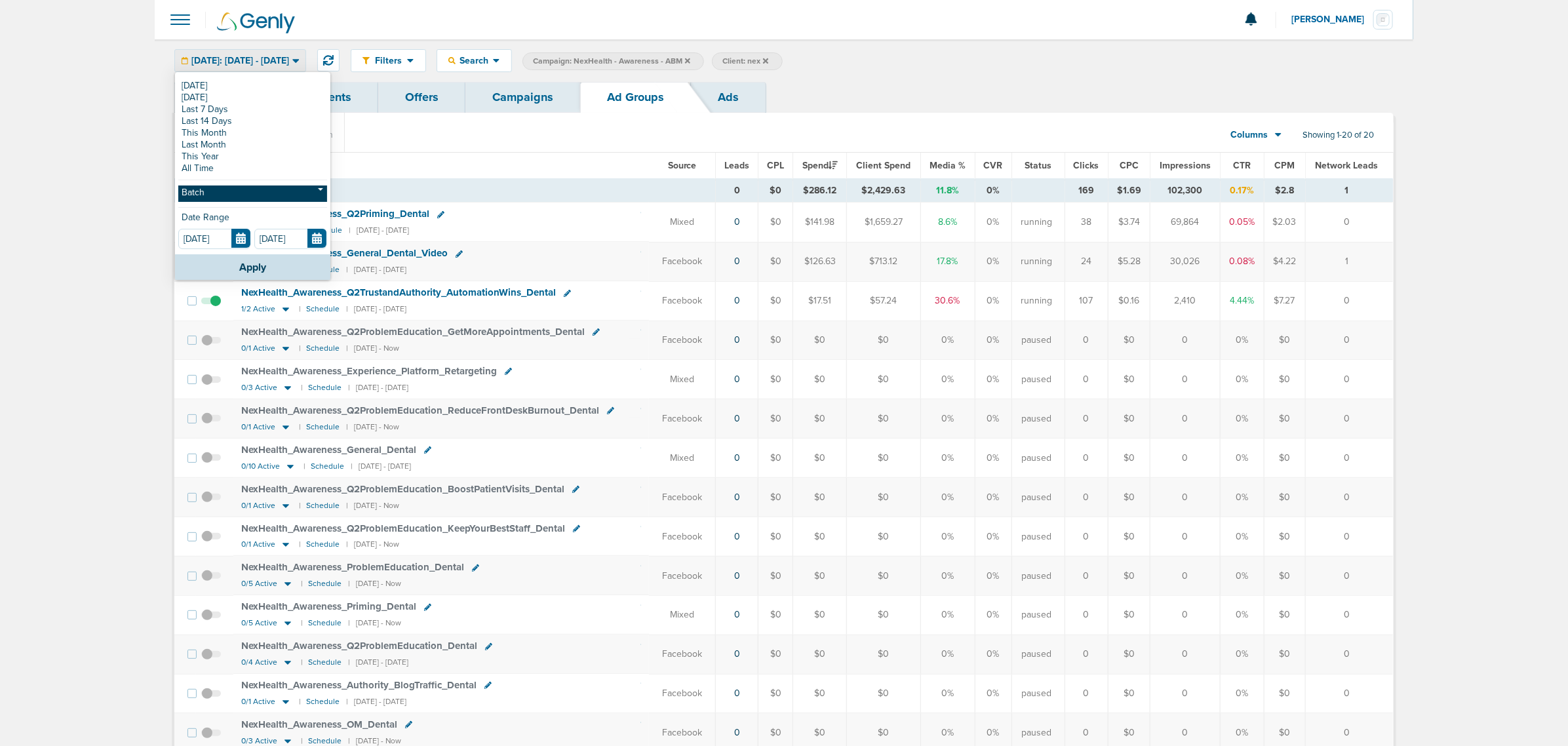
click at [223, 190] on link "Batch" at bounding box center [253, 193] width 149 height 16
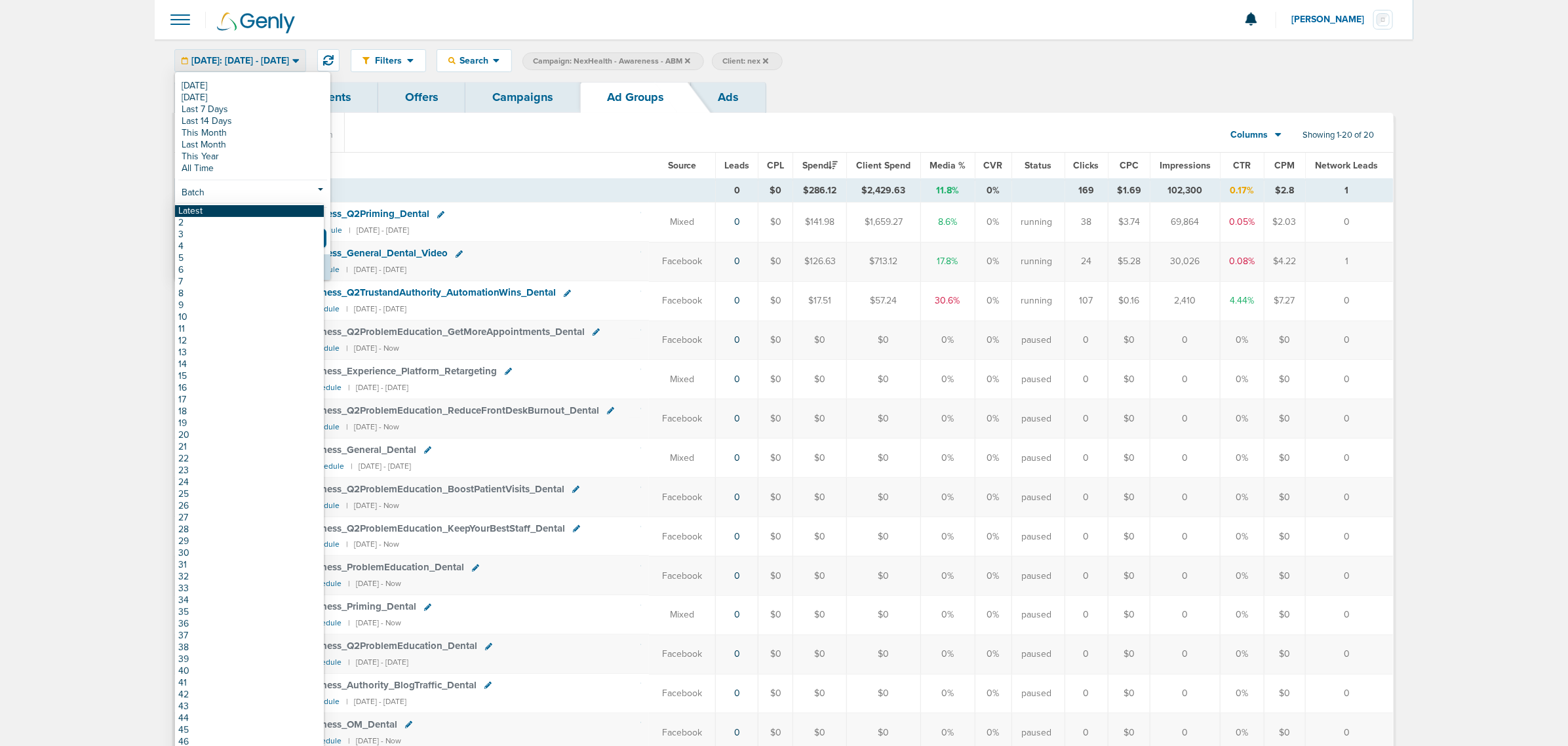
click at [217, 210] on link "Latest" at bounding box center [249, 210] width 149 height 12
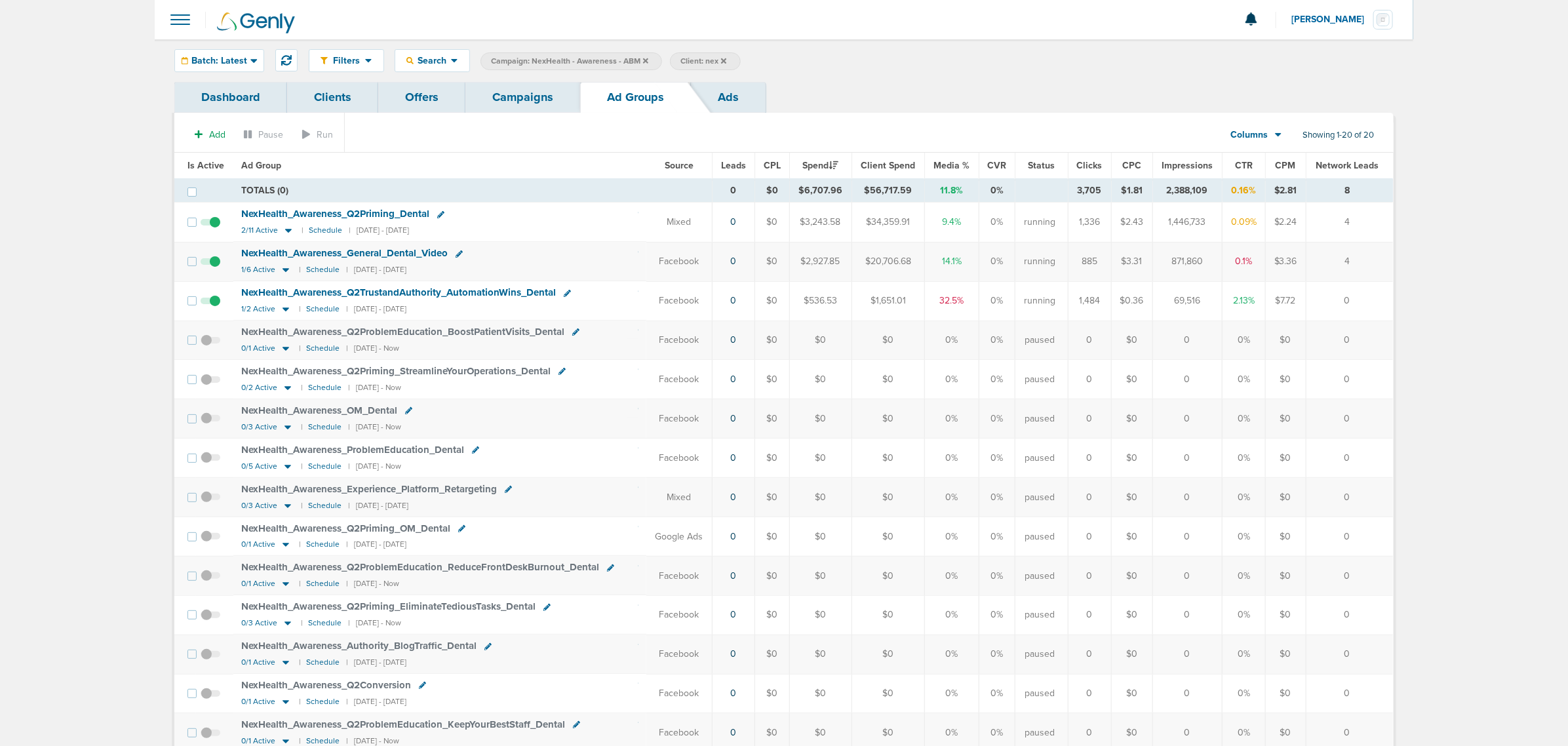
click at [643, 58] on icon at bounding box center [646, 61] width 5 height 8
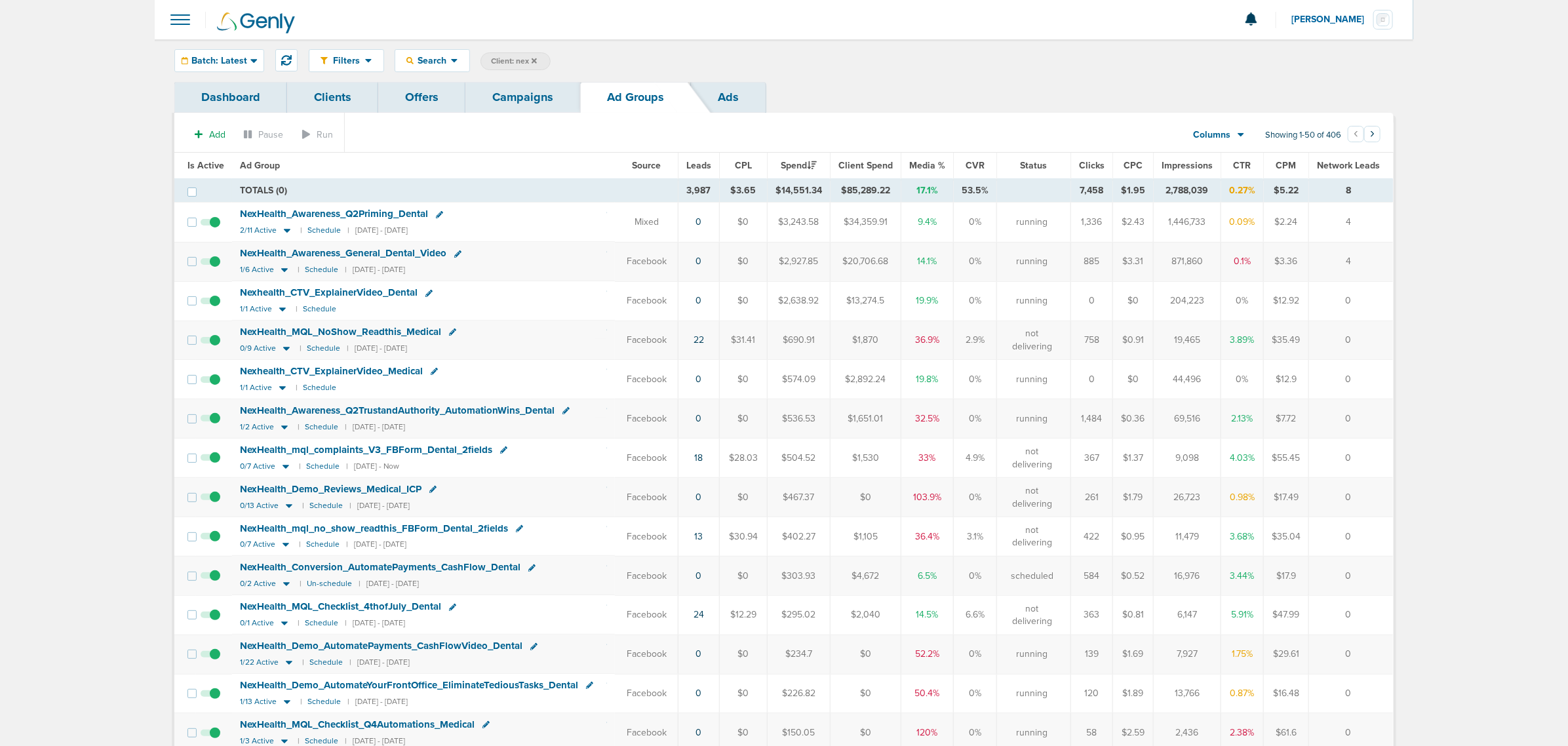
click at [505, 62] on span "Client: nex" at bounding box center [514, 61] width 46 height 11
drag, startPoint x: 615, startPoint y: 58, endPoint x: 572, endPoint y: 52, distance: 43.4
click at [572, 52] on span "Client Campaign Offers Landing Page Ad Group Network Campaign Ad Ad Status Netw…" at bounding box center [595, 61] width 229 height 18
type input "accept"
click at [517, 96] on link "Campaigns" at bounding box center [523, 97] width 115 height 31
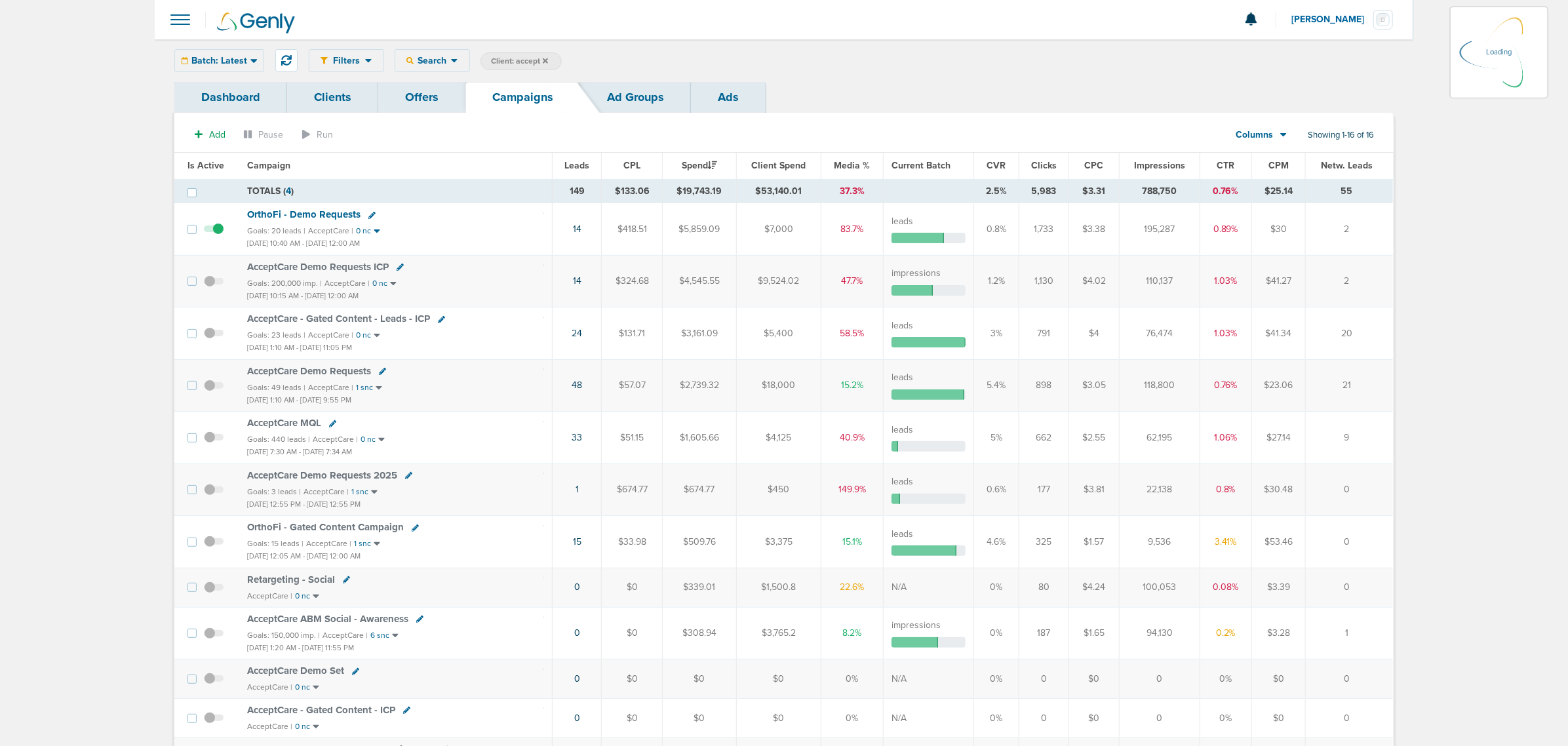
click at [1157, 168] on span "Impressions" at bounding box center [1159, 166] width 51 height 11
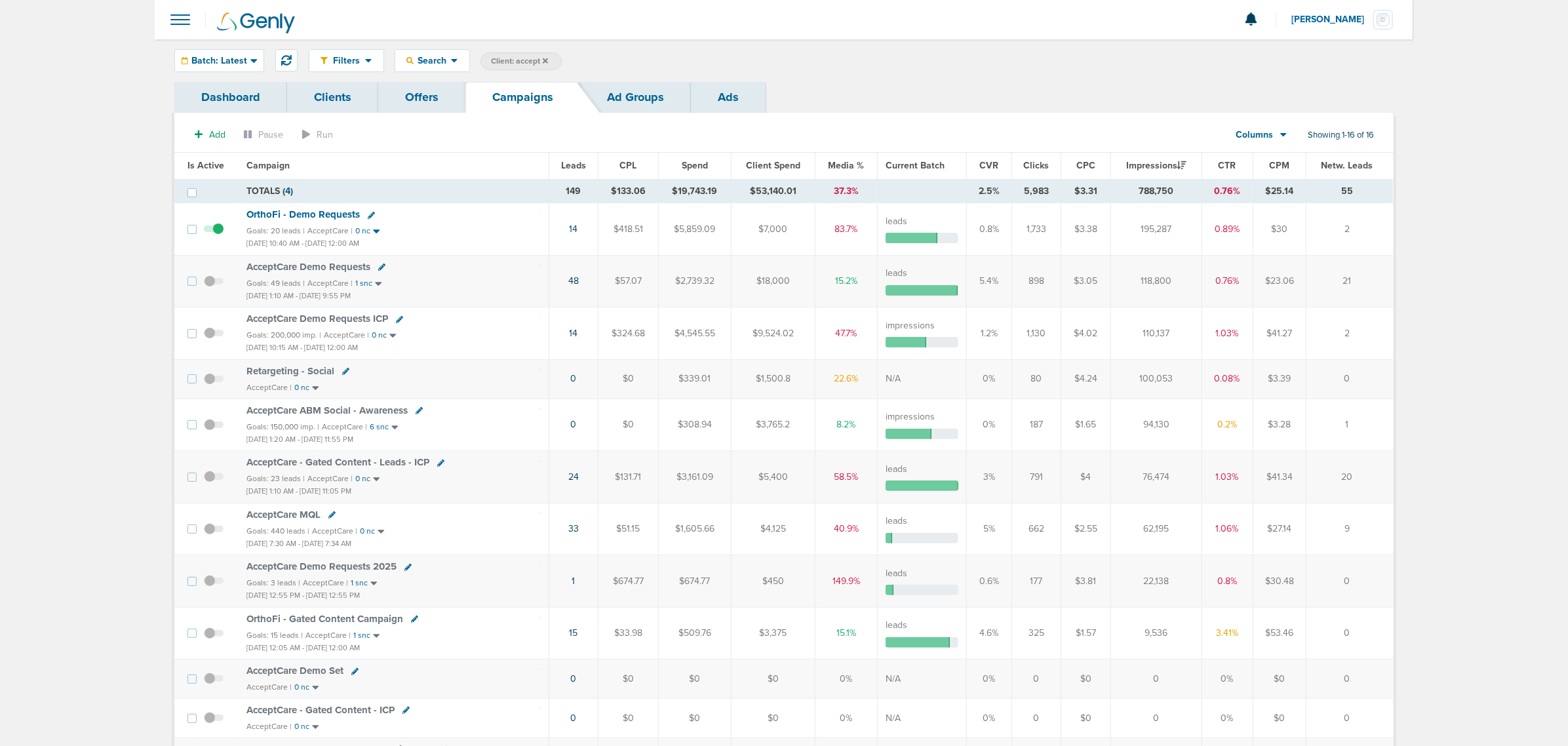
click at [533, 58] on span "Client: accept" at bounding box center [519, 61] width 57 height 11
drag, startPoint x: 639, startPoint y: 62, endPoint x: 515, endPoint y: 48, distance: 124.8
click at [515, 48] on div "Filters Active Only Settings Status Active Inactive Objectives MQL SQL Traffic …" at bounding box center [784, 60] width 1258 height 43
type input "law"
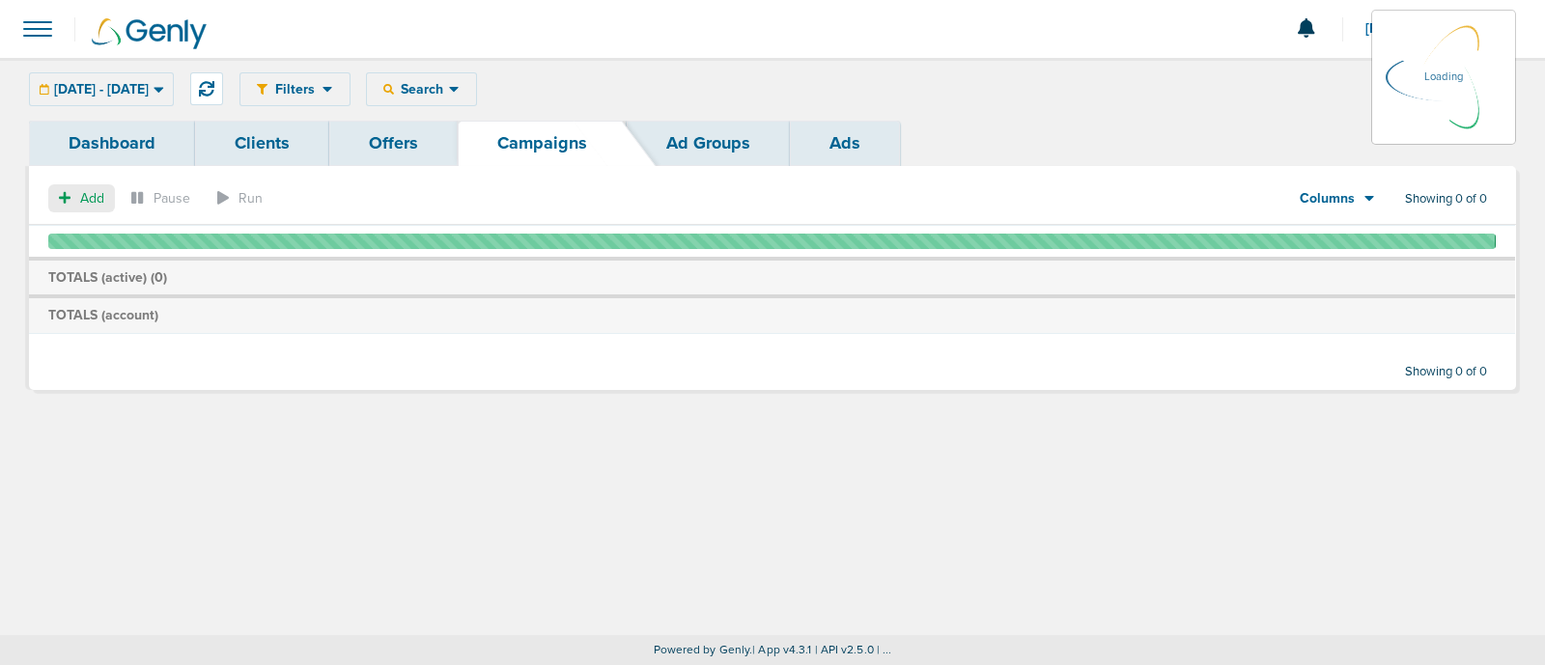
click at [77, 191] on button "Add" at bounding box center [81, 198] width 67 height 28
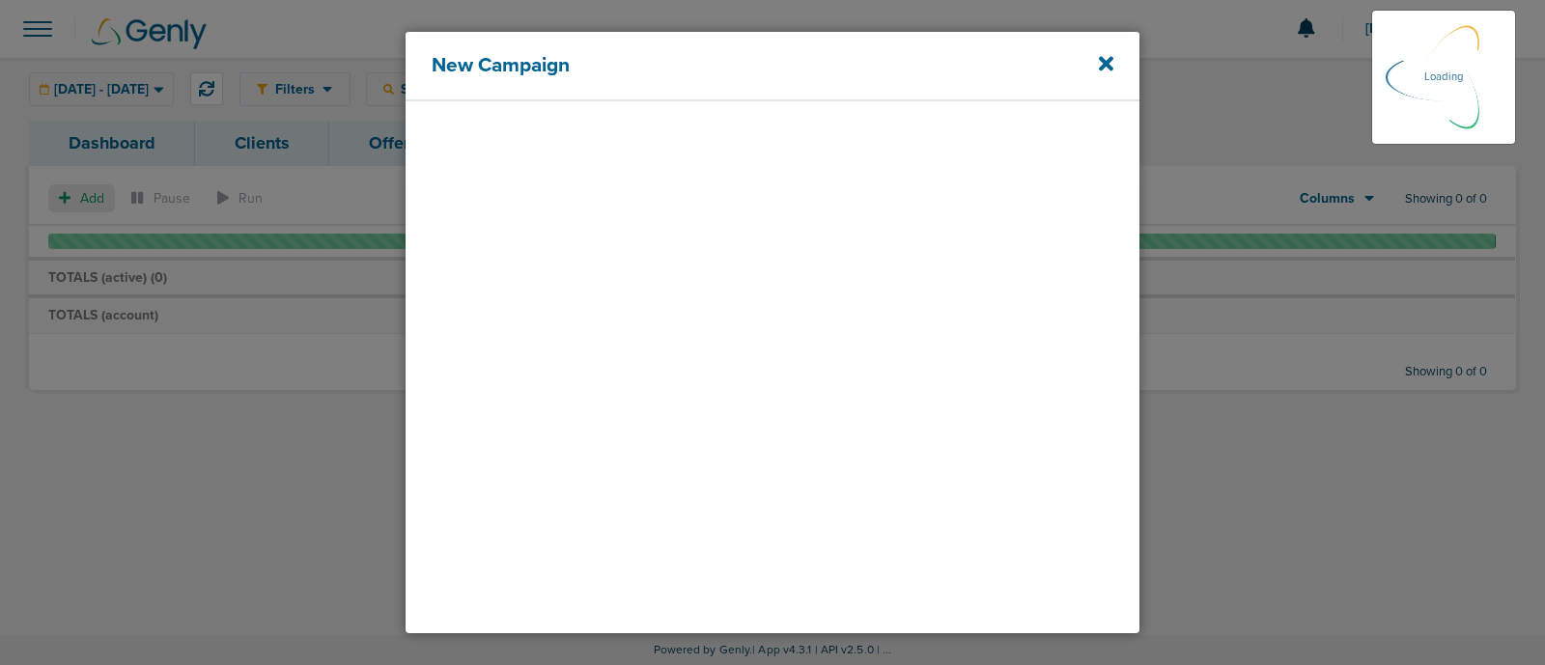
select select
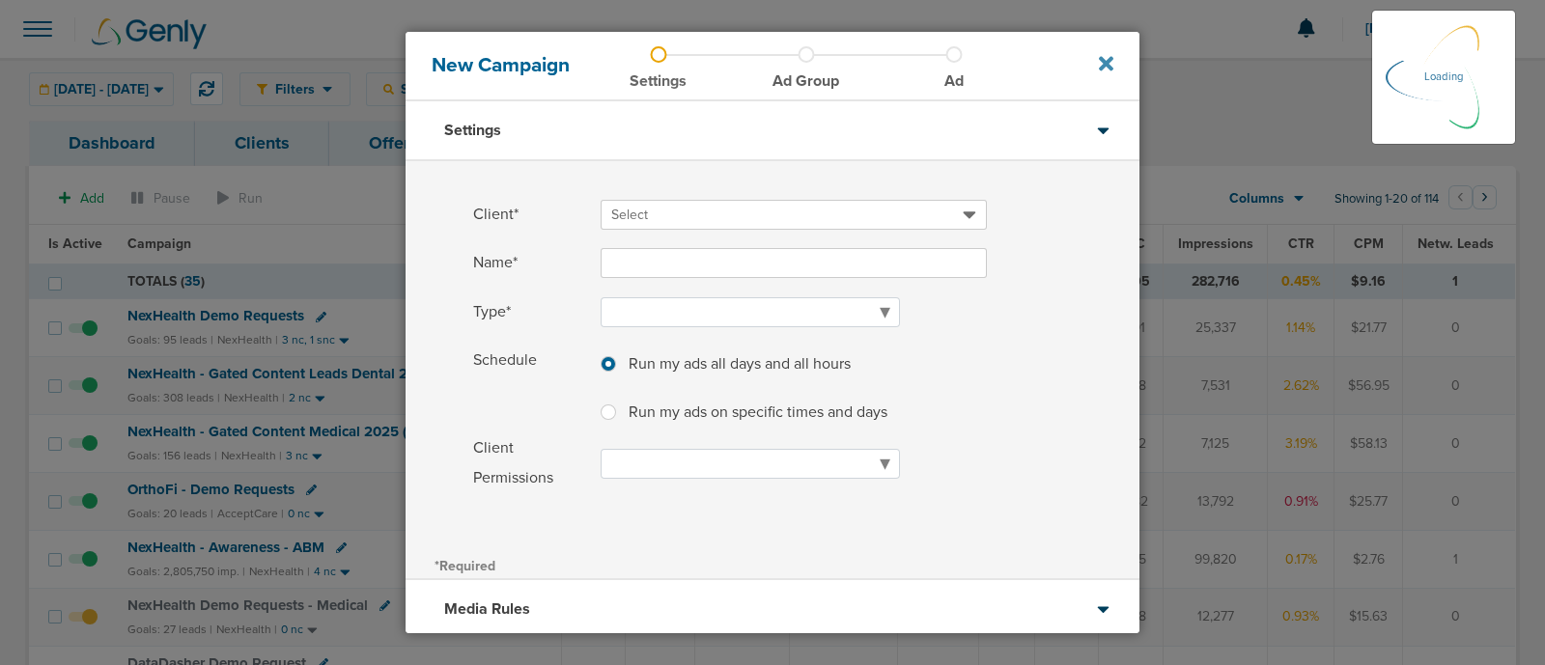
click at [1099, 71] on icon at bounding box center [1106, 63] width 14 height 21
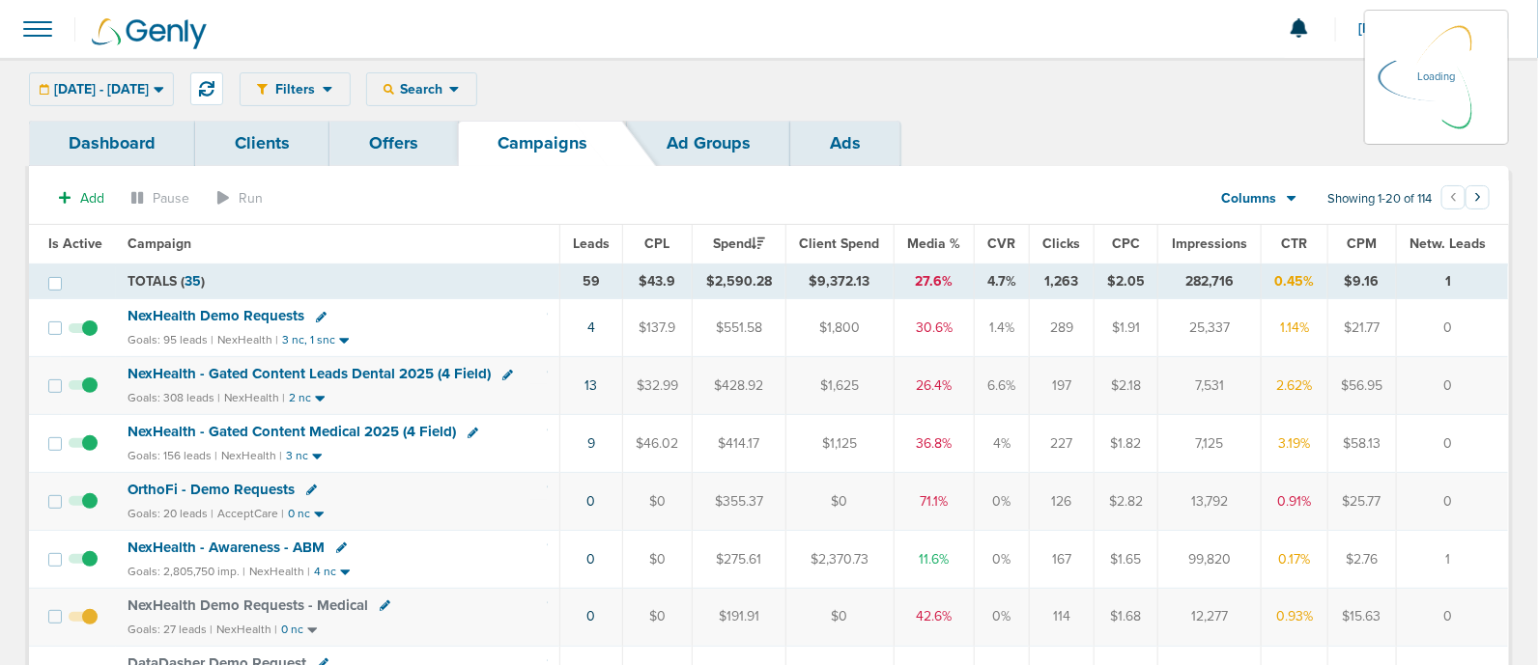
click at [16, 18] on span at bounding box center [37, 29] width 42 height 42
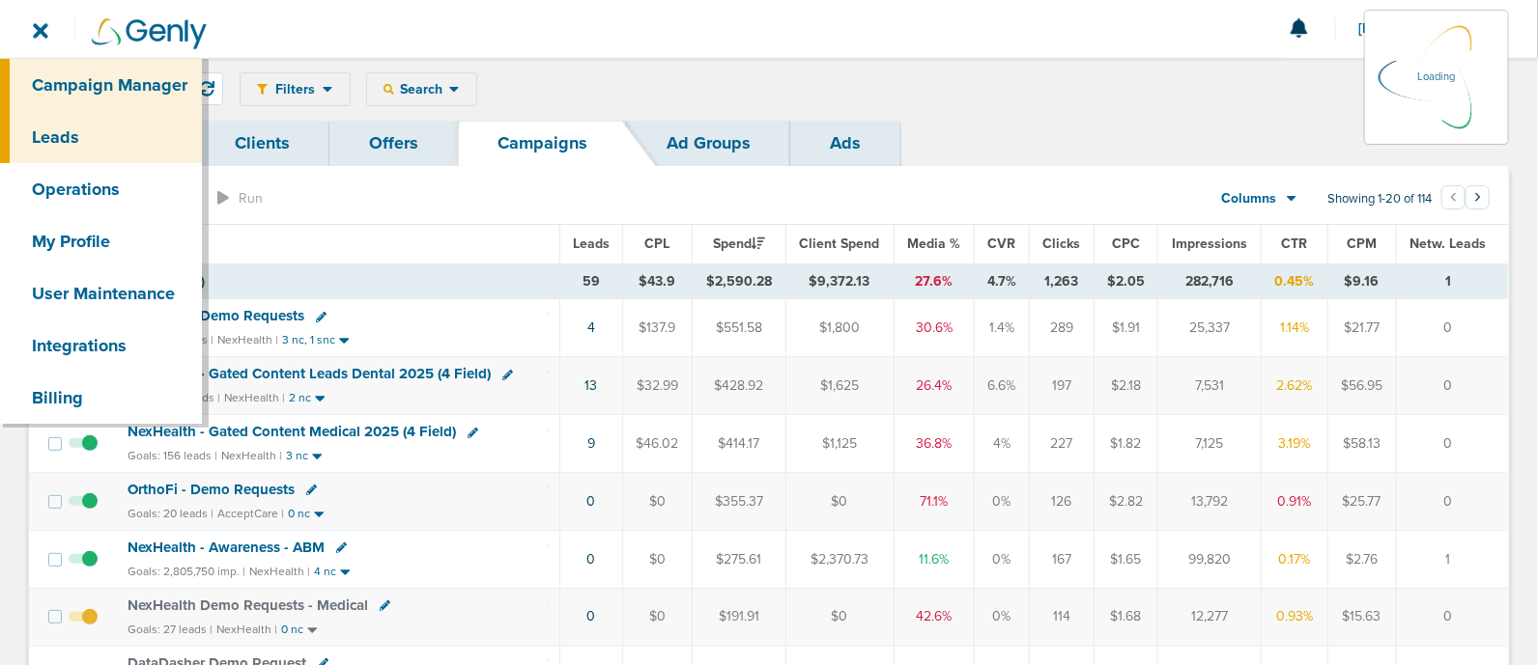
click at [104, 132] on link "Leads" at bounding box center [101, 137] width 202 height 52
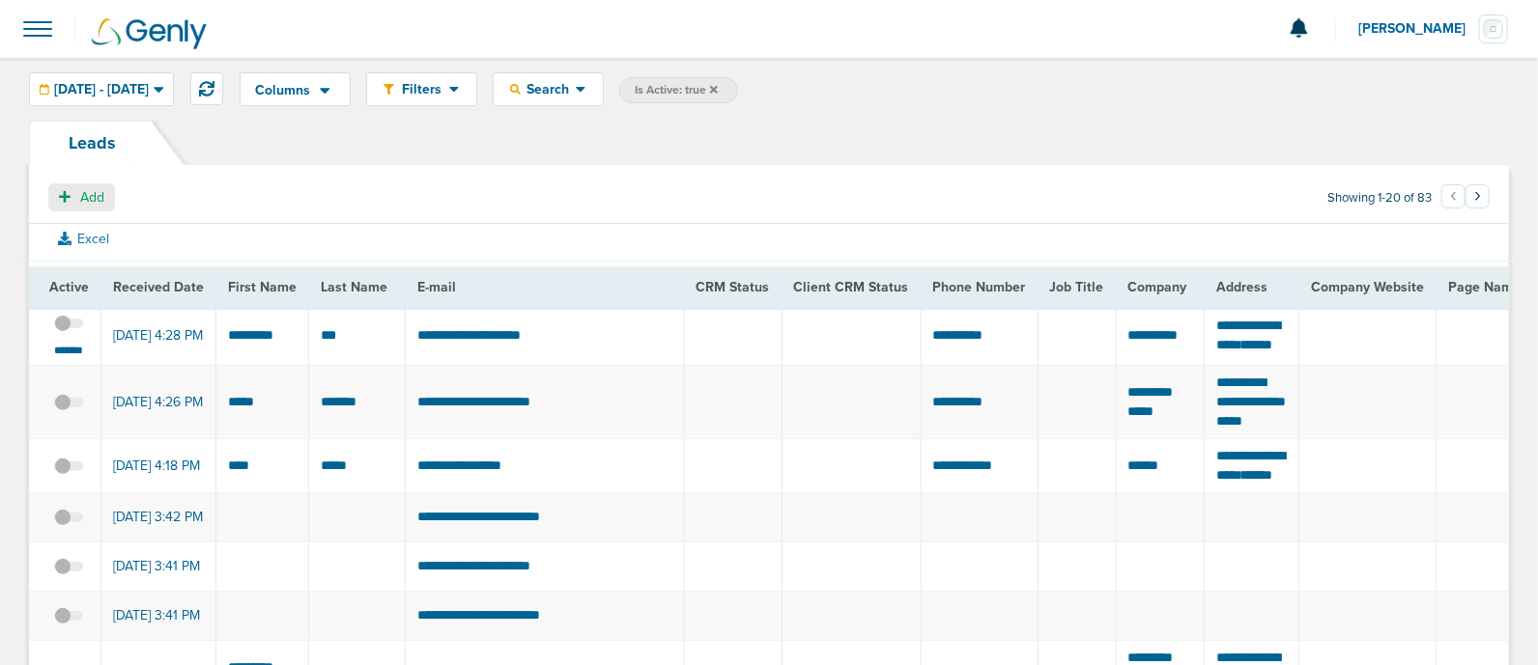
click at [78, 205] on button "Add" at bounding box center [81, 198] width 67 height 28
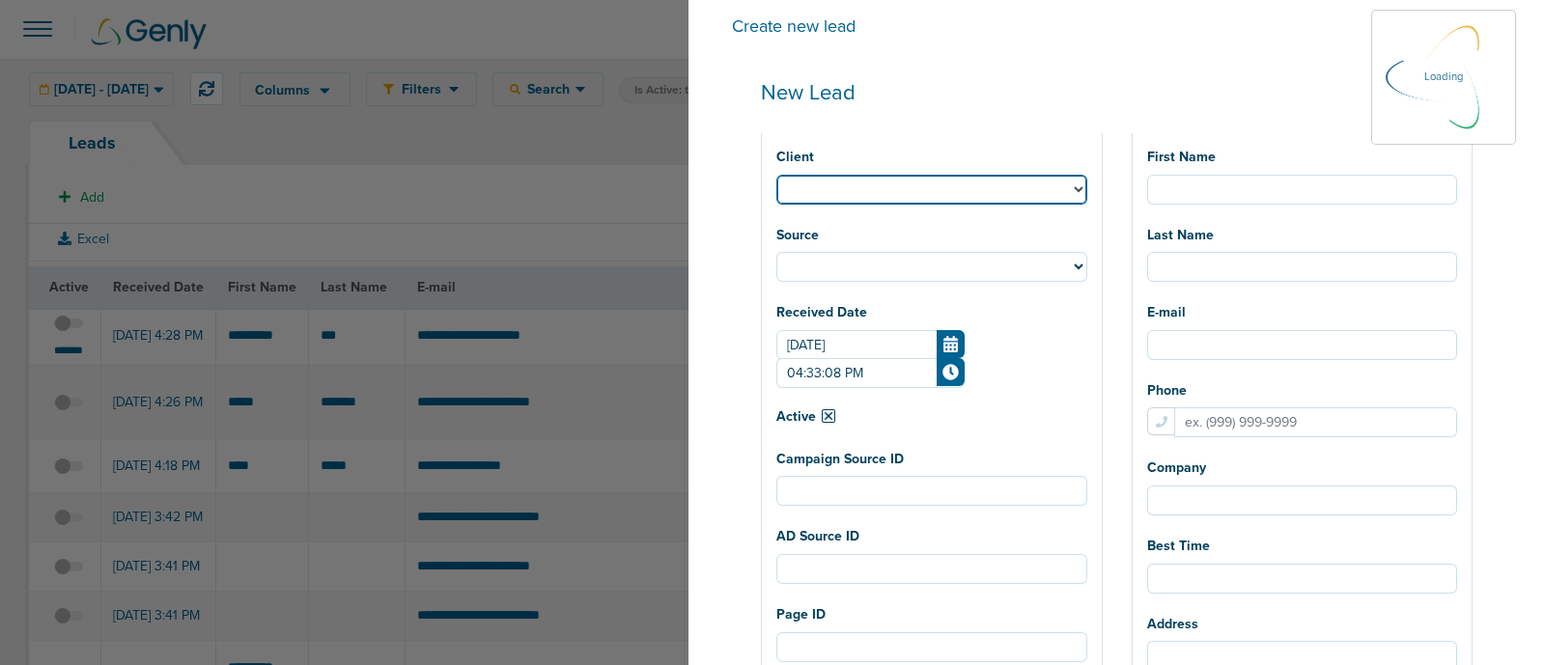
click at [978, 194] on select "Client" at bounding box center [932, 190] width 311 height 30
select select
click at [935, 196] on select "NexHealth AcceptCare DataDasher Lawmatics LilyLink DMG BonsaiHealth OrthoFi Dee…" at bounding box center [932, 190] width 311 height 30
select select "174"
click at [835, 175] on select "NexHealth AcceptCare DataDasher Lawmatics LilyLink DMG BonsaiHealth OrthoFi Dee…" at bounding box center [932, 190] width 311 height 30
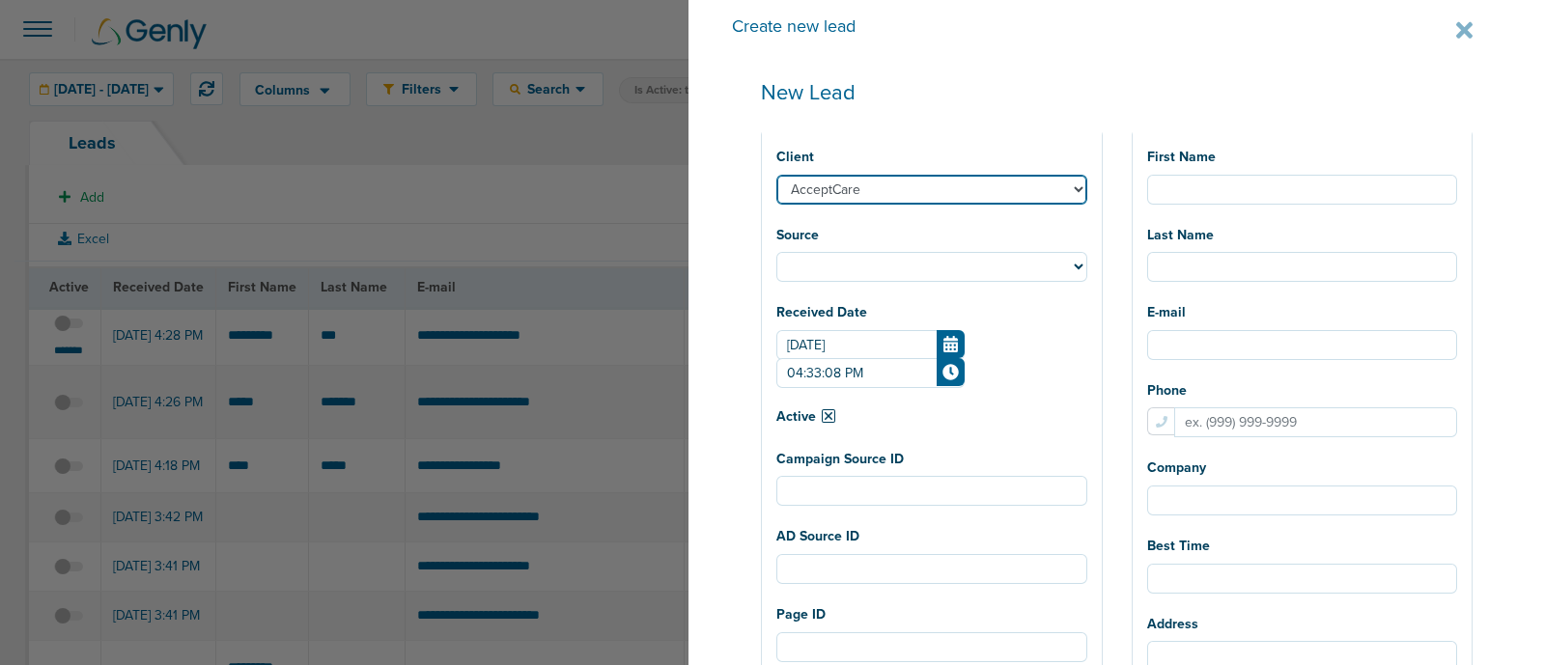
select select
click at [934, 197] on select "NexHealth AcceptCare DataDasher Lawmatics LilyLink DMG BonsaiHealth OrthoFi Dee…" at bounding box center [932, 190] width 311 height 30
select select "183"
click at [835, 175] on select "NexHealth AcceptCare DataDasher Lawmatics LilyLink DMG BonsaiHealth OrthoFi Dee…" at bounding box center [932, 190] width 311 height 30
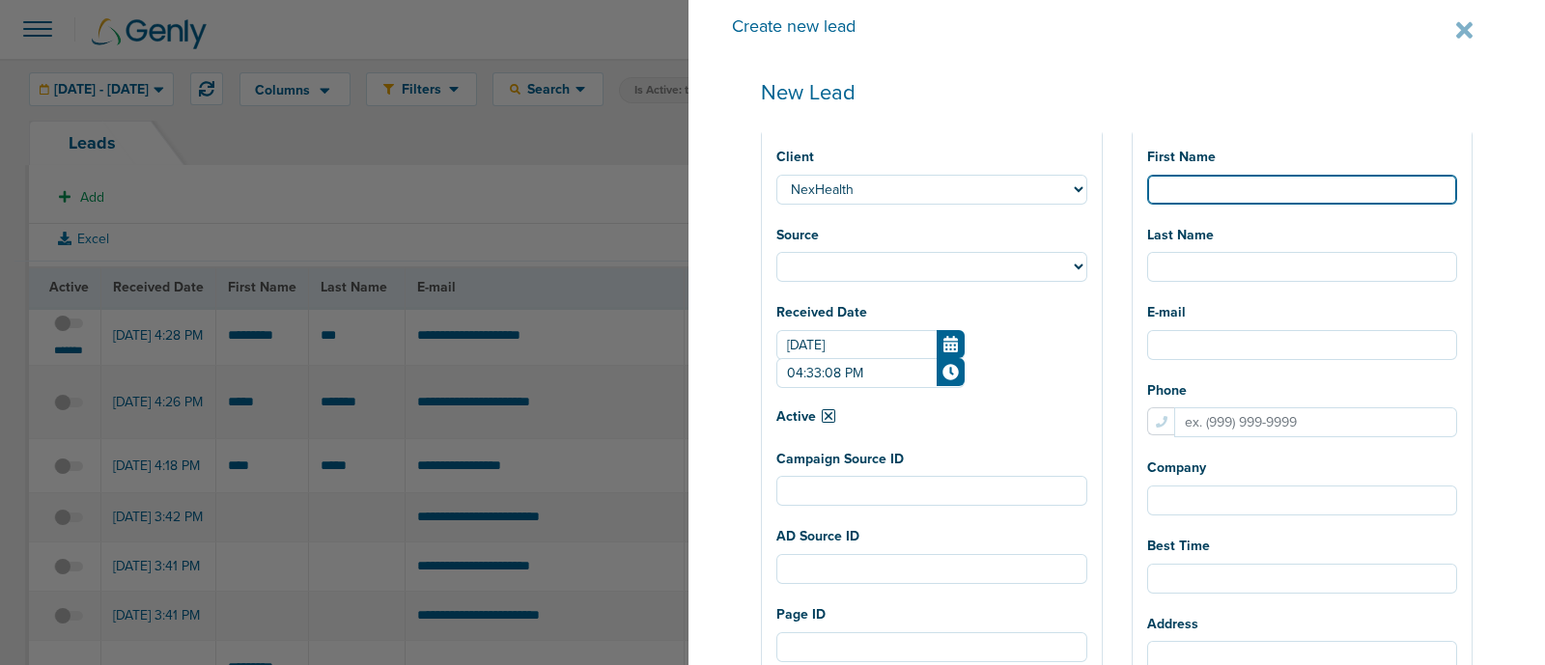
click at [1279, 198] on input "First Name" at bounding box center [1302, 190] width 311 height 30
select select
type input "C"
select select
type input "Ch"
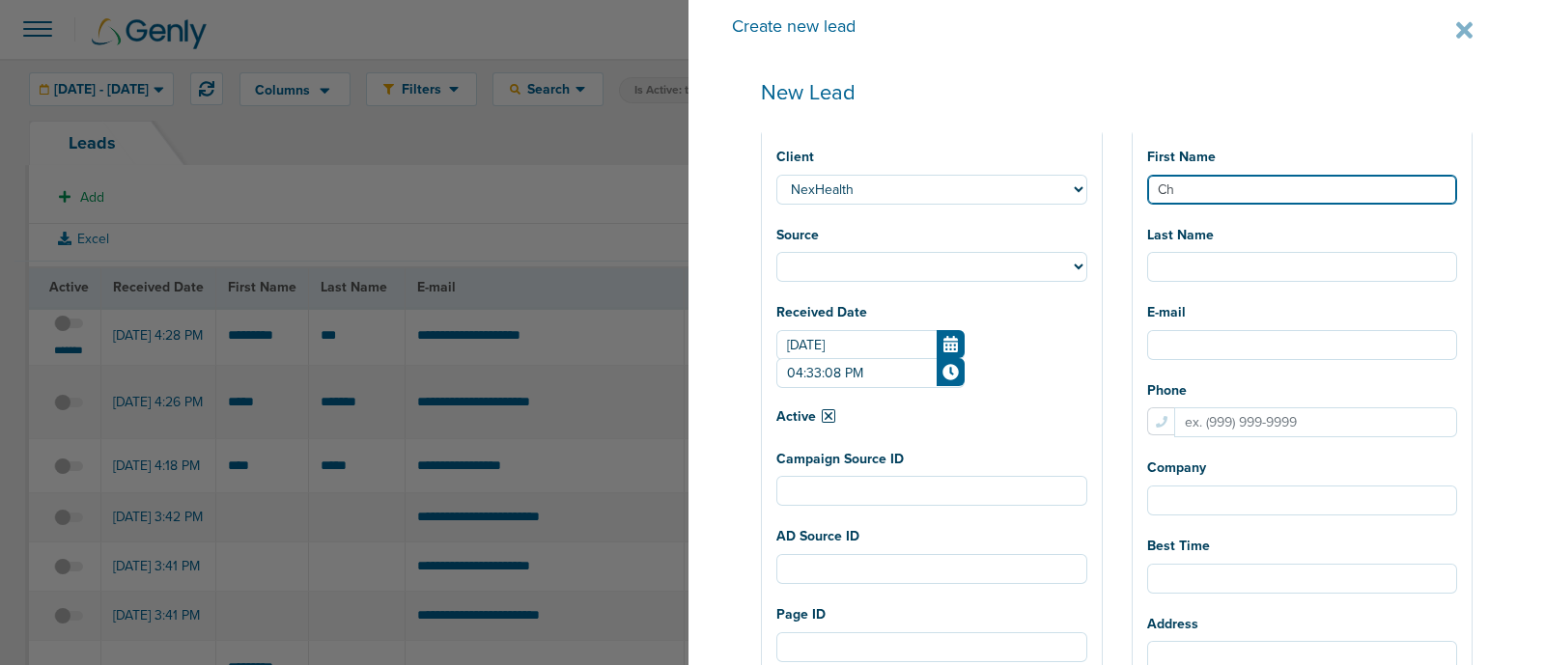
select select
type input "Chri"
select select
type input "[PERSON_NAME]"
select select
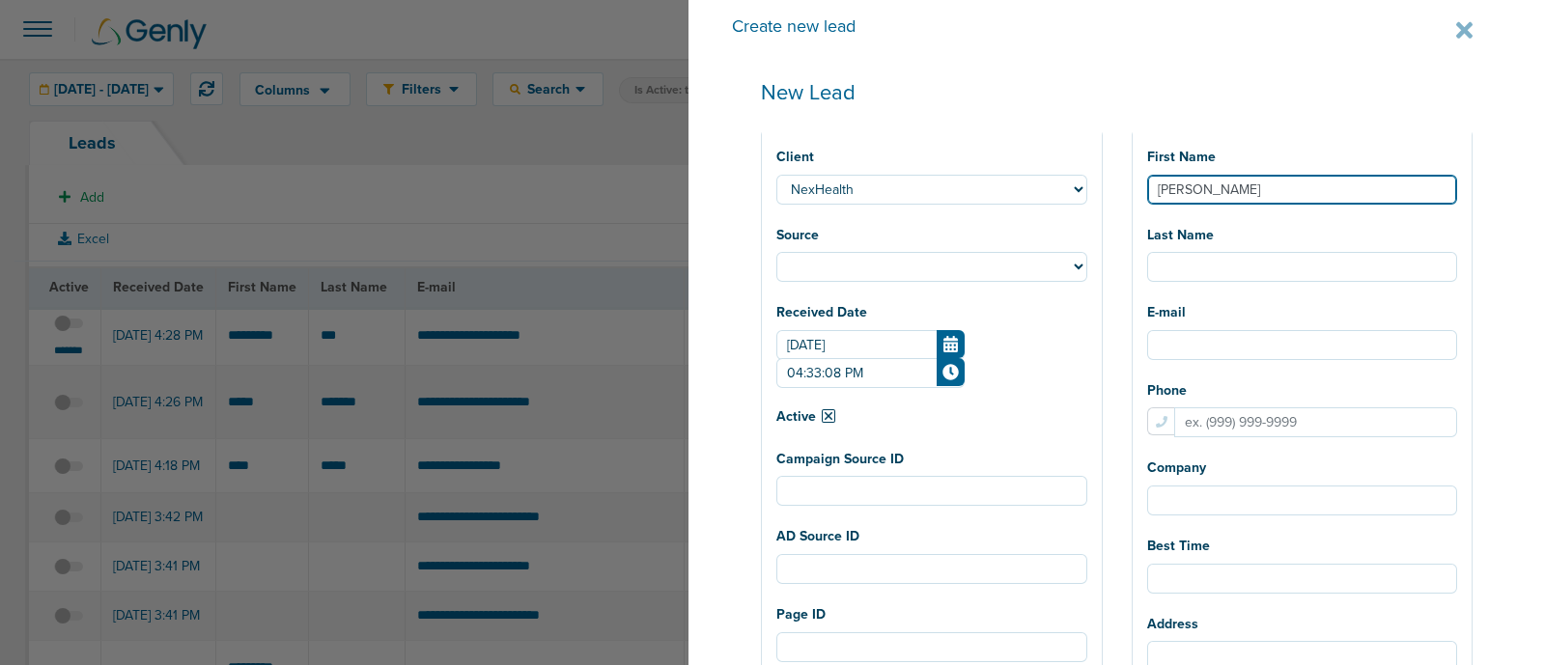
type input "[DEMOGRAPHIC_DATA]"
select select
type input "[DEMOGRAPHIC_DATA]"
select select
type input "[PERSON_NAME]"
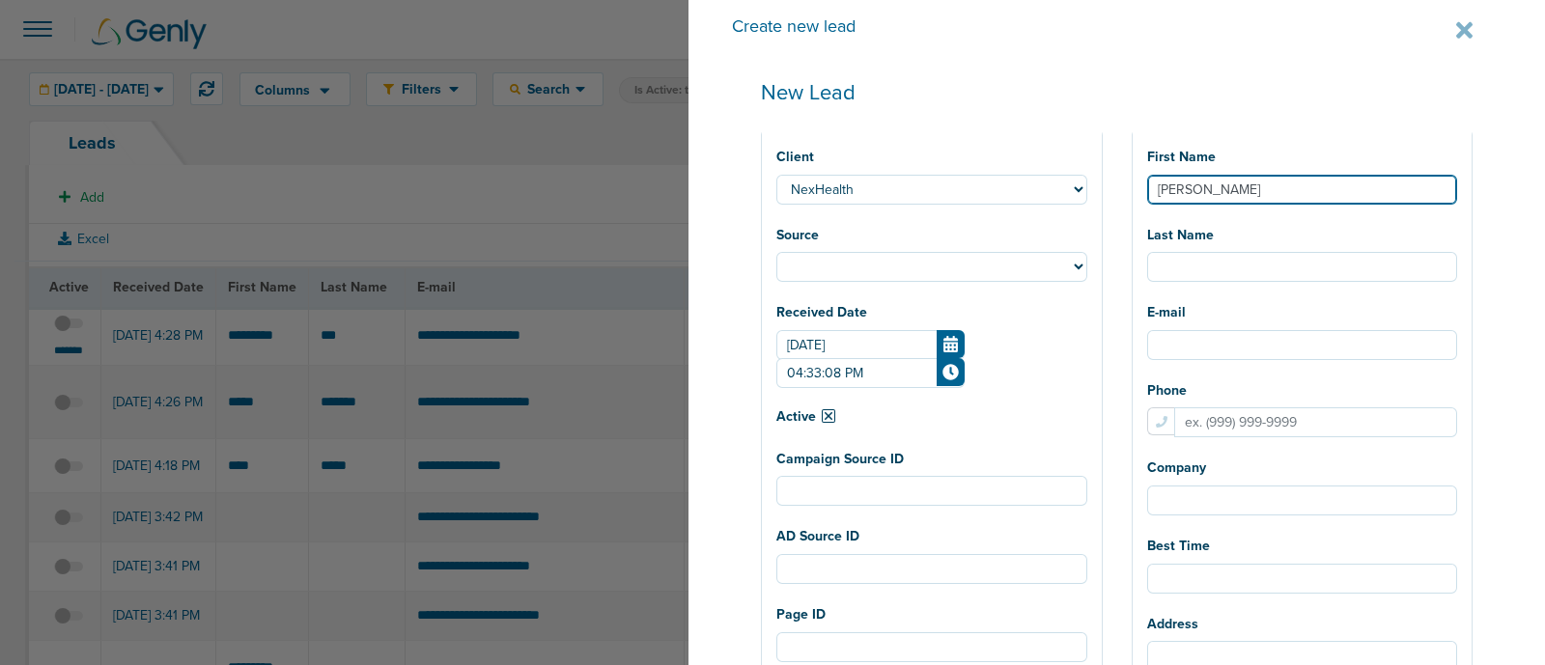
select select
type input "[PERSON_NAME]"
select select
type input "[PERSON_NAME]"
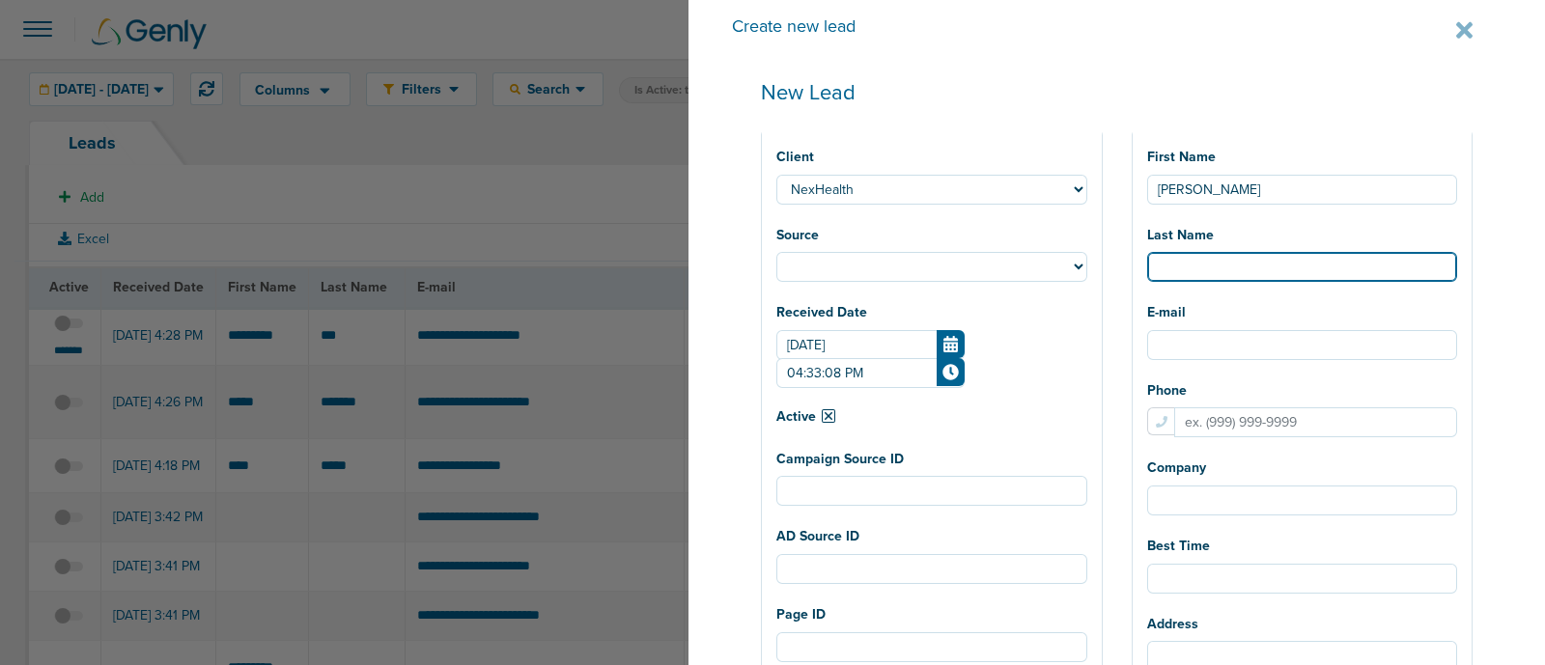
select select
type input "L"
select select
type input "Li"
select select
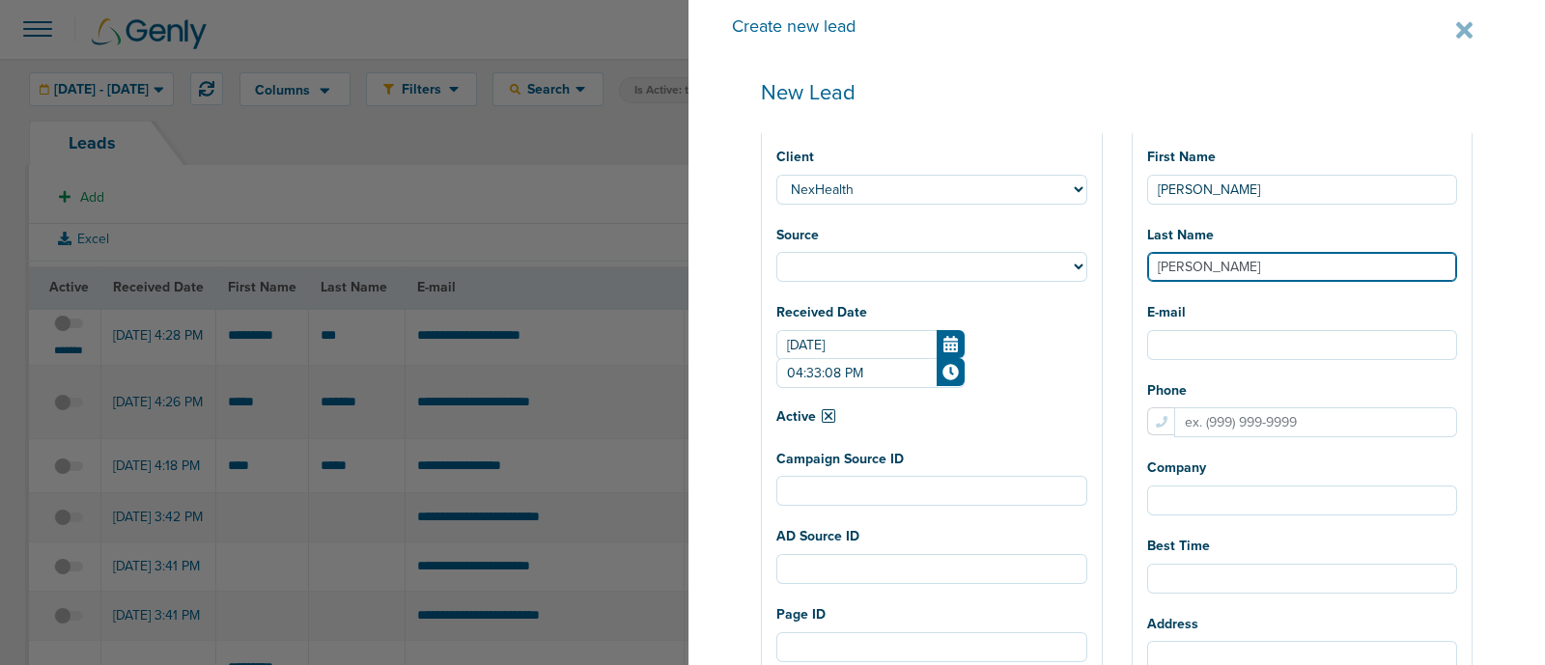
type input "[PERSON_NAME]"
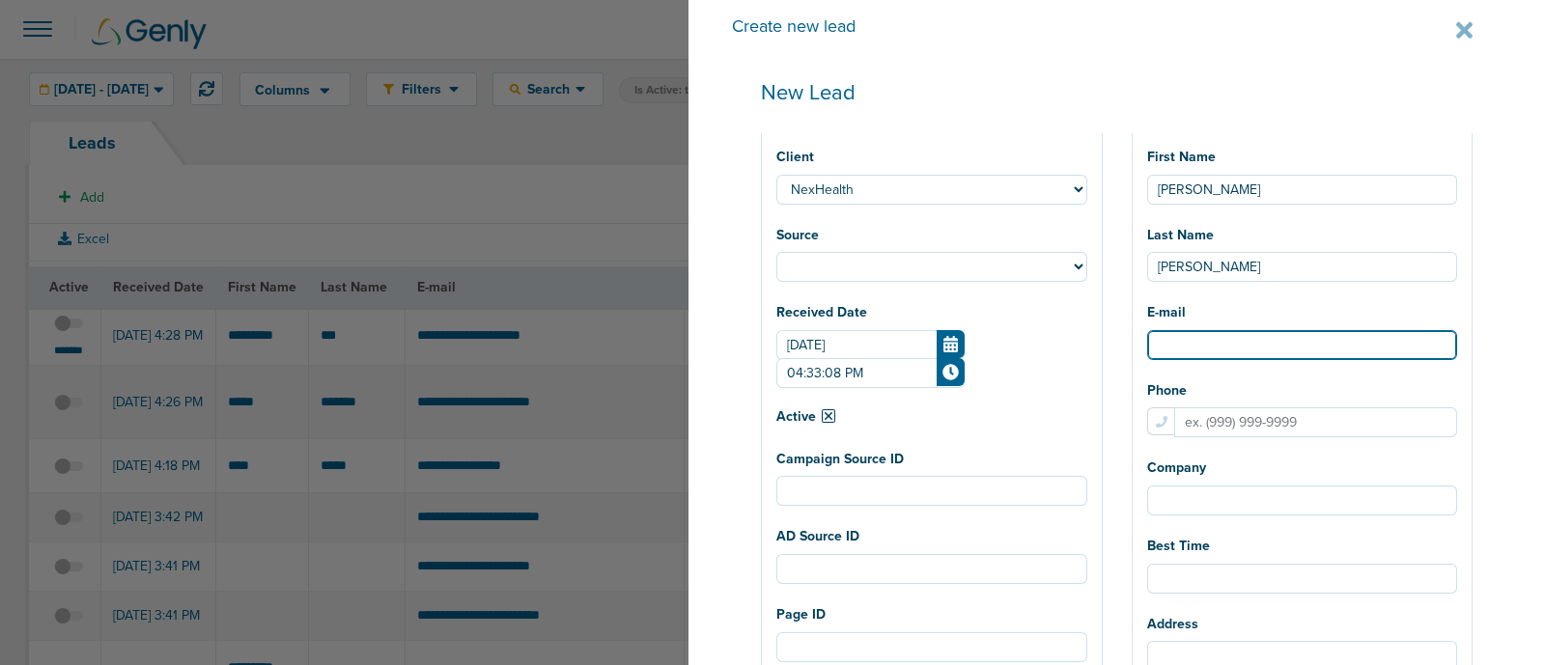
click at [1233, 348] on input "E-mail" at bounding box center [1302, 345] width 311 height 30
paste input "[EMAIL_ADDRESS][DOMAIN_NAME]"
click at [1214, 345] on input "[EMAIL_ADDRESS][DOMAIN_NAME]" at bounding box center [1302, 345] width 311 height 30
type input "[EMAIL_ADDRESS][DOMAIN_NAME]"
click at [1337, 378] on div "Phone" at bounding box center [1302, 407] width 311 height 63
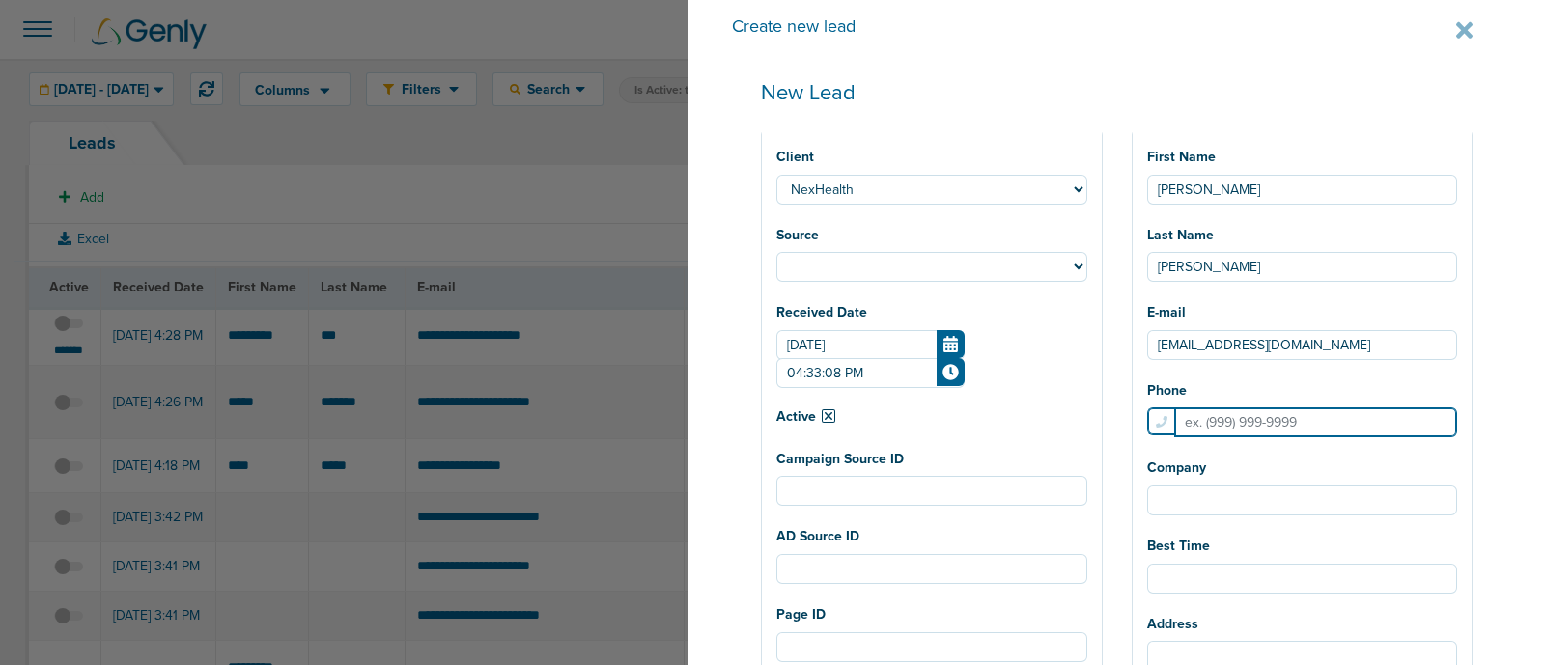
click at [1241, 425] on input "Phone" at bounding box center [1317, 423] width 284 height 30
paste input "4088339678"
select select
type input "4088339678"
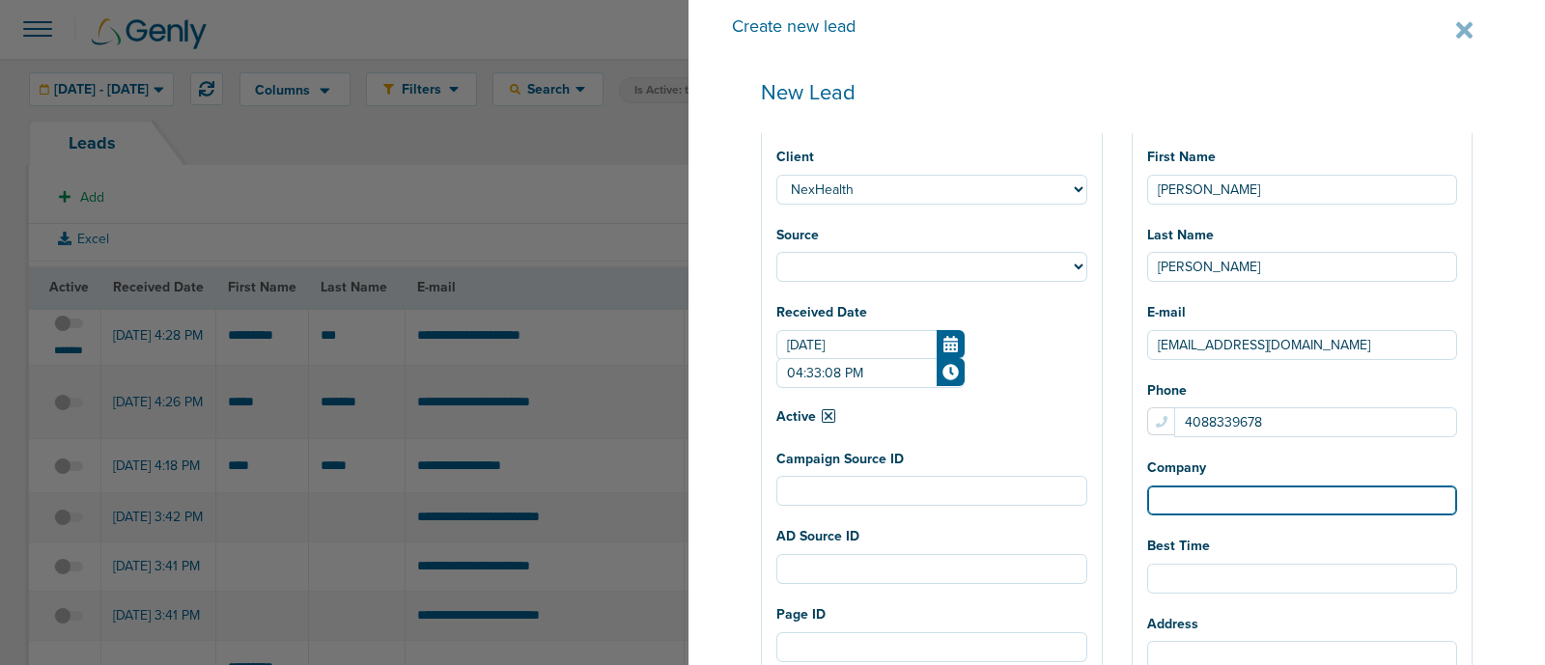
click at [1213, 506] on input "Company" at bounding box center [1302, 501] width 311 height 30
select select
type input "C"
select select
type input "Ch"
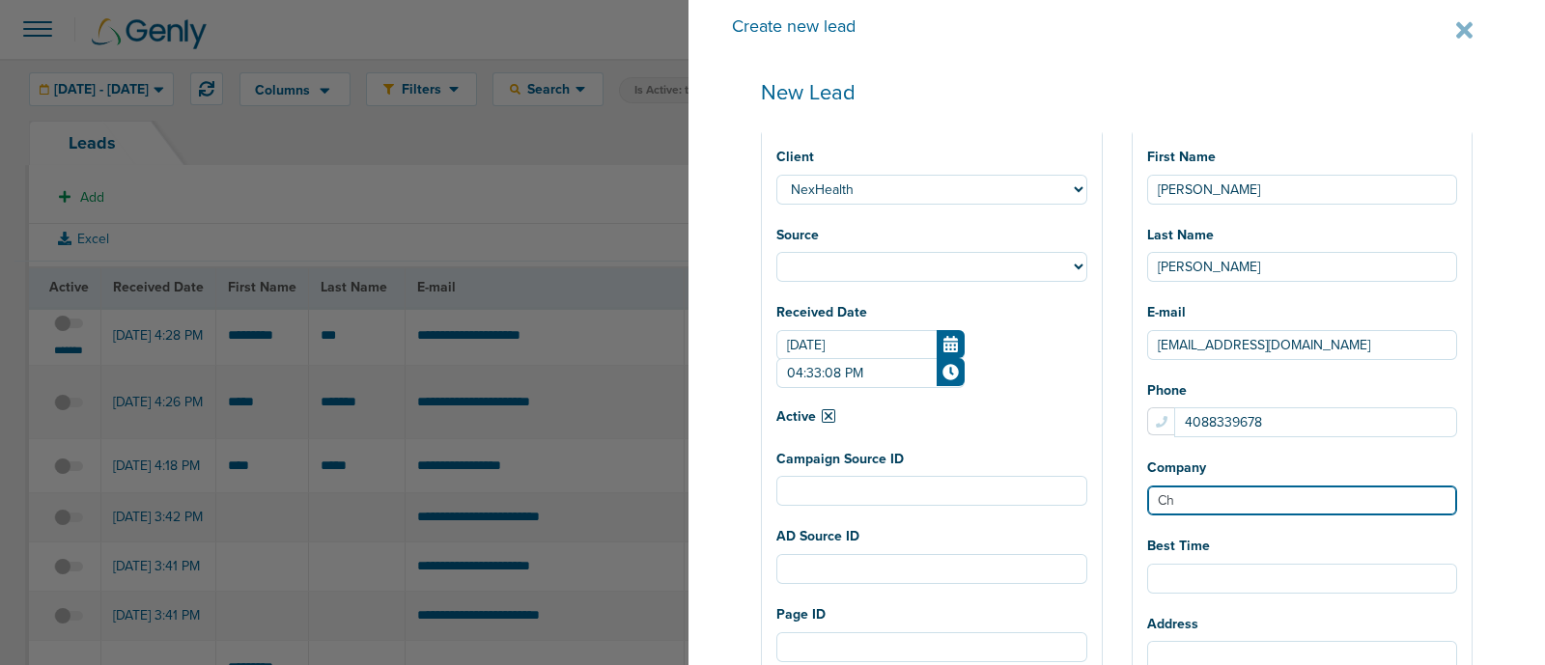
select select
type input "Chr"
select select
type input "Chri"
select select
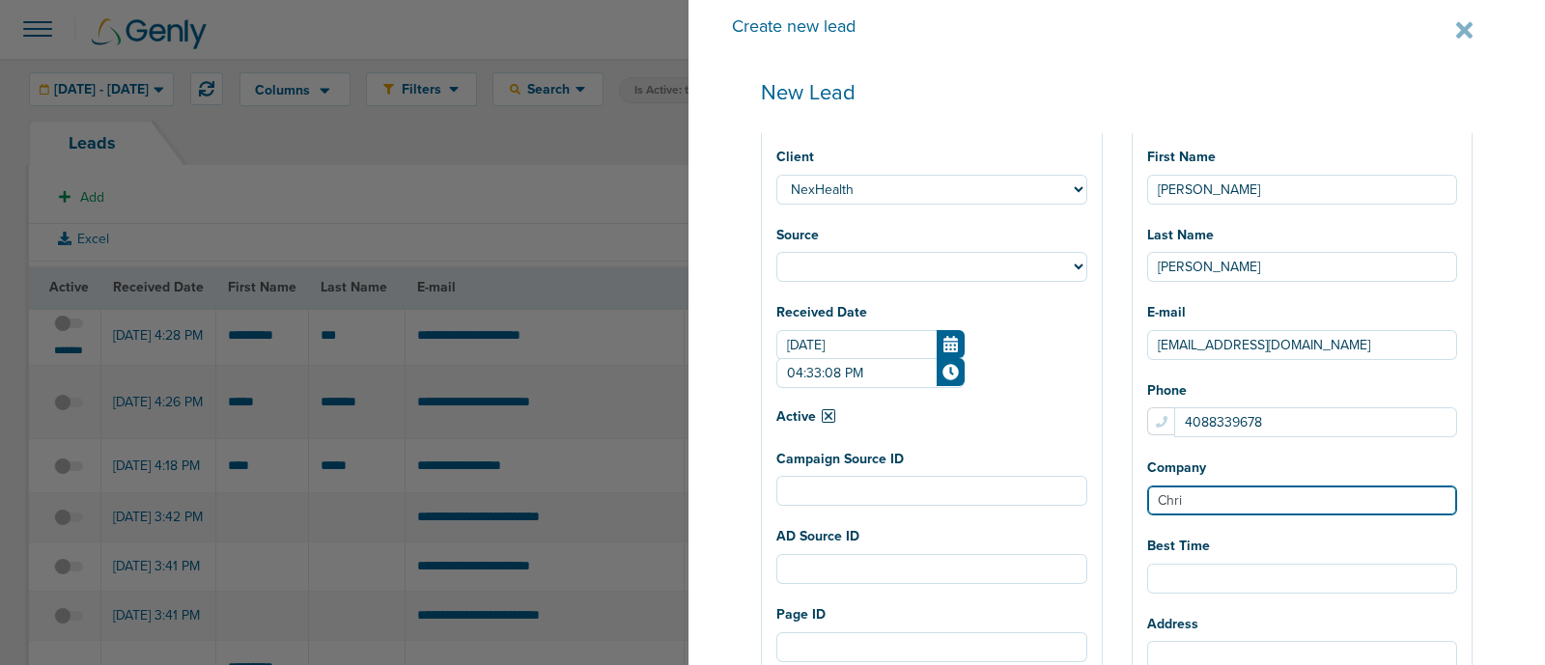
type input "Chr"
select select
type input "Ch"
select select
type input "C"
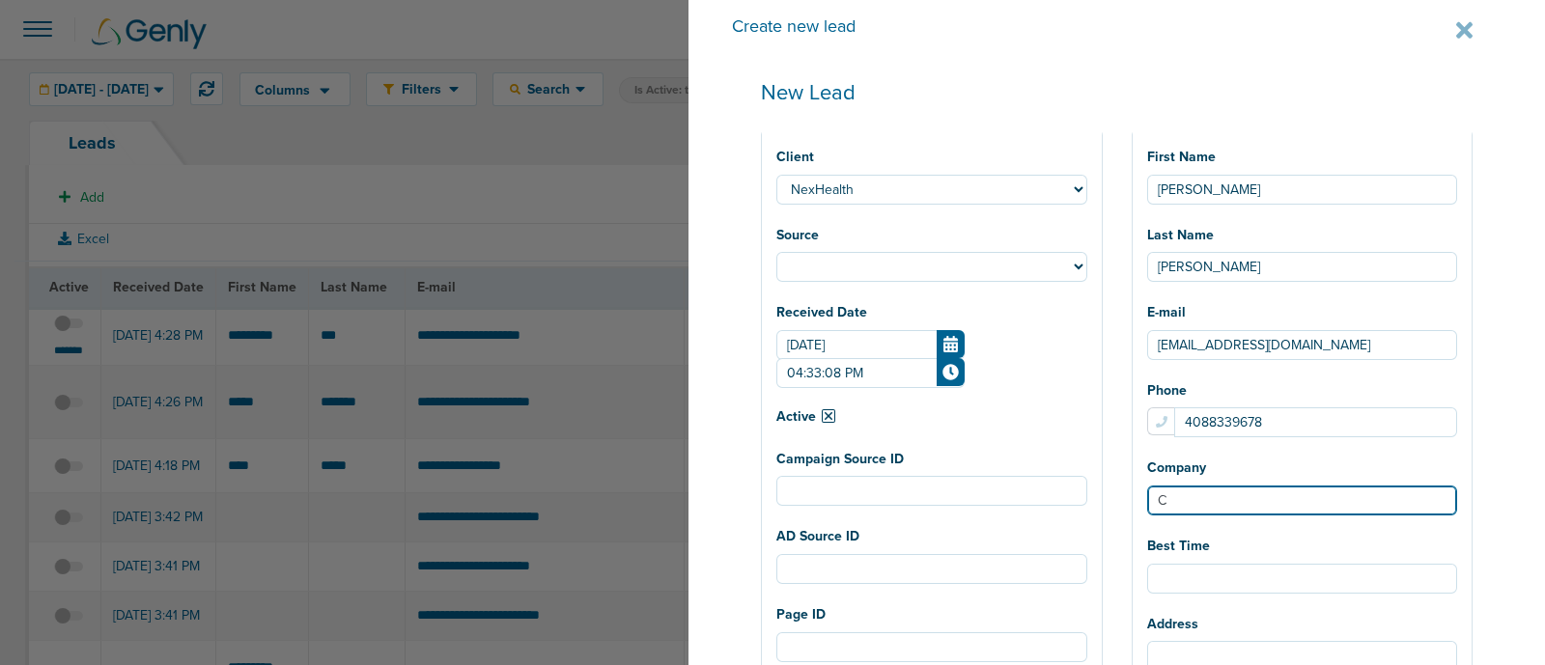
select select
type input "K"
select select
type input "Ka"
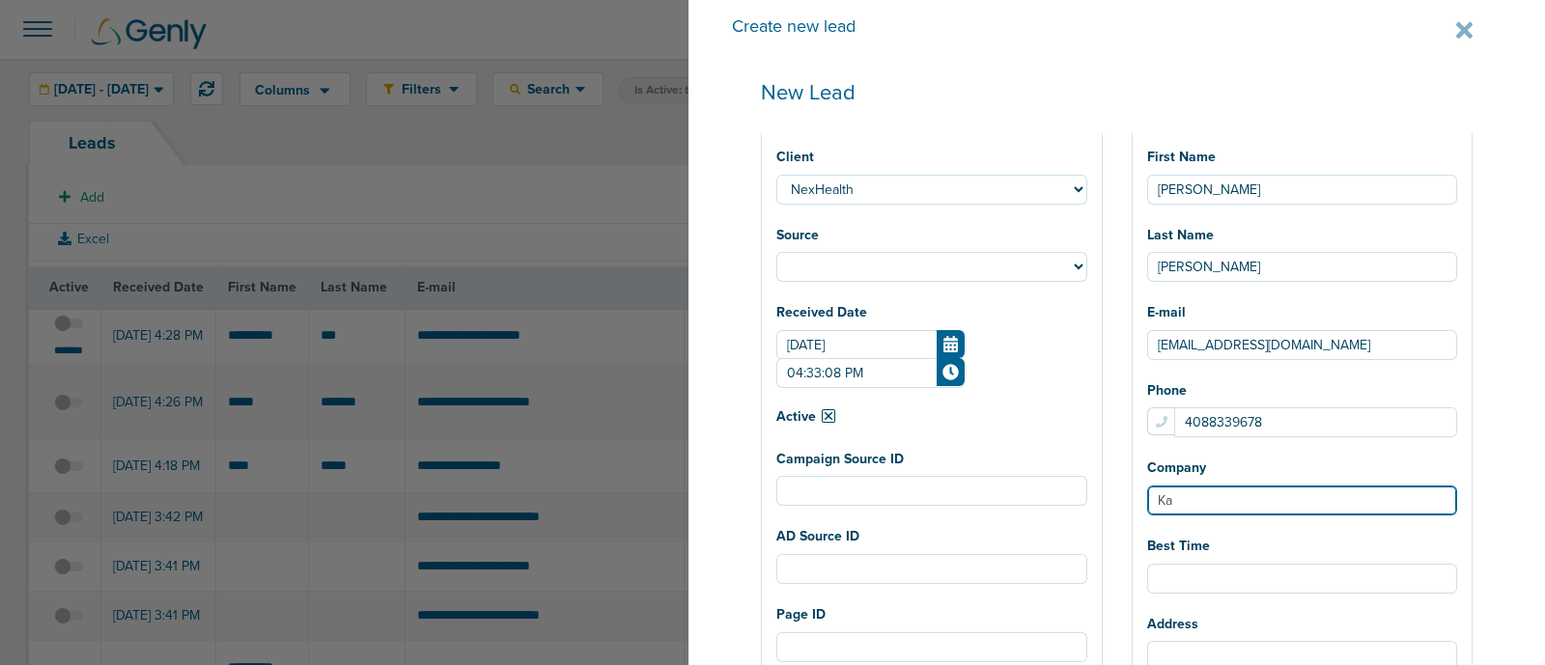
select select
type input "Kais"
select select
type input "Kaise"
select select
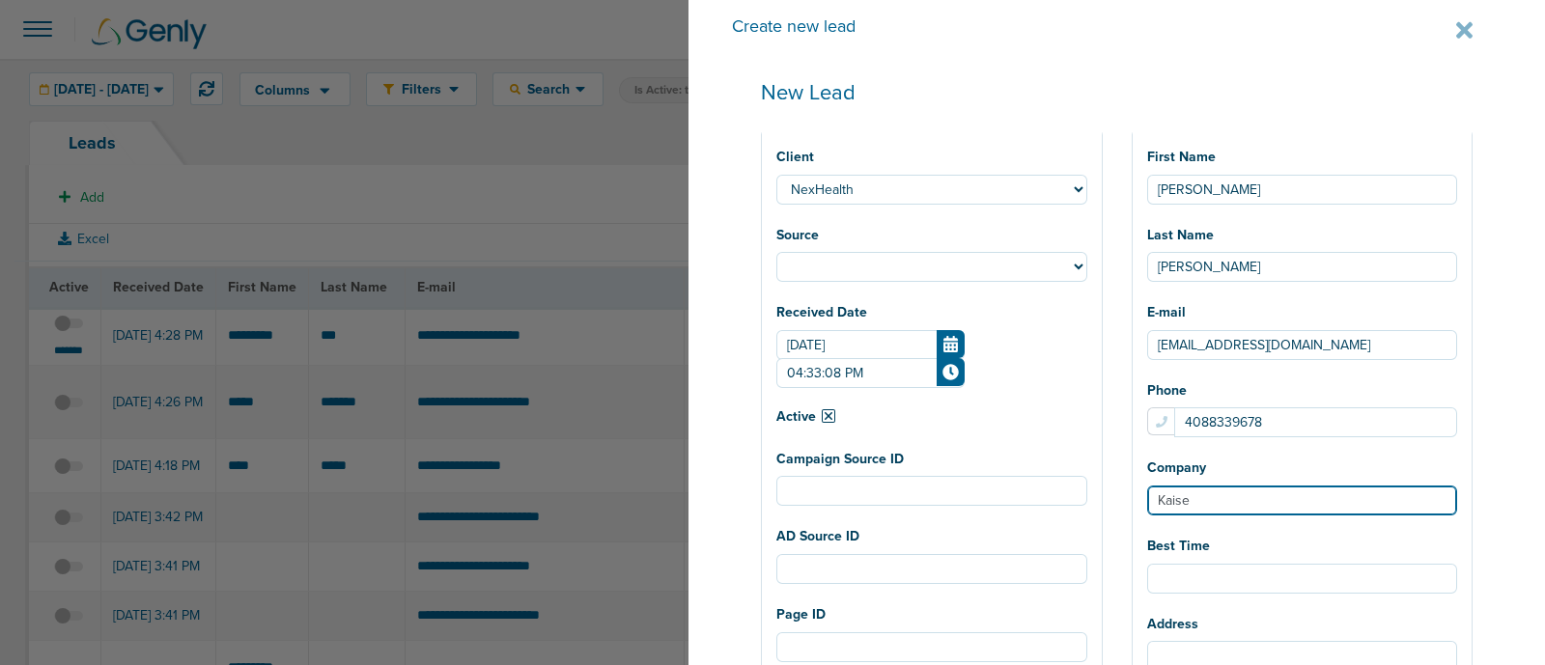
type input "[PERSON_NAME]"
select select
type input "[PERSON_NAME]"
select select
type input "[PERSON_NAME] P"
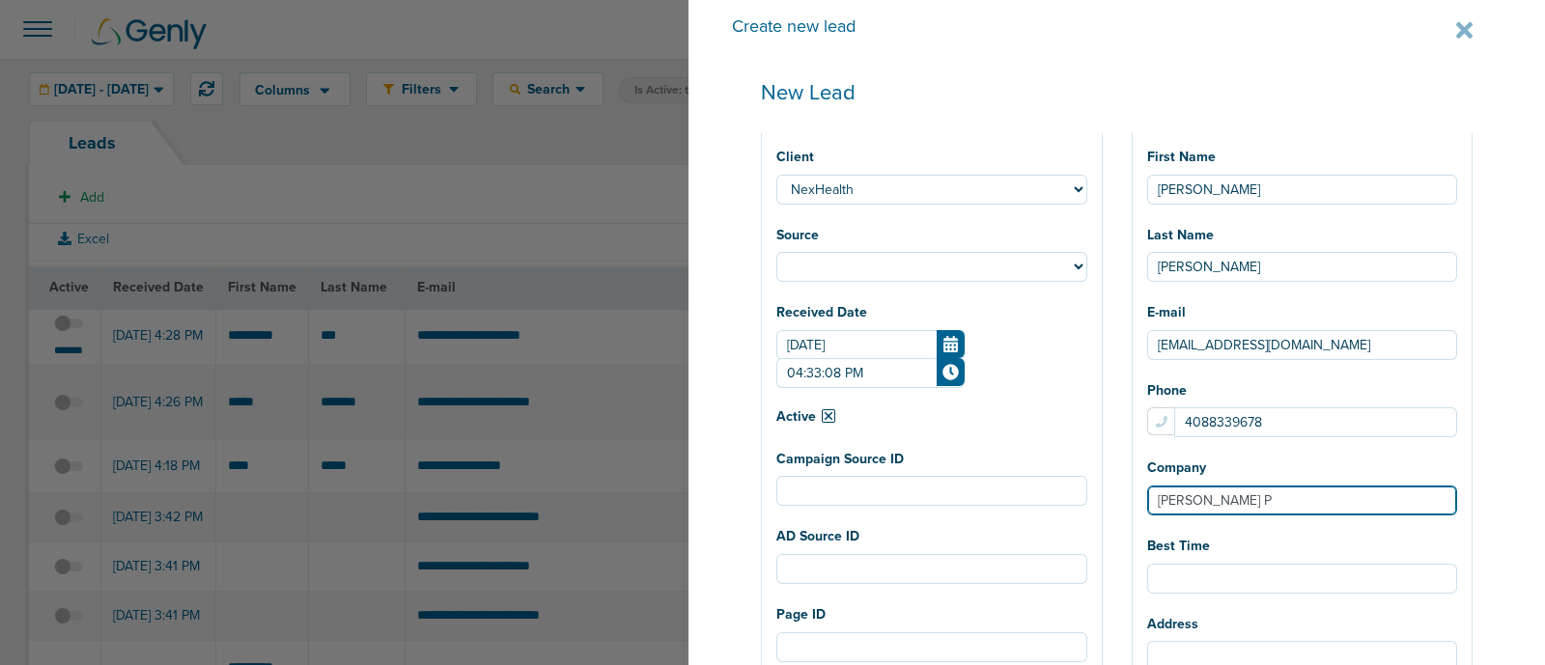
select select
type input "[PERSON_NAME]"
select select
type input "[PERSON_NAME] Per"
select select
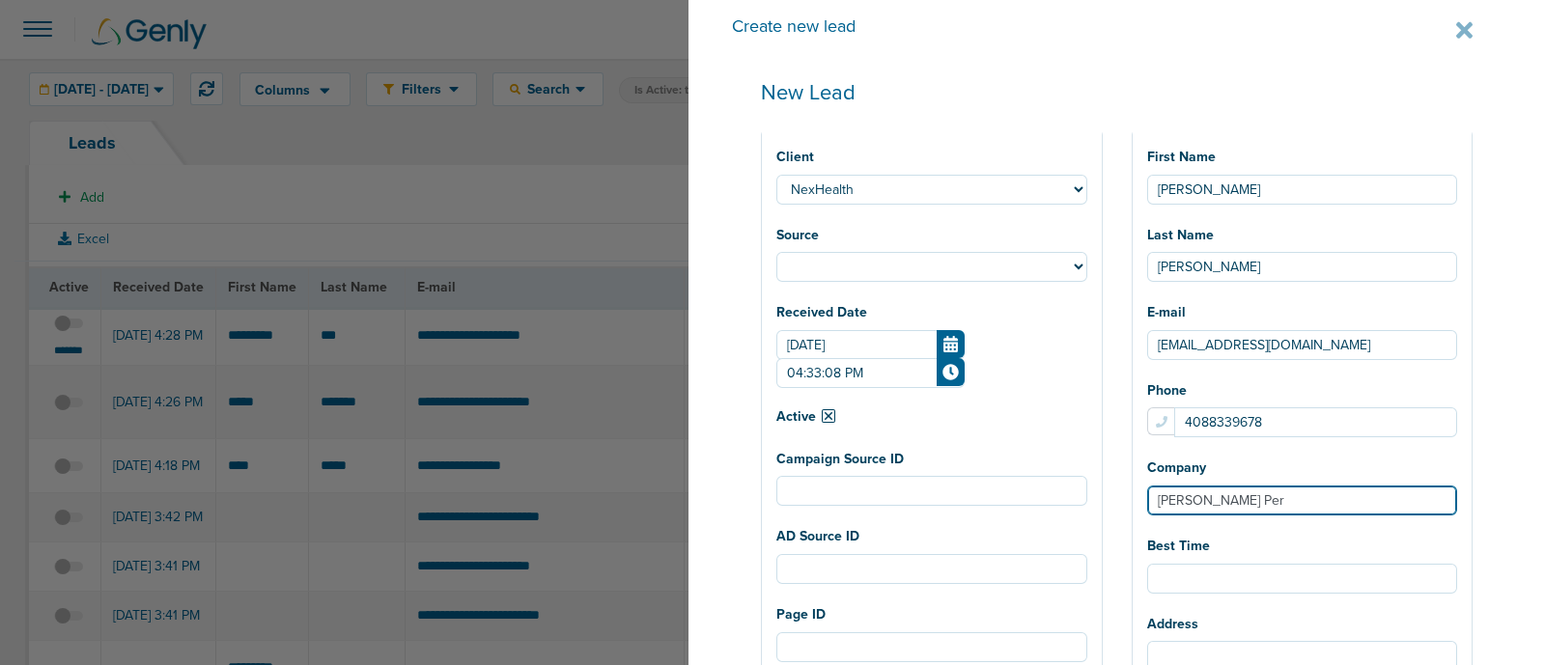
type input "[PERSON_NAME] Perm"
select select
type input "[PERSON_NAME] Perma"
select select
type input "[PERSON_NAME]"
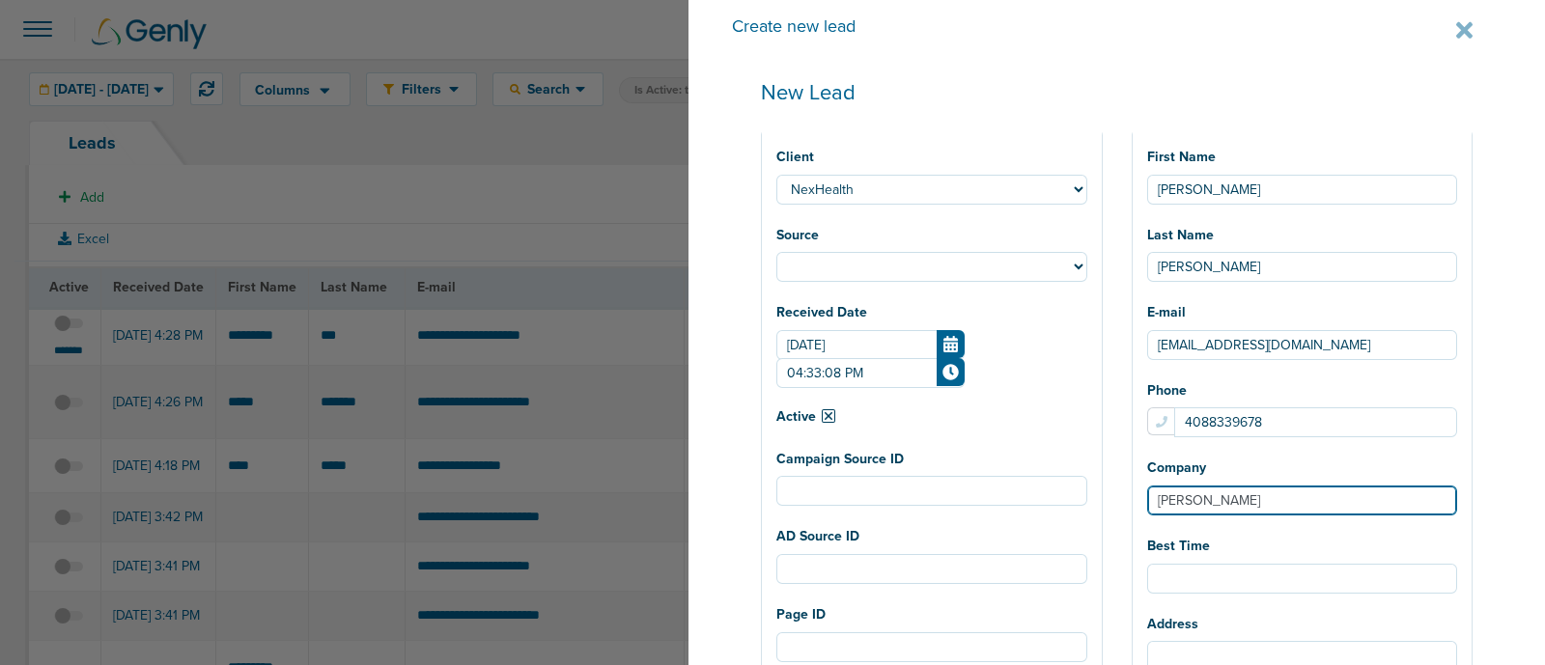
select select
type input "[PERSON_NAME] Permane"
select select
type input "[PERSON_NAME] [PERSON_NAME]"
select select
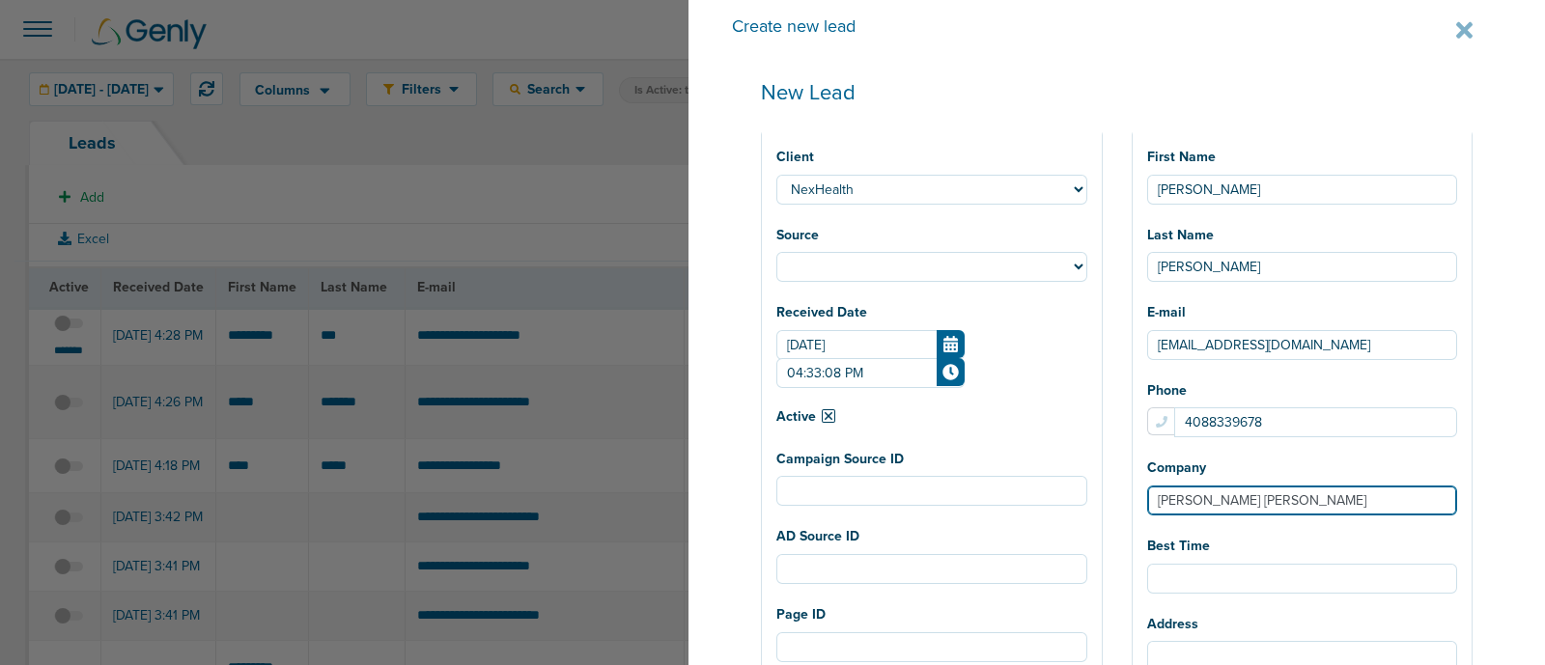
type input "[PERSON_NAME] Permanent"
select select
type input "[PERSON_NAME] Permanente"
select select
type input "[PERSON_NAME] Permanente"
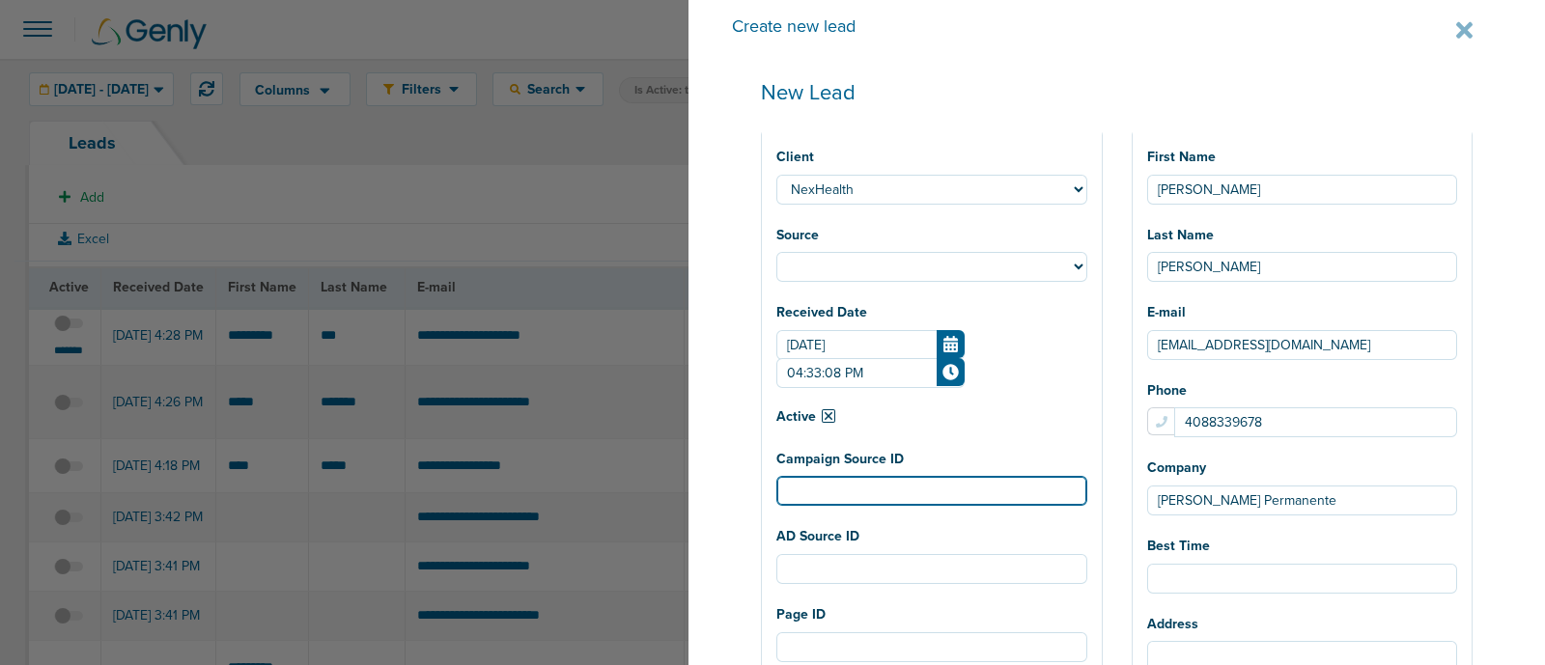
click at [1080, 505] on input "Campaign Source ID" at bounding box center [932, 491] width 311 height 30
paste input "120233889082980190"
select select
type input "120233889082980190"
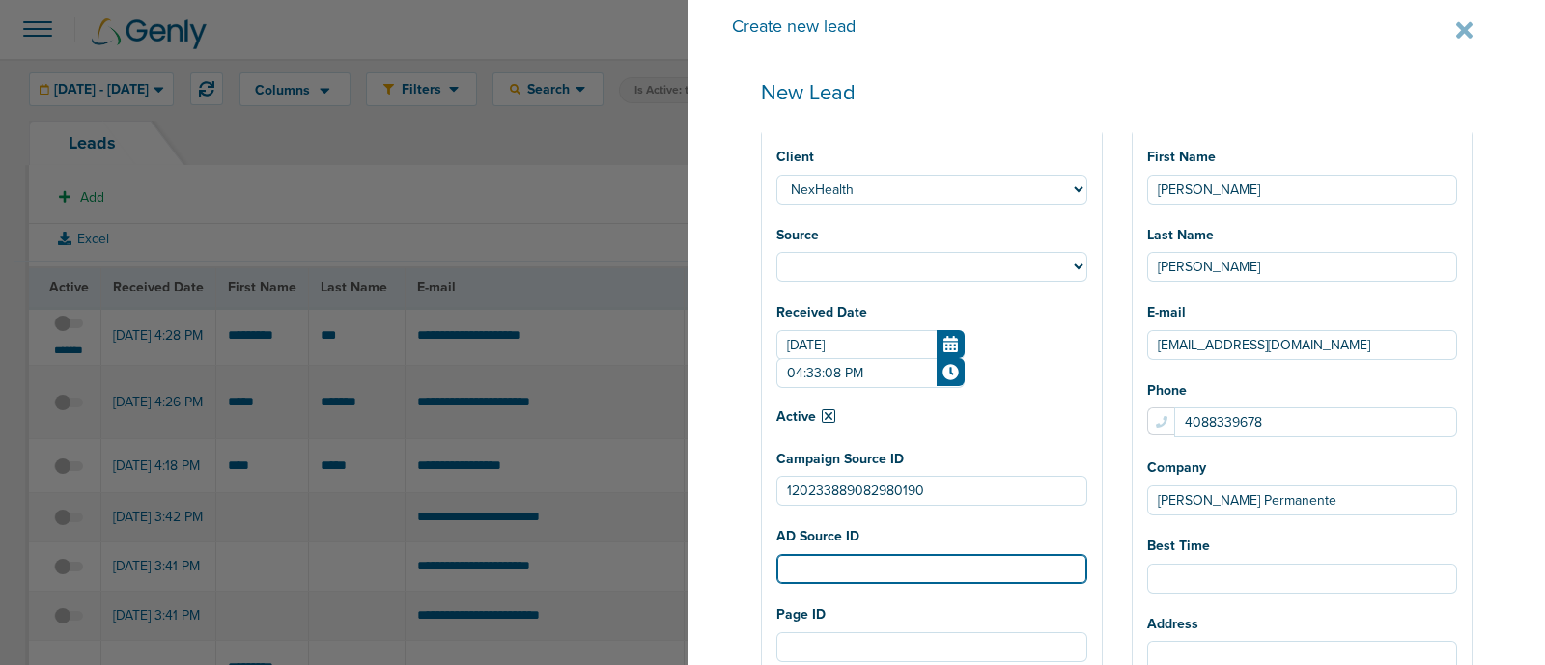
click at [918, 575] on input "AD Source ID" at bounding box center [932, 569] width 311 height 30
paste input "120233889082990190"
select select
type input "120233889082990190"
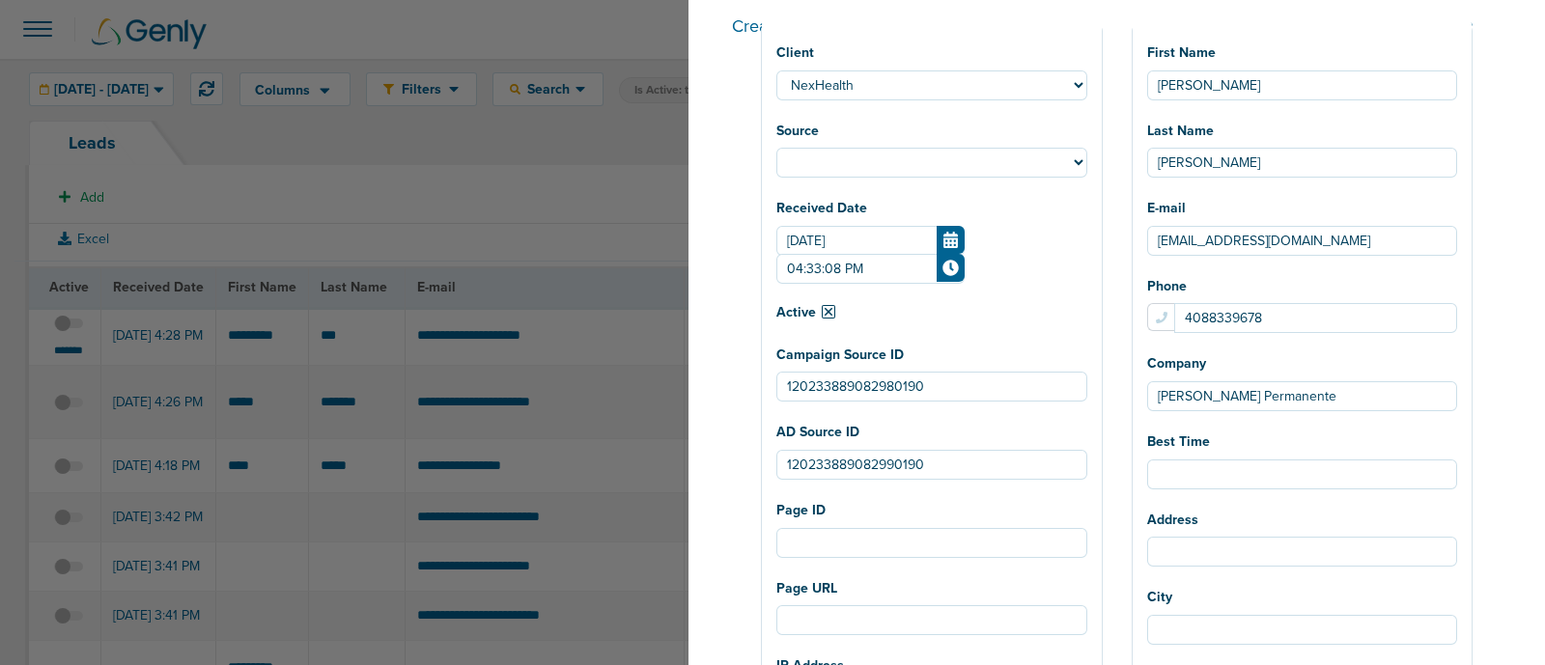
scroll to position [241, 0]
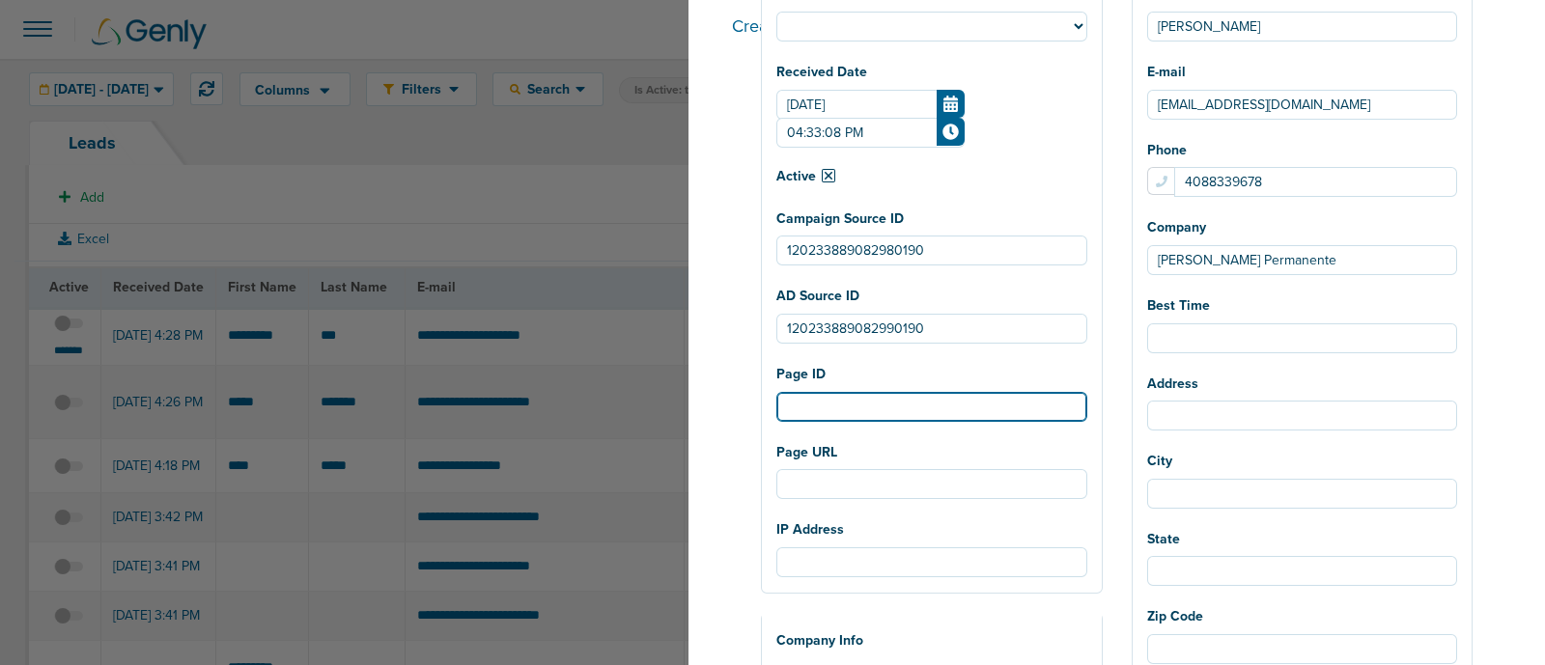
click at [889, 405] on input "Page ID" at bounding box center [932, 407] width 311 height 30
paste input "1453434595769777"
select select
type input "1453434595769777"
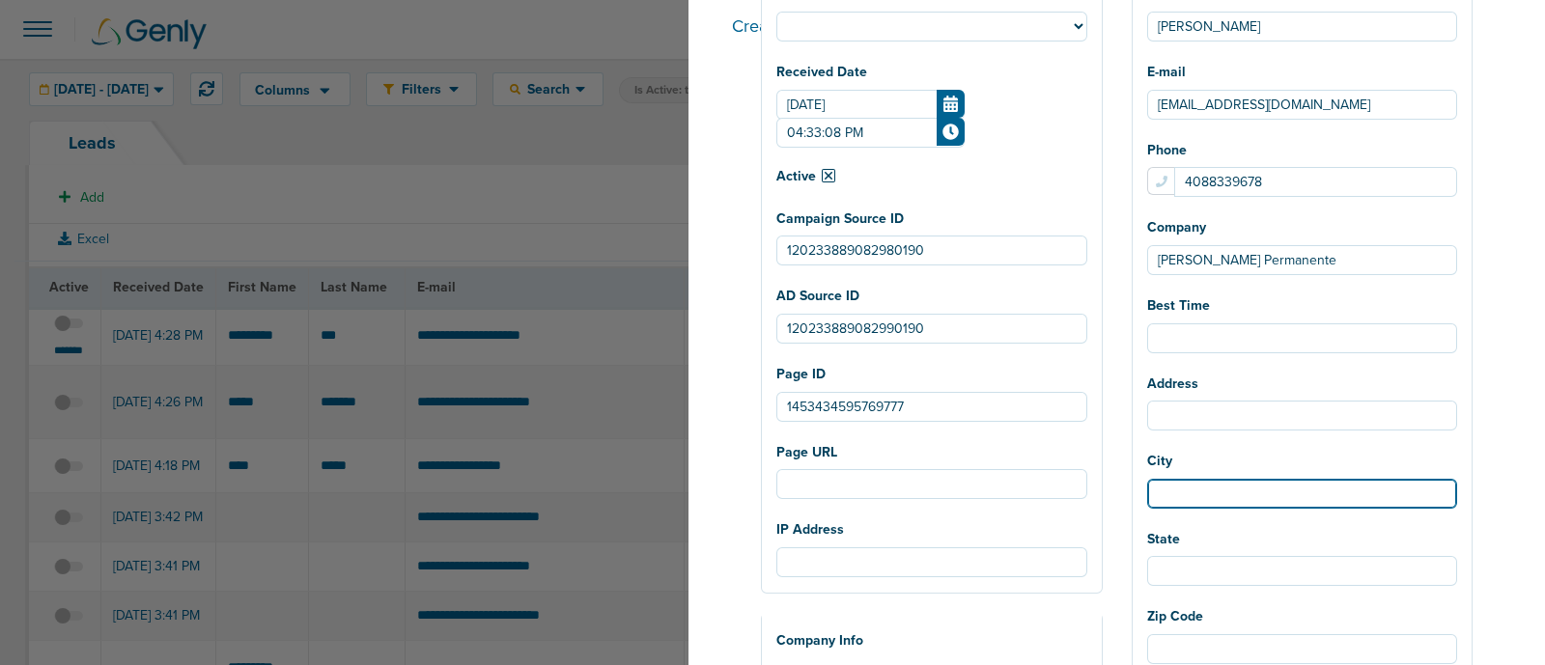
click at [1225, 499] on input "City" at bounding box center [1302, 494] width 311 height 30
select select
type input "S"
select select
type input "Sa"
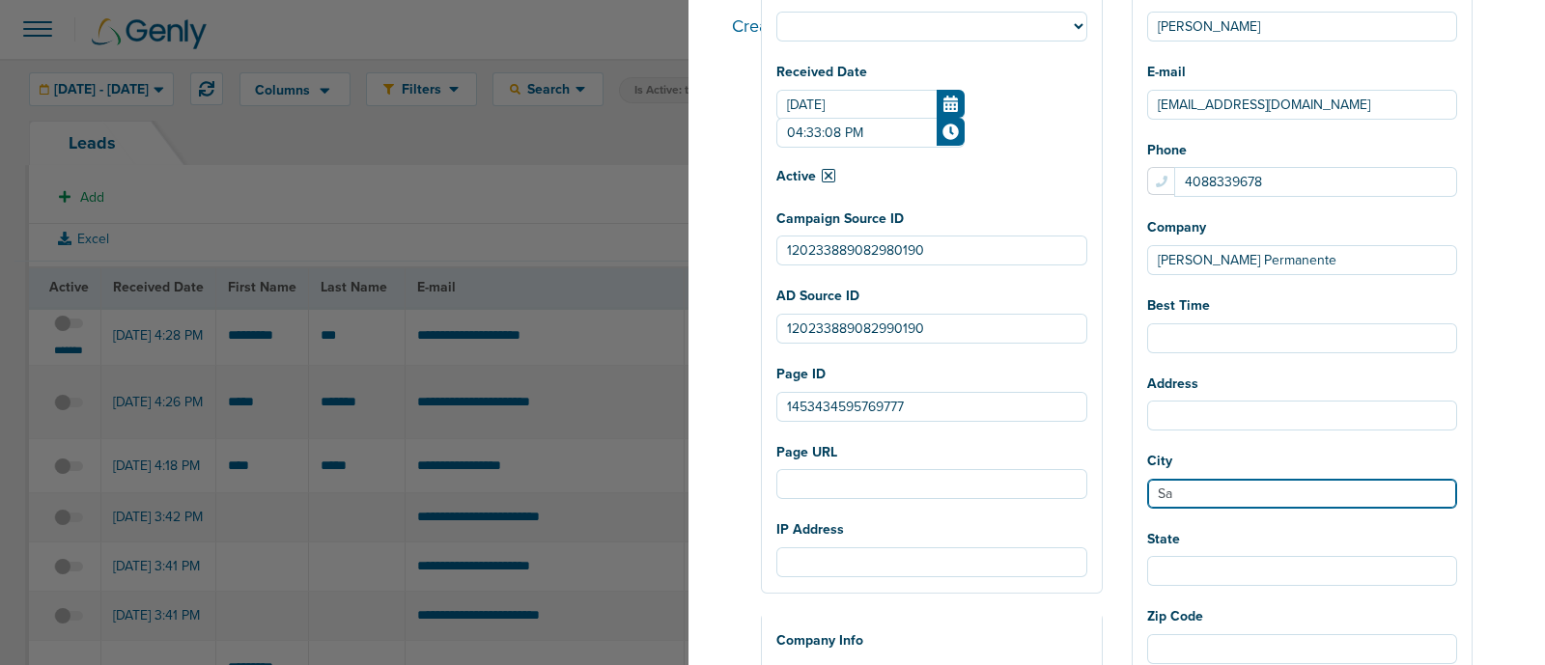
select select
type input "San"
select select
type input "San"
select select
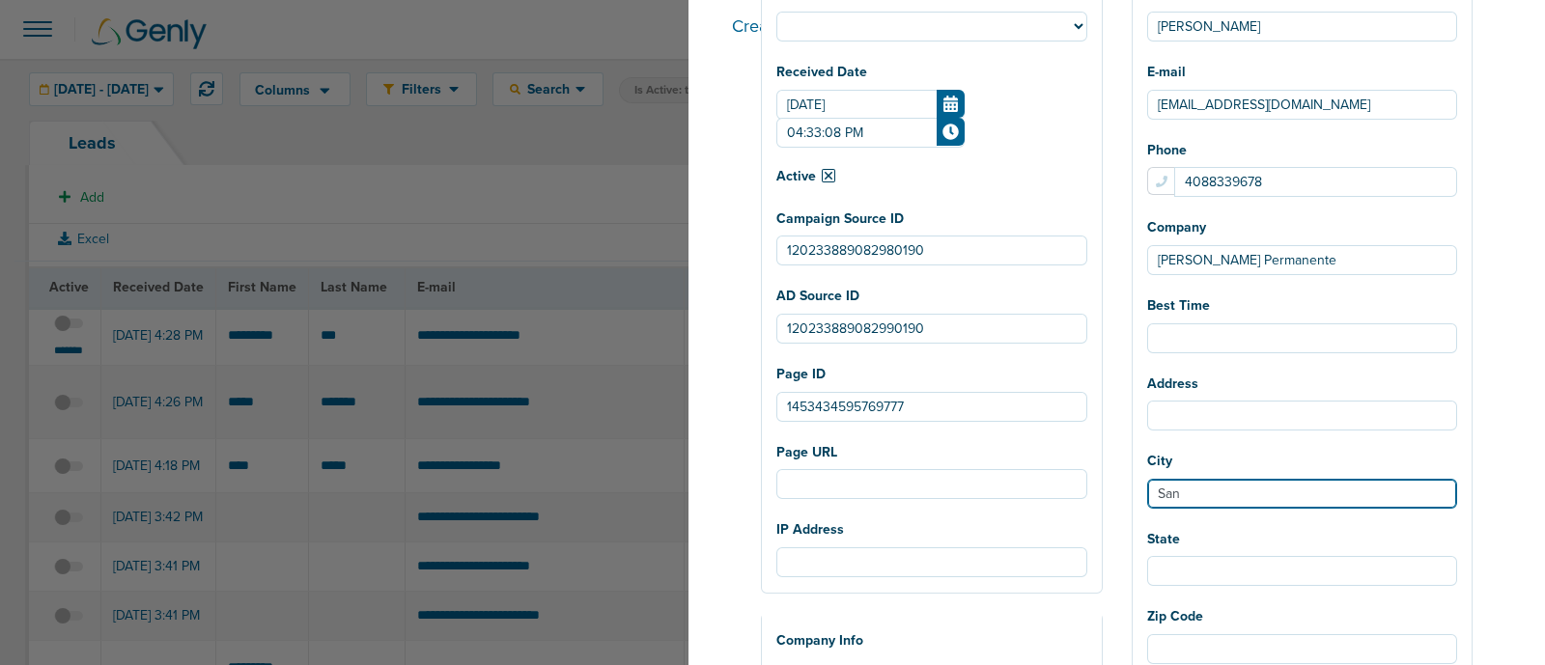
type input "San J"
select select
type input "San Jo"
select select
type input "San [PERSON_NAME]"
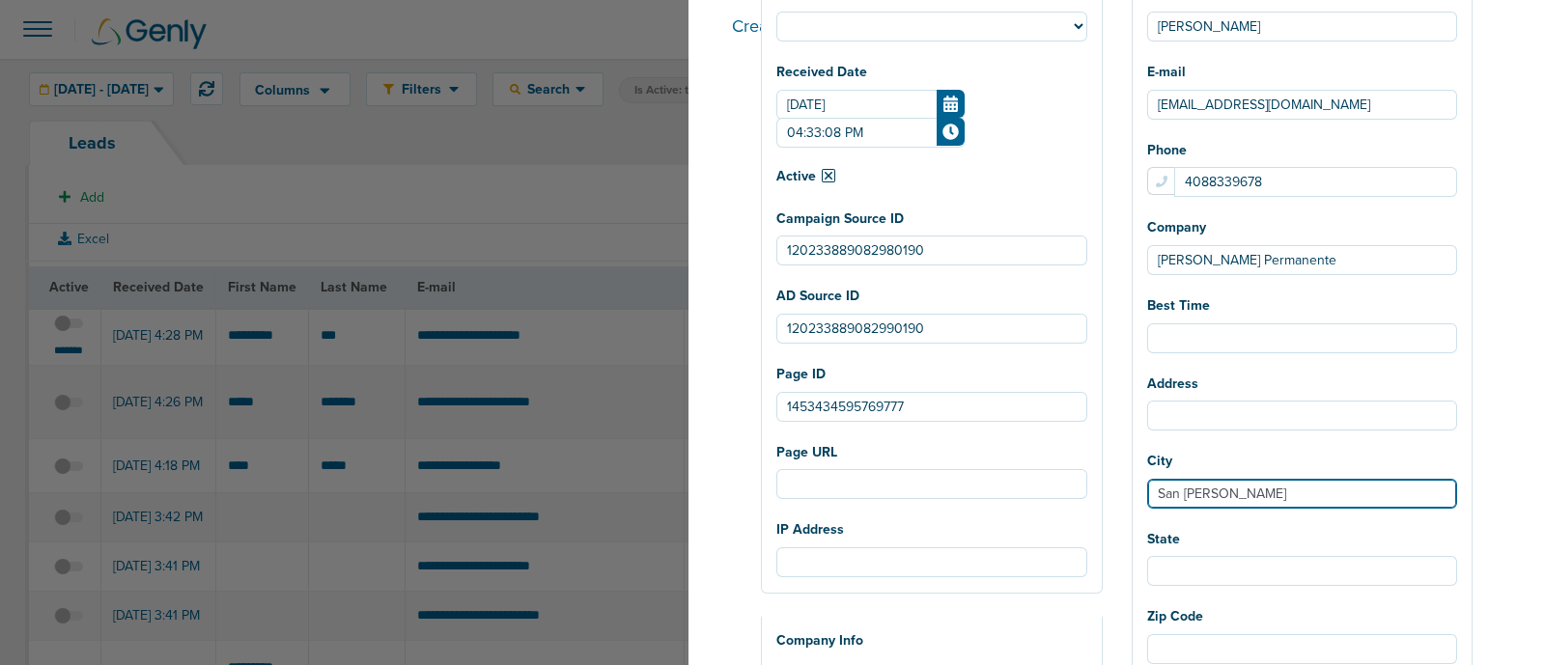
select select
type input "[GEOGRAPHIC_DATA][PERSON_NAME]"
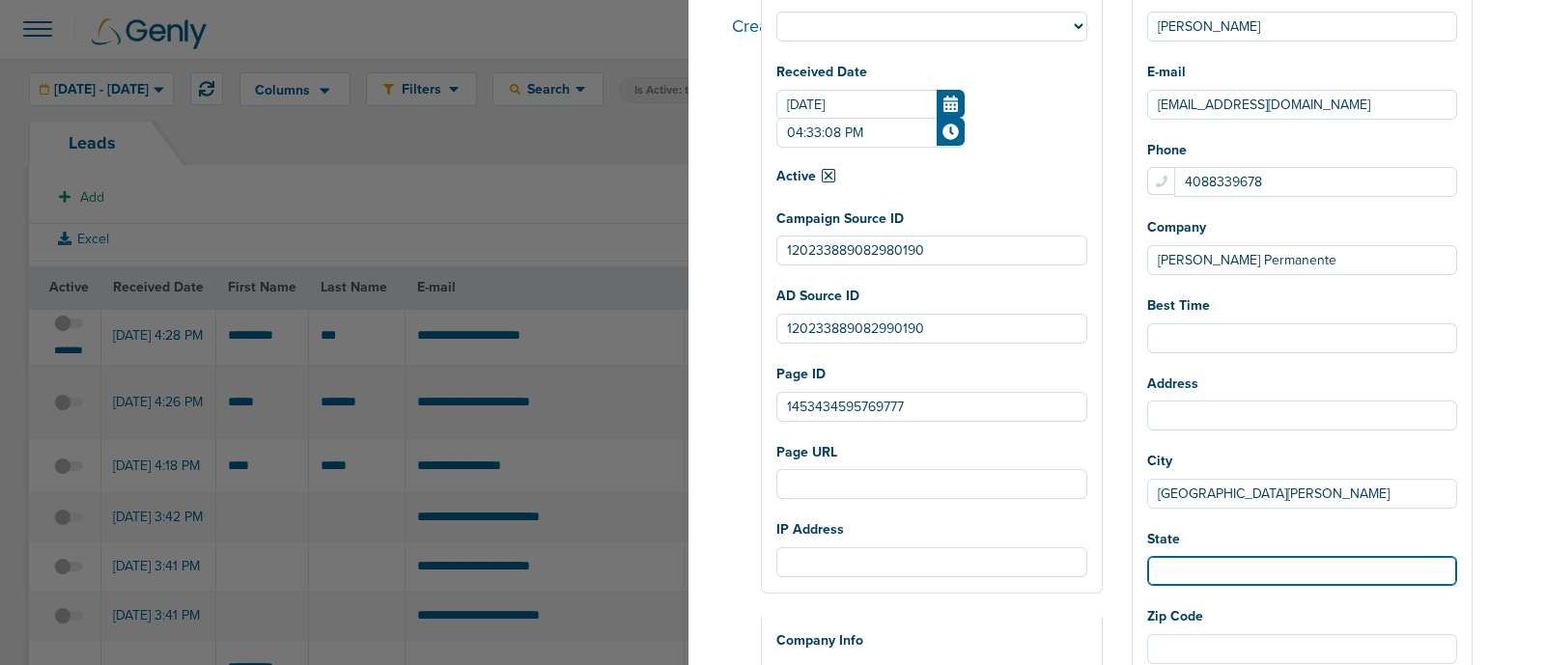
select select
type input "C"
select select
type input "CA"
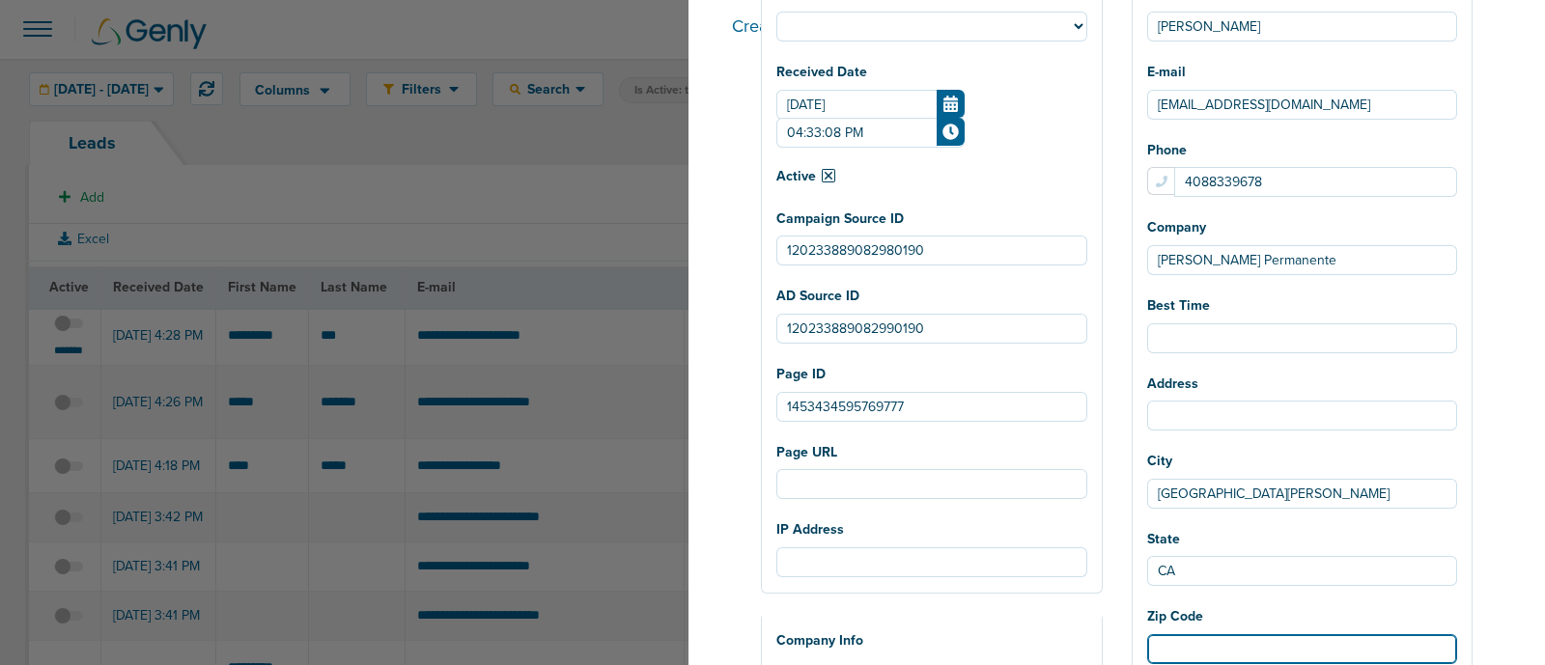
scroll to position [245, 0]
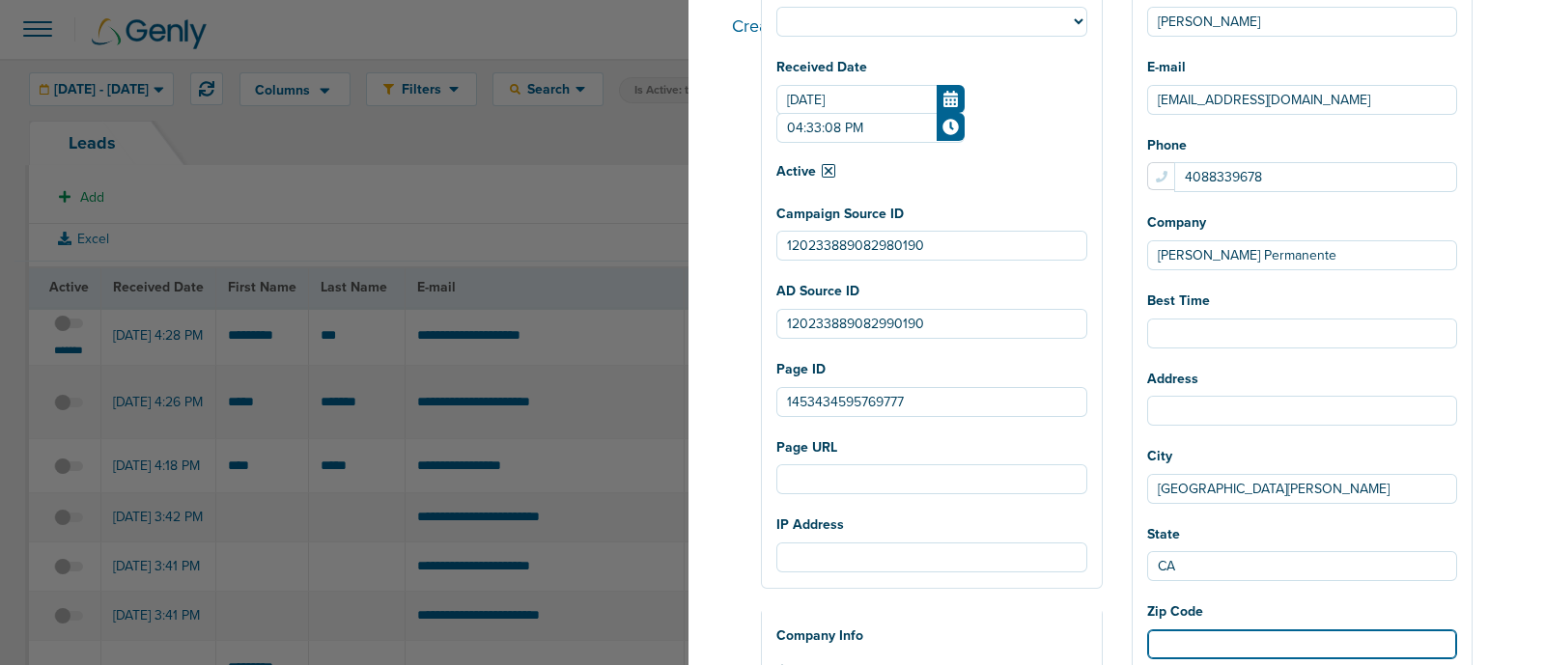
select select
type input "9"
select select
type input "95"
select select
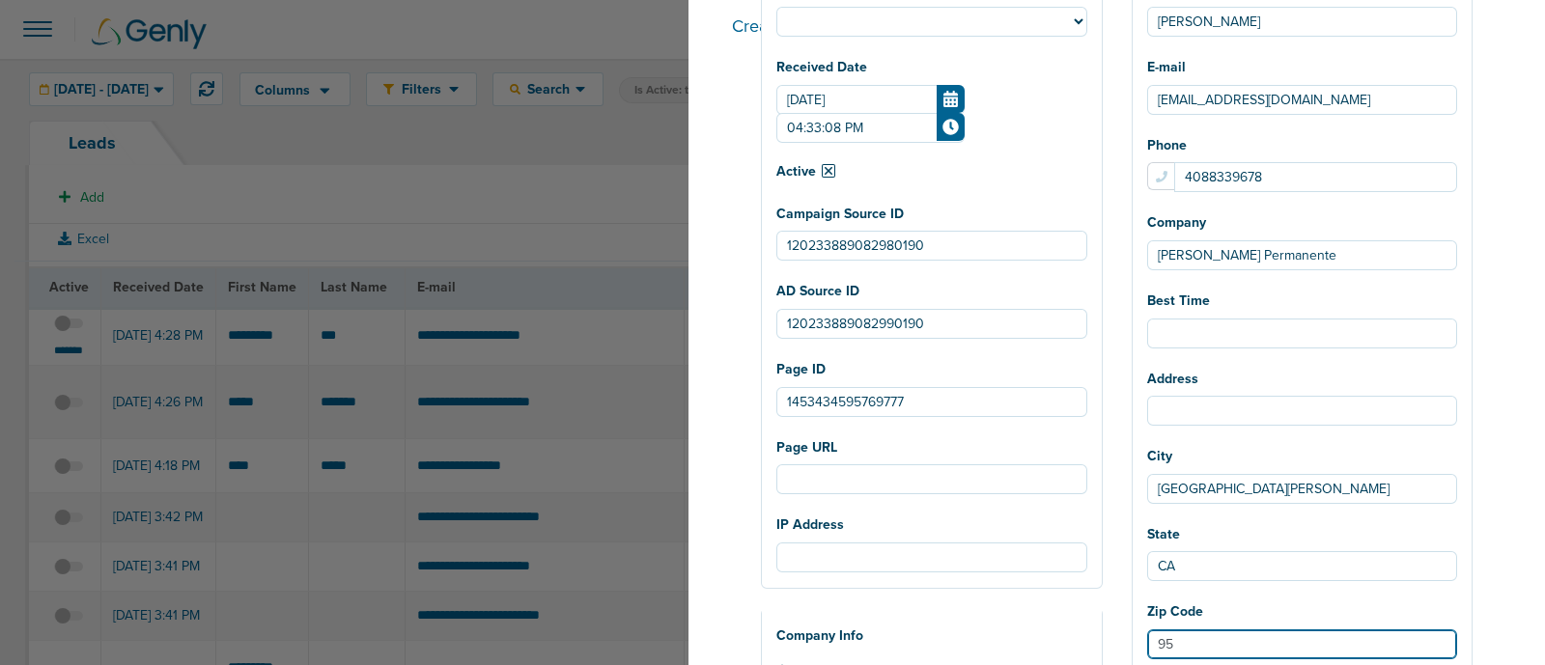
type input "951"
select select
type input "9512"
select select
type input "95123"
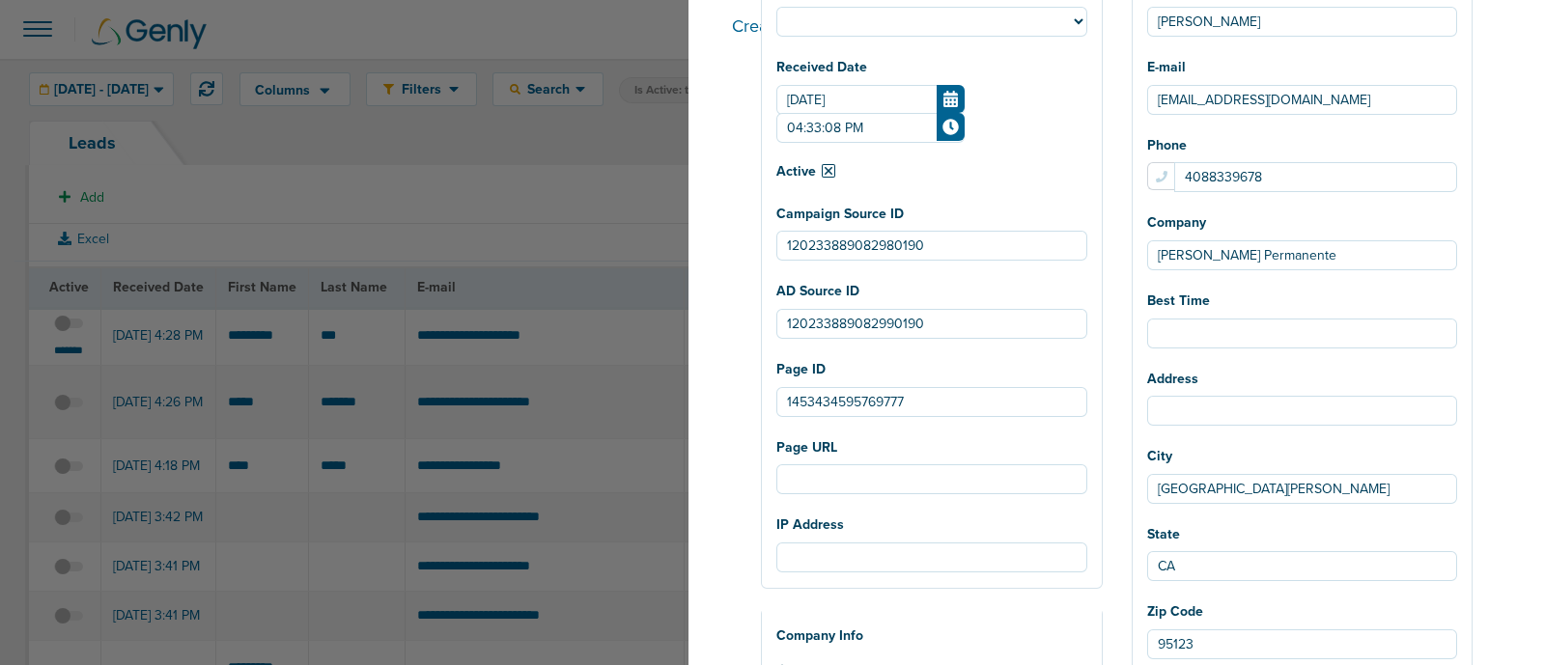
click at [1516, 335] on div "Create new lead New Lead Client NexHealth AcceptCare DataDasher Lawmatics LilyL…" at bounding box center [1117, 332] width 857 height 665
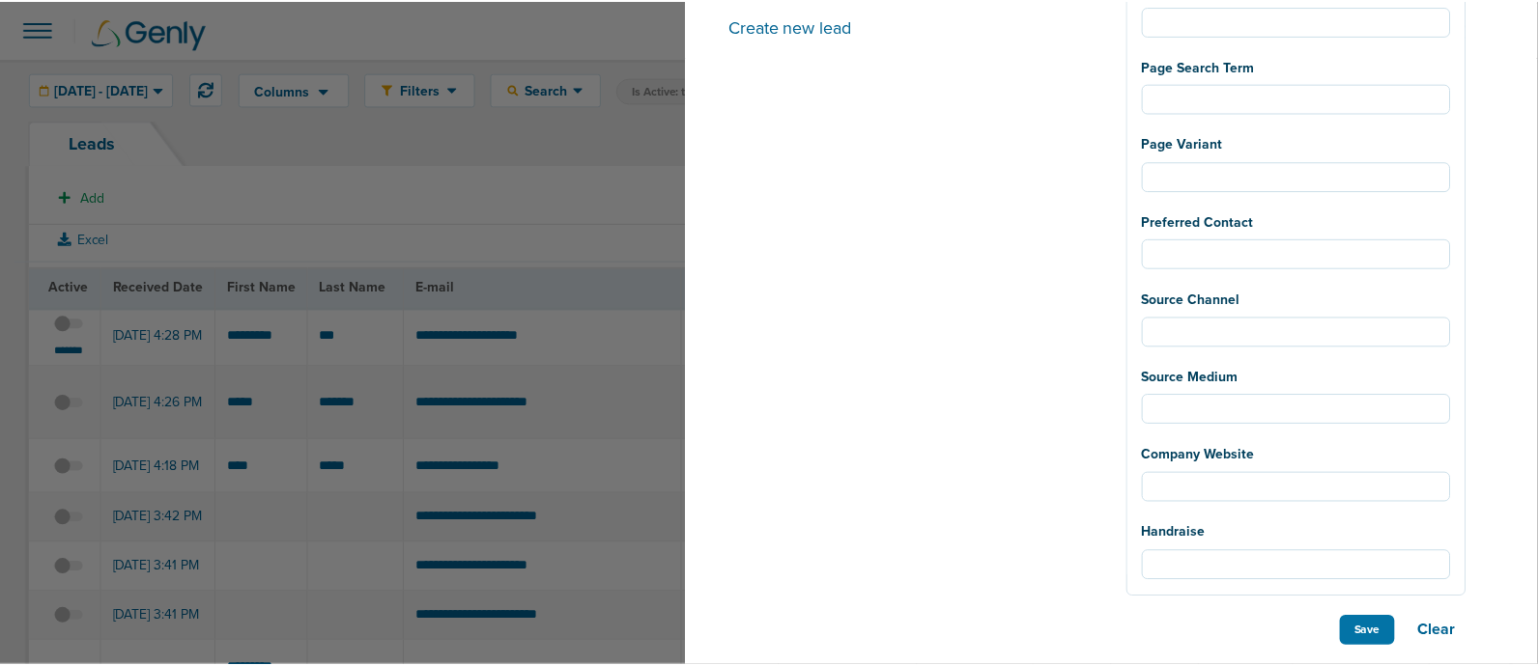
scroll to position [1350, 0]
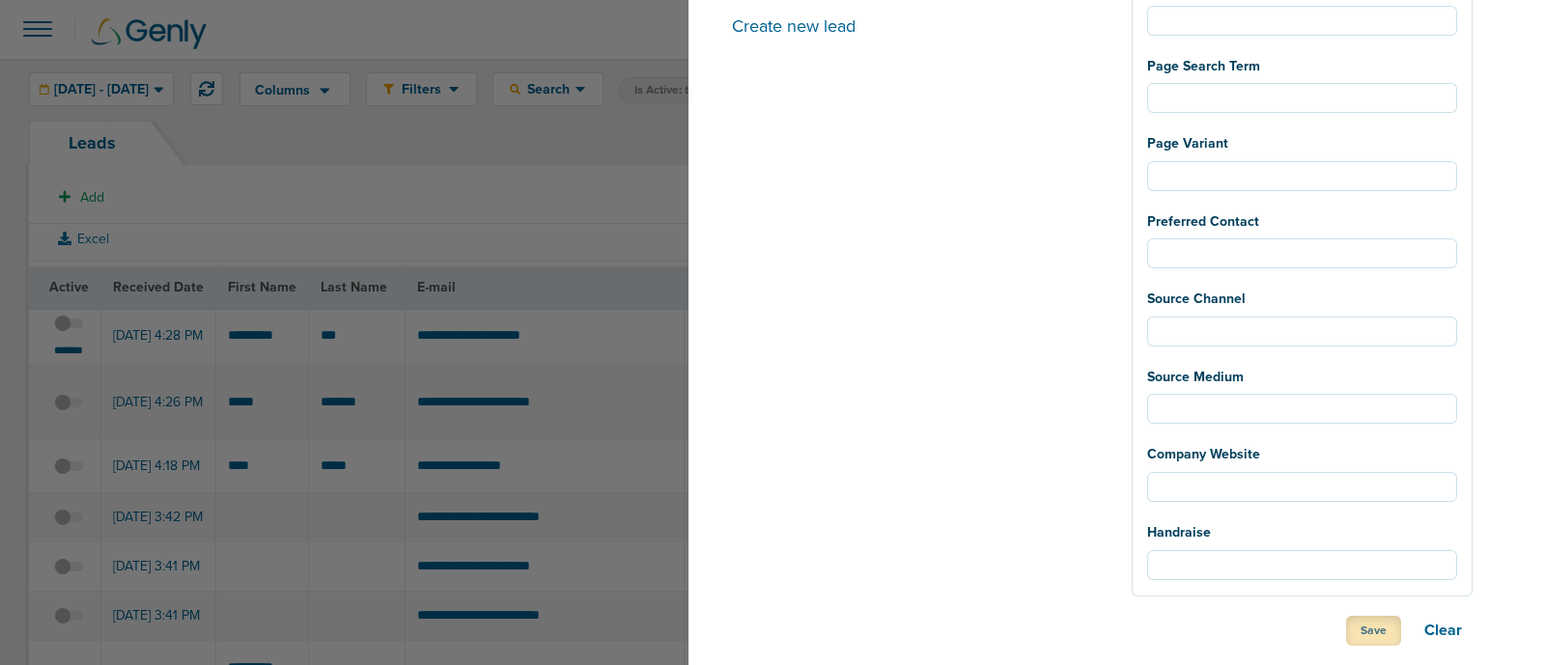
click at [1377, 625] on button "Save" at bounding box center [1373, 631] width 55 height 30
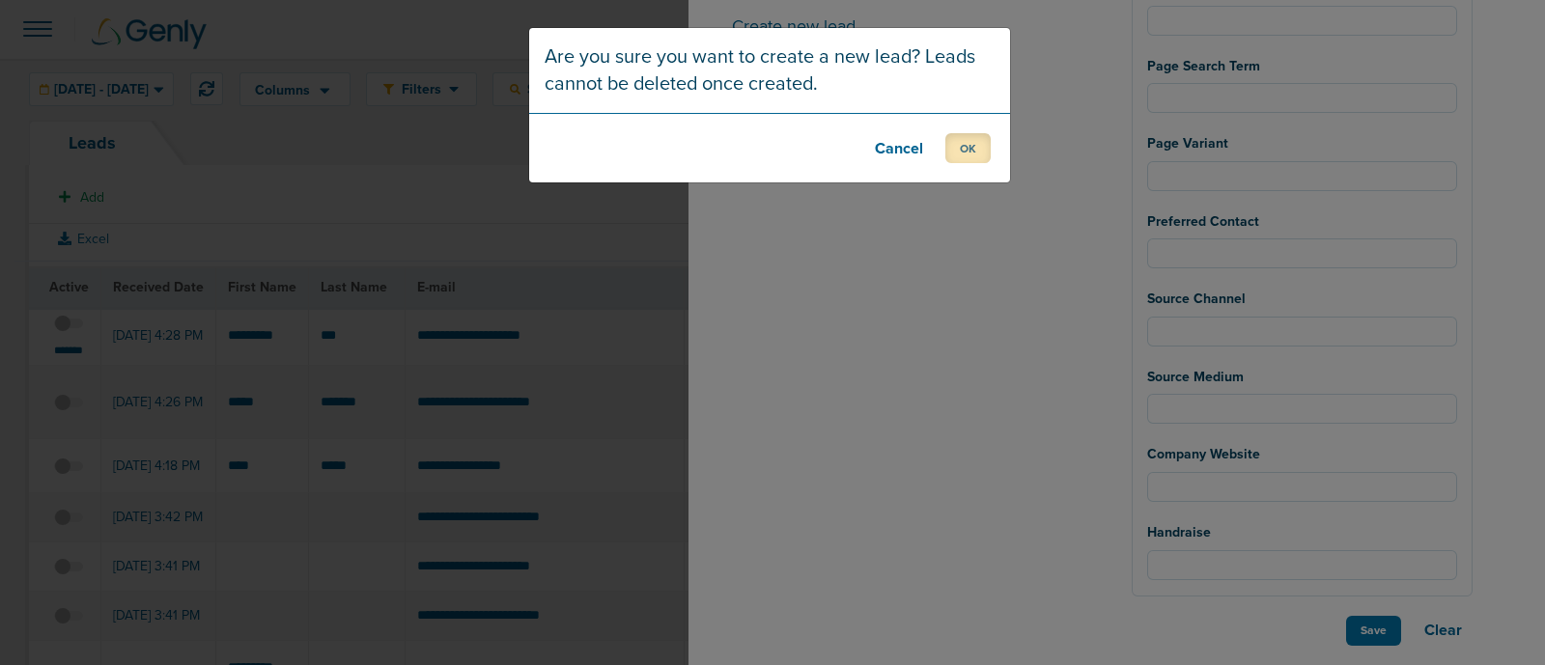
click at [964, 148] on button "OK" at bounding box center [968, 148] width 45 height 30
select select
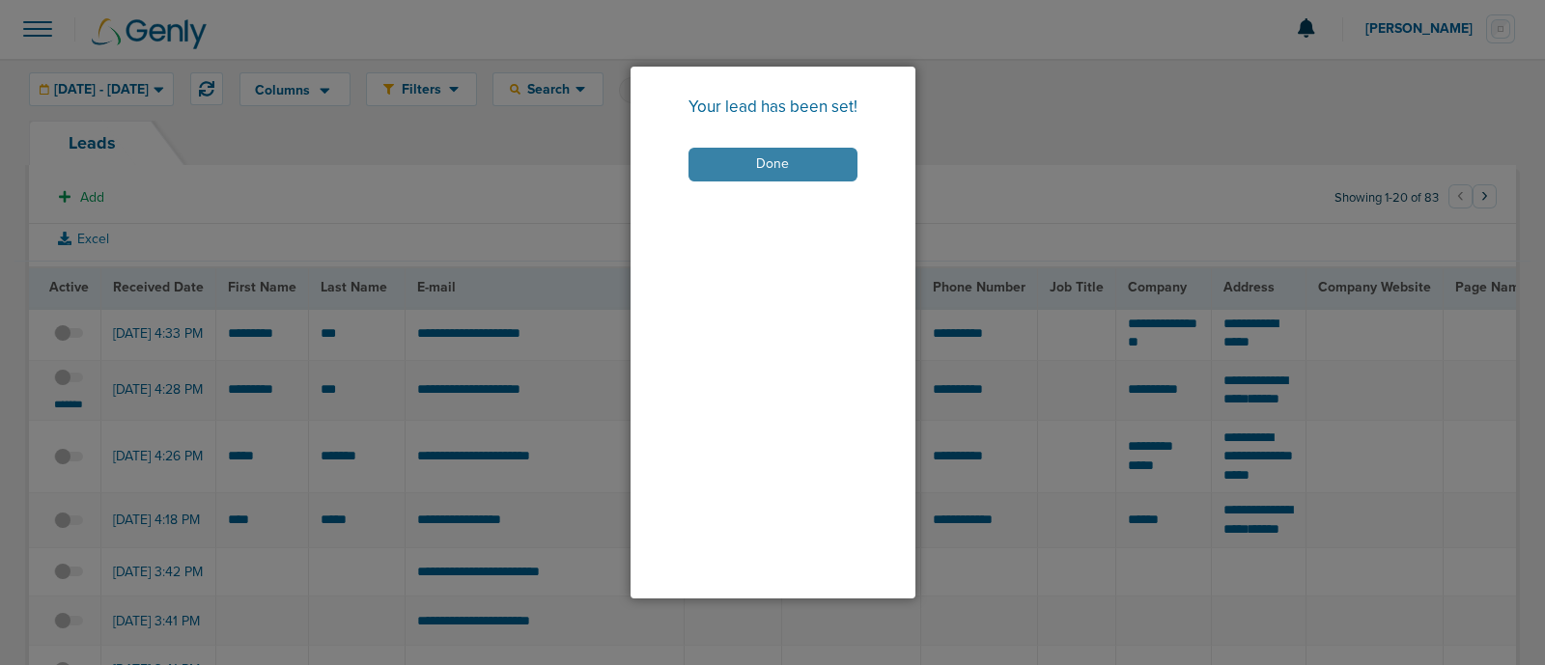
click at [802, 156] on button "Done" at bounding box center [773, 165] width 169 height 34
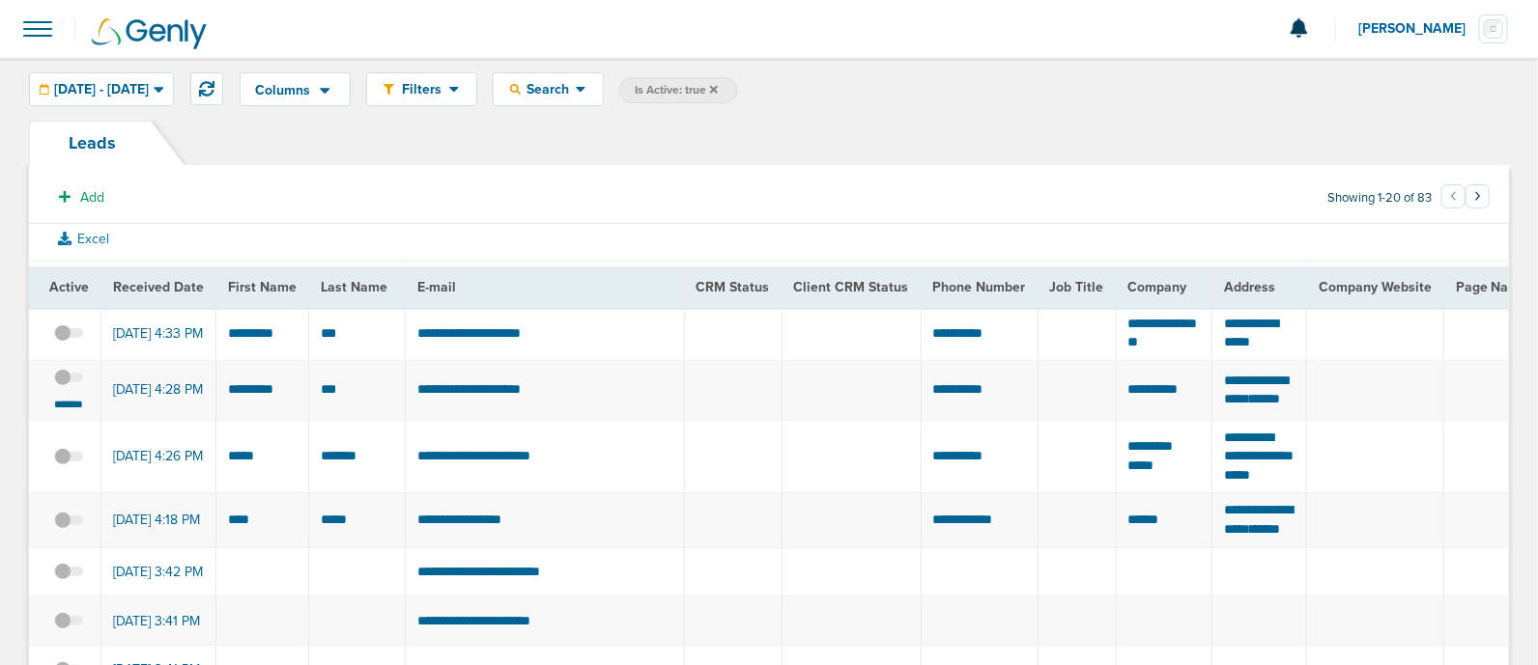
click at [82, 388] on span at bounding box center [68, 388] width 29 height 0
click at [69, 382] on input "checkbox" at bounding box center [69, 382] width 0 height 0
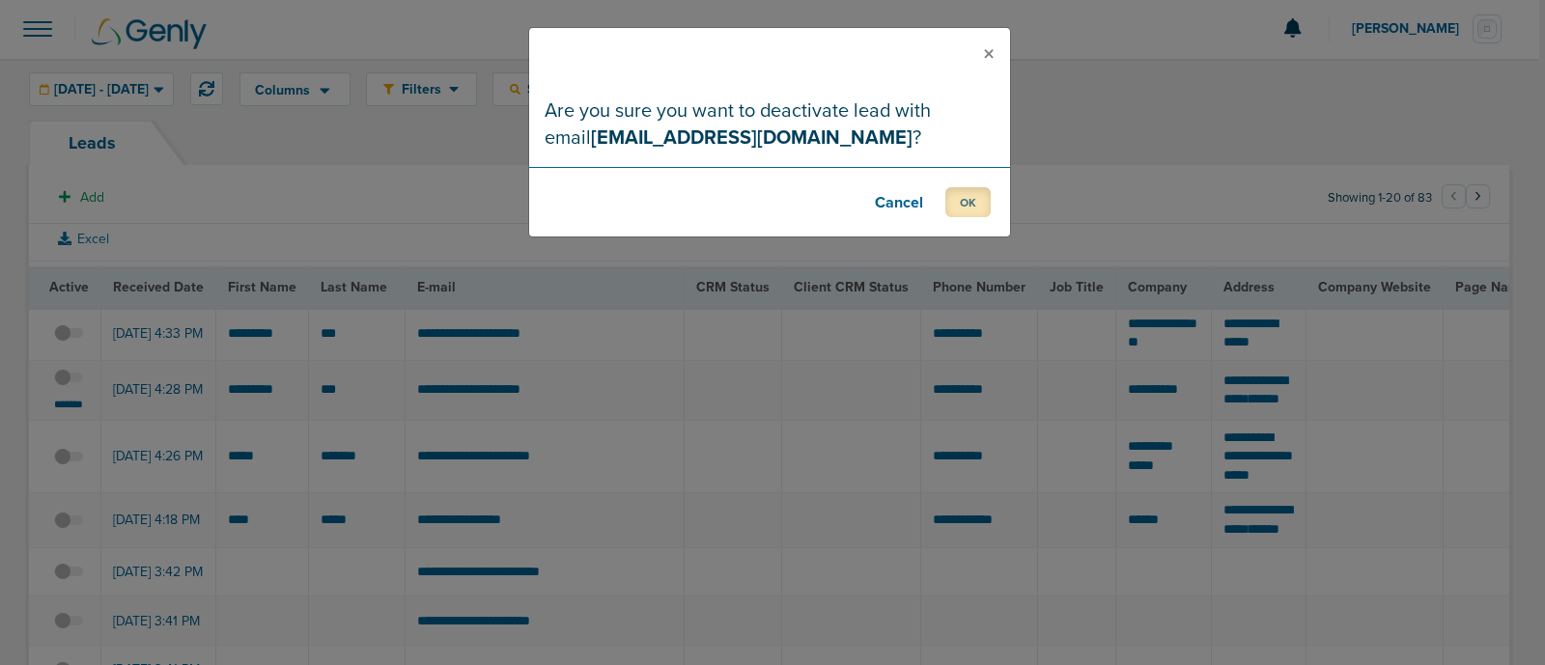
click at [963, 200] on button "OK" at bounding box center [968, 202] width 45 height 30
